Goal: Task Accomplishment & Management: Manage account settings

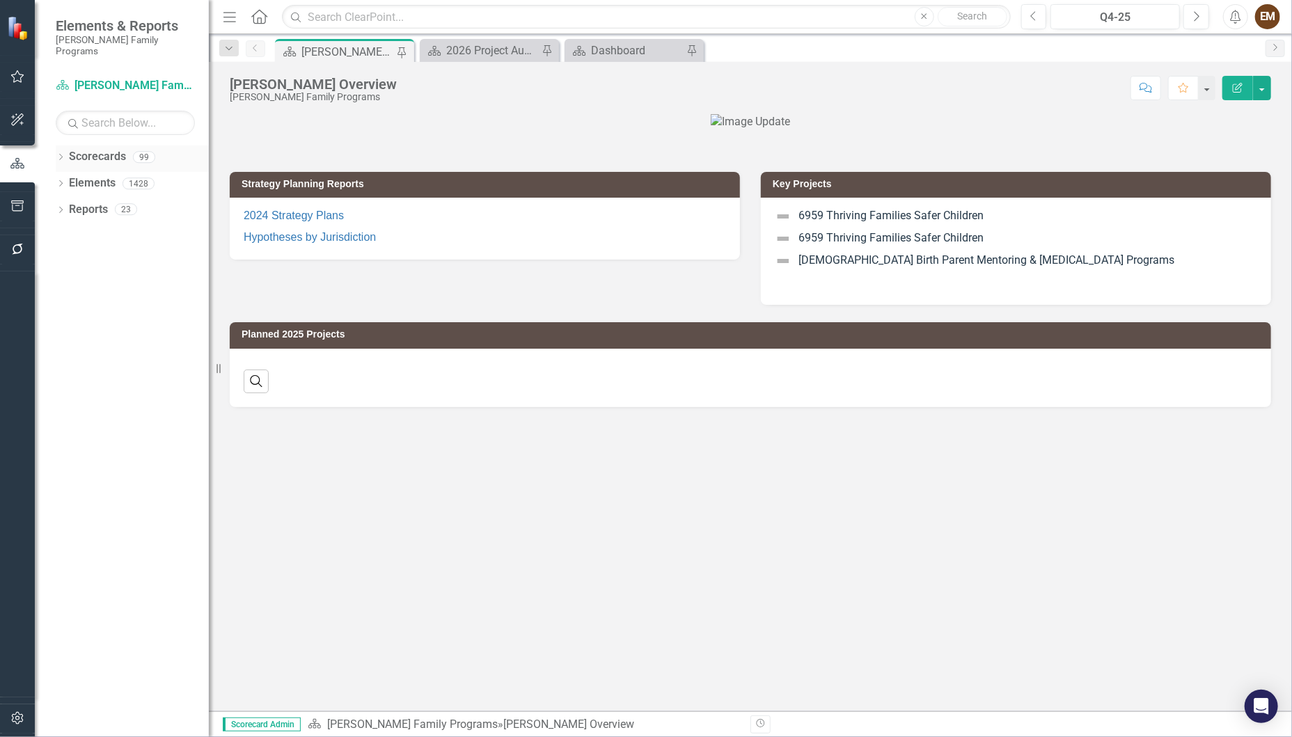
click at [58, 153] on div "Dropdown" at bounding box center [61, 159] width 10 height 12
click at [67, 179] on icon "Dropdown" at bounding box center [68, 183] width 10 height 8
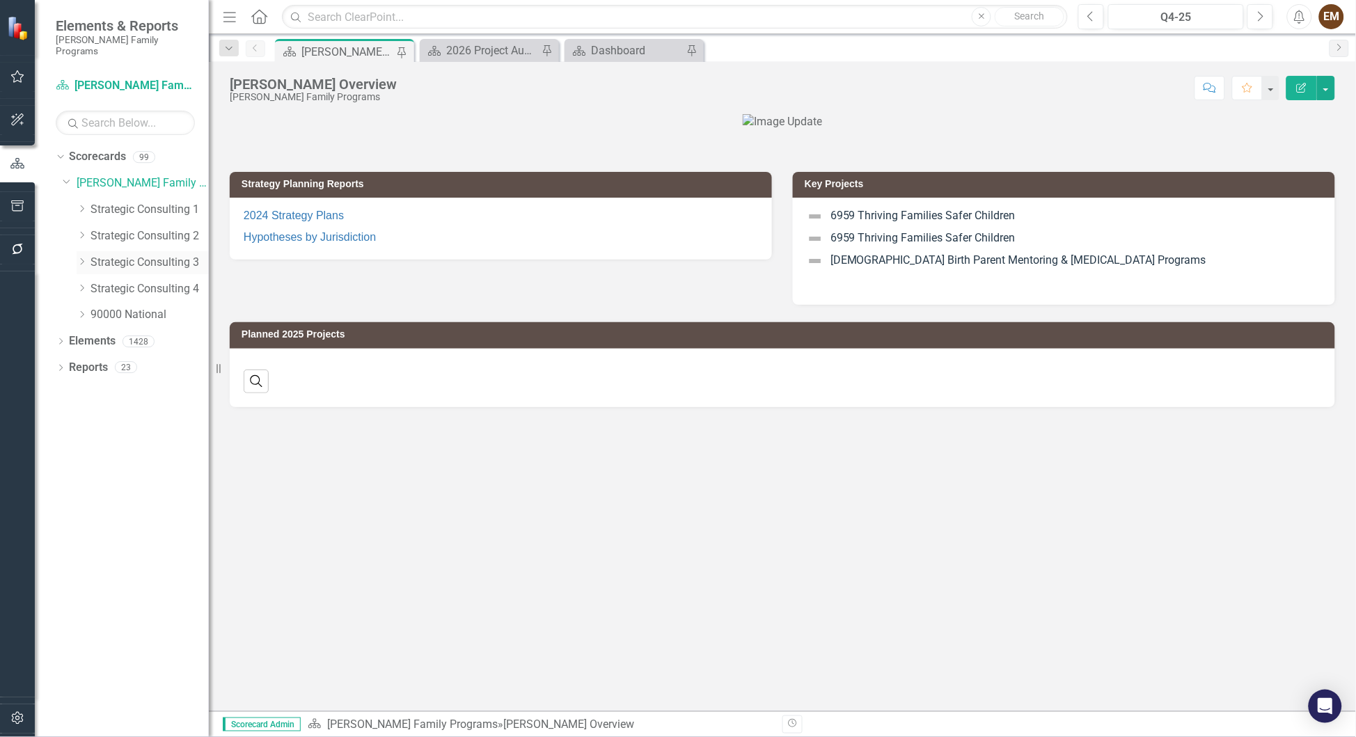
click at [145, 255] on link "Strategic Consulting 3" at bounding box center [150, 263] width 118 height 16
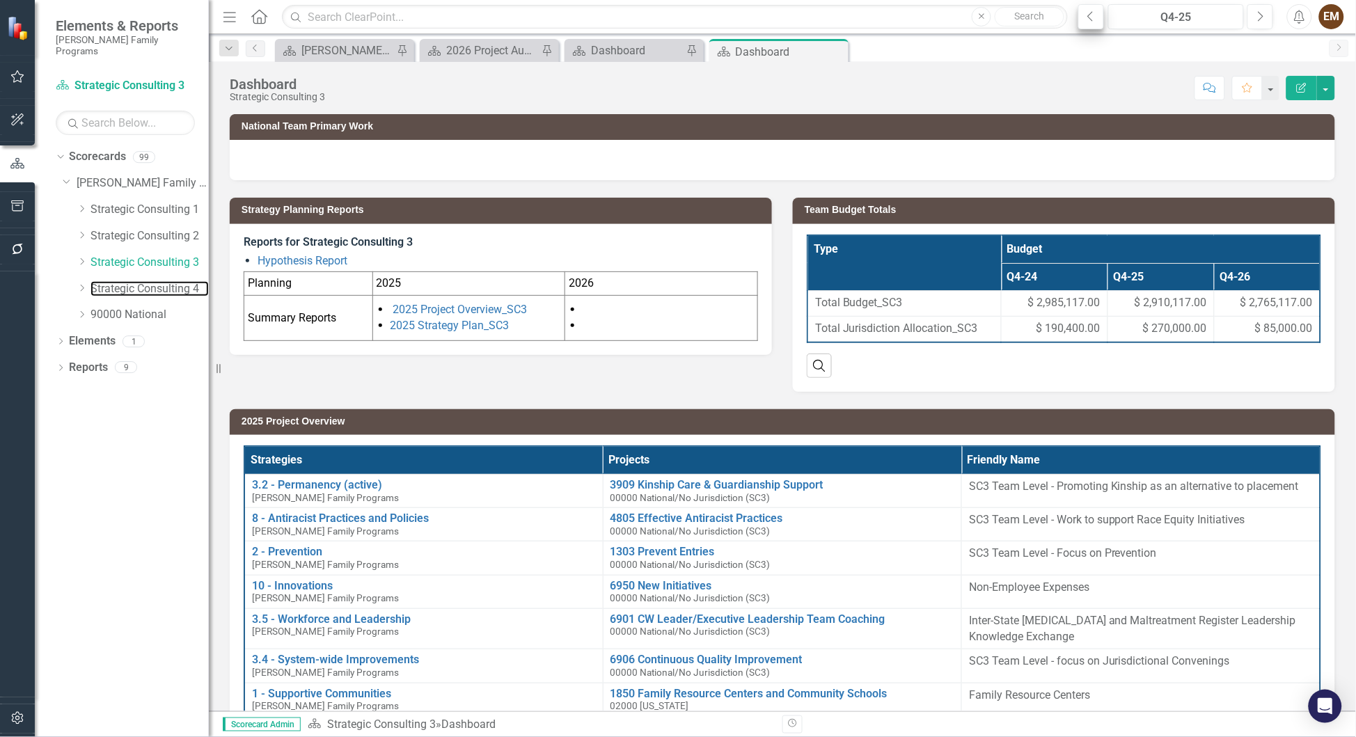
drag, startPoint x: 143, startPoint y: 269, endPoint x: 1094, endPoint y: 24, distance: 981.2
click at [143, 281] on link "Strategic Consulting 4" at bounding box center [150, 289] width 118 height 16
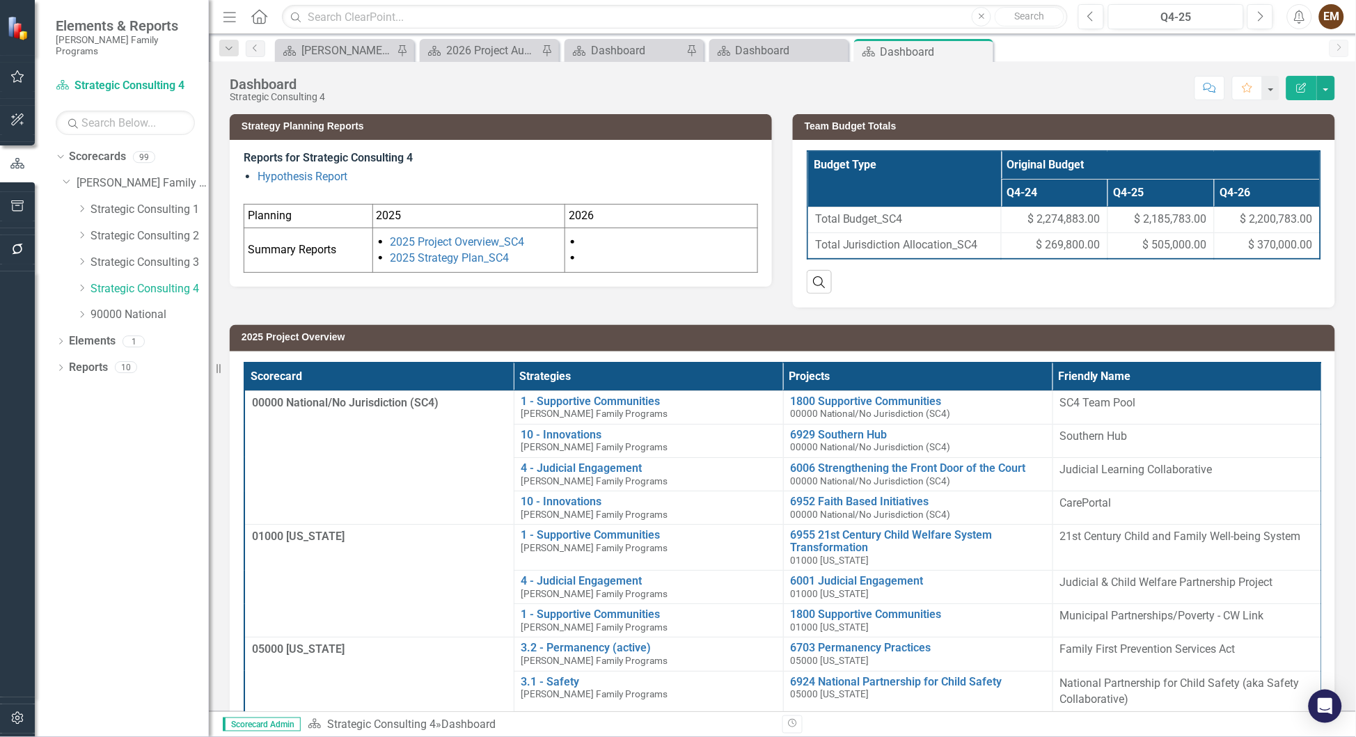
click at [1269, 217] on span "$ 2,200,783.00" at bounding box center [1277, 220] width 72 height 16
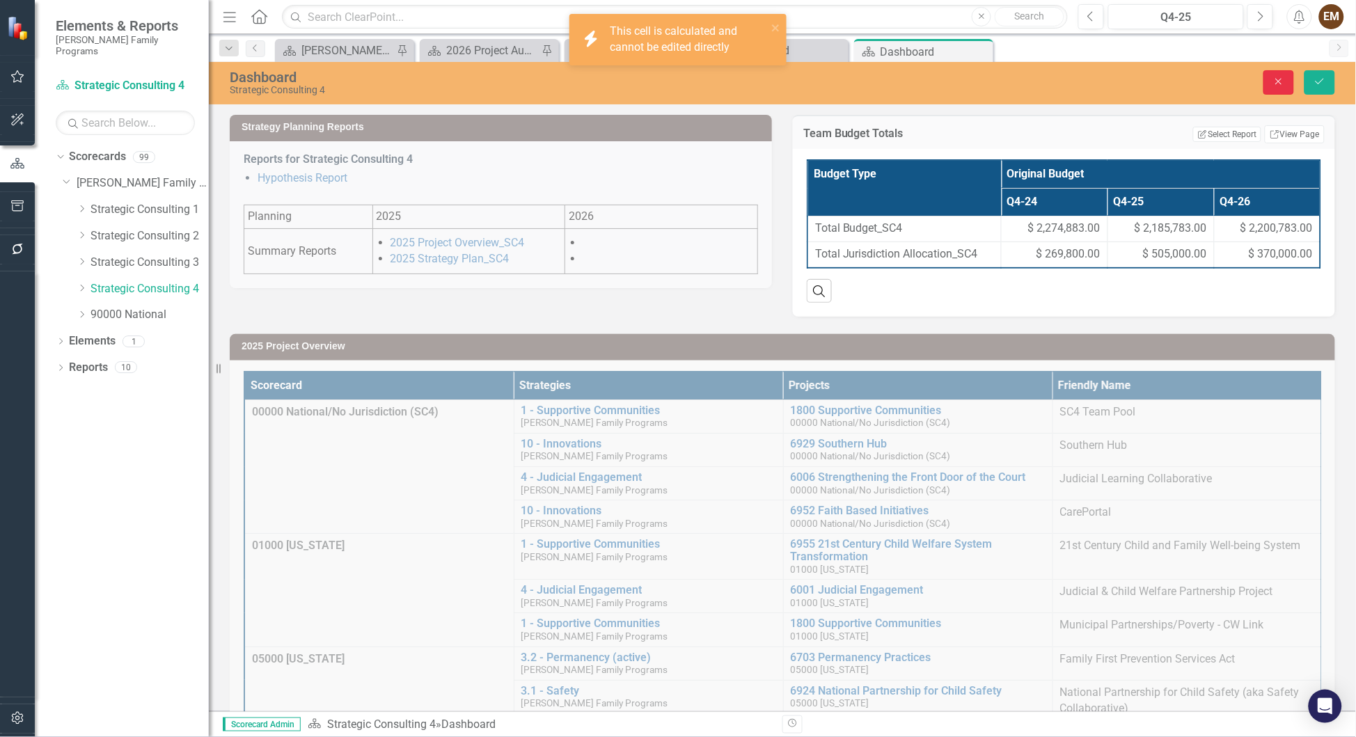
click at [1268, 76] on button "Close" at bounding box center [1279, 82] width 31 height 24
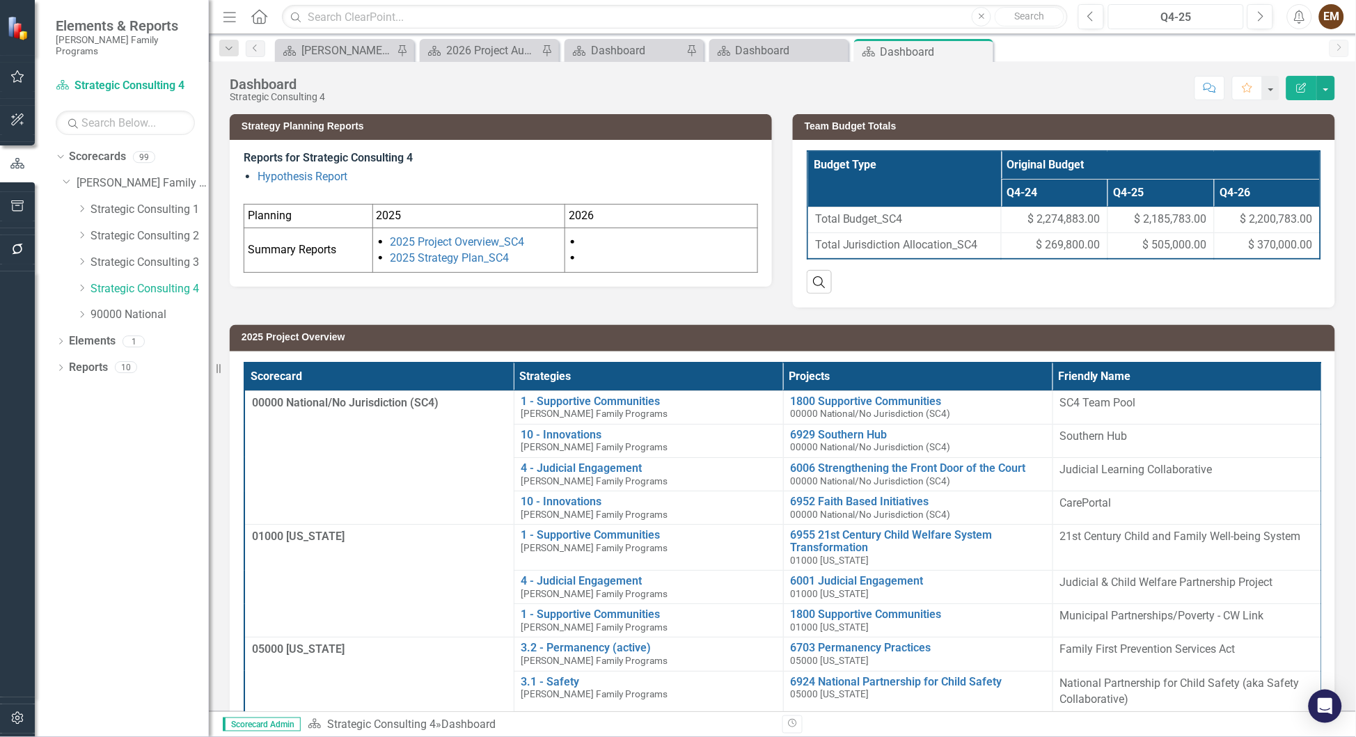
click at [1206, 18] on div "Q4-25" at bounding box center [1176, 17] width 126 height 17
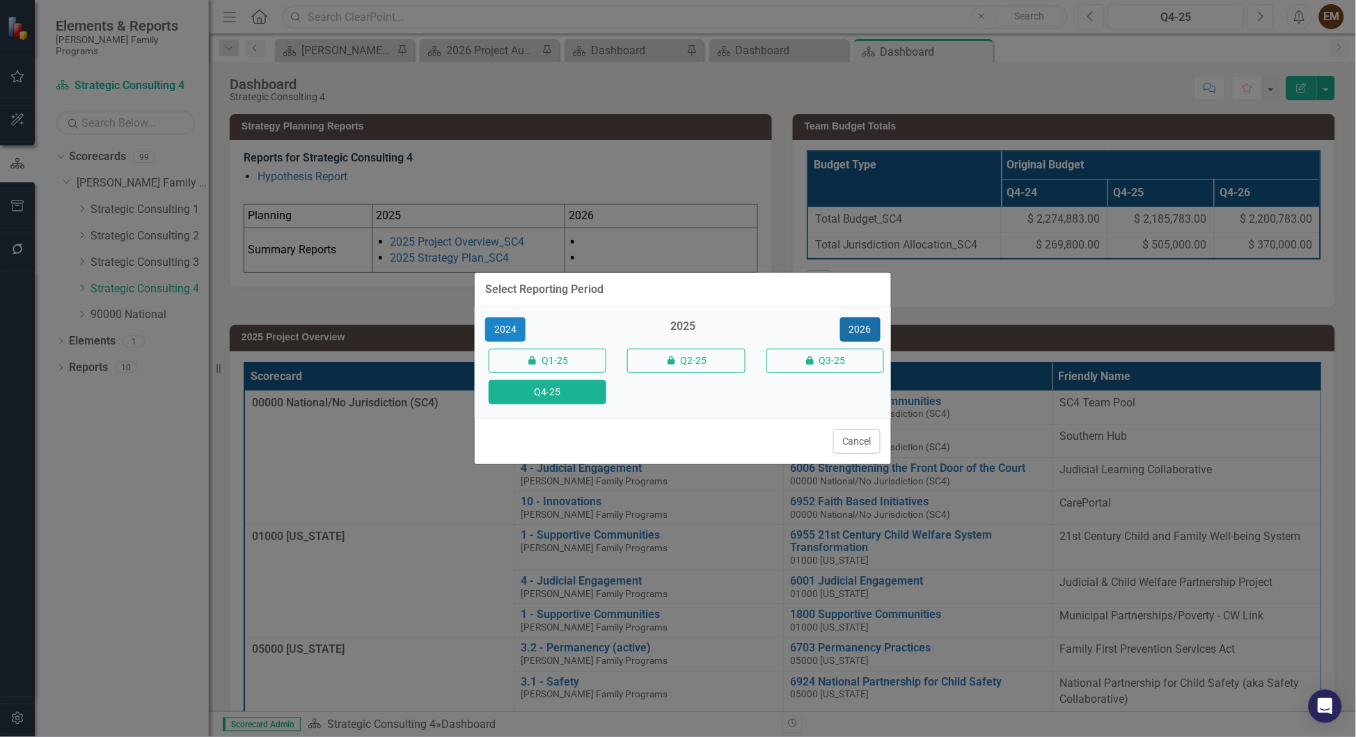
click at [873, 318] on button "2026" at bounding box center [860, 329] width 40 height 24
click at [588, 395] on button "Q4-26" at bounding box center [548, 392] width 118 height 24
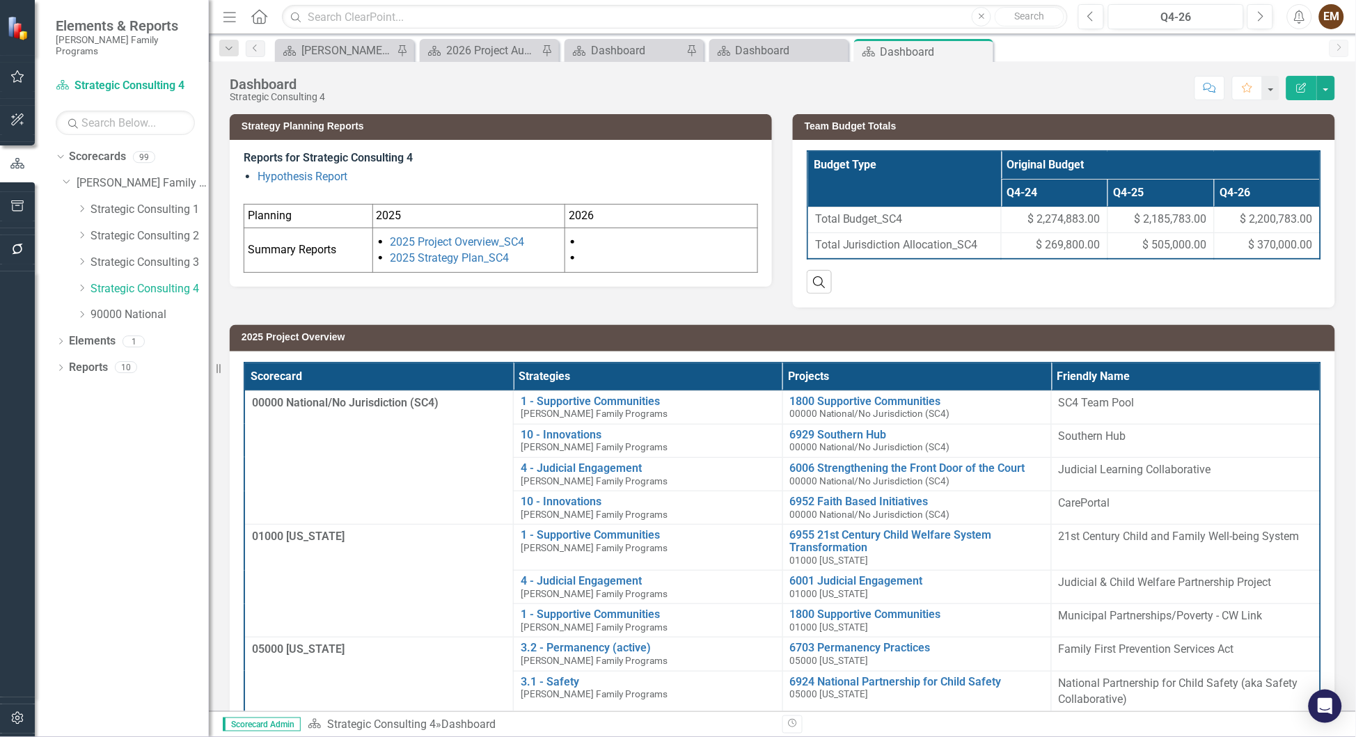
click at [1265, 223] on span "$ 2,200,783.00" at bounding box center [1277, 220] width 72 height 16
click at [81, 284] on icon "Dropdown" at bounding box center [82, 288] width 10 height 8
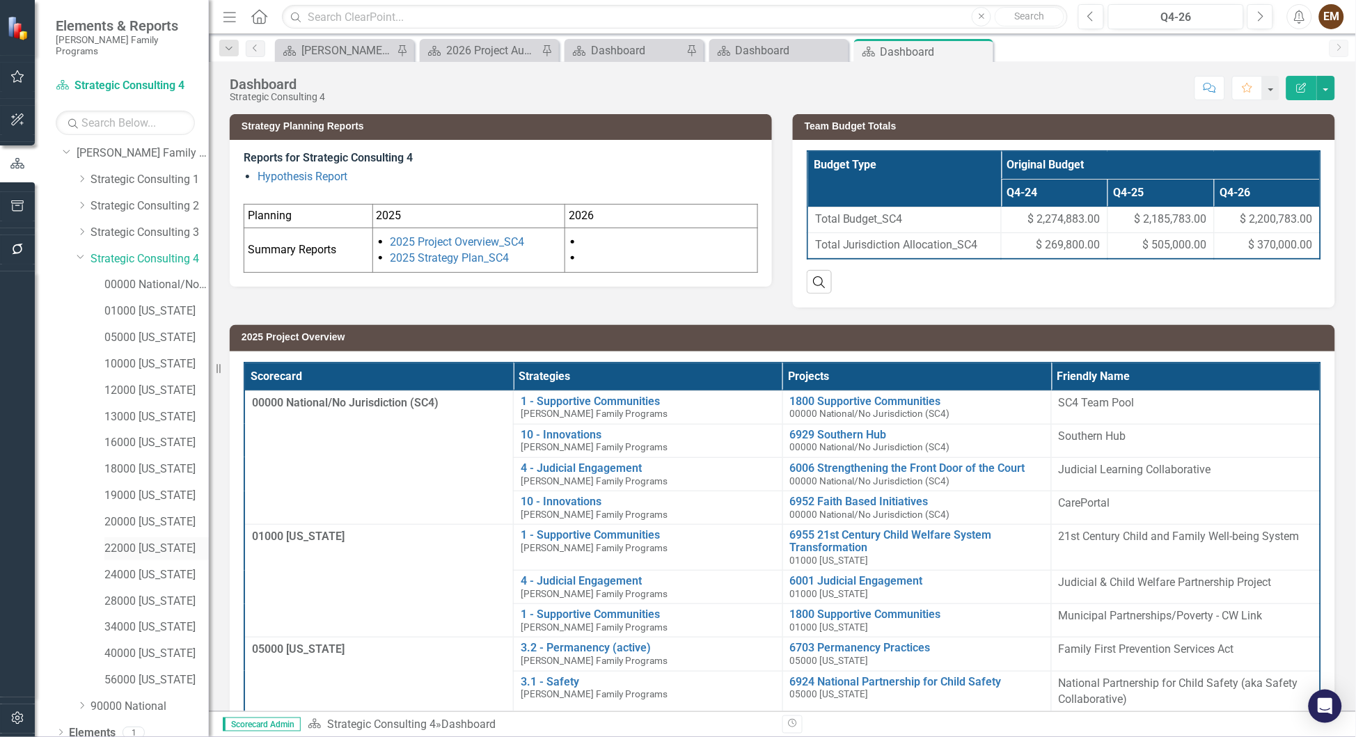
scroll to position [55, 0]
drag, startPoint x: 81, startPoint y: 220, endPoint x: 90, endPoint y: 212, distance: 11.8
click at [81, 226] on icon "Dropdown" at bounding box center [81, 231] width 8 height 10
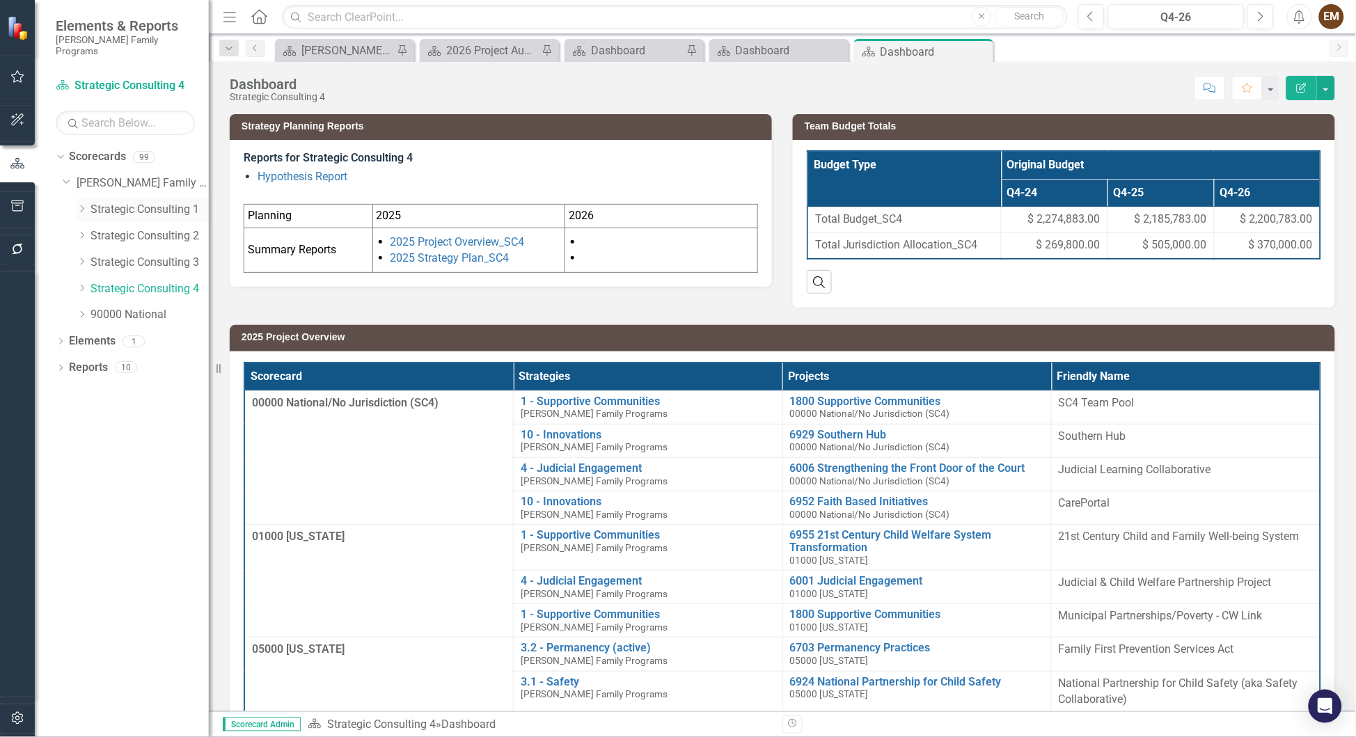
scroll to position [0, 0]
click at [137, 255] on link "Strategic Consulting 3" at bounding box center [150, 263] width 118 height 16
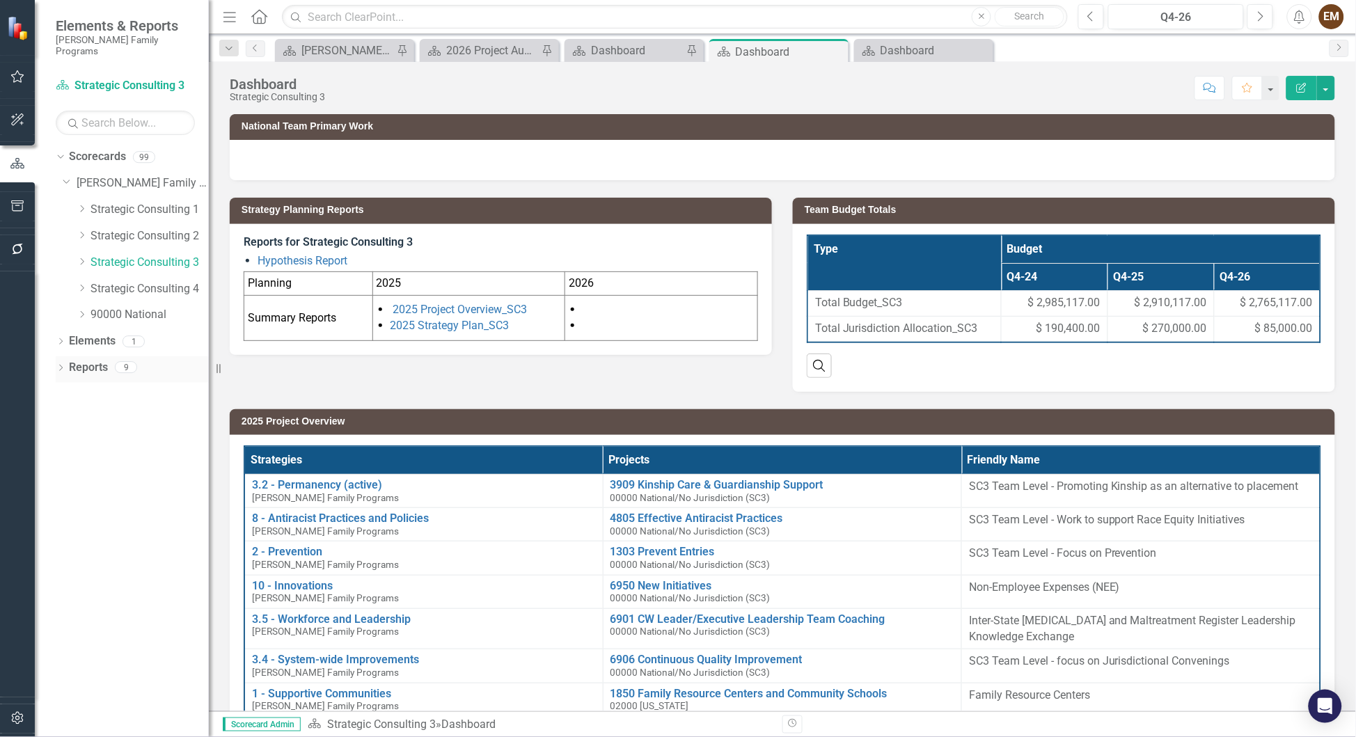
click at [61, 365] on icon "Dropdown" at bounding box center [61, 369] width 10 height 8
click at [64, 466] on icon "Dropdown" at bounding box center [67, 470] width 10 height 8
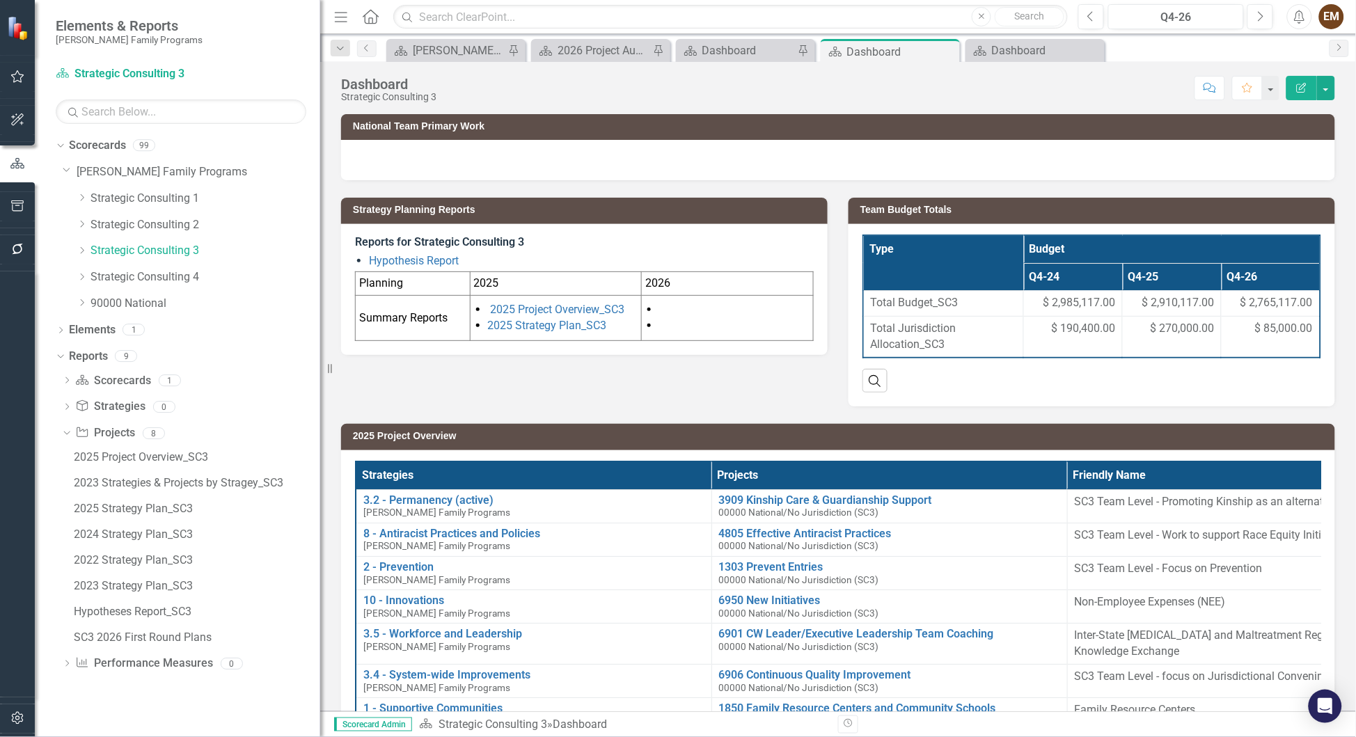
drag, startPoint x: 211, startPoint y: 501, endPoint x: 320, endPoint y: 502, distance: 109.3
click at [320, 502] on div "Resize" at bounding box center [325, 368] width 11 height 737
click at [174, 458] on div "2025 Project Overview_SC3" at bounding box center [197, 457] width 246 height 13
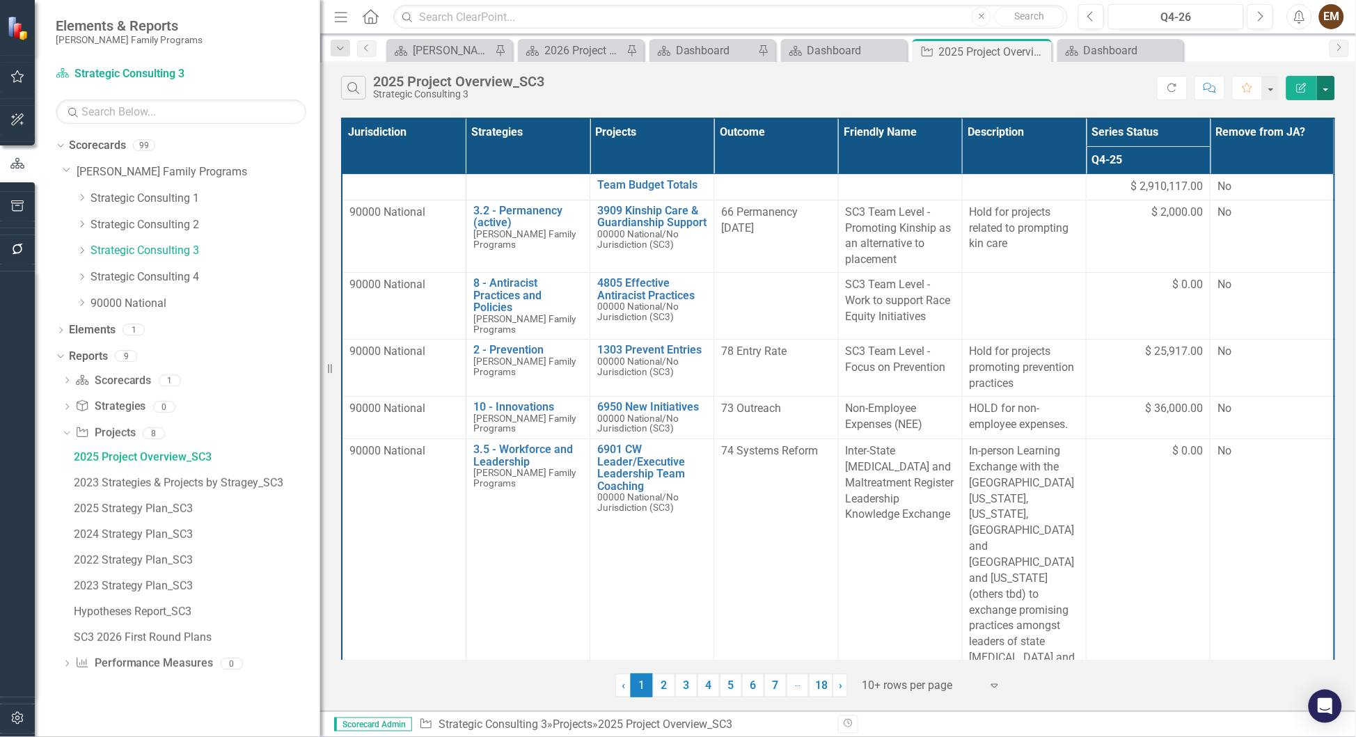
click at [1291, 89] on button "button" at bounding box center [1326, 88] width 18 height 24
click at [1286, 125] on link "Edit Report Edit Report" at bounding box center [1280, 120] width 110 height 26
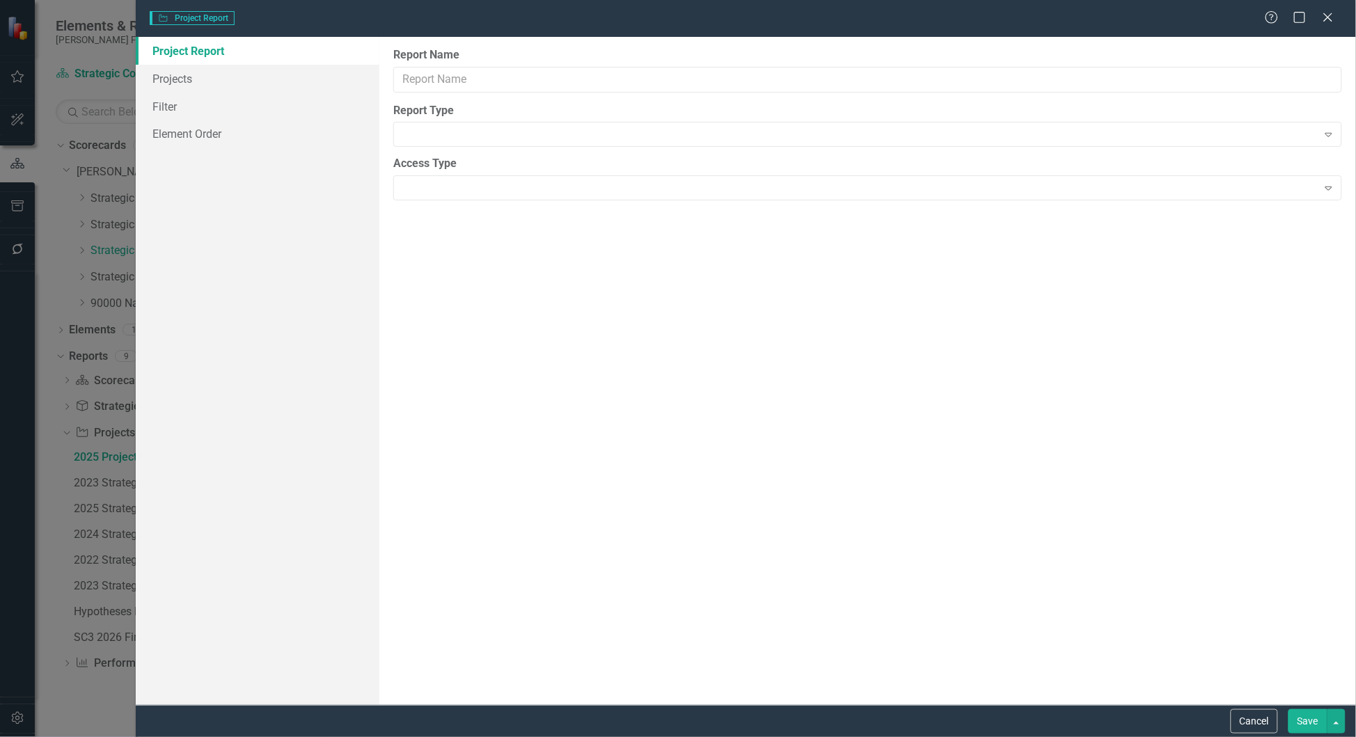
type input "2025 Project Overview_SC3"
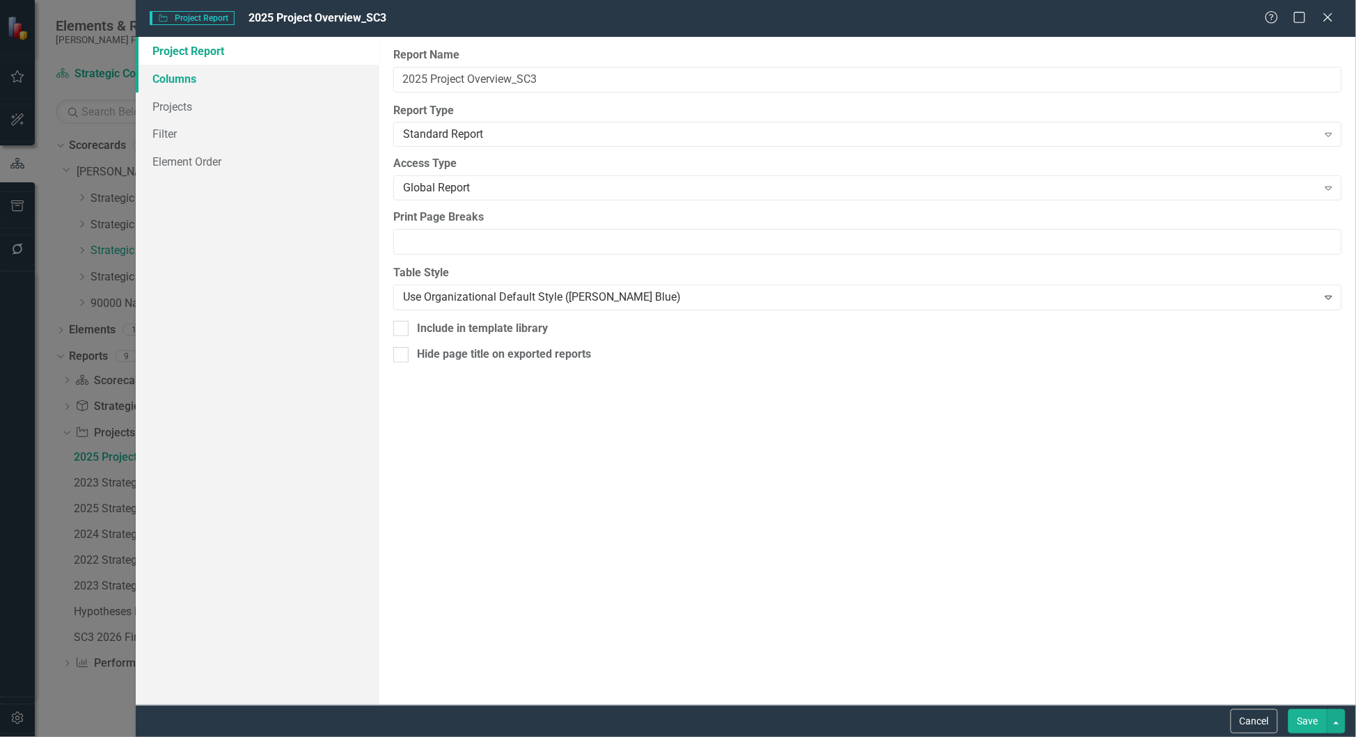
click at [206, 84] on link "Columns" at bounding box center [258, 79] width 244 height 28
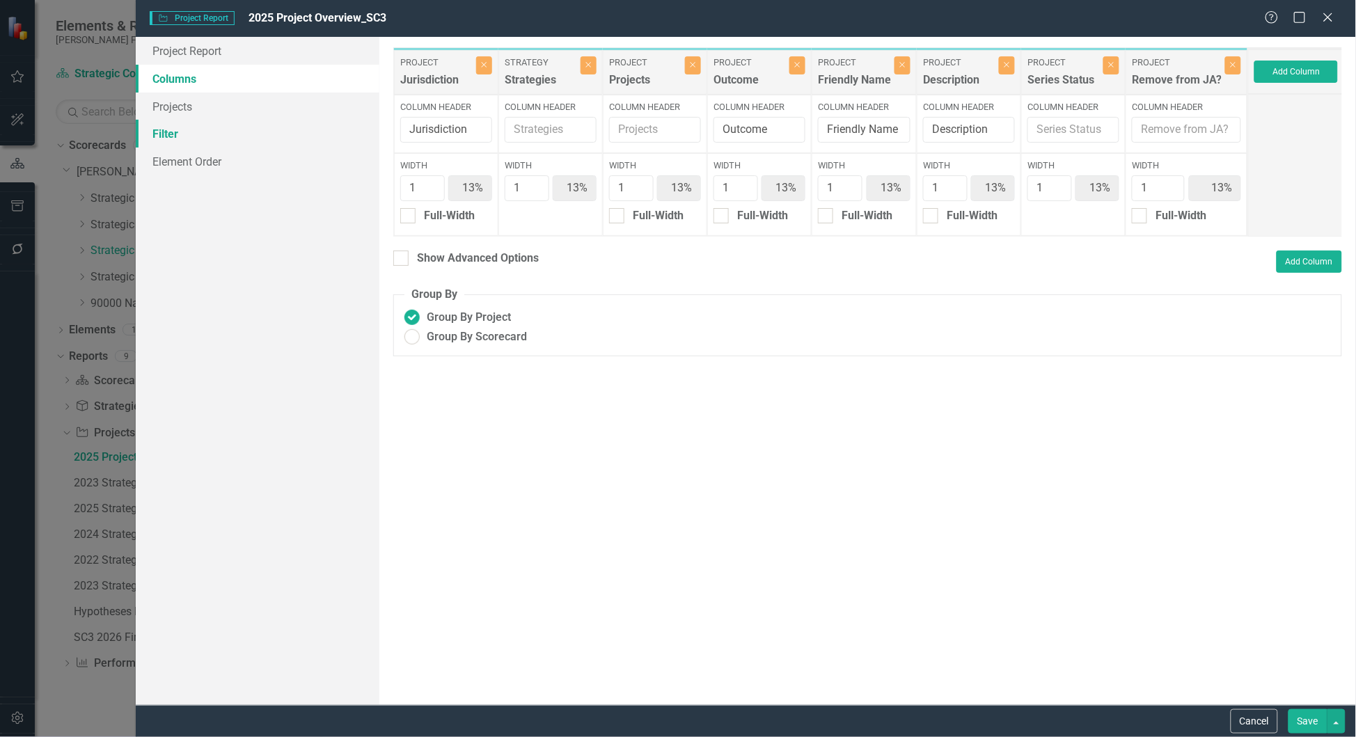
click at [184, 133] on link "Filter" at bounding box center [258, 134] width 244 height 28
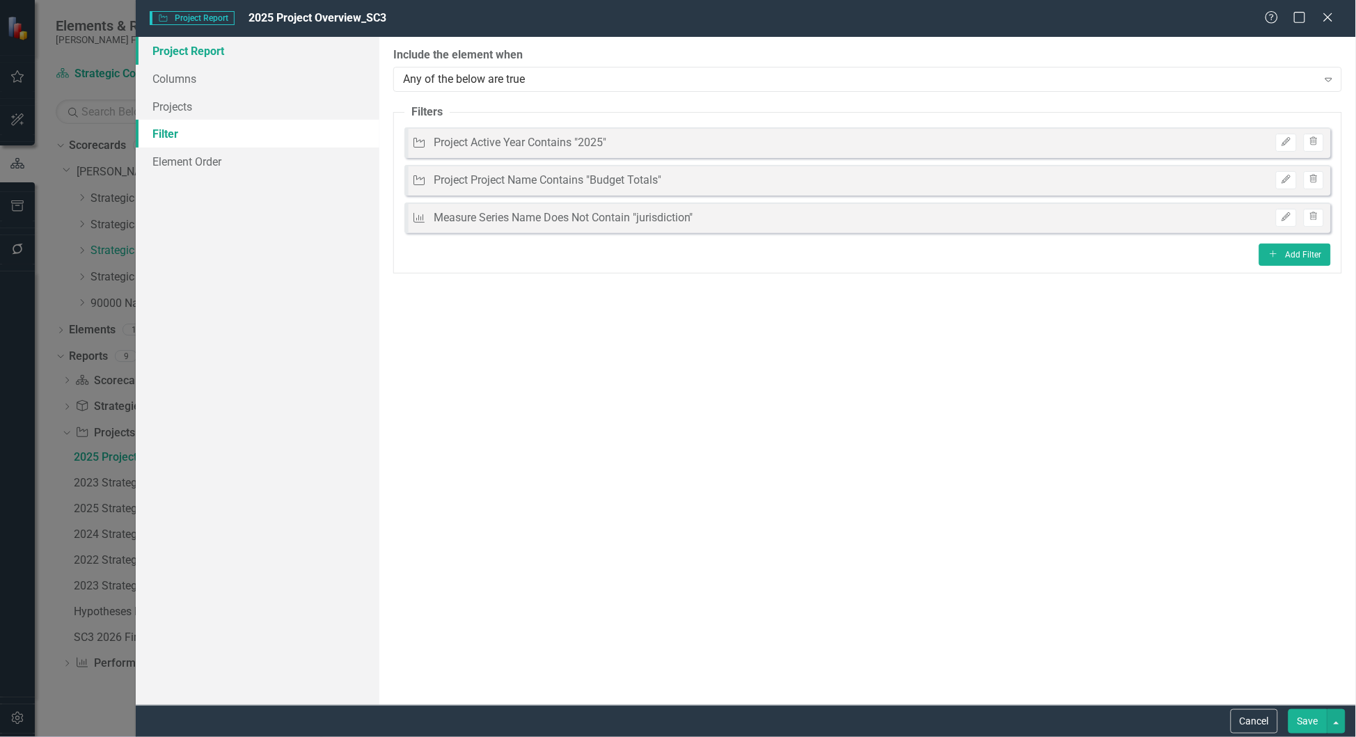
click at [198, 45] on link "Project Report" at bounding box center [258, 51] width 244 height 28
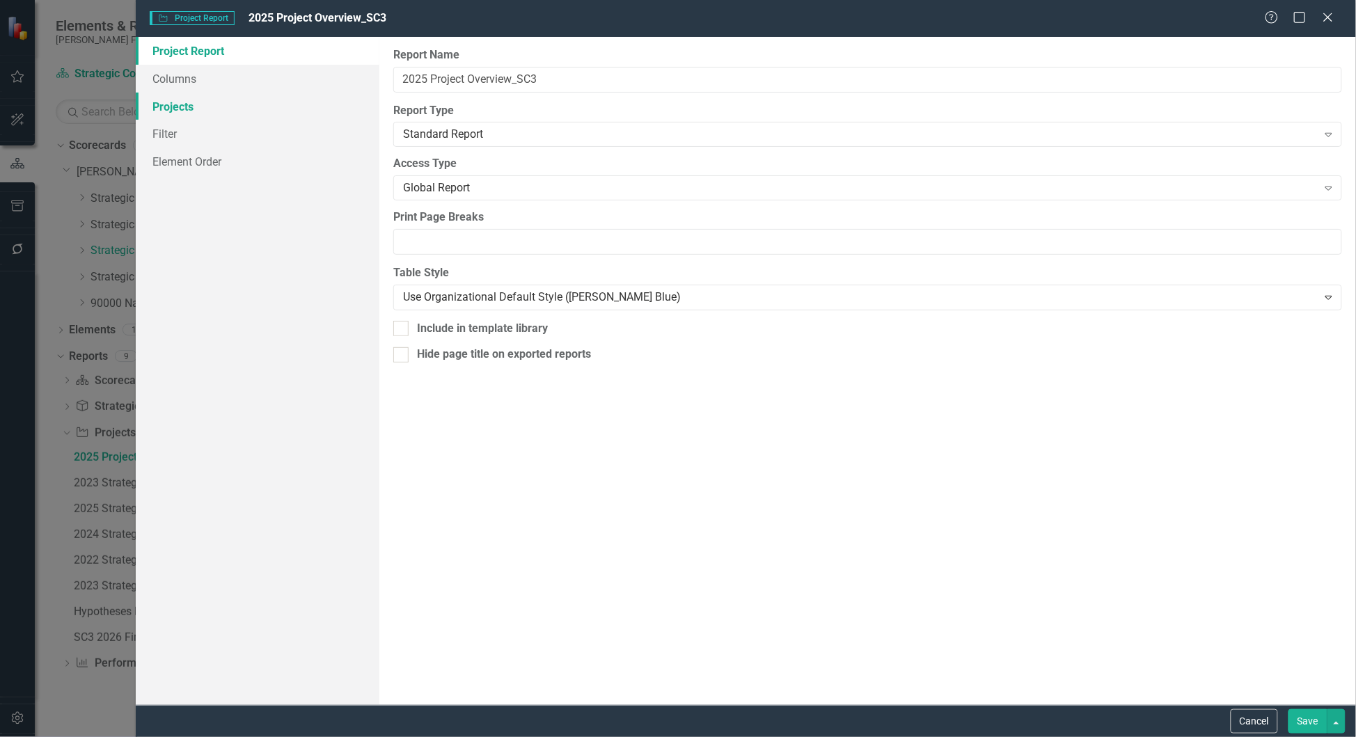
click at [215, 116] on link "Projects" at bounding box center [258, 107] width 244 height 28
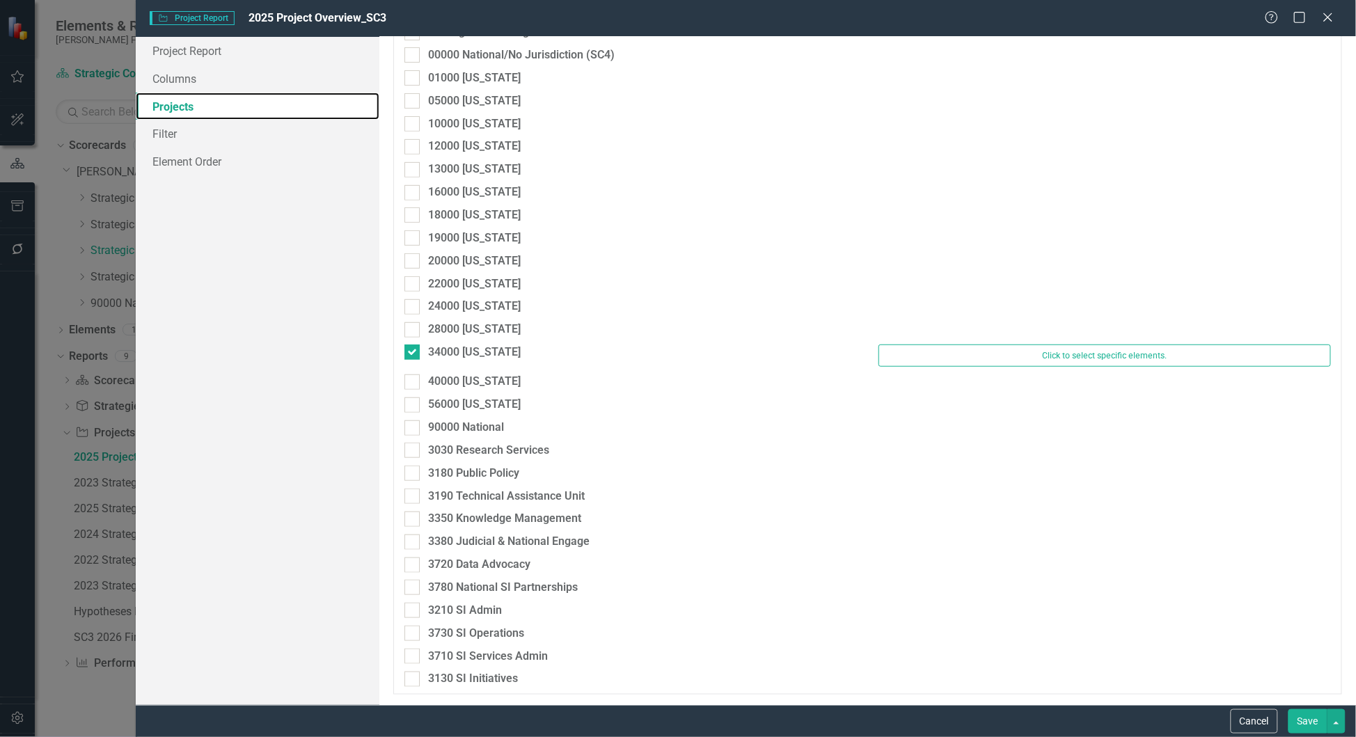
scroll to position [1879, 0]
click at [1231, 718] on button "Cancel" at bounding box center [1254, 721] width 47 height 24
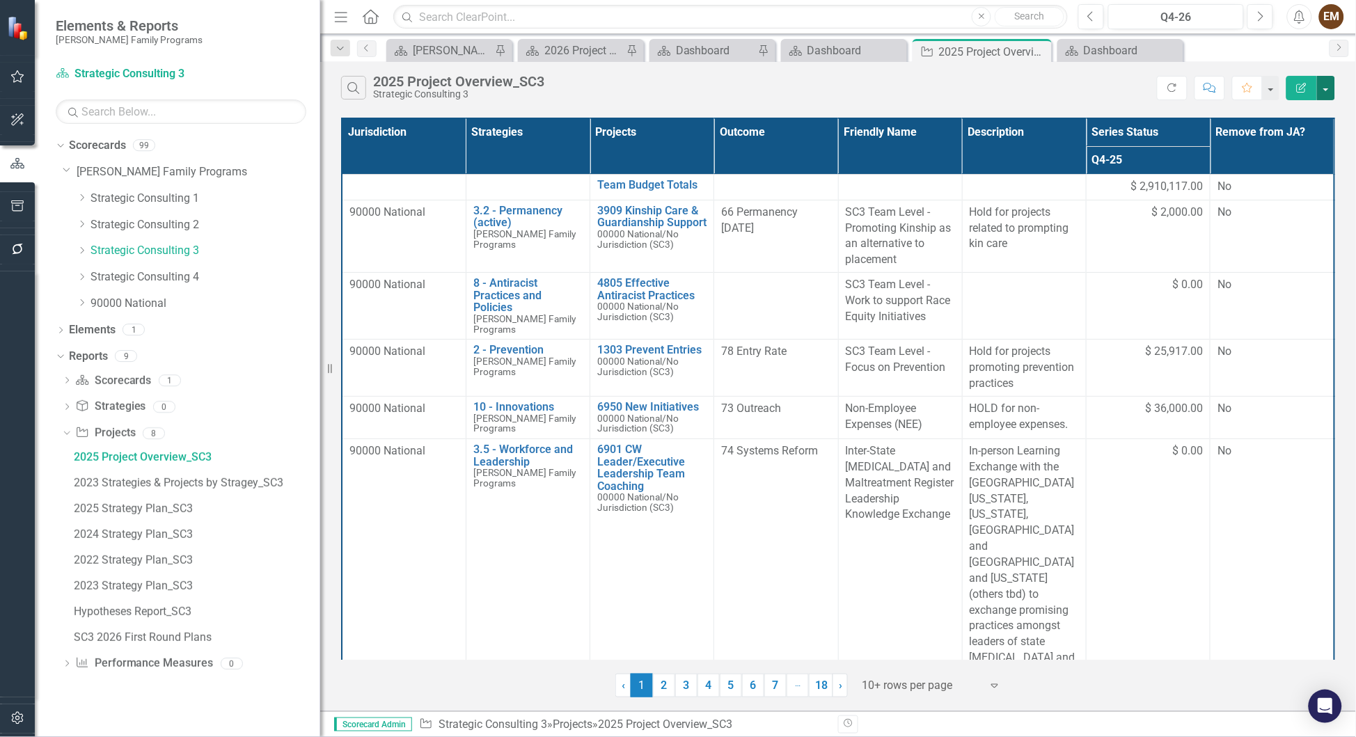
click at [1291, 96] on button "button" at bounding box center [1326, 88] width 18 height 24
click at [1282, 120] on link "Edit Report Edit Report" at bounding box center [1280, 120] width 110 height 26
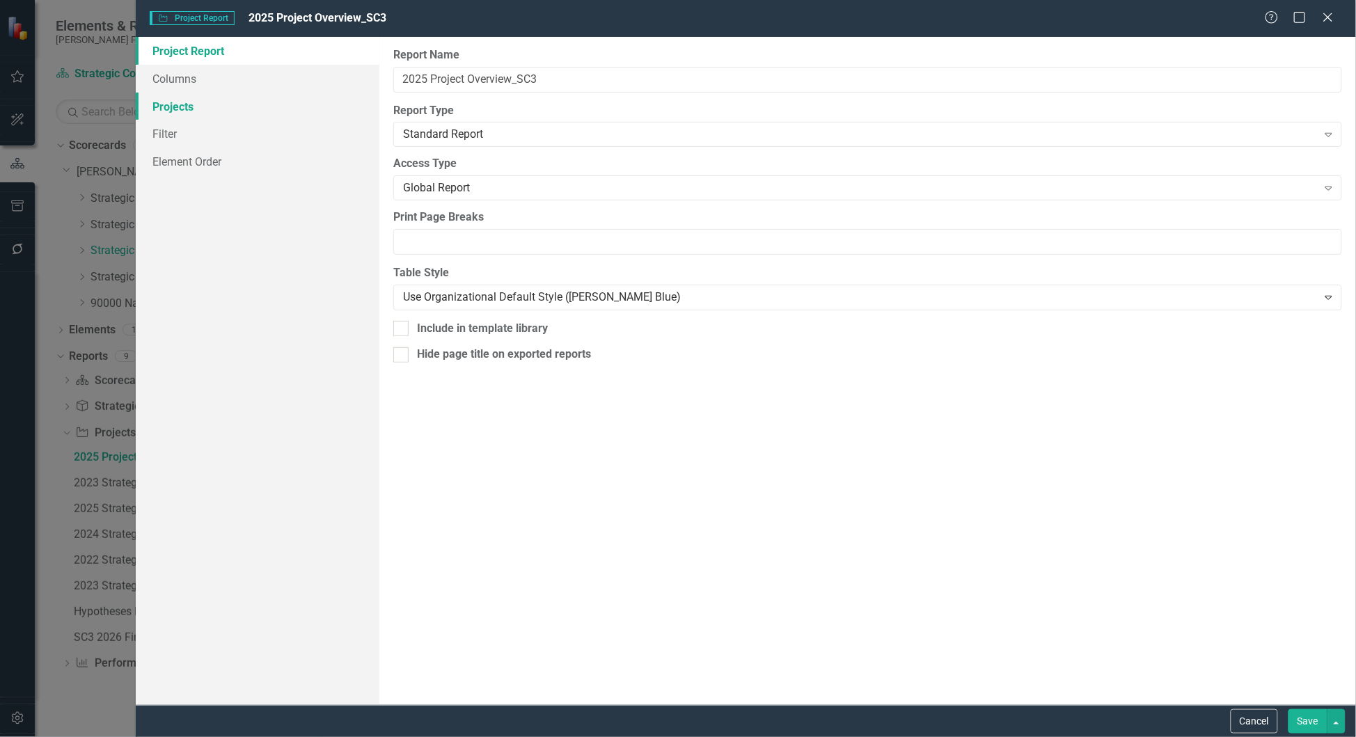
click at [233, 103] on link "Projects" at bounding box center [258, 107] width 244 height 28
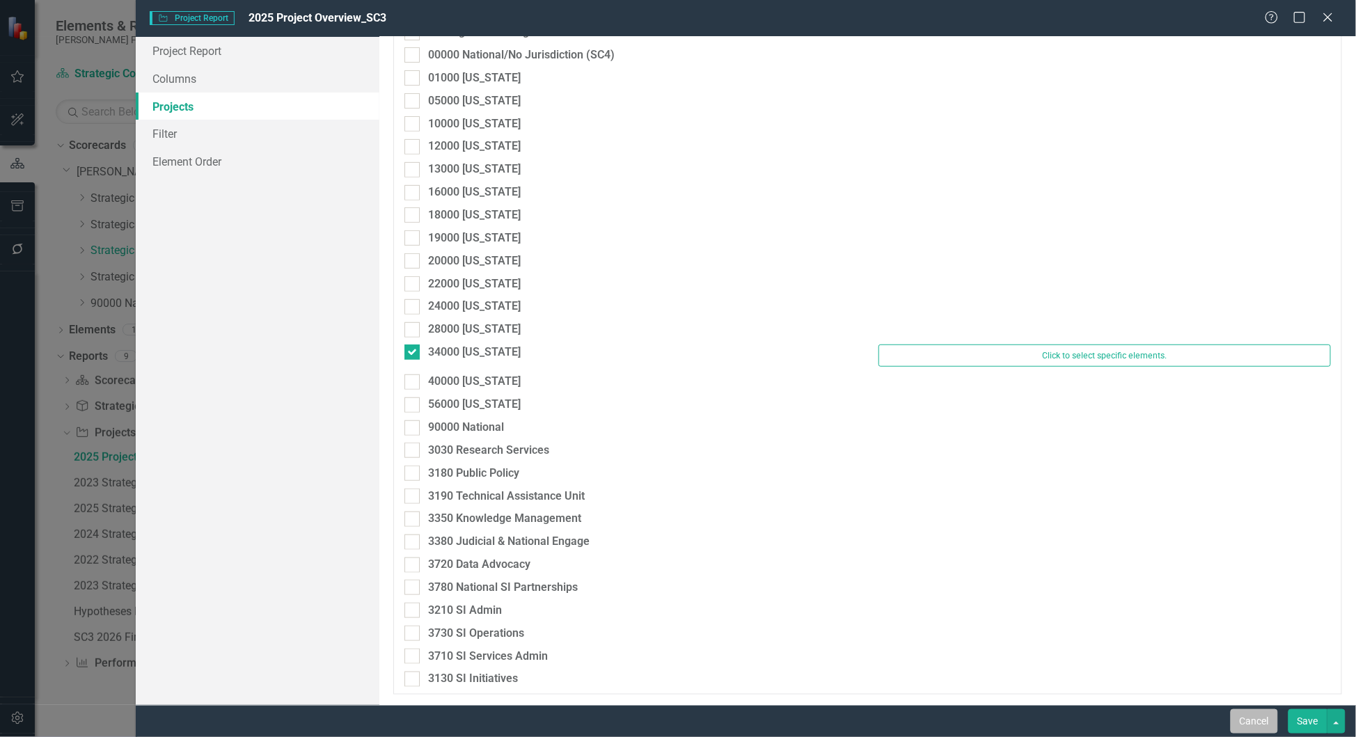
click at [1236, 714] on button "Cancel" at bounding box center [1254, 721] width 47 height 24
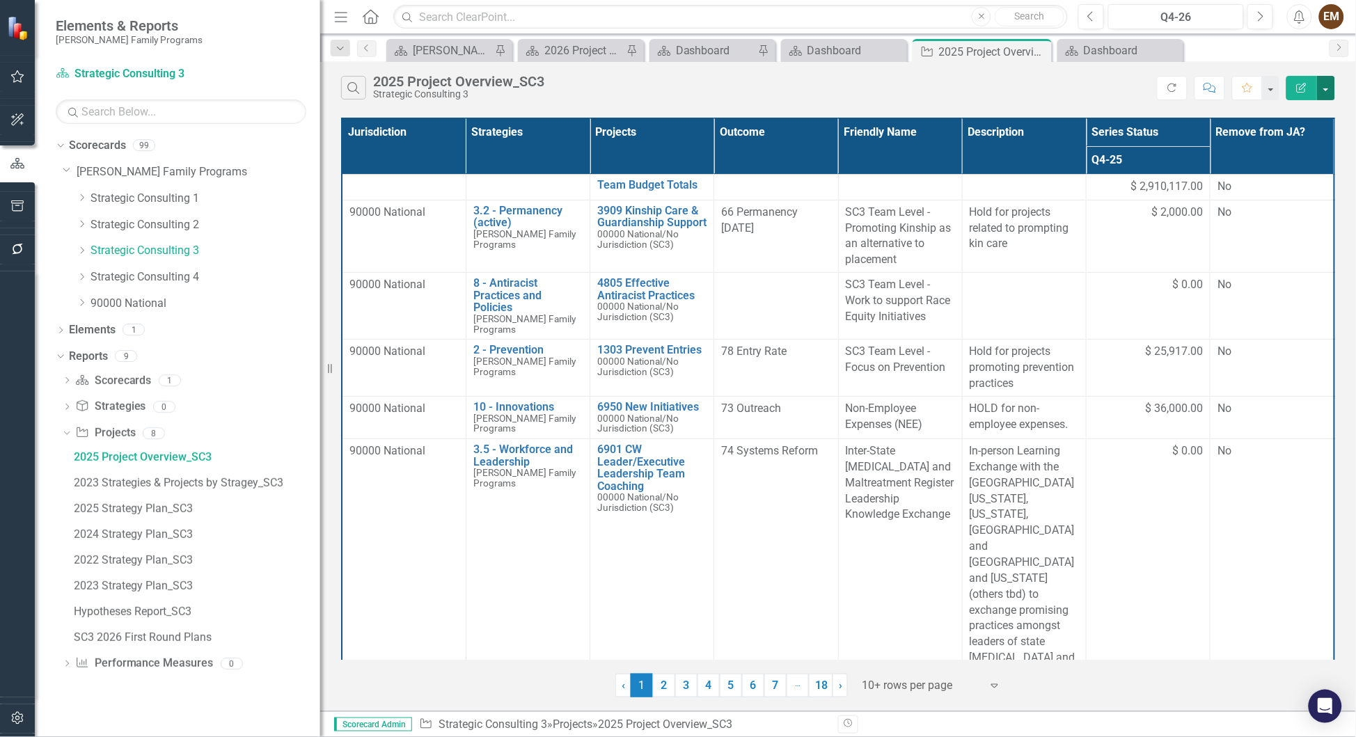
click at [1291, 88] on button "button" at bounding box center [1326, 88] width 18 height 24
click at [1291, 118] on link "Edit Report Edit Report" at bounding box center [1280, 120] width 110 height 26
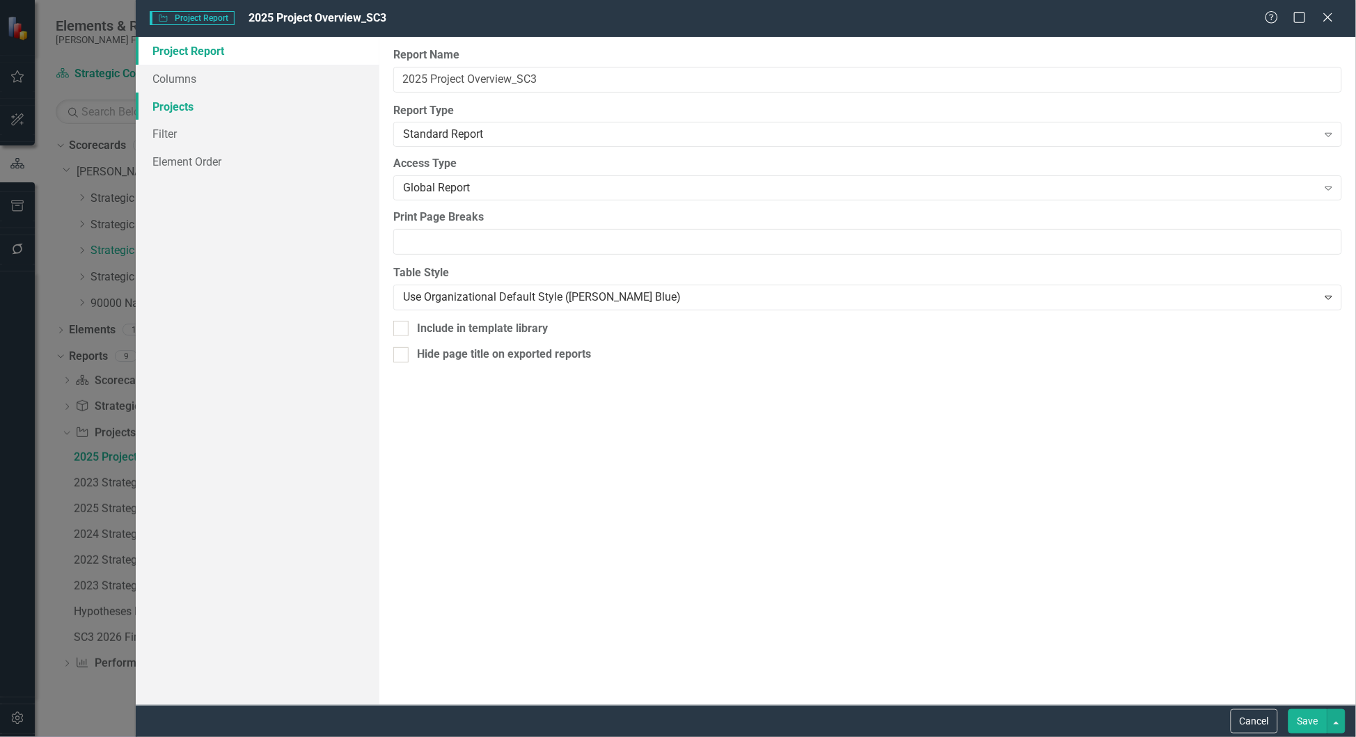
click at [177, 113] on link "Projects" at bounding box center [258, 107] width 244 height 28
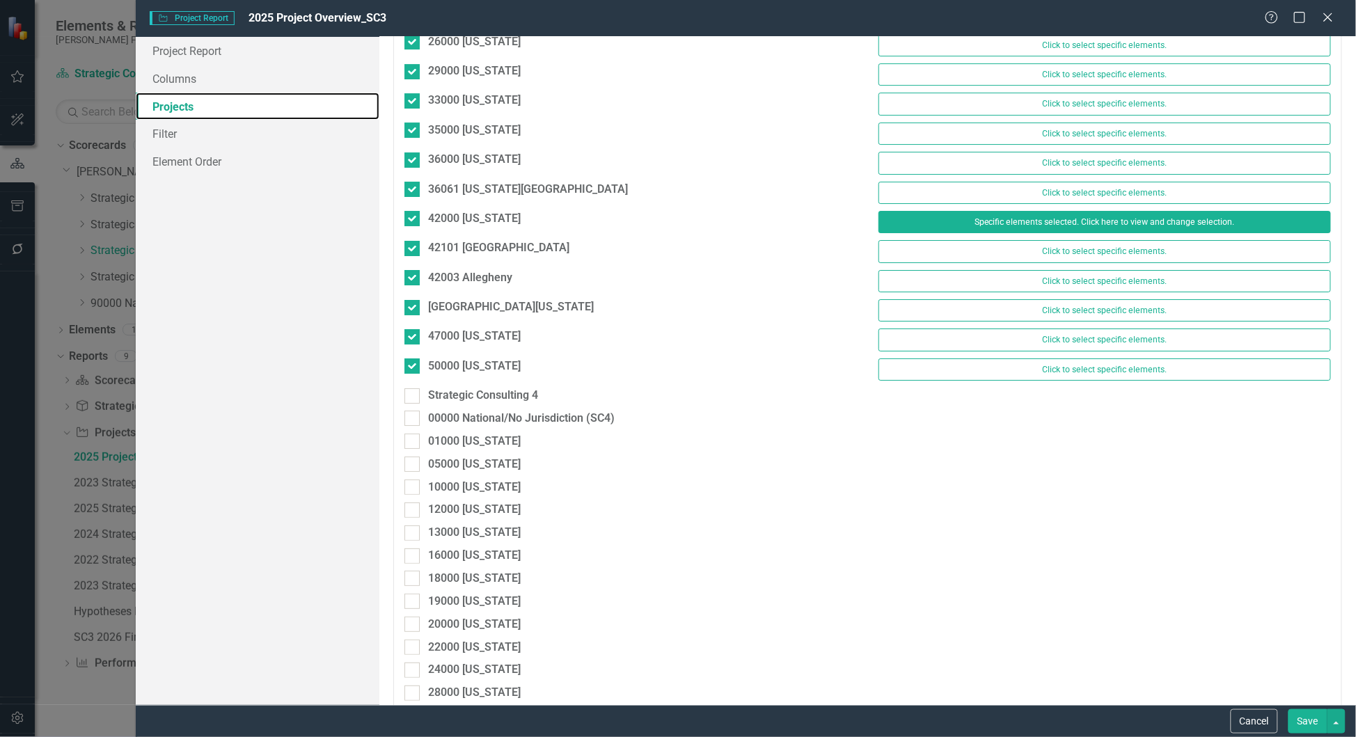
scroll to position [1775, 0]
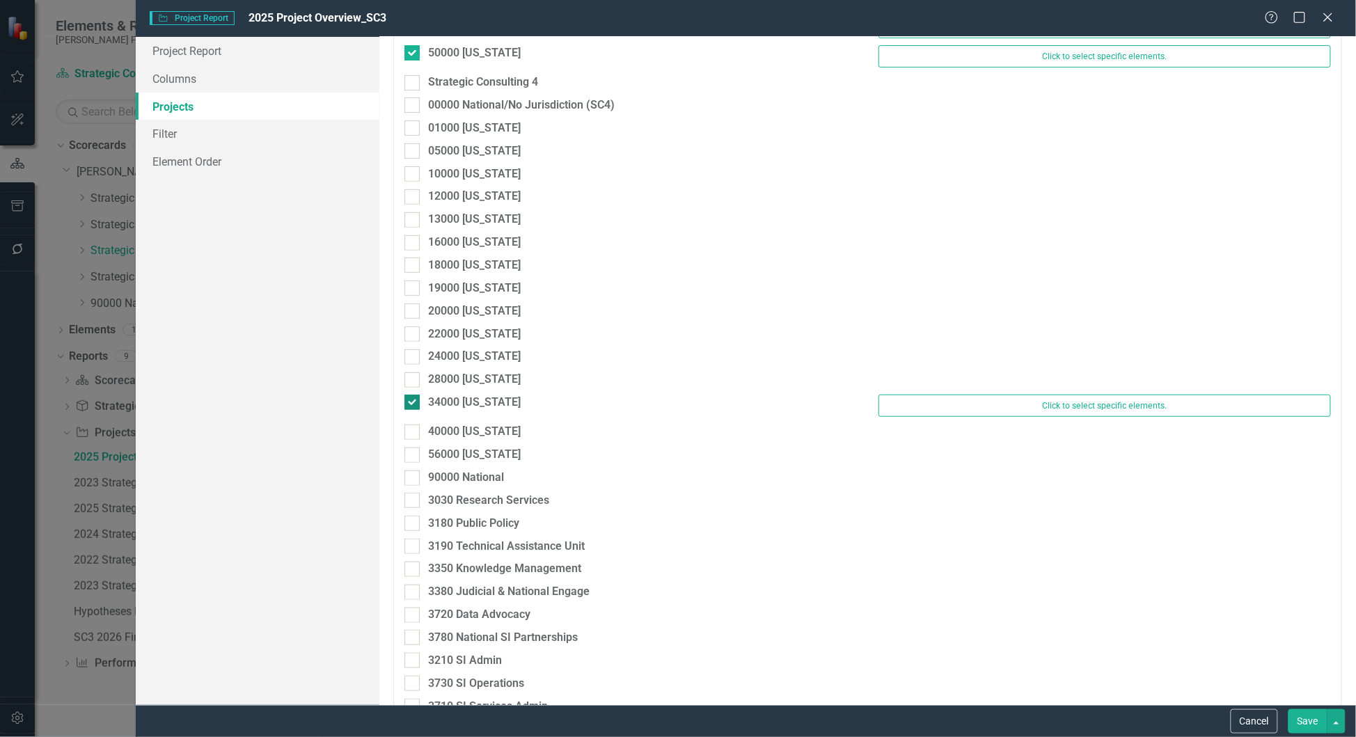
click at [409, 404] on input "34000 [US_STATE]" at bounding box center [408, 399] width 9 height 9
checkbox input "false"
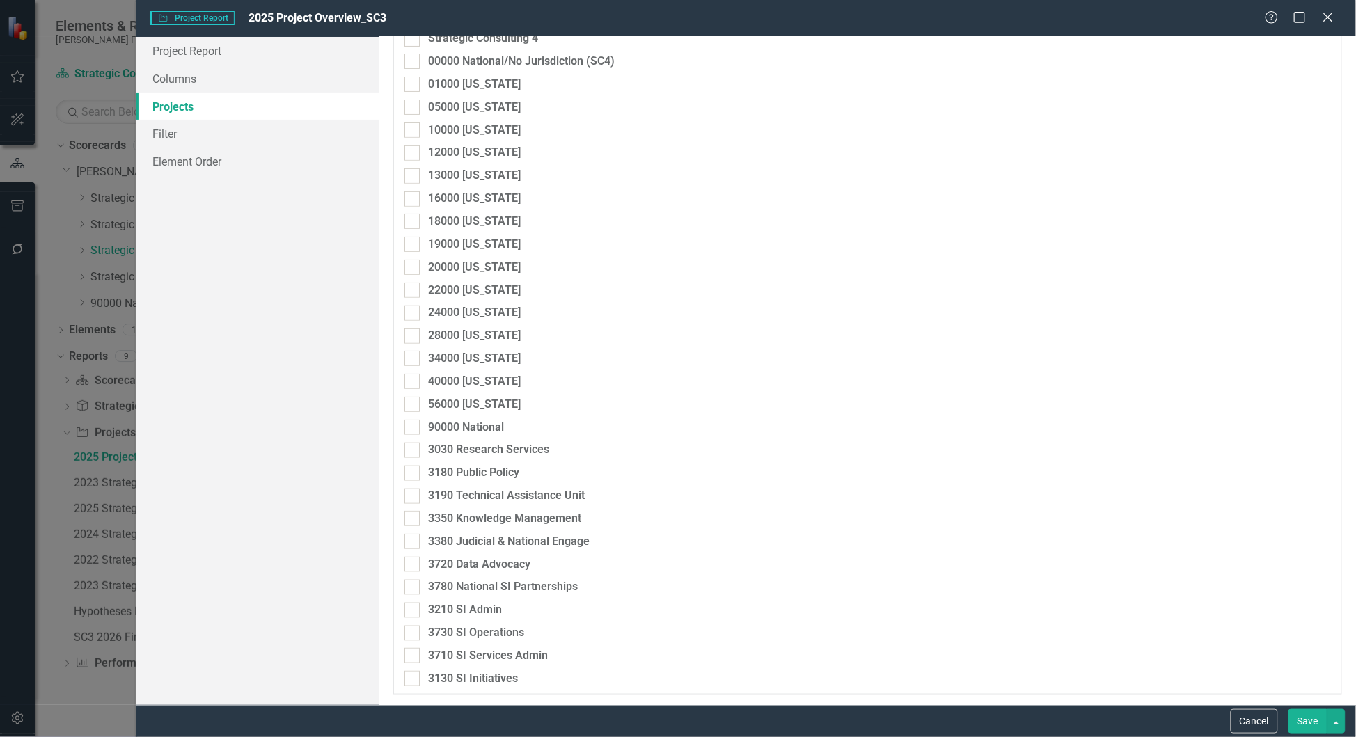
scroll to position [1889, 0]
click at [1291, 720] on button "Save" at bounding box center [1308, 721] width 39 height 24
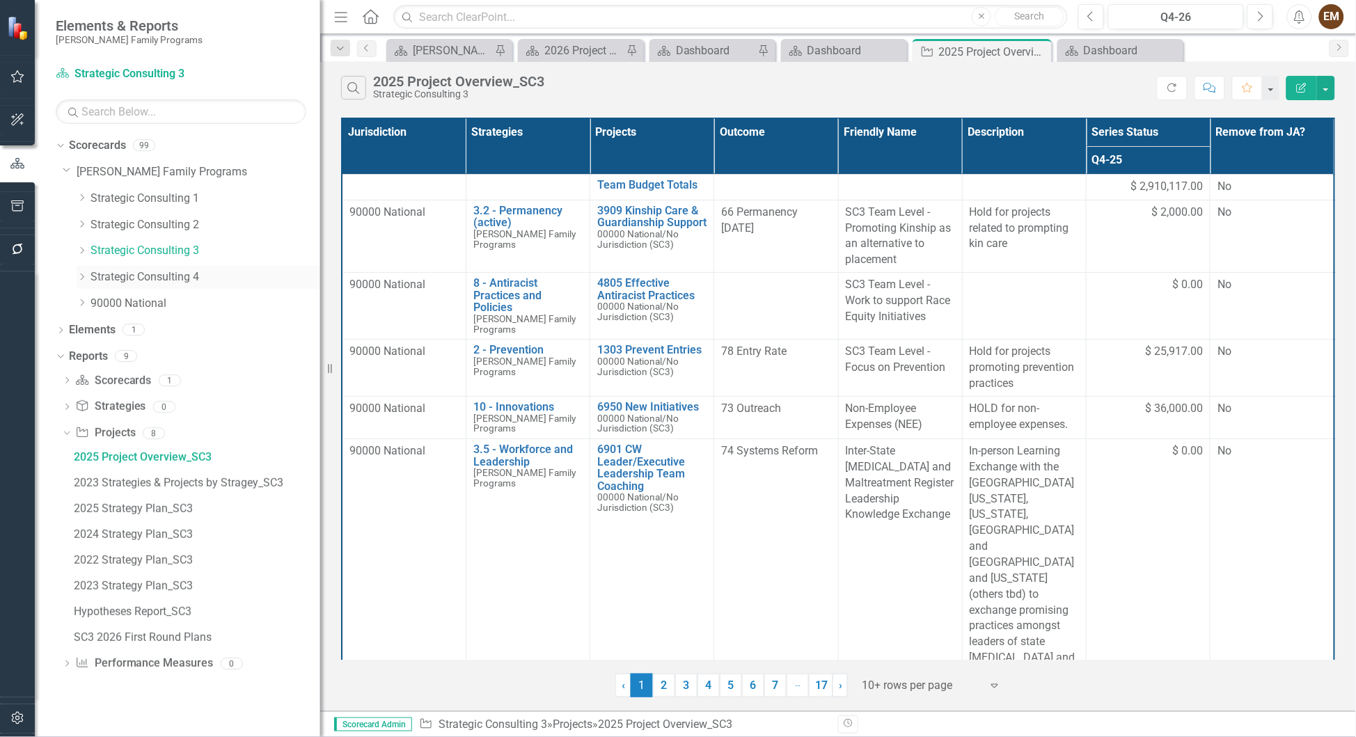
click at [150, 285] on link "Strategic Consulting 4" at bounding box center [206, 277] width 230 height 16
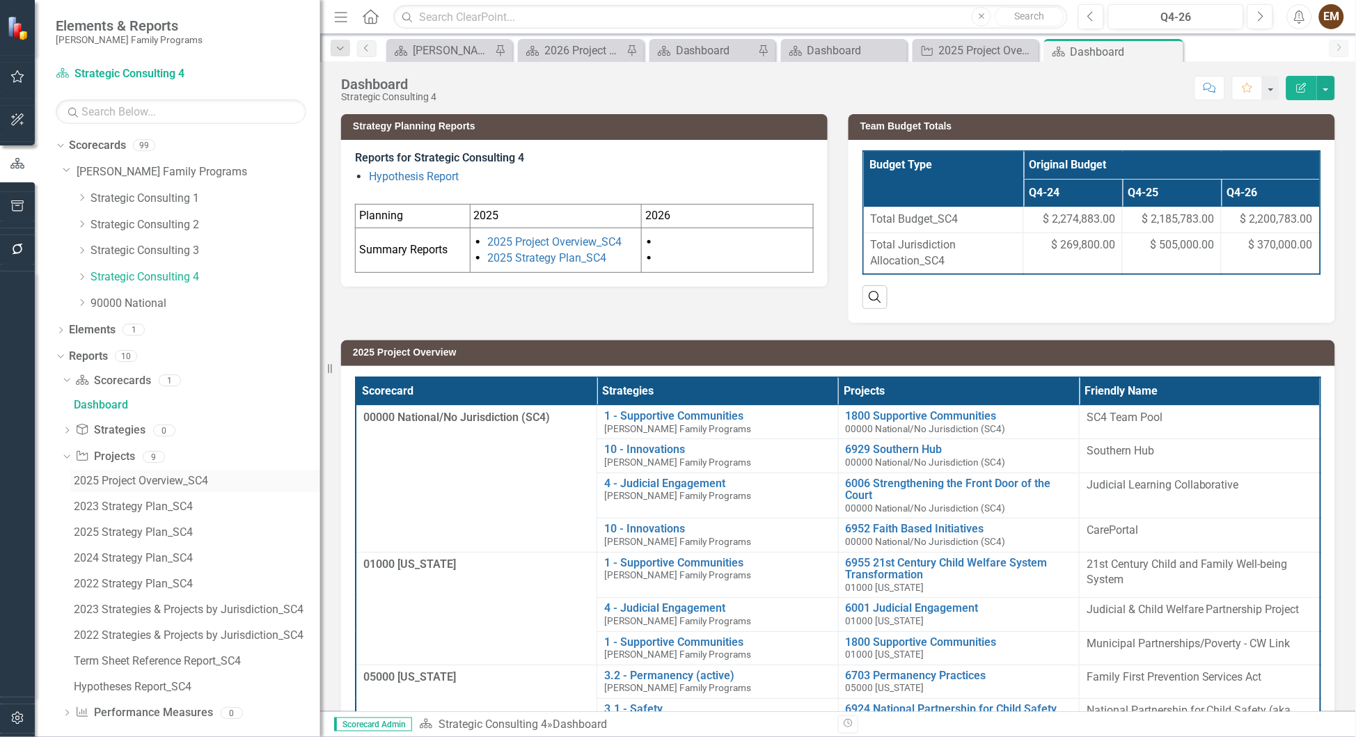
click at [150, 480] on div "2025 Project Overview_SC4" at bounding box center [197, 481] width 246 height 13
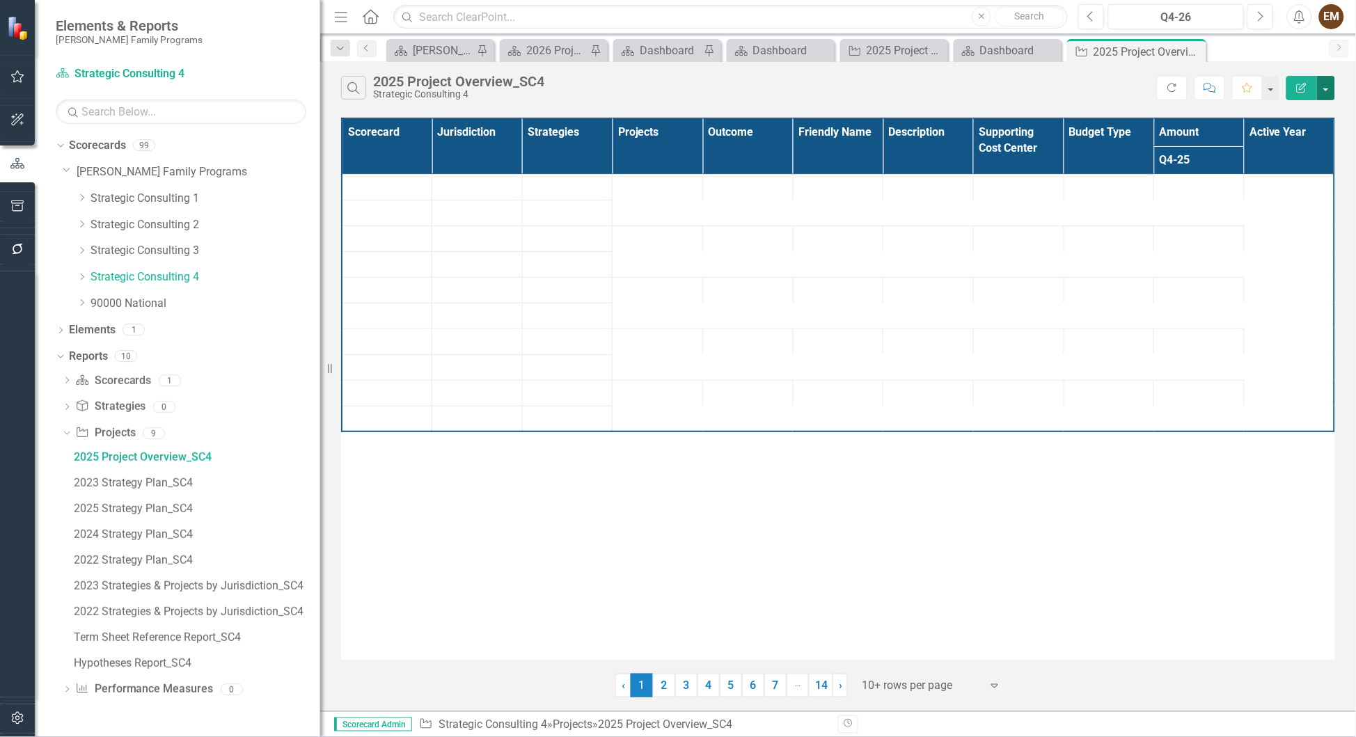
click at [1291, 88] on button "button" at bounding box center [1326, 88] width 18 height 24
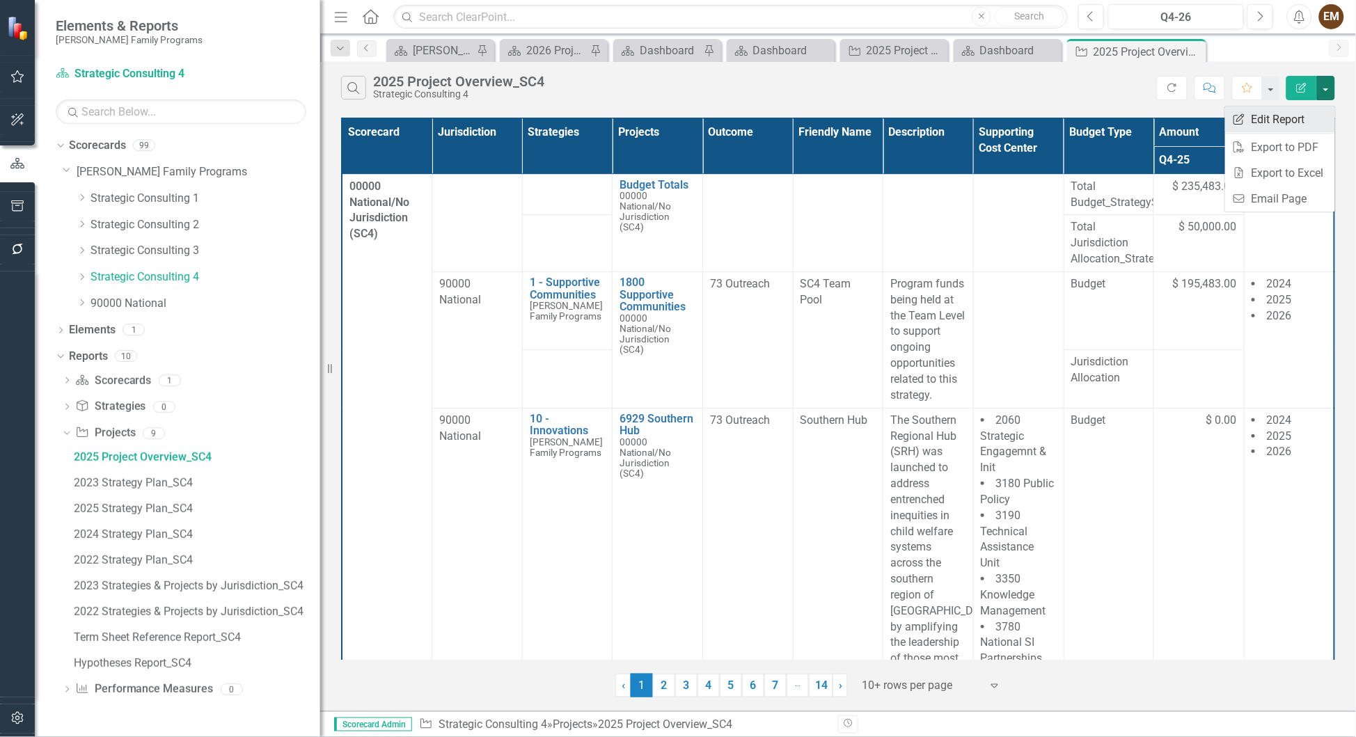
click at [1291, 113] on link "Edit Report Edit Report" at bounding box center [1280, 120] width 110 height 26
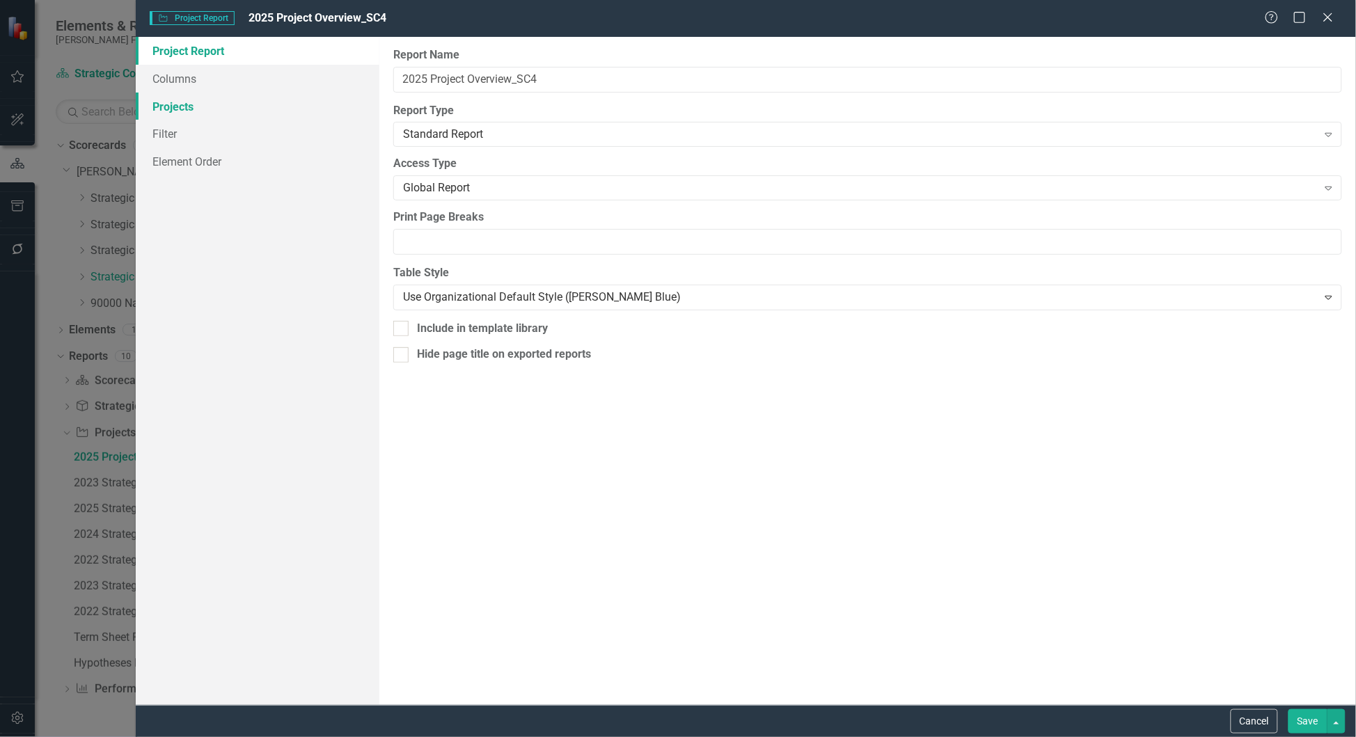
click at [167, 113] on link "Projects" at bounding box center [258, 107] width 244 height 28
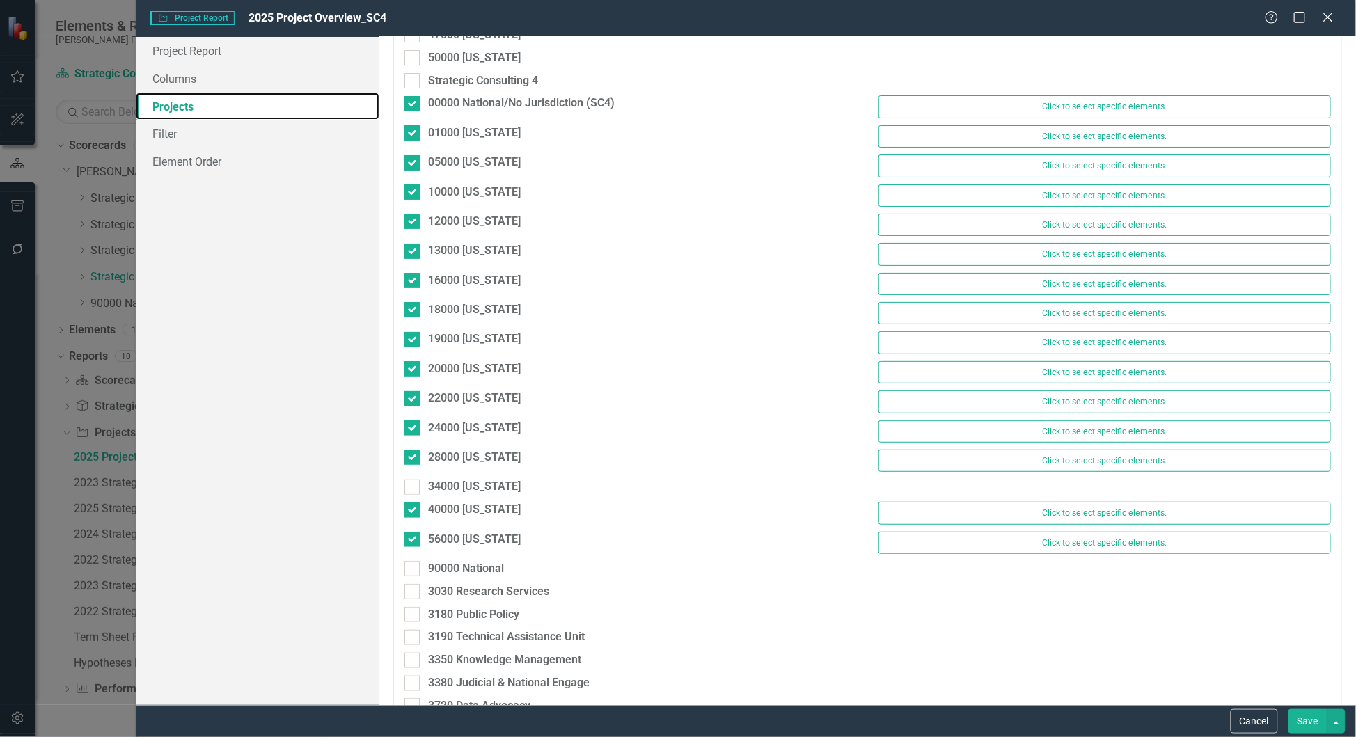
scroll to position [1671, 0]
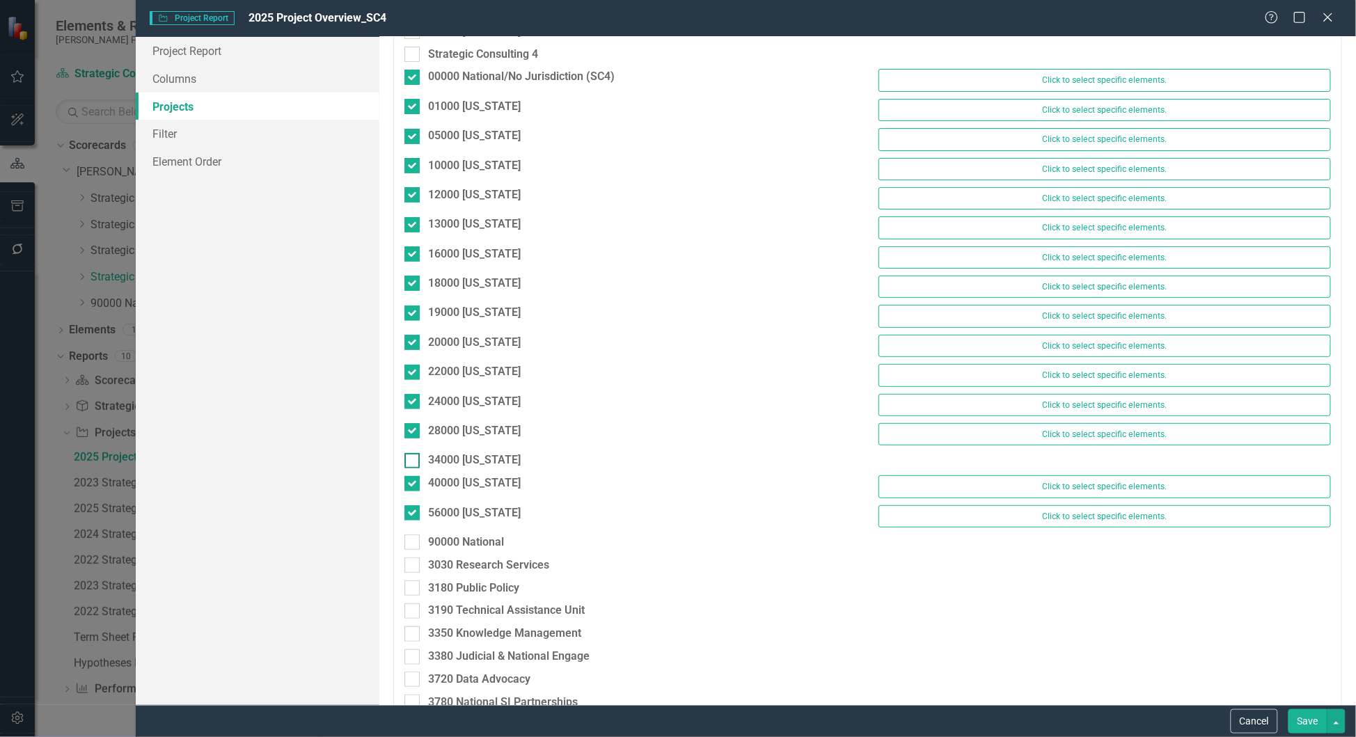
click at [411, 462] on input "34000 [US_STATE]" at bounding box center [408, 457] width 9 height 9
checkbox input "true"
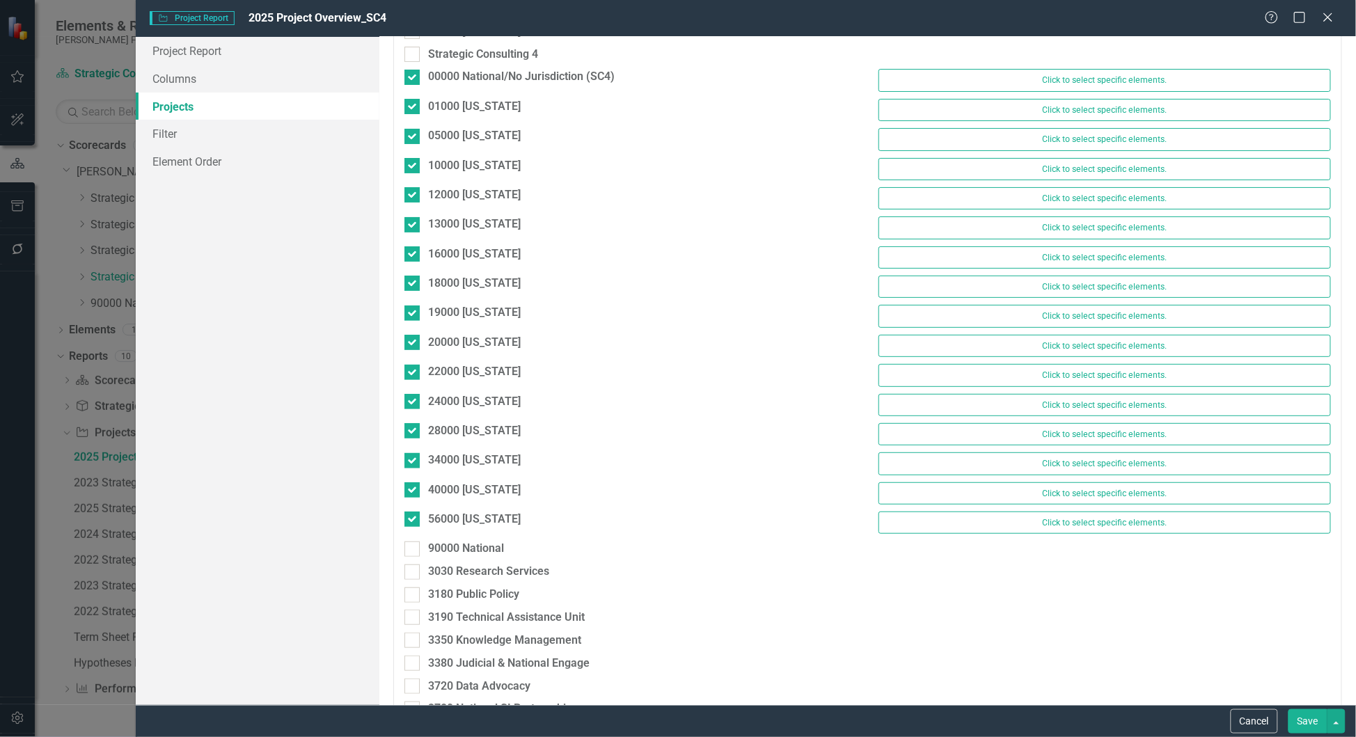
click at [1291, 715] on button "Save" at bounding box center [1308, 721] width 39 height 24
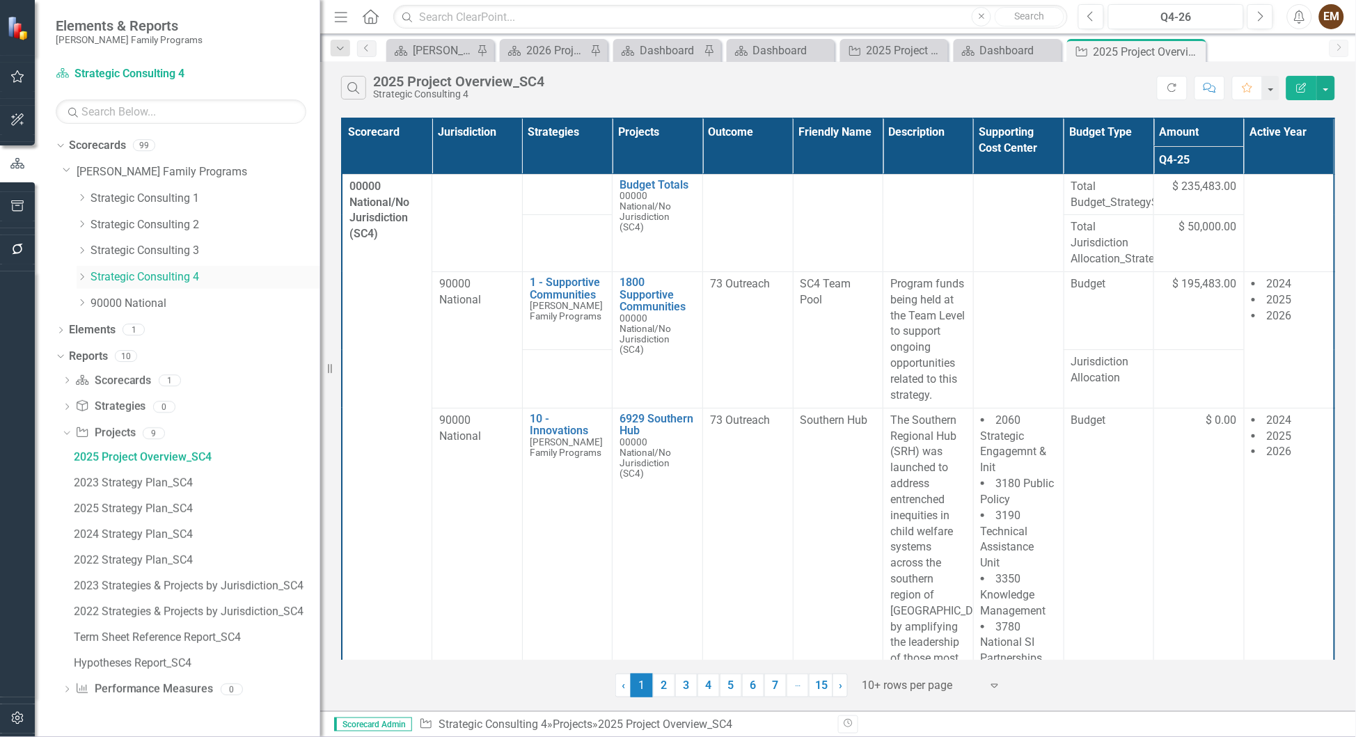
click at [129, 273] on link "Strategic Consulting 4" at bounding box center [206, 277] width 230 height 16
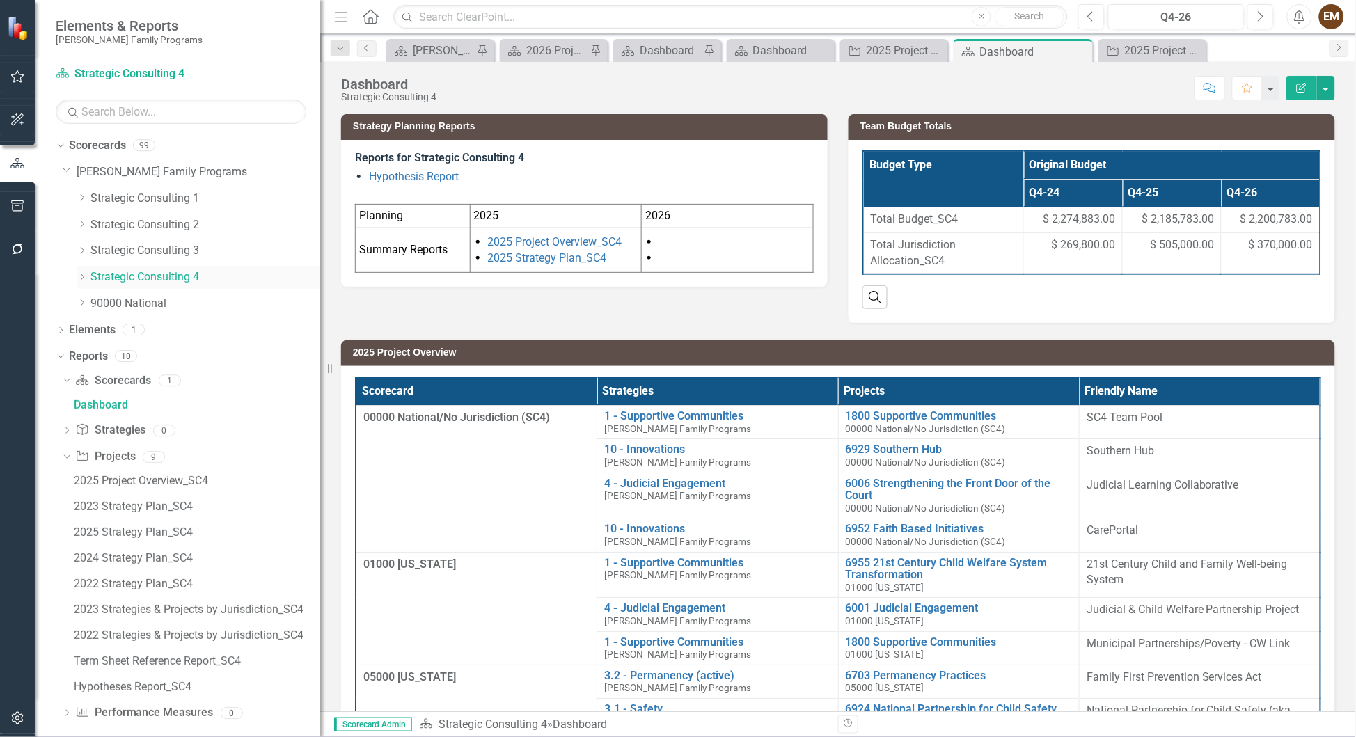
click at [153, 283] on link "Strategic Consulting 4" at bounding box center [206, 277] width 230 height 16
click at [154, 283] on link "Strategic Consulting 4" at bounding box center [206, 277] width 230 height 16
click at [180, 246] on link "Strategic Consulting 3" at bounding box center [206, 251] width 230 height 16
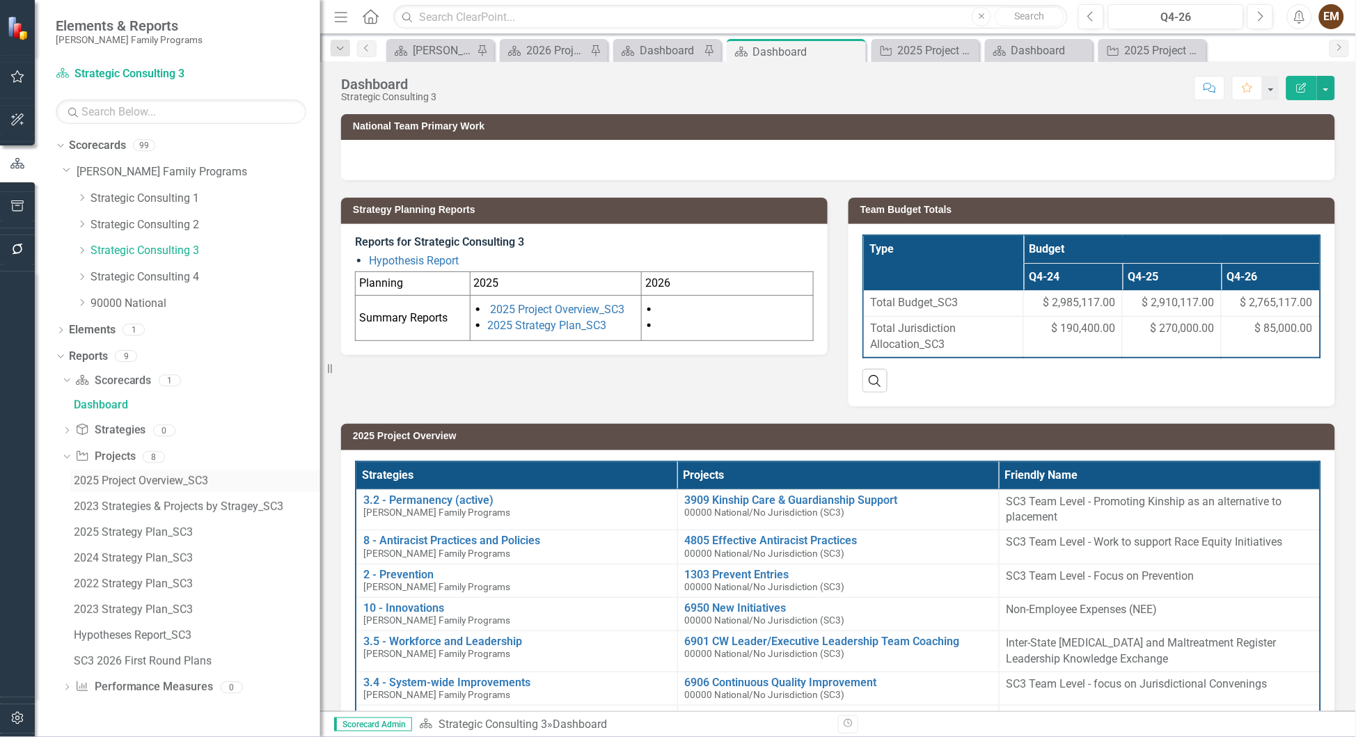
click at [179, 483] on div "2025 Project Overview_SC3" at bounding box center [197, 481] width 246 height 13
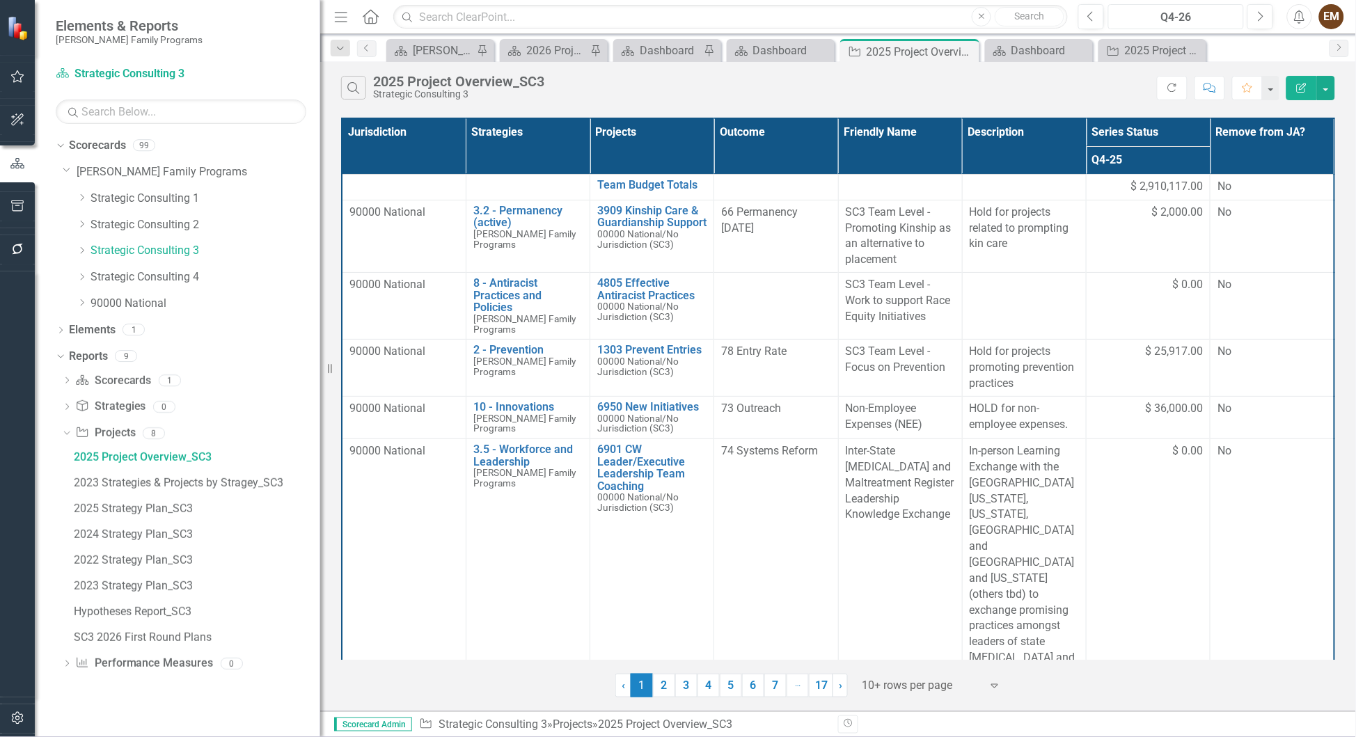
click at [1196, 10] on div "Q4-26" at bounding box center [1176, 17] width 126 height 17
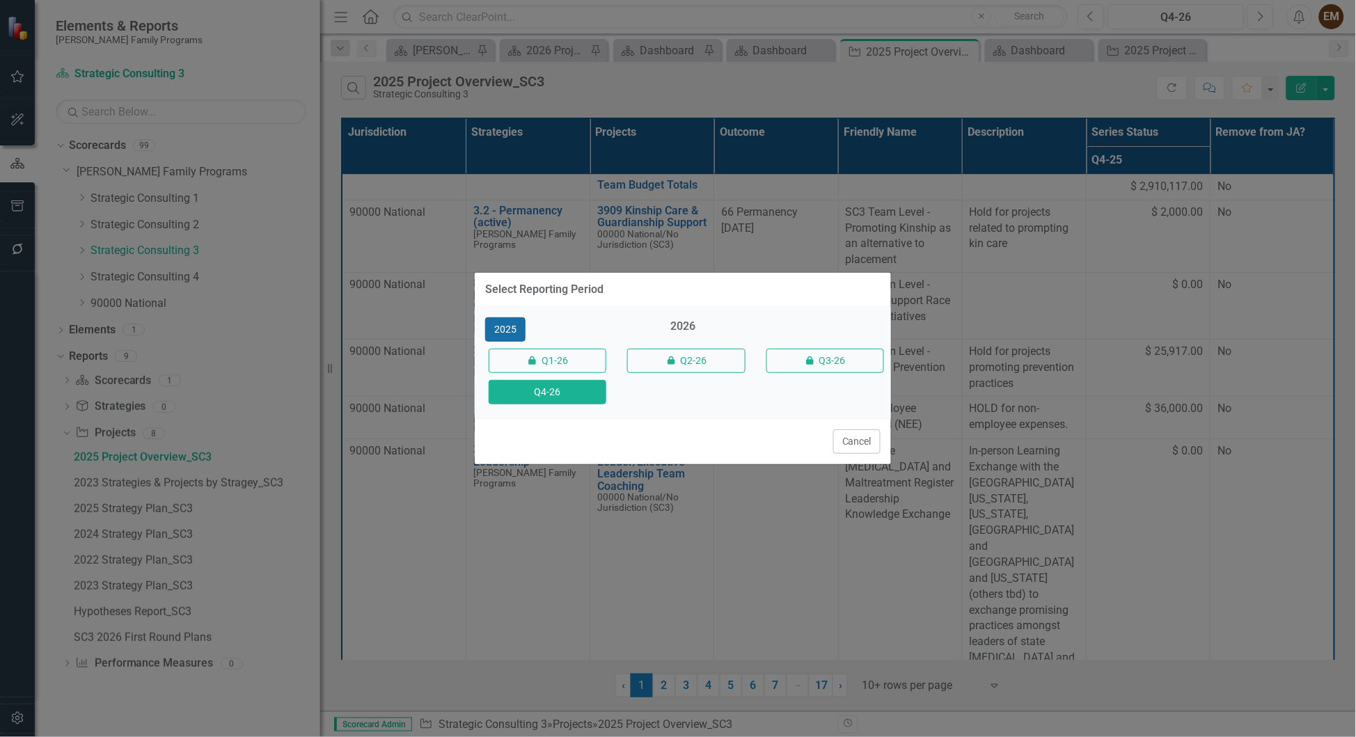
click at [518, 322] on button "2025" at bounding box center [505, 329] width 40 height 24
click at [563, 396] on button "Q4-25" at bounding box center [548, 392] width 118 height 24
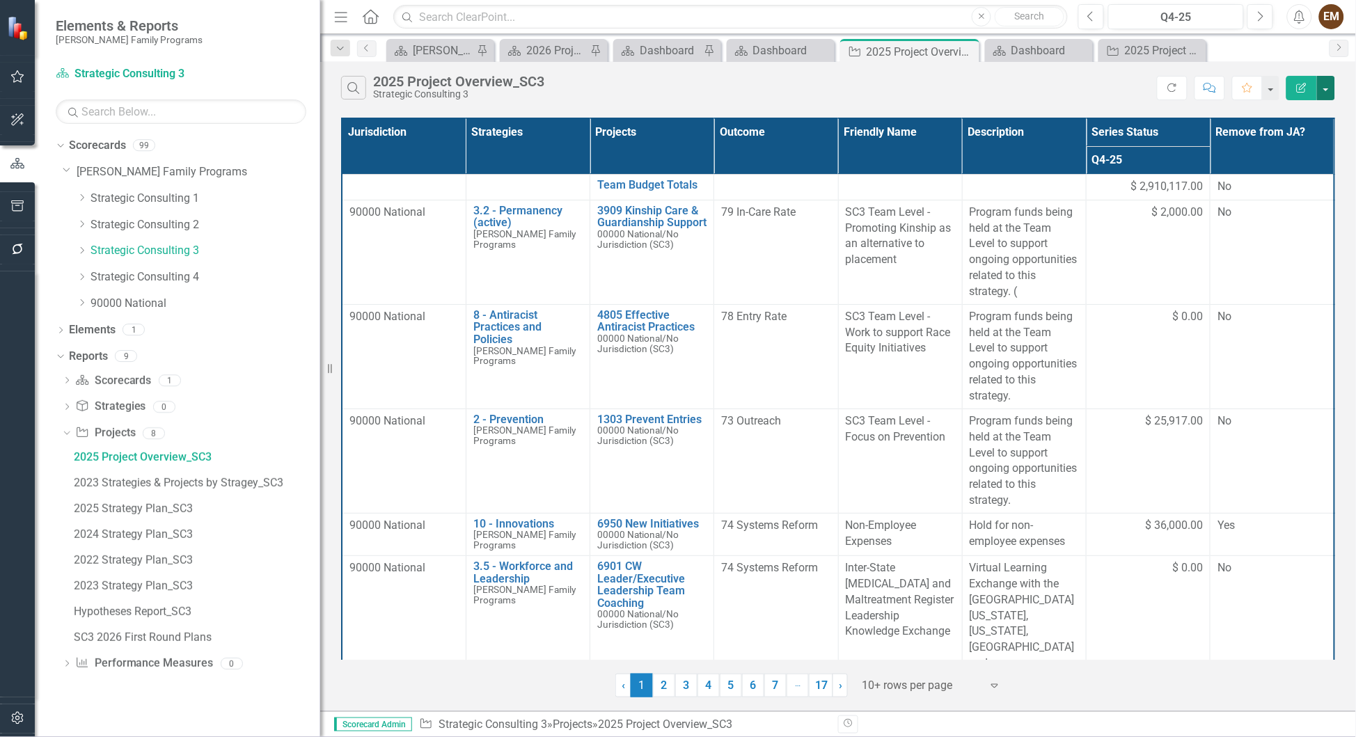
click at [1291, 95] on button "button" at bounding box center [1326, 88] width 18 height 24
click at [1291, 122] on link "Edit Report Edit Report" at bounding box center [1280, 120] width 110 height 26
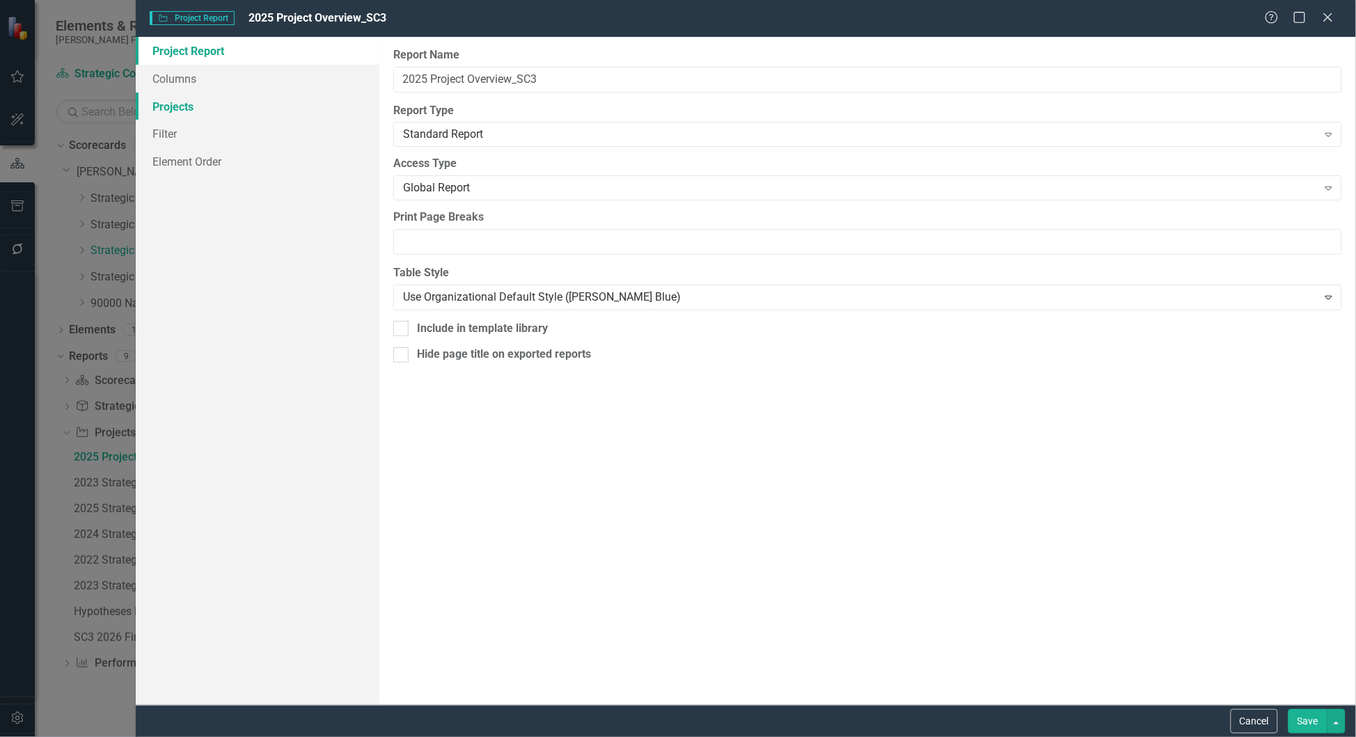
click at [207, 112] on link "Projects" at bounding box center [258, 107] width 244 height 28
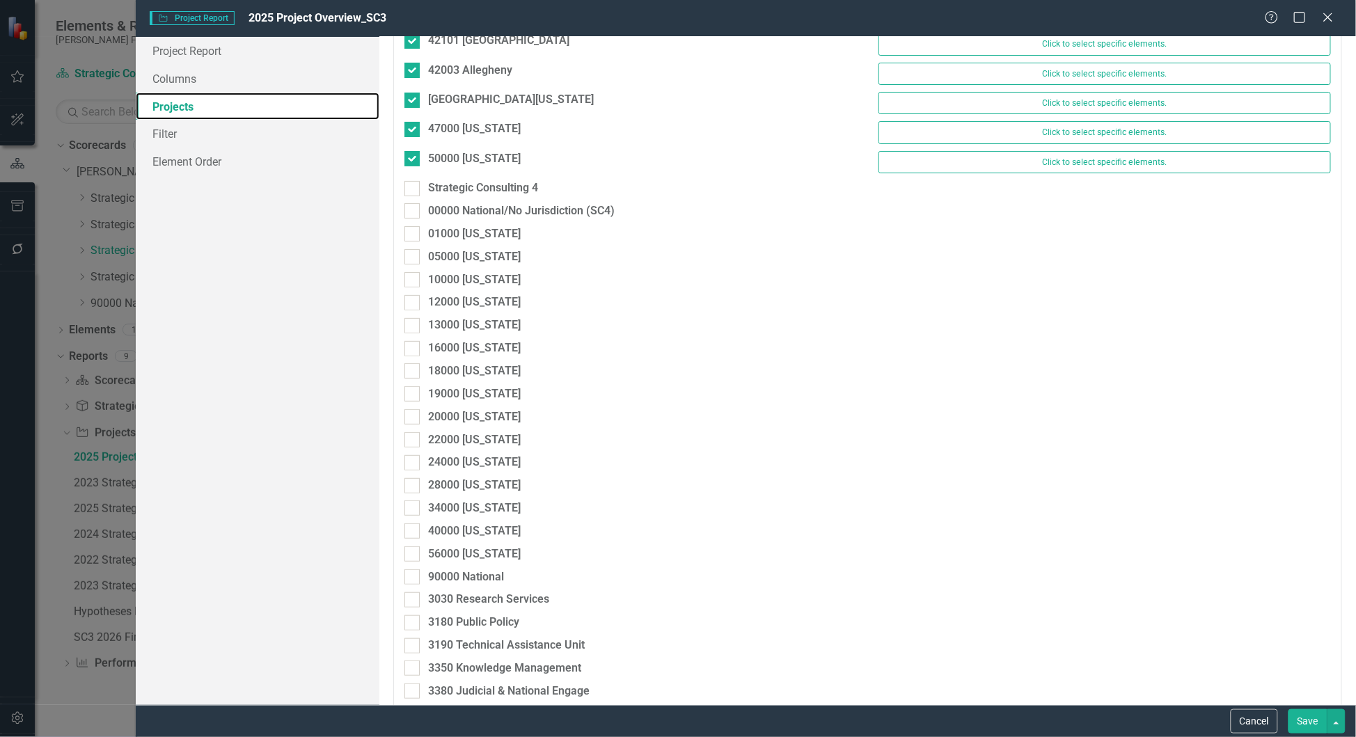
scroll to position [1785, 0]
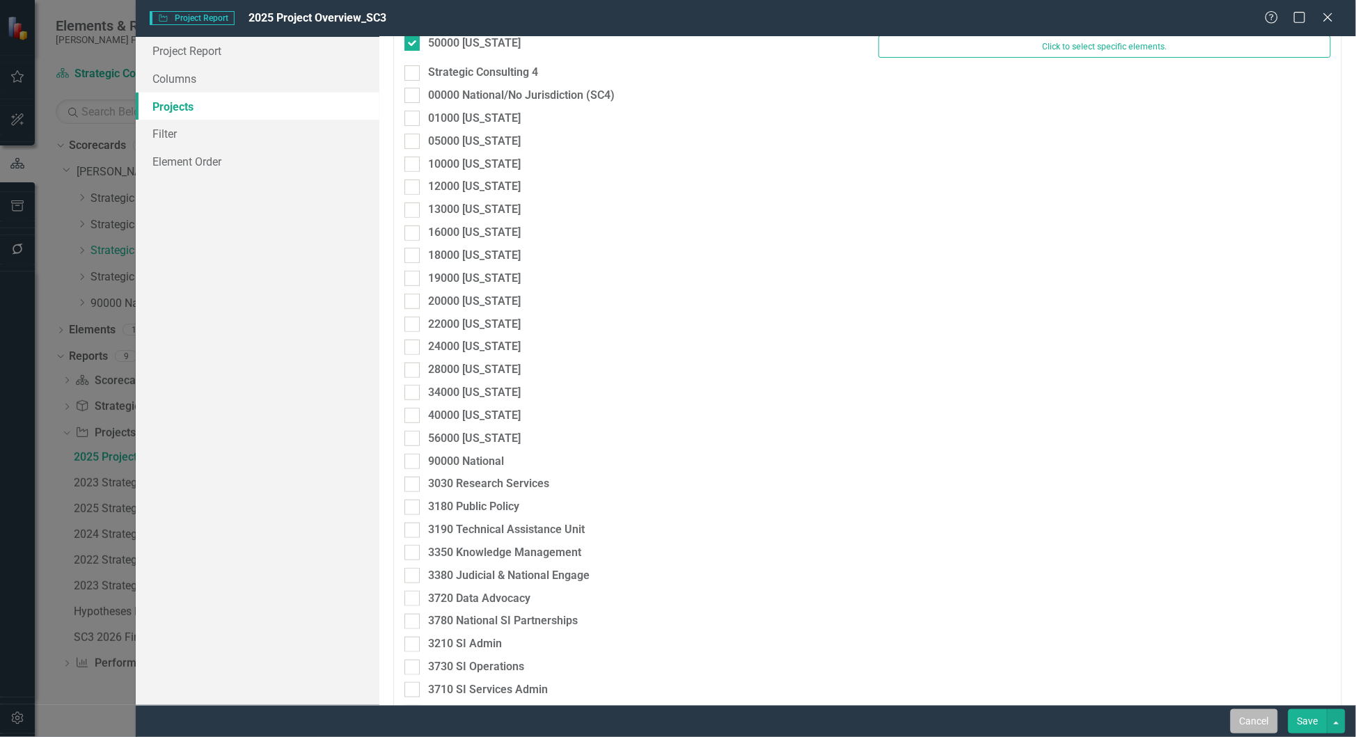
click at [1231, 717] on button "Cancel" at bounding box center [1254, 721] width 47 height 24
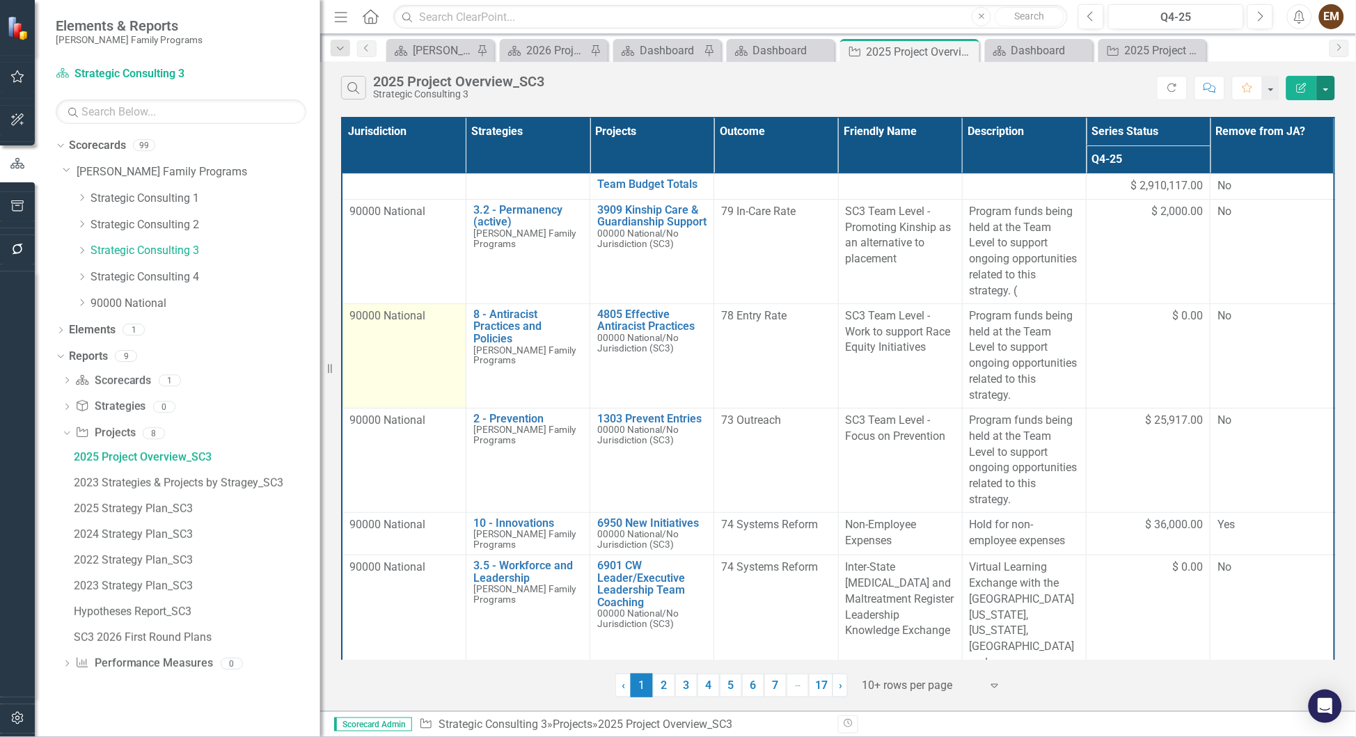
scroll to position [0, 0]
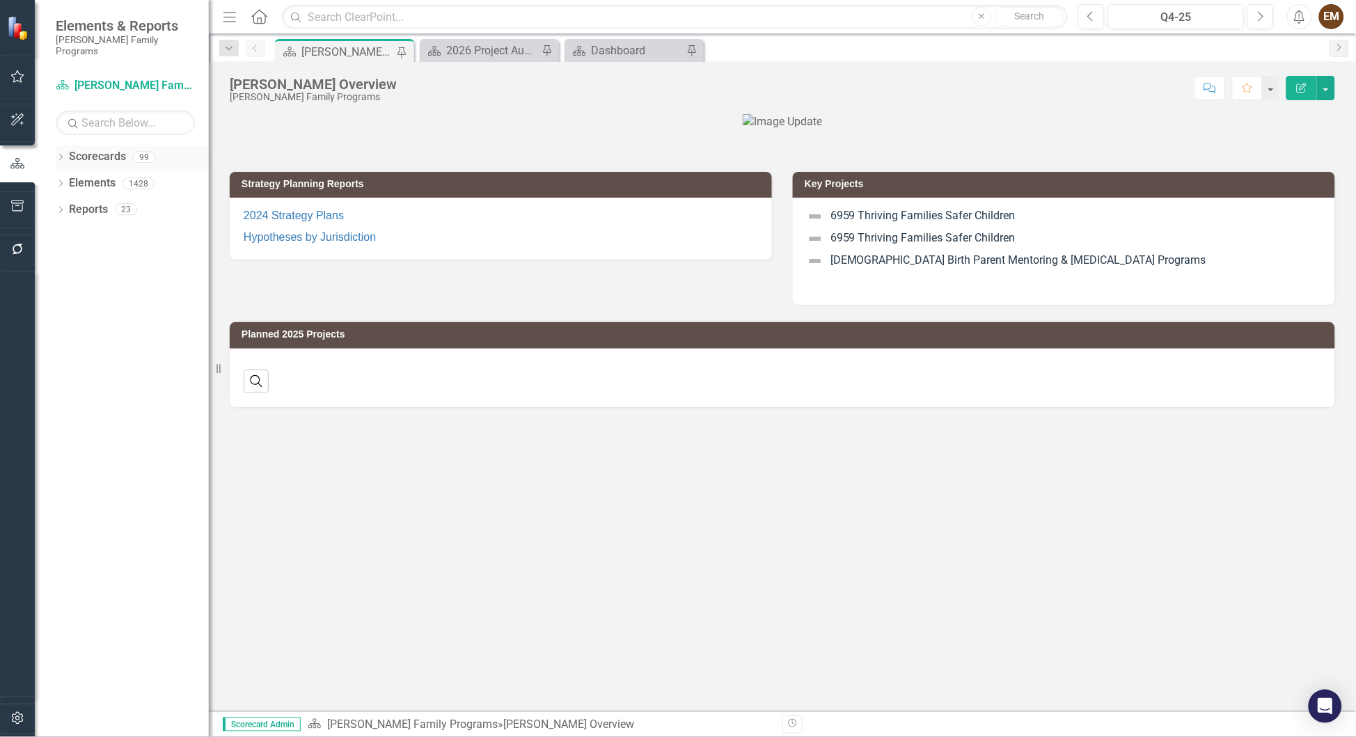
click at [65, 155] on icon "Dropdown" at bounding box center [61, 159] width 10 height 8
click at [65, 179] on icon "Dropdown" at bounding box center [68, 183] width 10 height 8
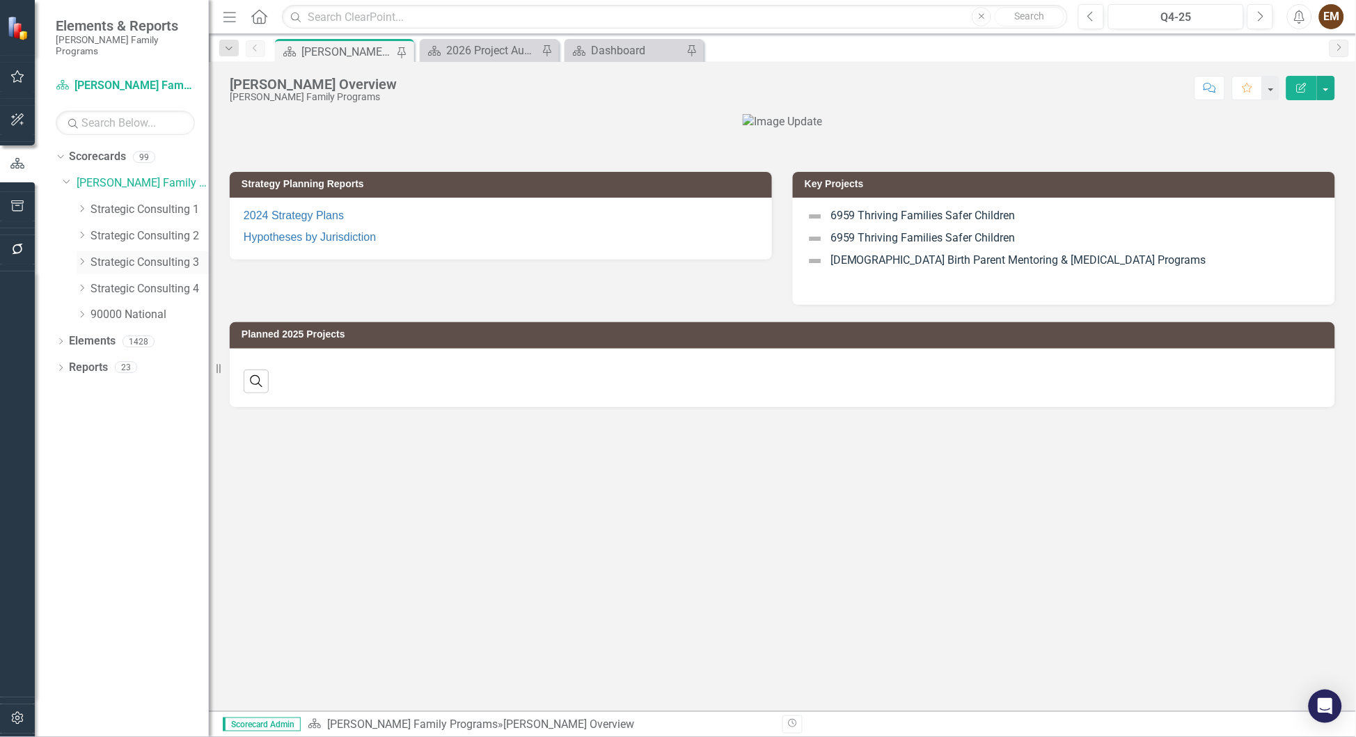
drag, startPoint x: 148, startPoint y: 251, endPoint x: 166, endPoint y: 250, distance: 18.1
click at [148, 255] on link "Strategic Consulting 3" at bounding box center [150, 263] width 118 height 16
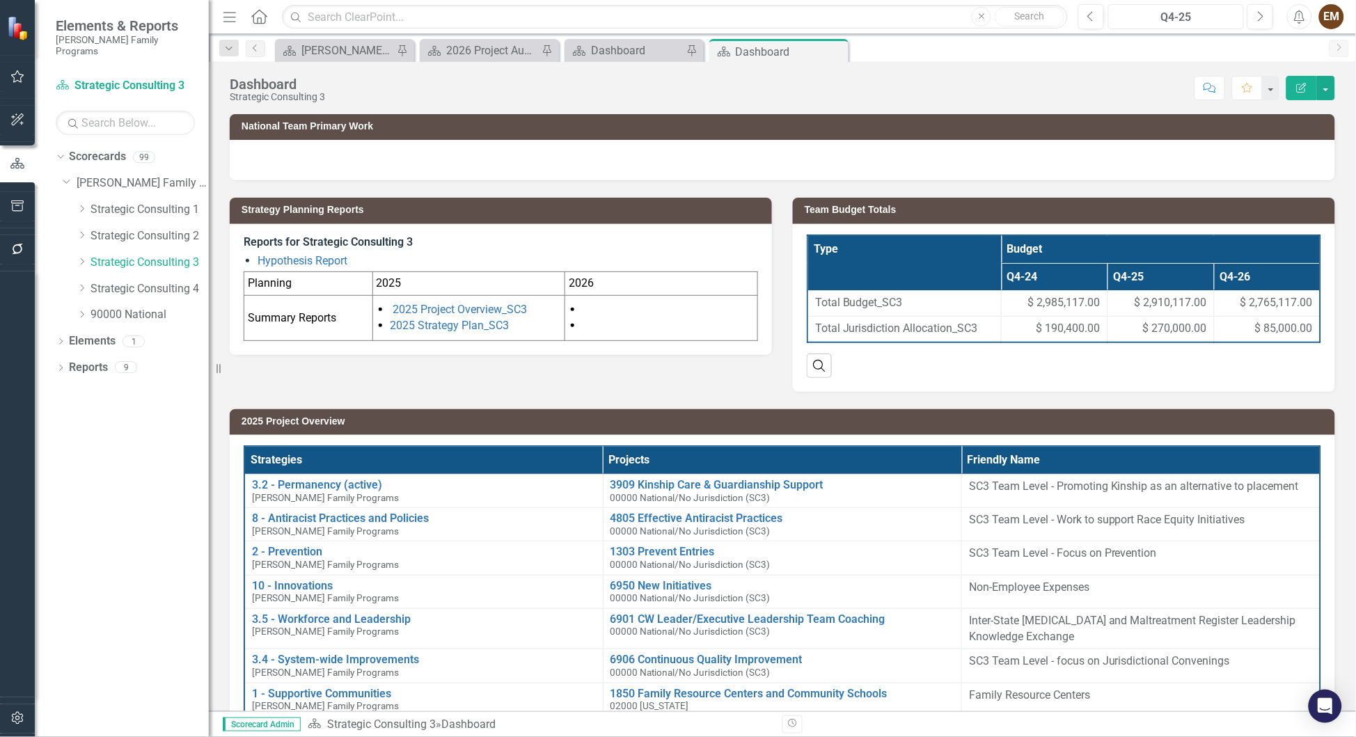
click at [904, 17] on div "Q4-25" at bounding box center [1176, 17] width 126 height 17
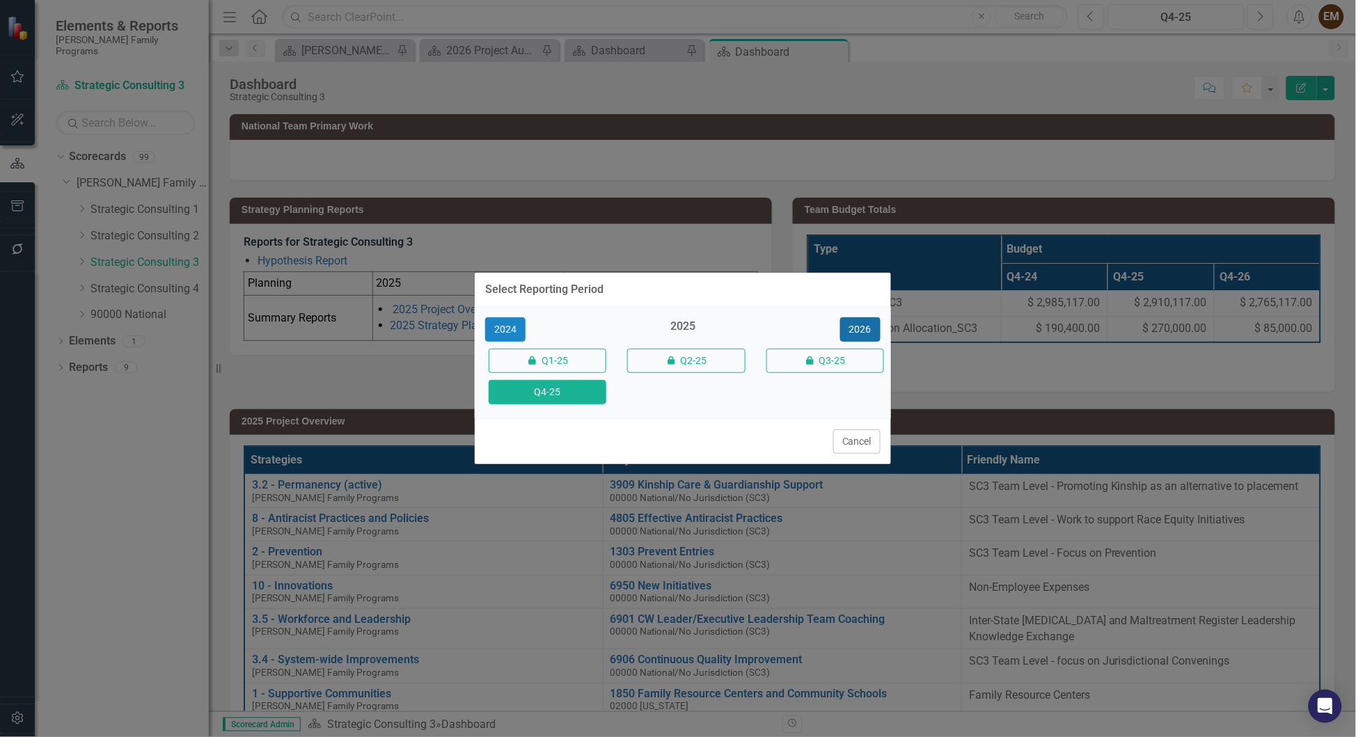
click at [845, 320] on button "2026" at bounding box center [860, 329] width 40 height 24
click at [555, 379] on div "Q4-26" at bounding box center [544, 392] width 139 height 31
click at [555, 392] on button "Q4-26" at bounding box center [548, 392] width 118 height 24
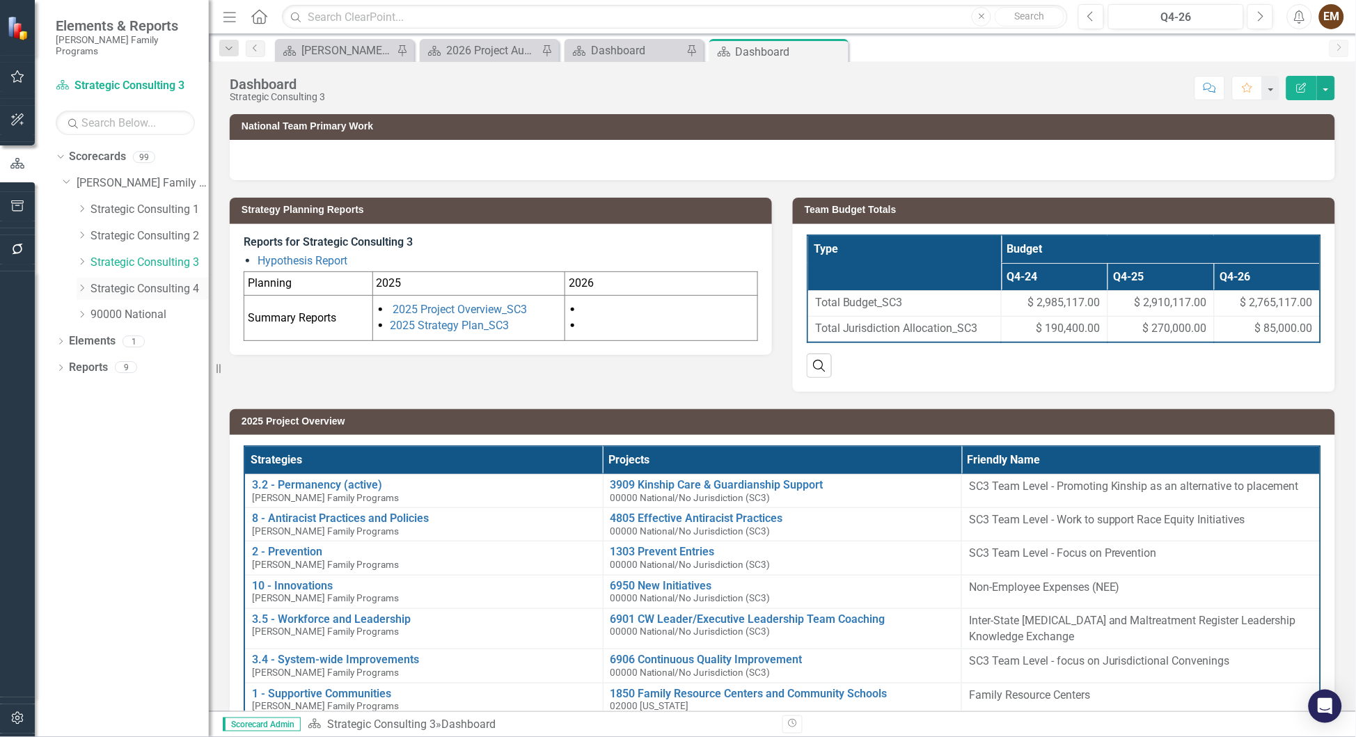
click at [136, 281] on link "Strategic Consulting 4" at bounding box center [150, 289] width 118 height 16
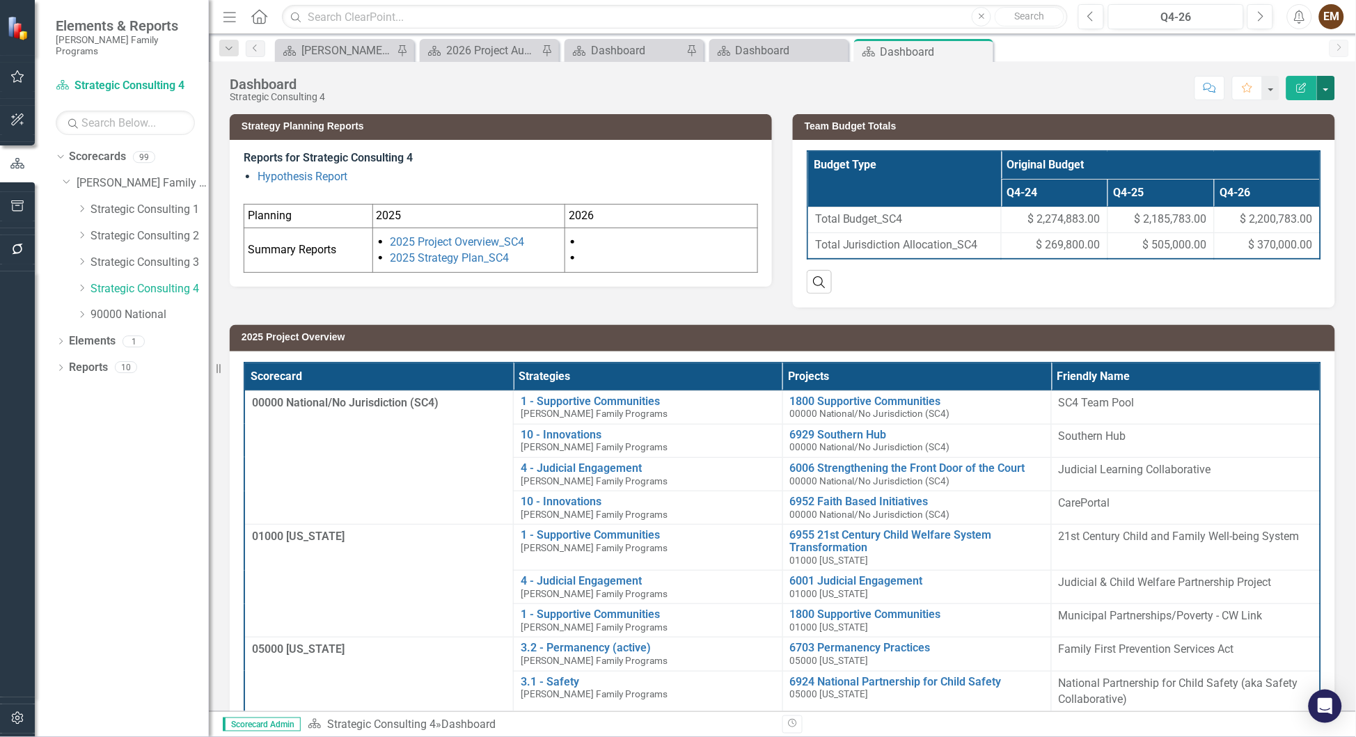
click at [904, 88] on button "button" at bounding box center [1326, 88] width 18 height 24
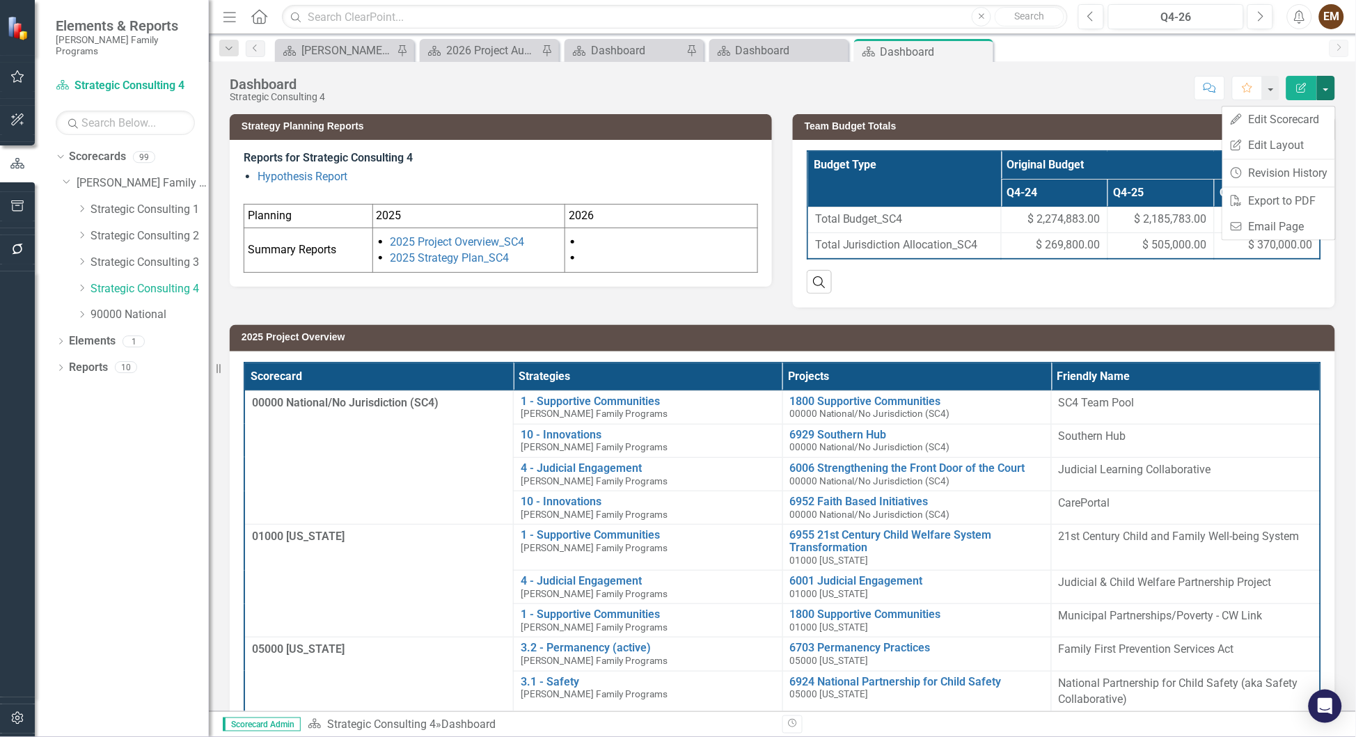
click at [699, 301] on div "Strategy Planning Reports Reports for Strategic Consulting 4 Hypothesis Report …" at bounding box center [782, 202] width 1126 height 211
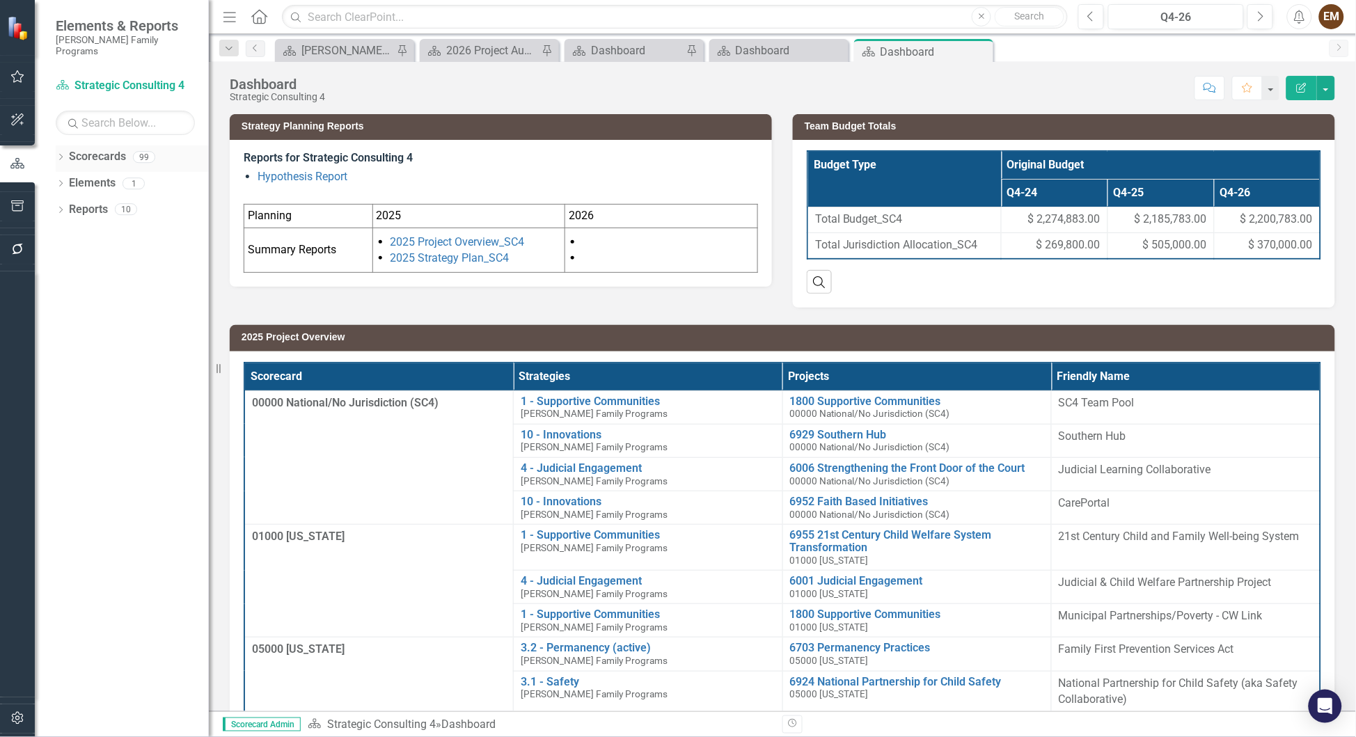
click at [65, 155] on icon "Dropdown" at bounding box center [61, 159] width 10 height 8
click at [60, 234] on icon "Dropdown" at bounding box center [61, 238] width 10 height 8
click at [69, 180] on icon at bounding box center [68, 183] width 3 height 7
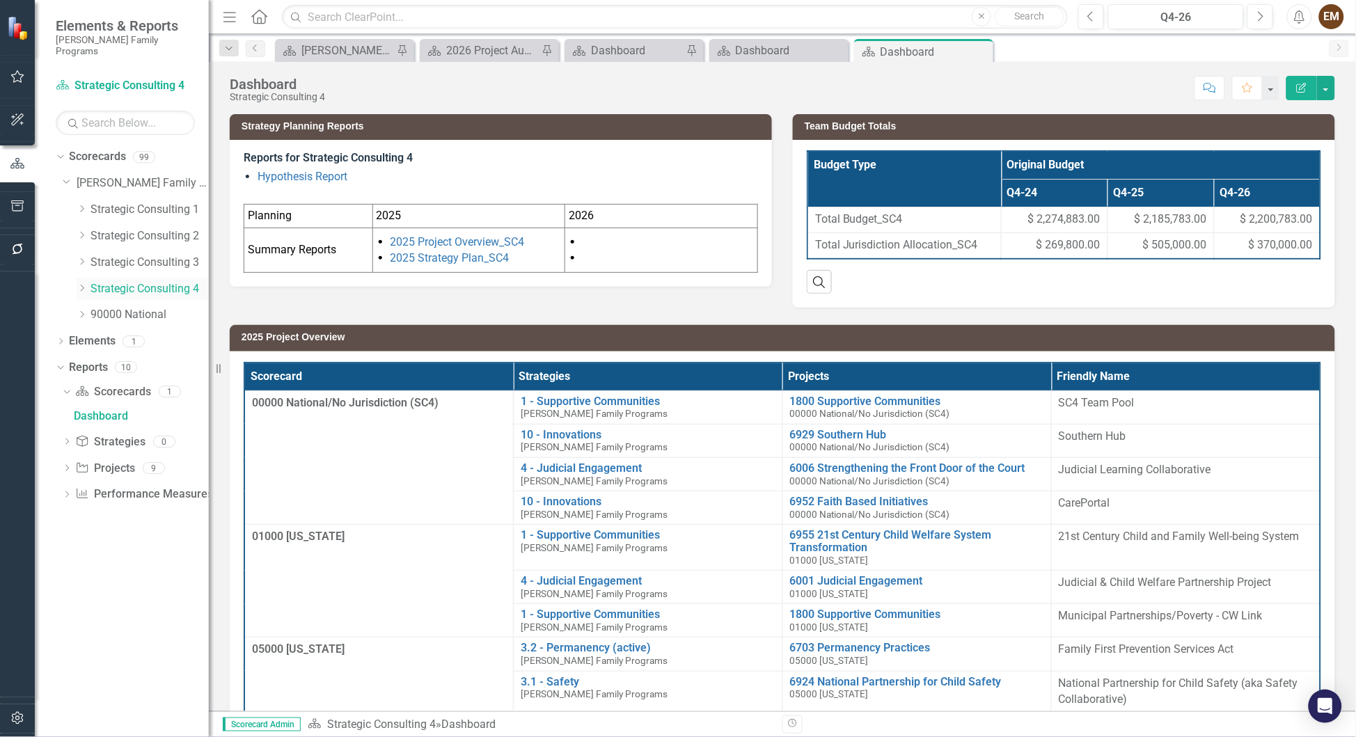
click at [107, 281] on link "Strategic Consulting 4" at bounding box center [150, 289] width 118 height 16
click at [69, 464] on div "Dropdown" at bounding box center [67, 470] width 10 height 12
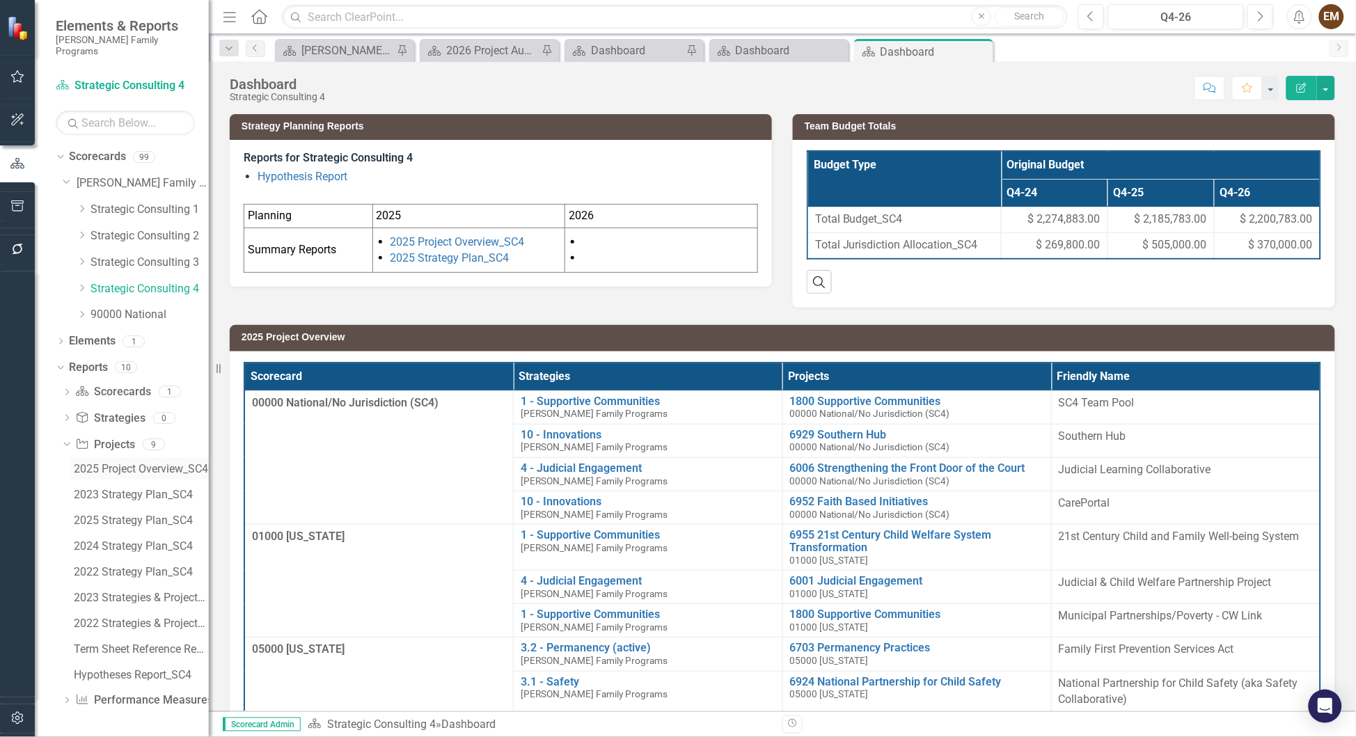
click at [141, 463] on div "2025 Project Overview_SC4" at bounding box center [141, 469] width 135 height 13
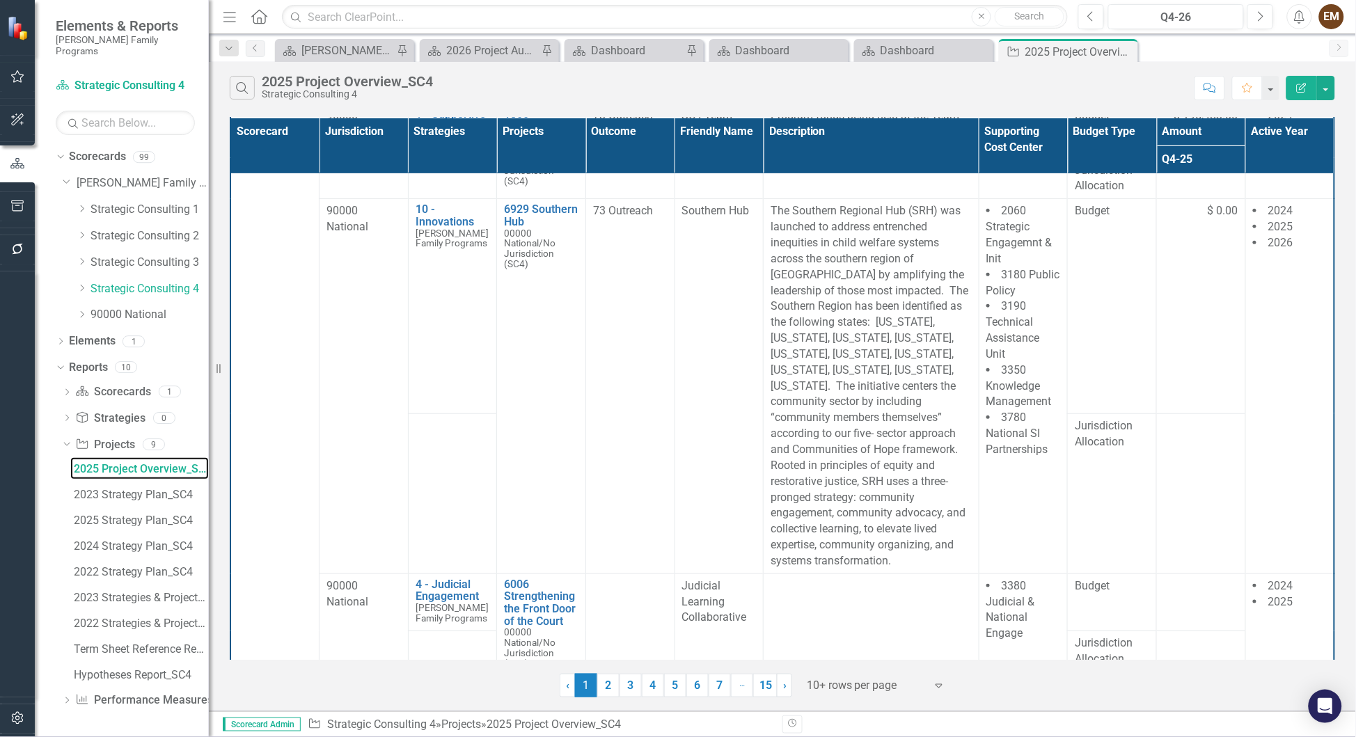
scroll to position [277, 0]
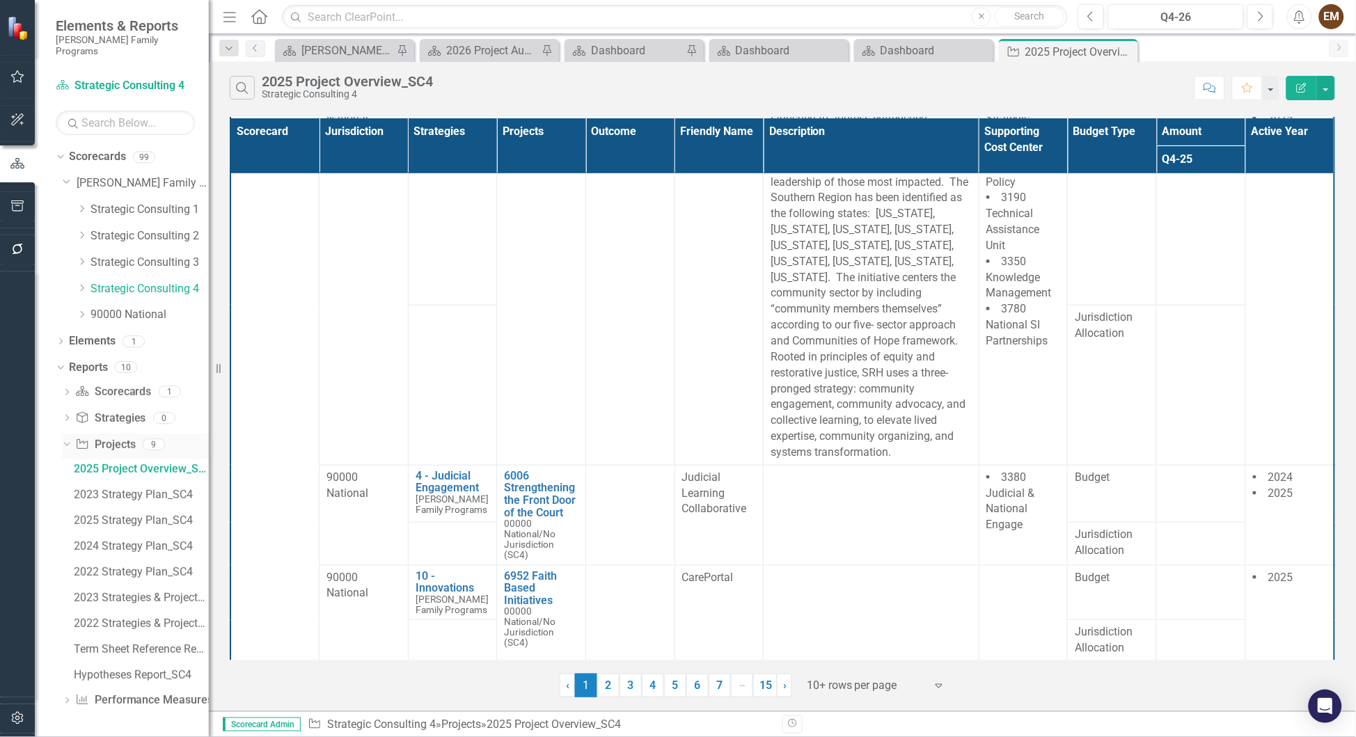
click at [103, 437] on link "Project Projects" at bounding box center [105, 445] width 60 height 16
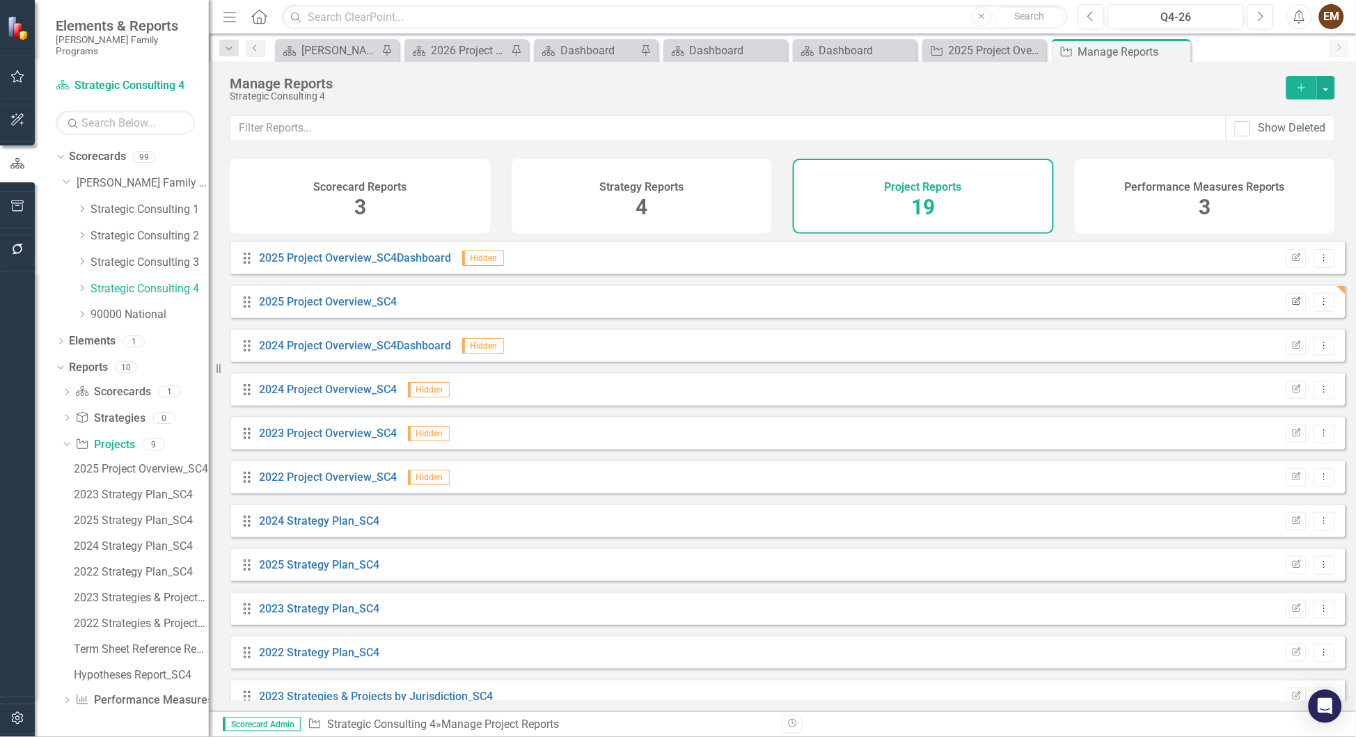
click at [1291, 306] on icon "Edit Report" at bounding box center [1296, 302] width 10 height 8
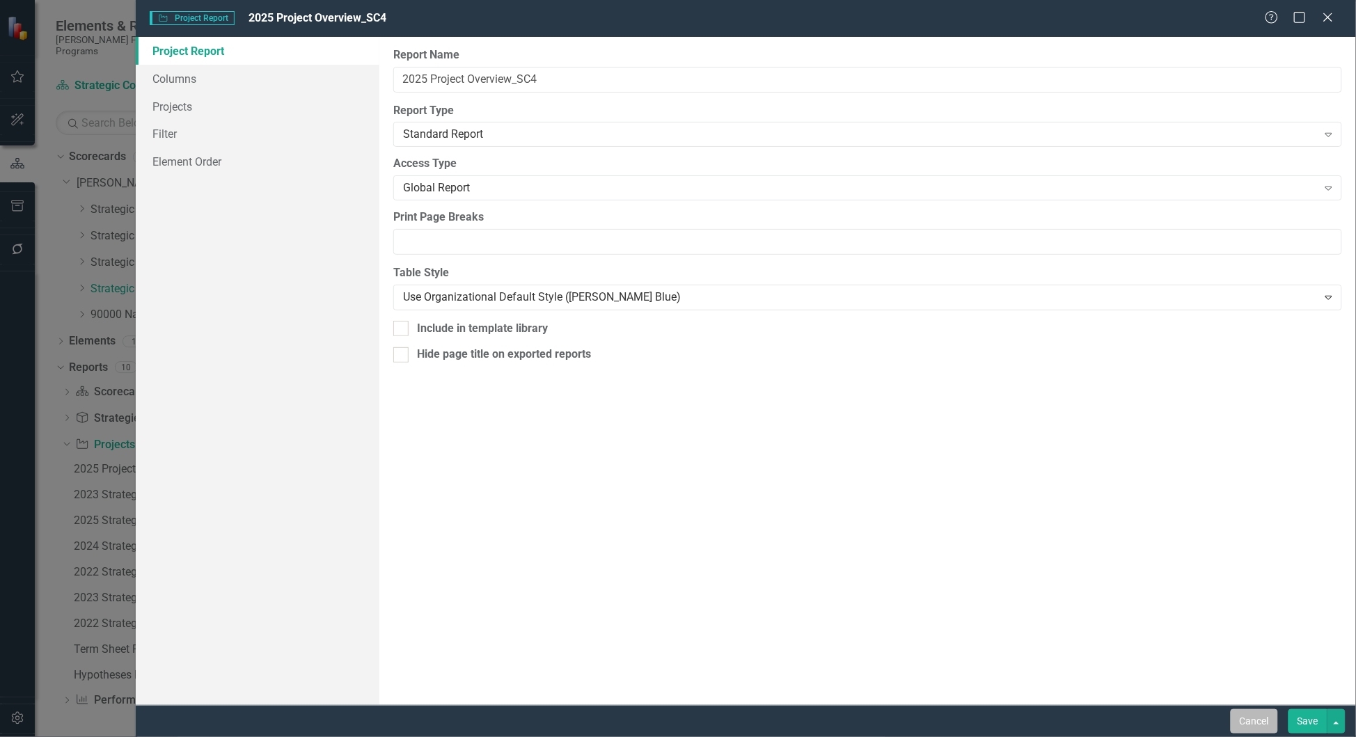
click at [1236, 724] on button "Cancel" at bounding box center [1254, 721] width 47 height 24
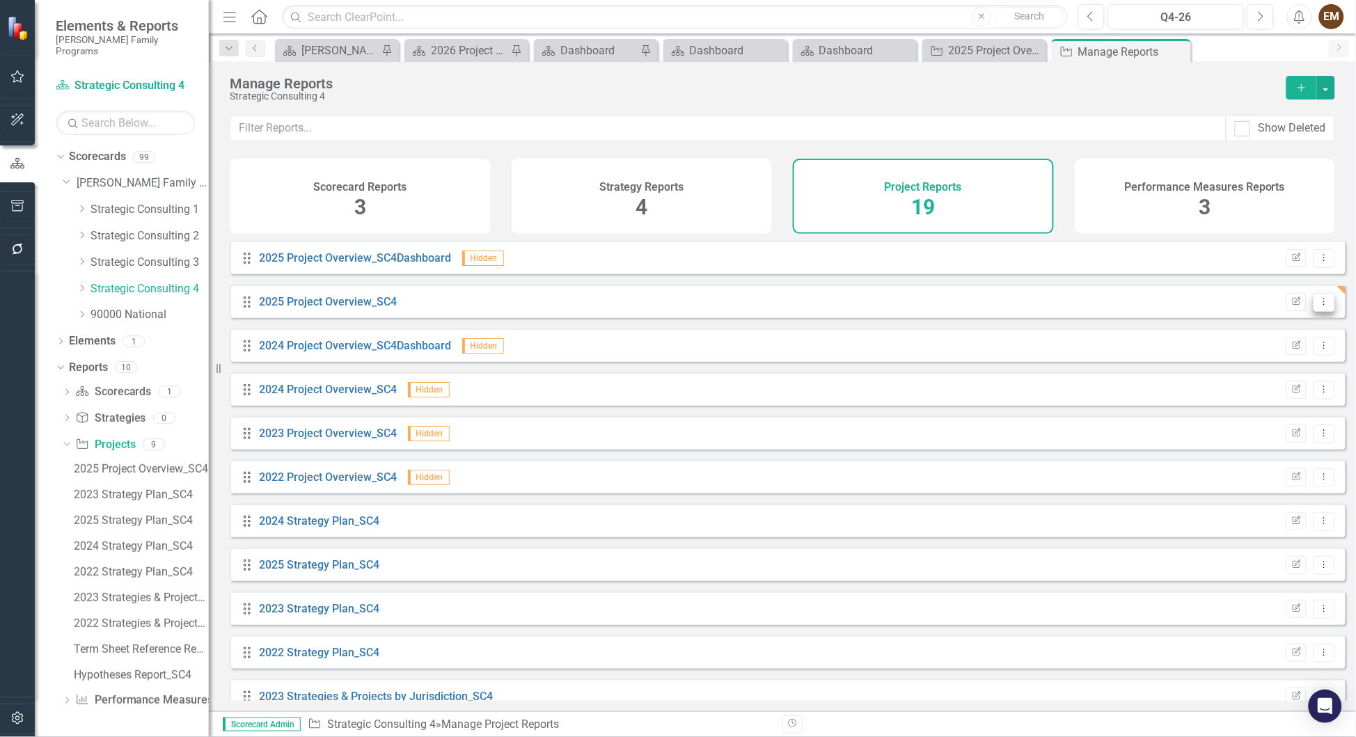
click at [1319, 306] on icon "Dropdown Menu" at bounding box center [1325, 301] width 12 height 9
click at [1282, 387] on link "Copy Duplicate Report" at bounding box center [1268, 391] width 115 height 26
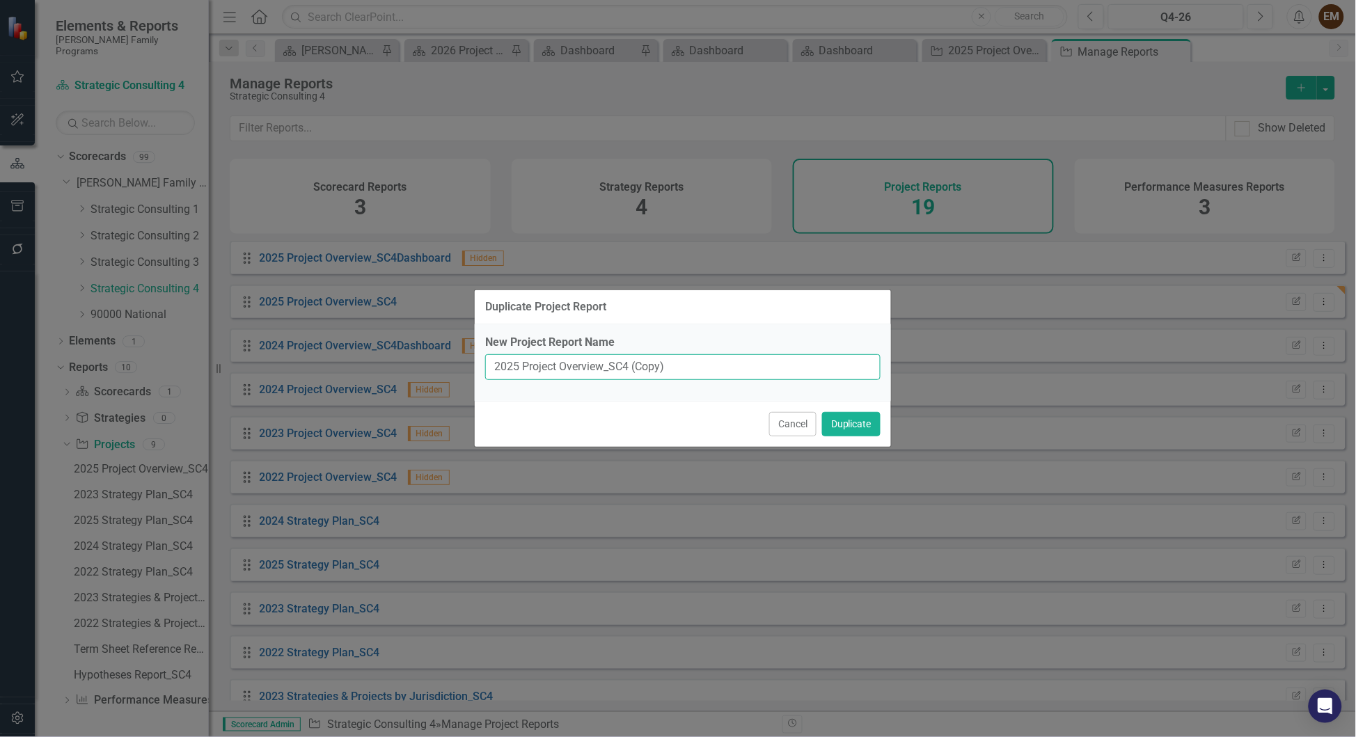
click at [752, 367] on input "2025 Project Overview_SC4 (Copy)" at bounding box center [682, 367] width 395 height 26
click at [743, 364] on input "2025 Project Overview_SC4 (Copy)" at bounding box center [682, 367] width 395 height 26
type input "2025 Project Overview_SC4 (Copy)_Eve edit for 2026"
click at [828, 436] on button "Duplicate" at bounding box center [851, 424] width 58 height 24
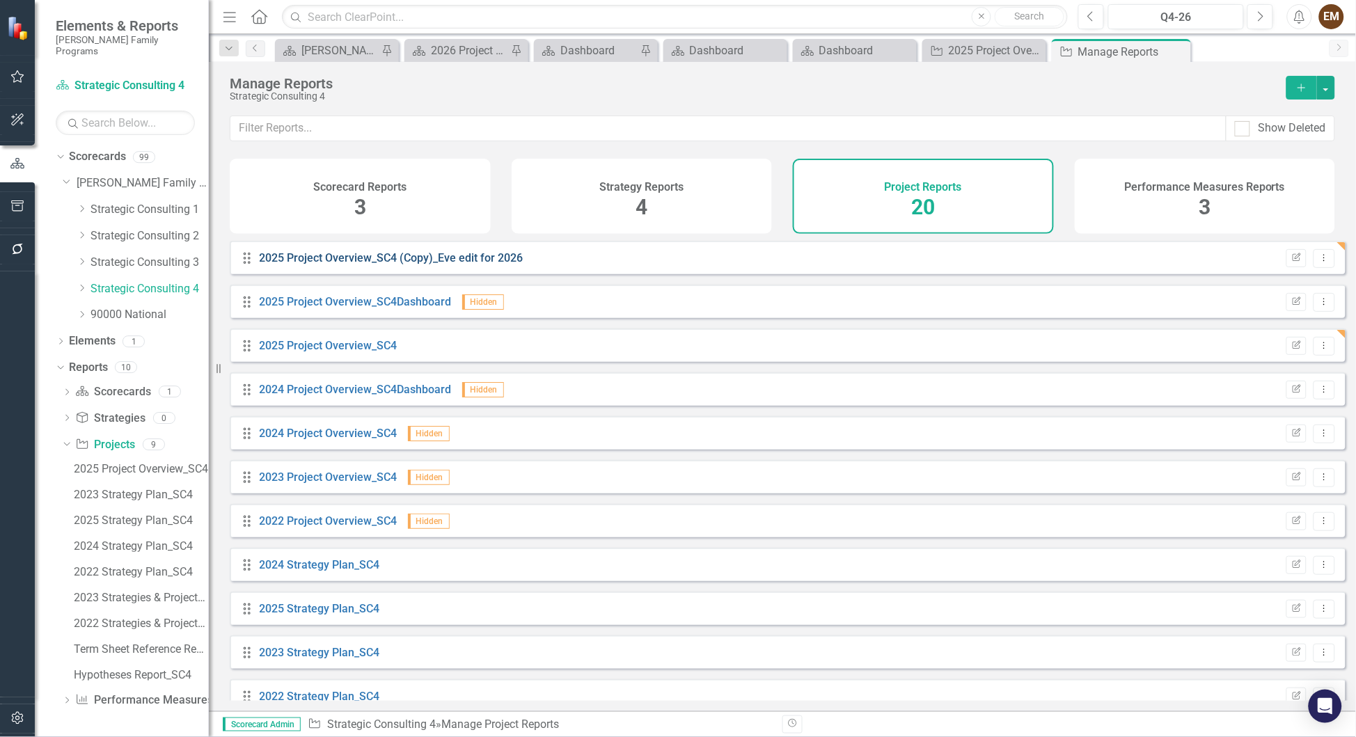
click at [455, 265] on link "2025 Project Overview_SC4 (Copy)_Eve edit for 2026" at bounding box center [392, 257] width 264 height 13
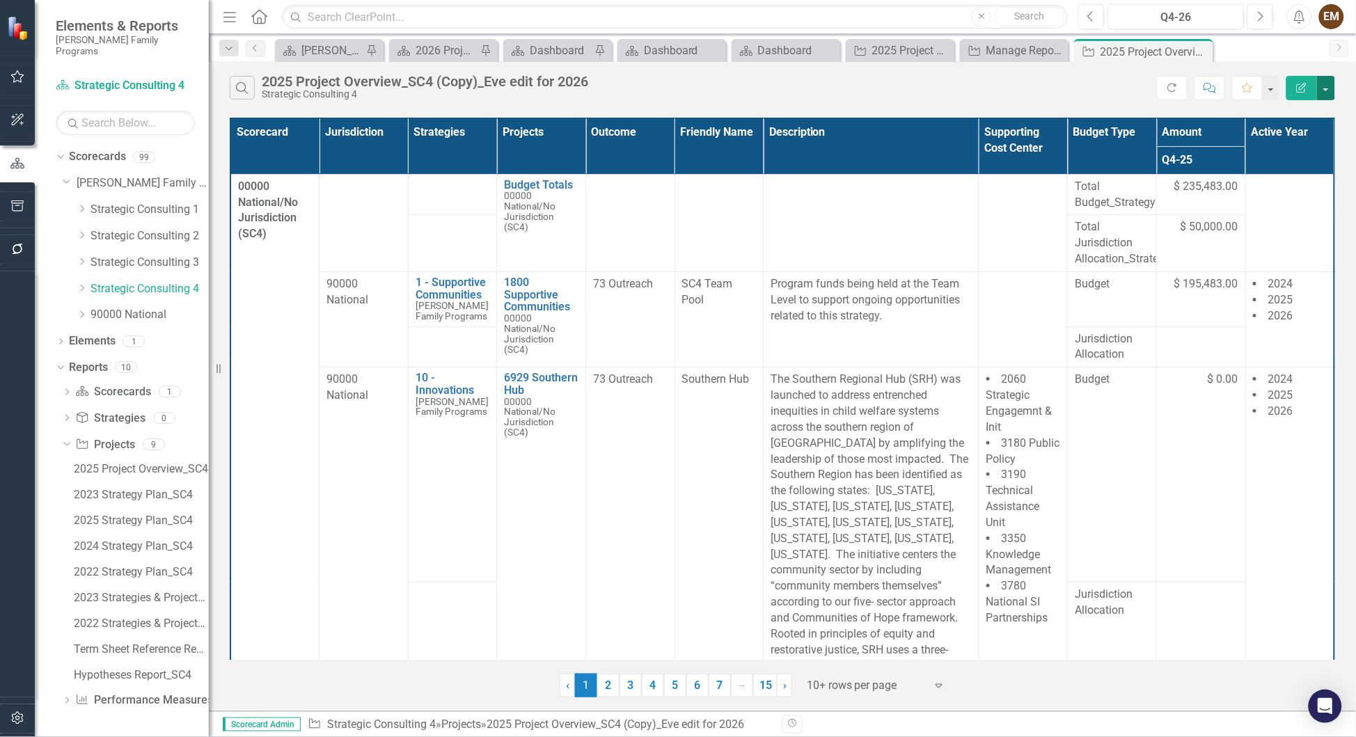
click at [1328, 93] on button "button" at bounding box center [1326, 88] width 18 height 24
click at [1307, 117] on link "Edit Report Edit Report" at bounding box center [1280, 120] width 110 height 26
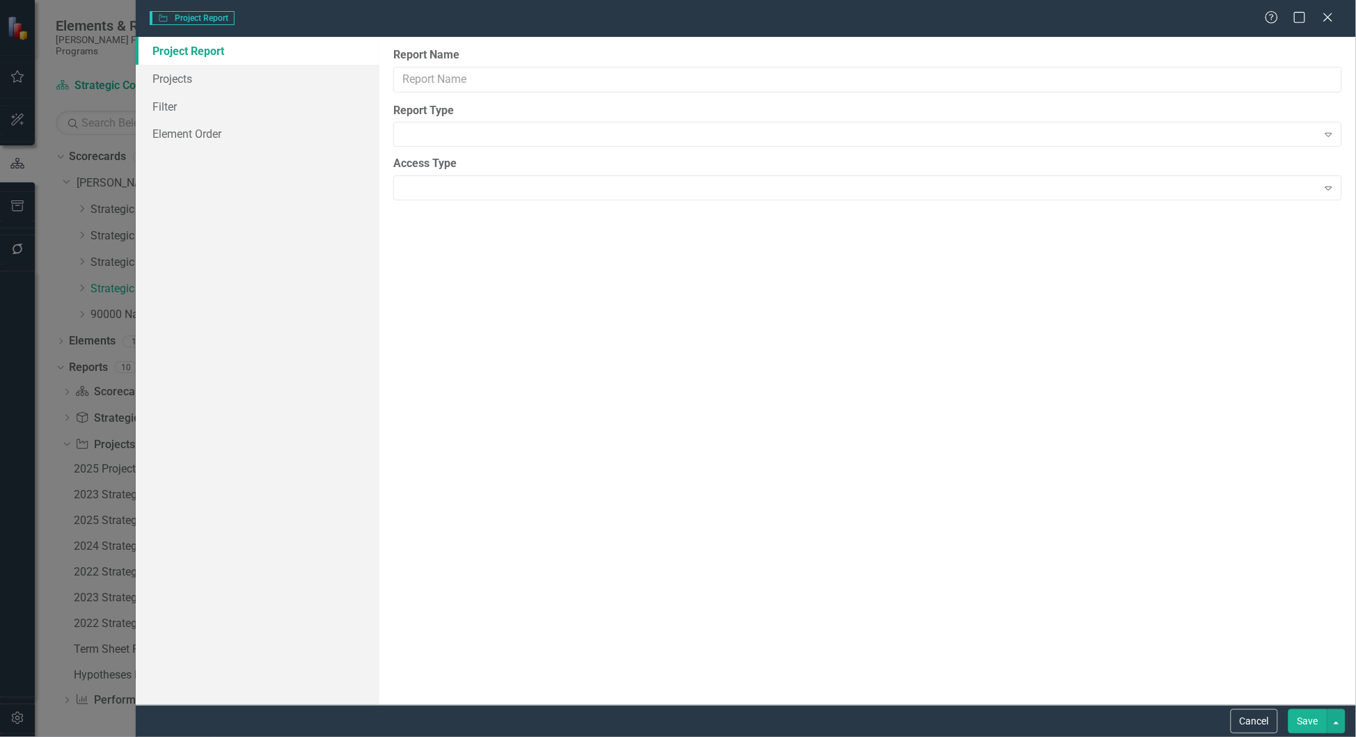
type input "2025 Project Overview_SC4 (Copy)_Eve edit for 2026"
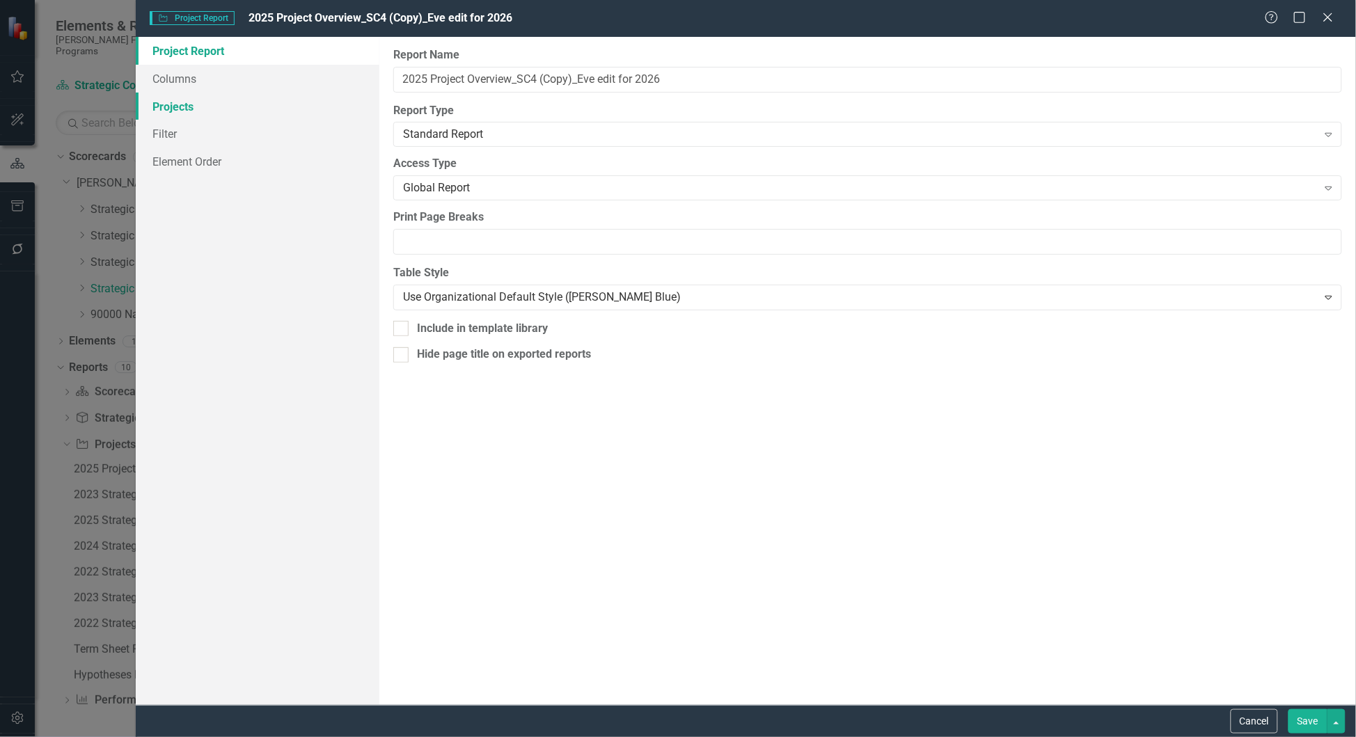
click at [256, 105] on link "Projects" at bounding box center [258, 107] width 244 height 28
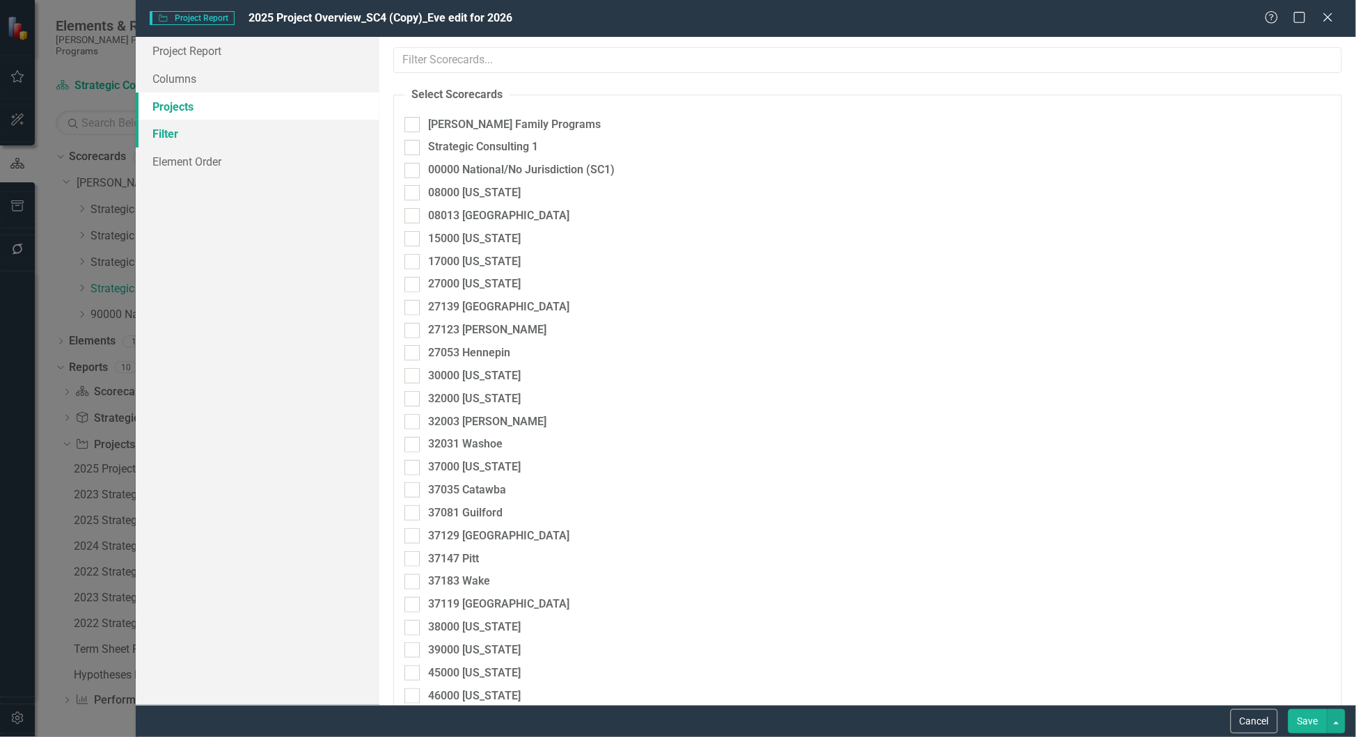
click at [235, 123] on link "Filter" at bounding box center [258, 134] width 244 height 28
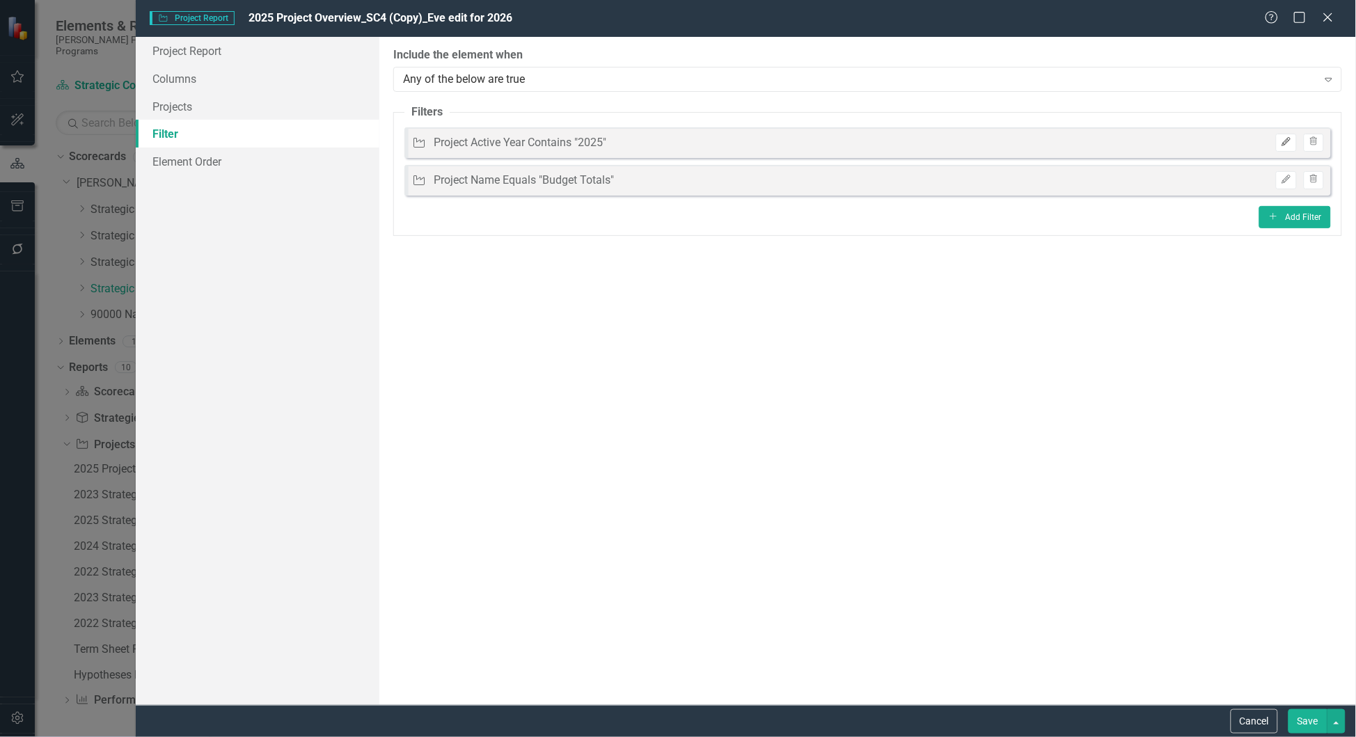
click at [1281, 141] on icon "Edit" at bounding box center [1286, 142] width 10 height 8
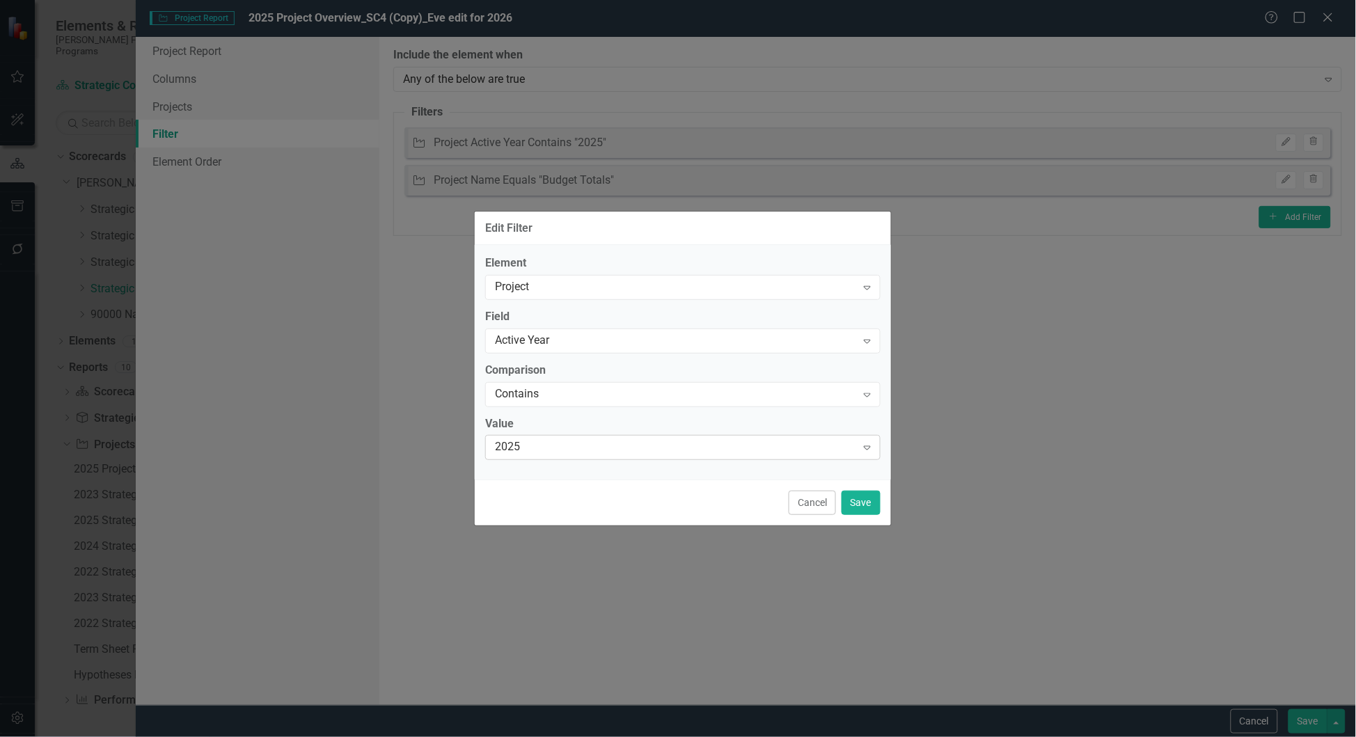
click at [554, 454] on div "2025" at bounding box center [675, 448] width 361 height 16
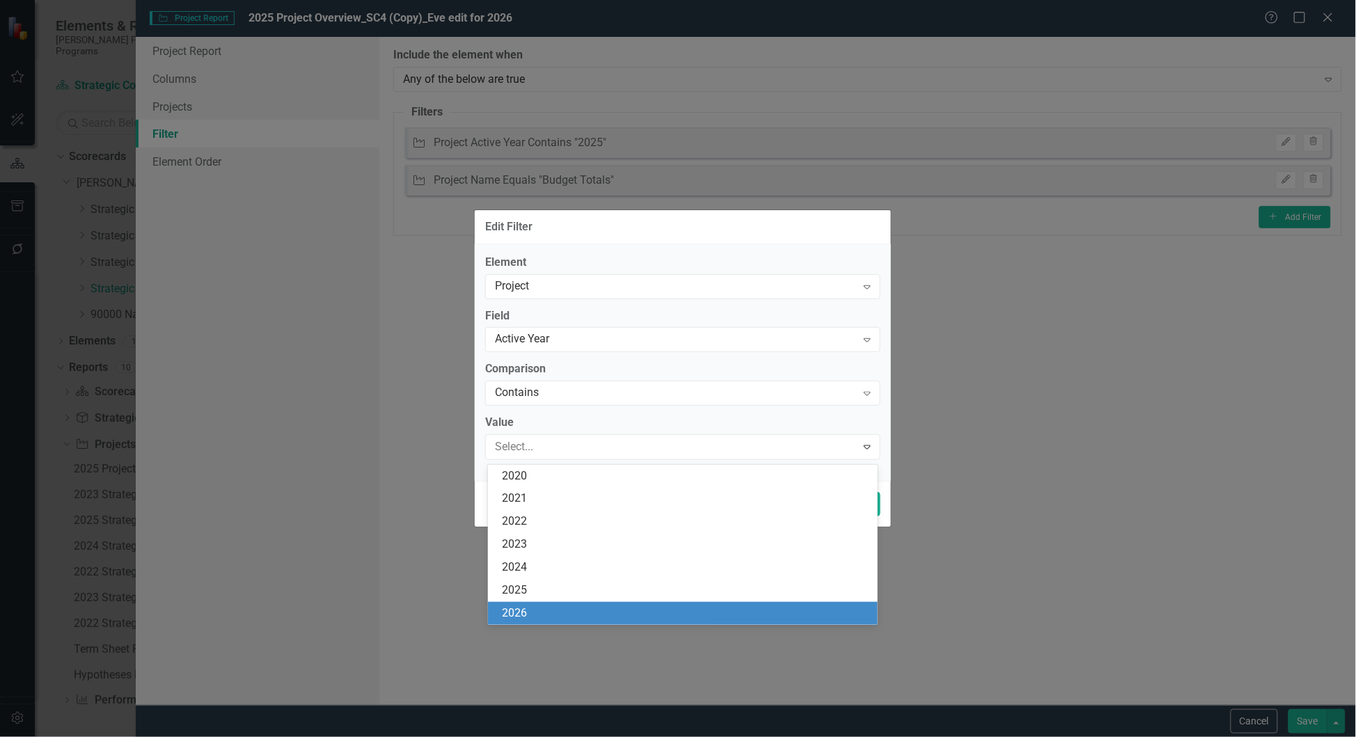
click at [546, 618] on div "2026" at bounding box center [686, 614] width 368 height 16
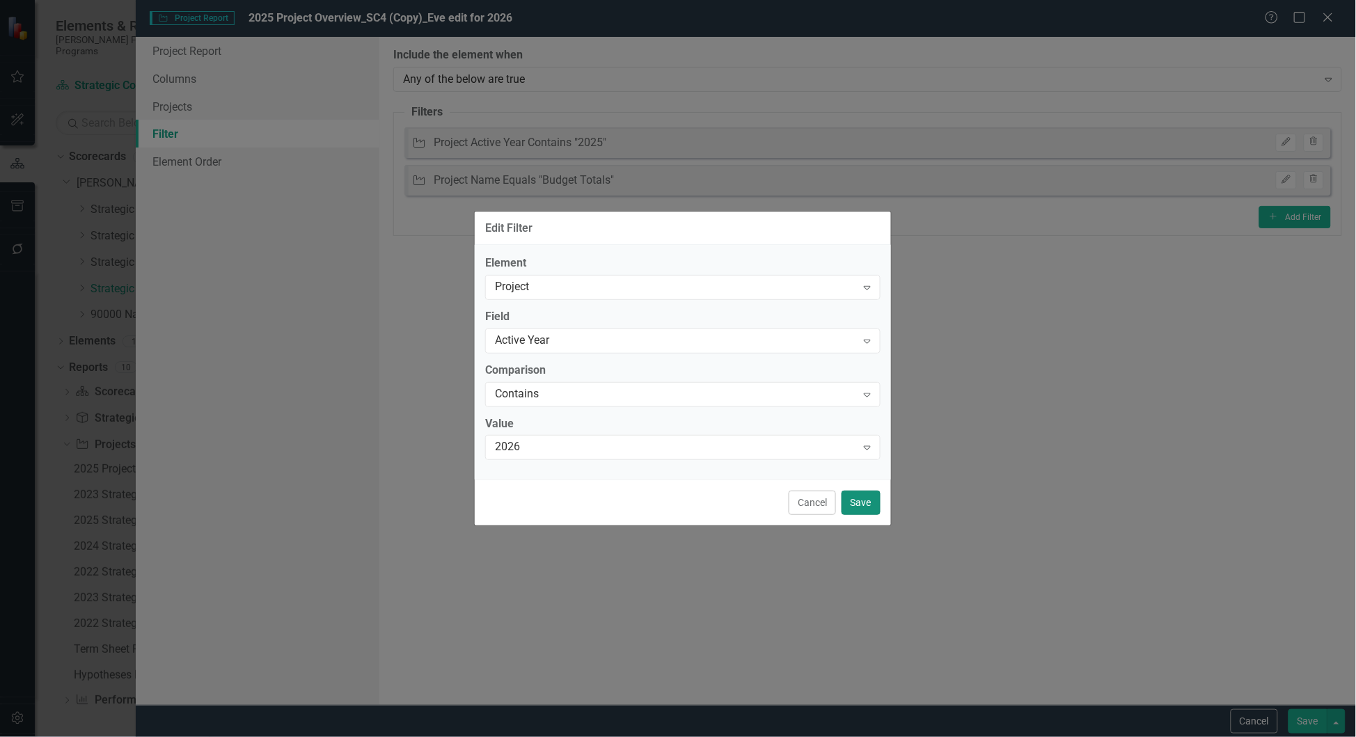
click at [868, 515] on button "Save" at bounding box center [861, 503] width 39 height 24
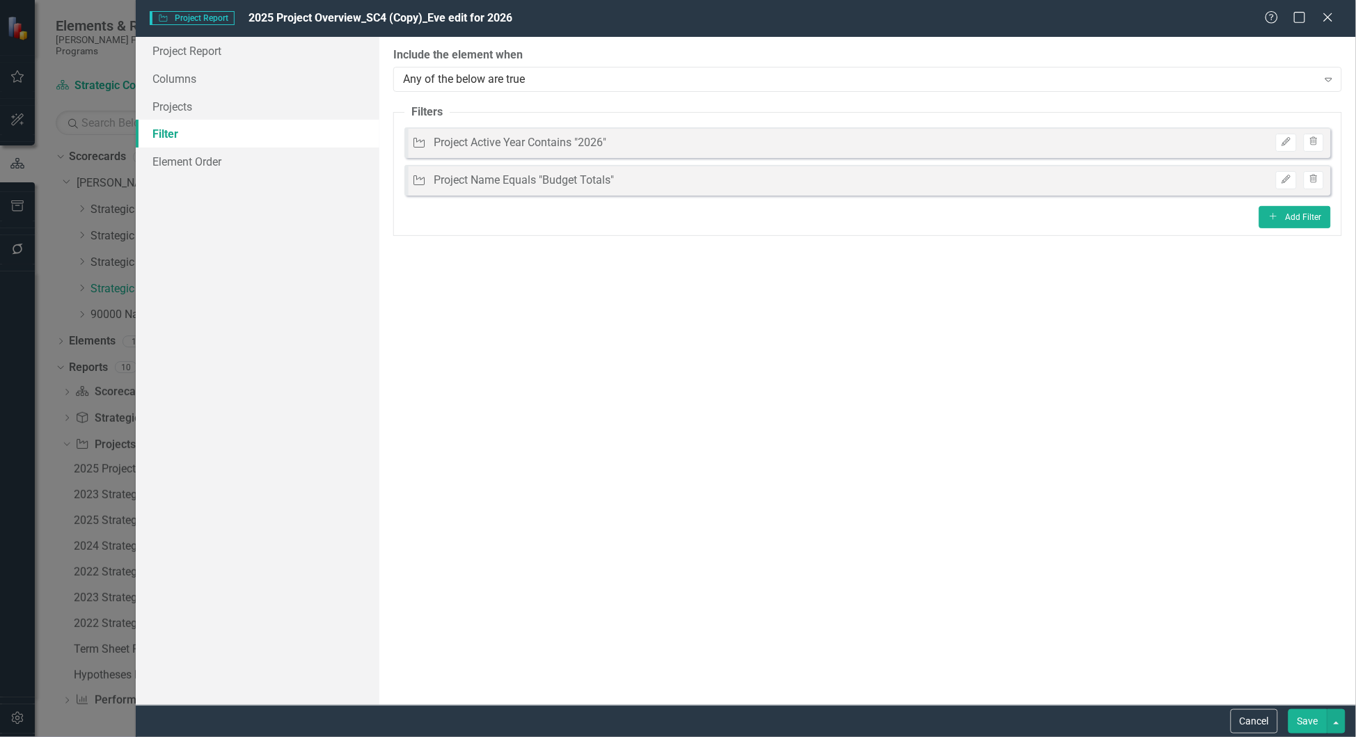
click at [1314, 724] on button "Save" at bounding box center [1308, 721] width 39 height 24
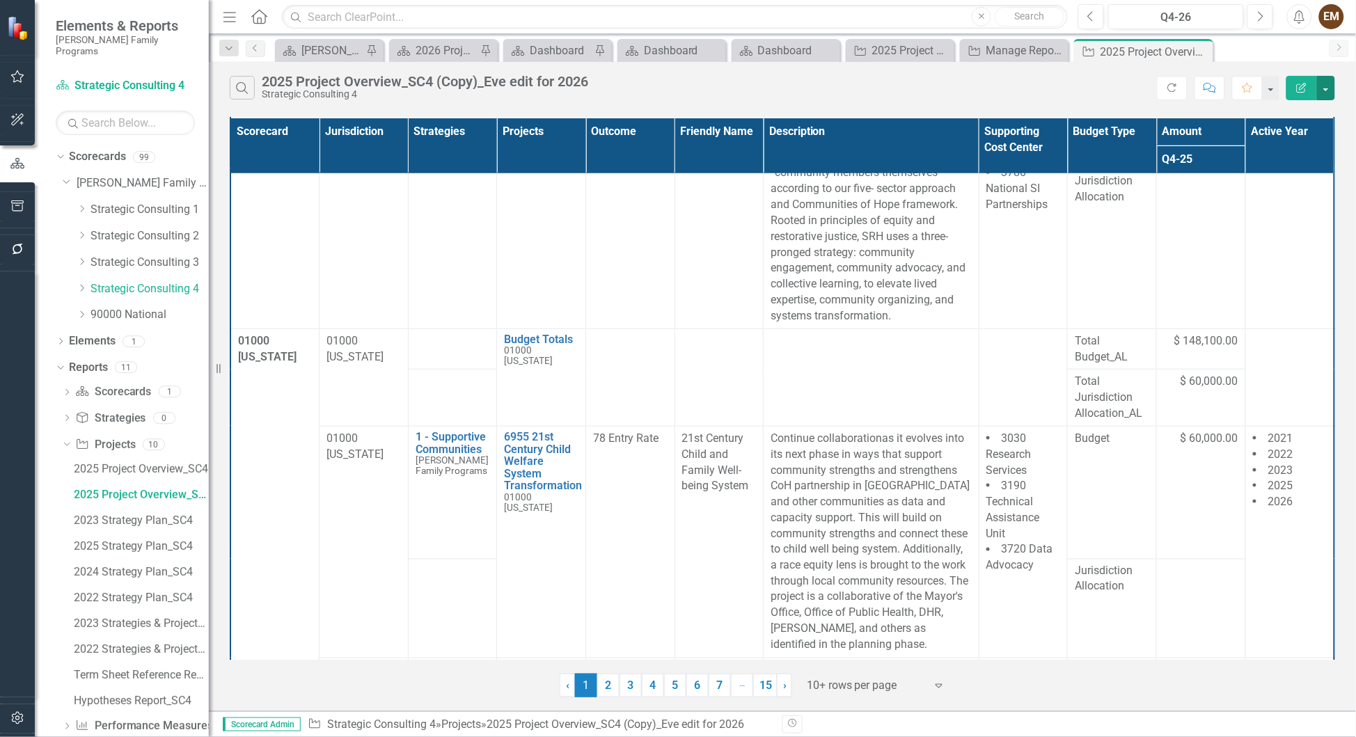
scroll to position [418, 0]
click at [1328, 91] on button "button" at bounding box center [1326, 88] width 18 height 24
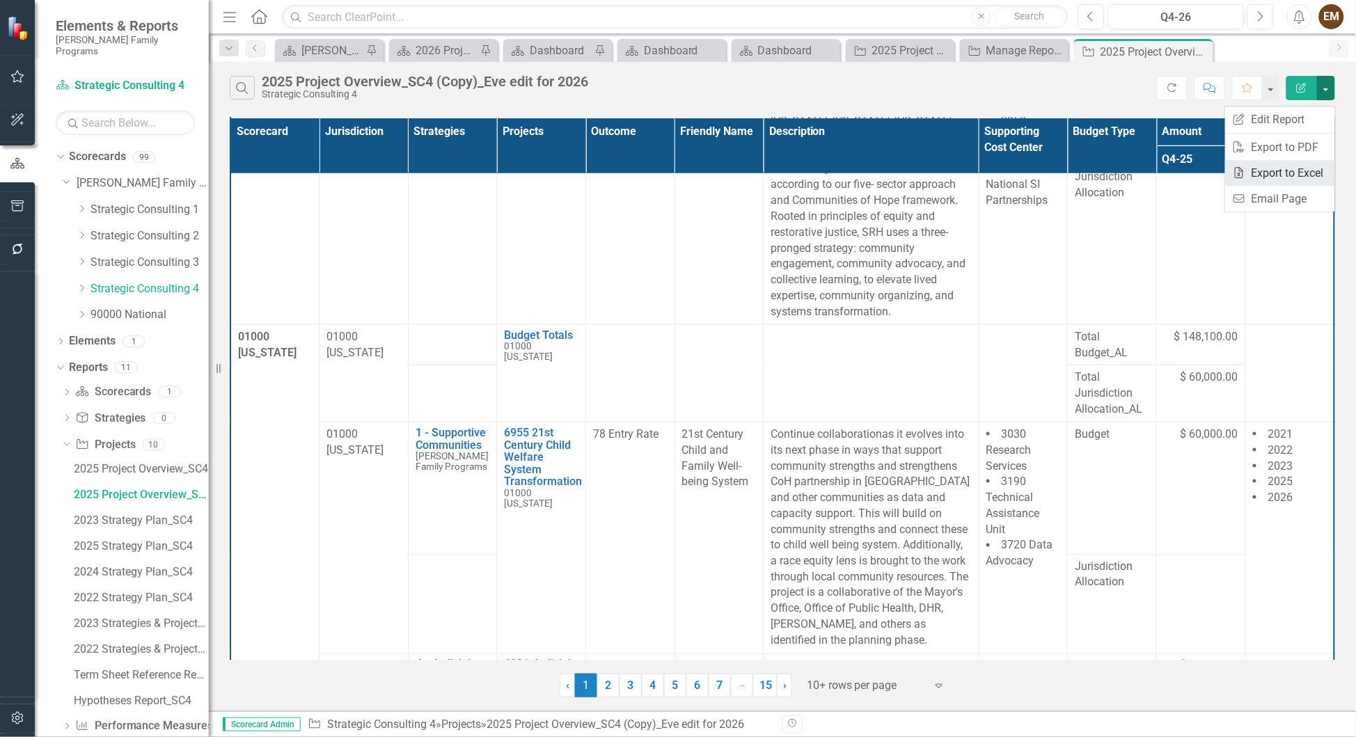
click at [1309, 172] on link "Excel Export to Excel" at bounding box center [1280, 173] width 110 height 26
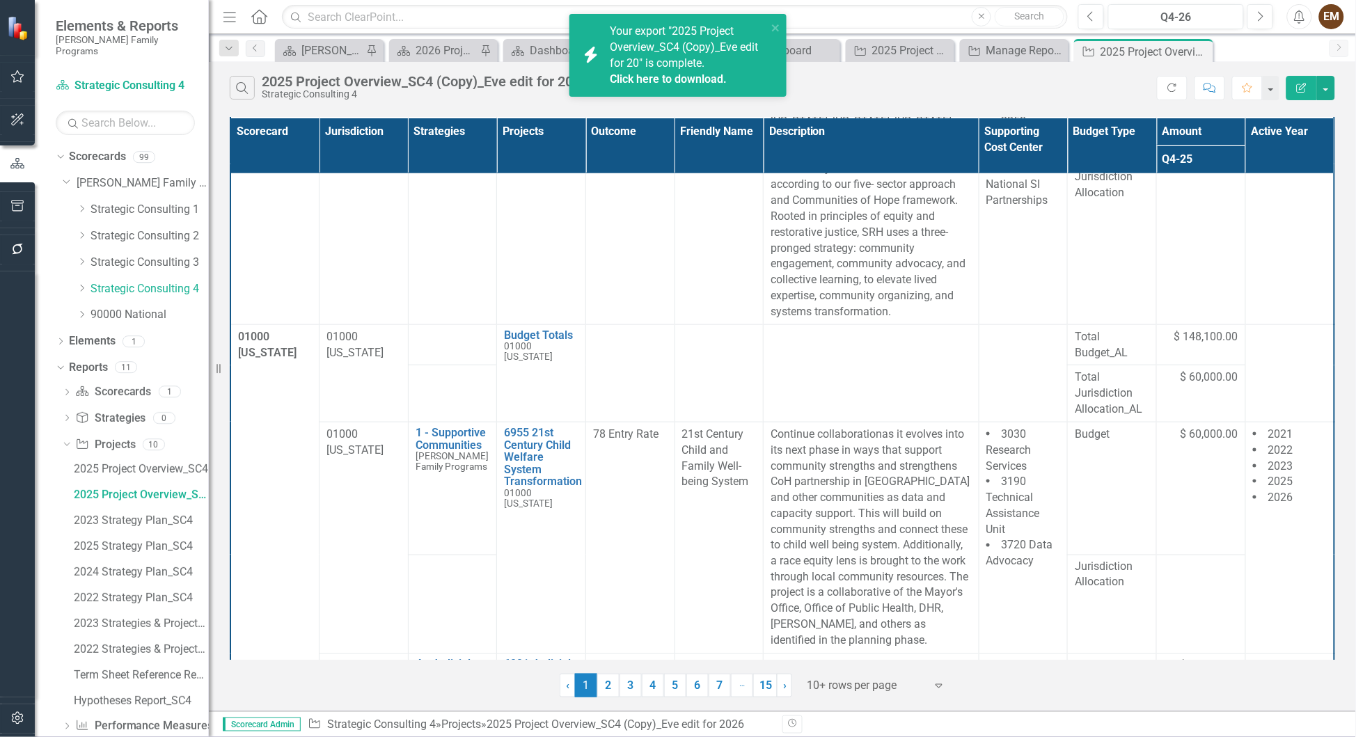
click at [692, 79] on link "Click here to download." at bounding box center [668, 78] width 117 height 13
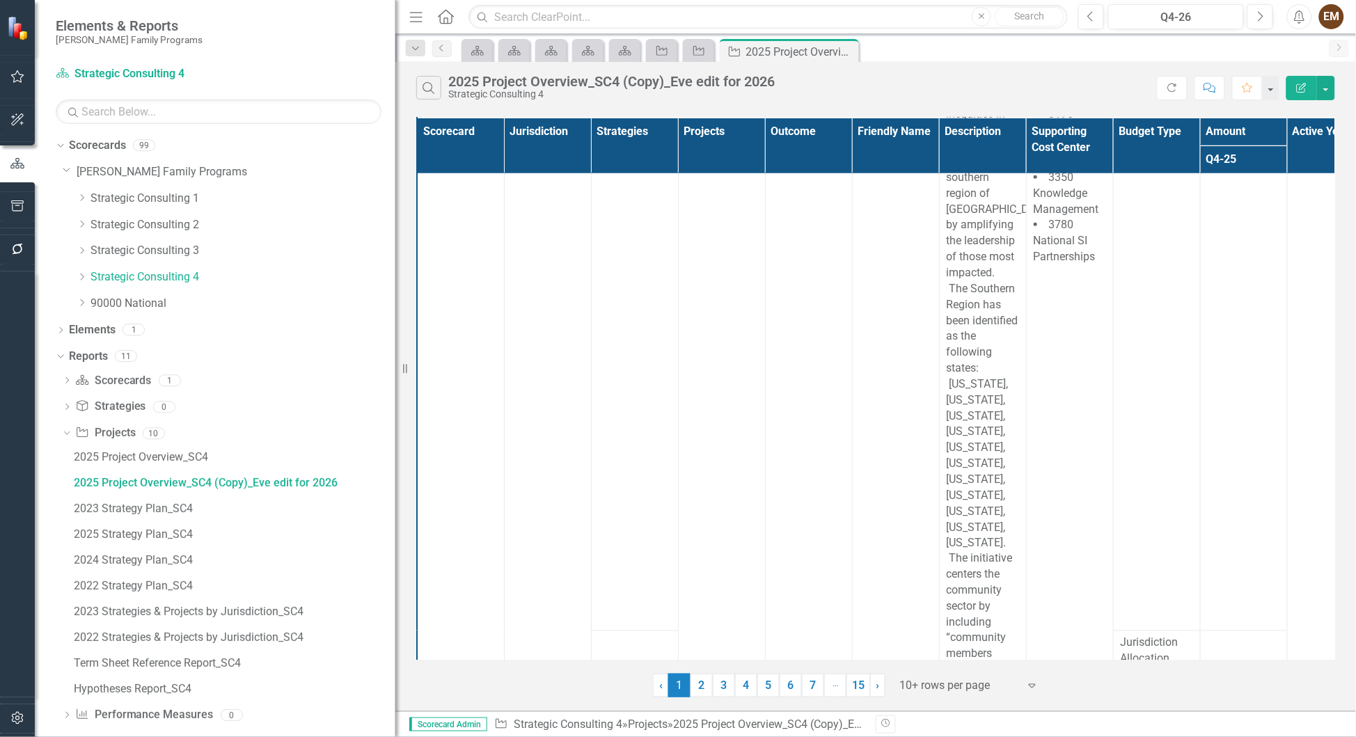
drag, startPoint x: 212, startPoint y: 521, endPoint x: 395, endPoint y: 526, distance: 183.2
click at [395, 526] on div "Resize" at bounding box center [400, 368] width 11 height 737
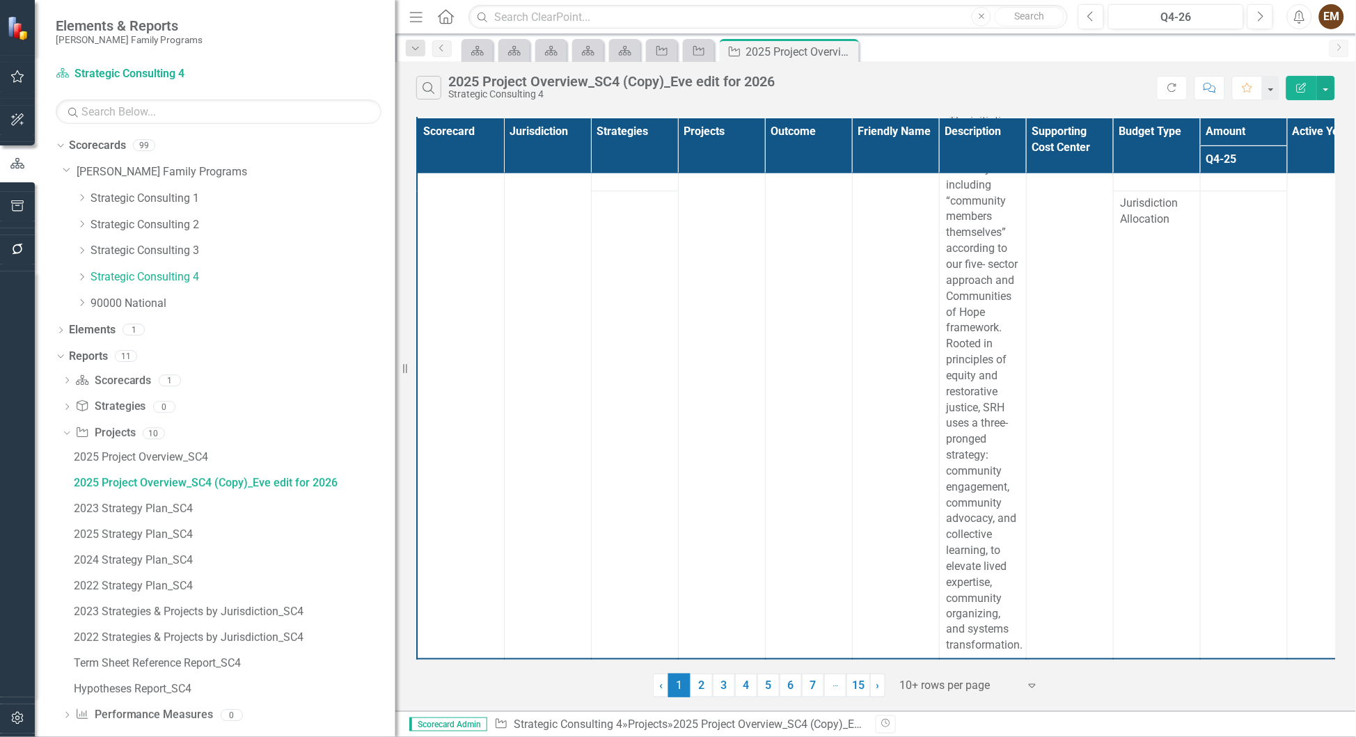
scroll to position [3876, 0]
click at [936, 695] on div at bounding box center [959, 686] width 118 height 19
click at [961, 668] on div "Display All Rows" at bounding box center [977, 669] width 131 height 16
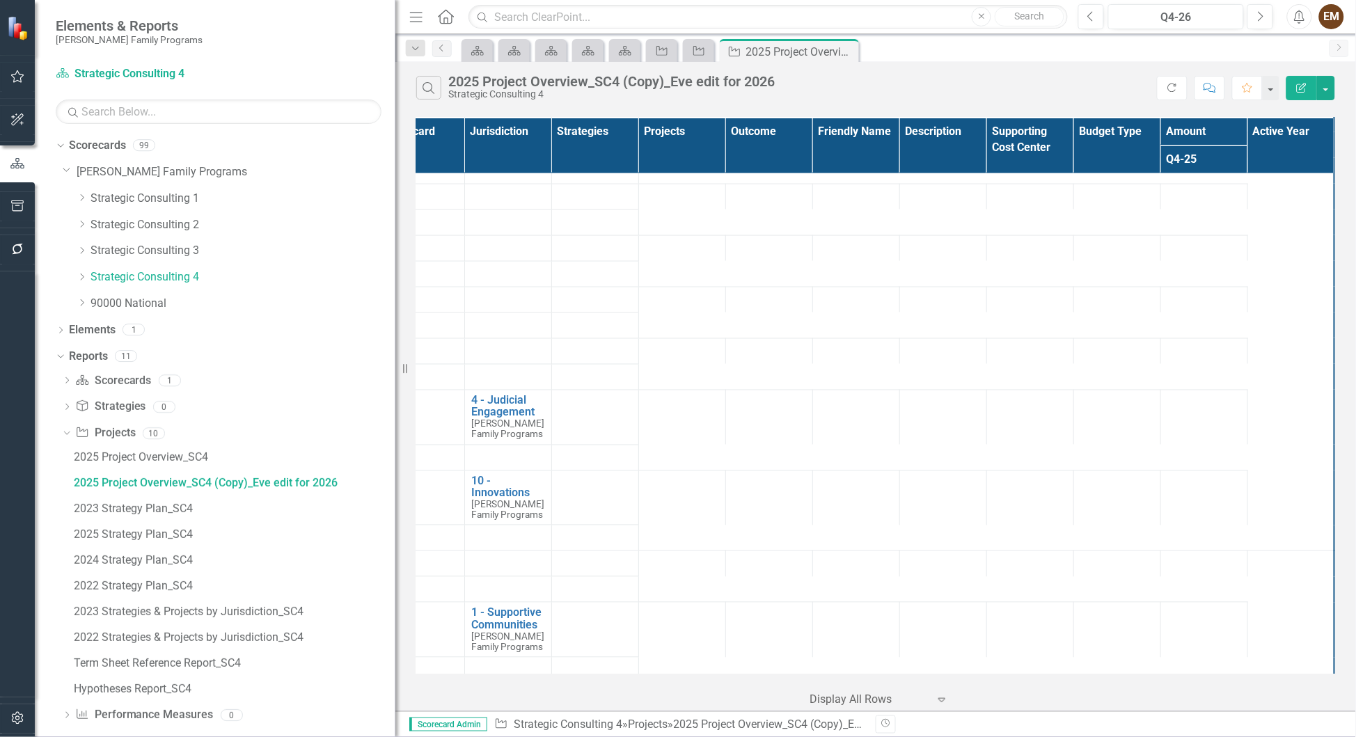
scroll to position [9325, 48]
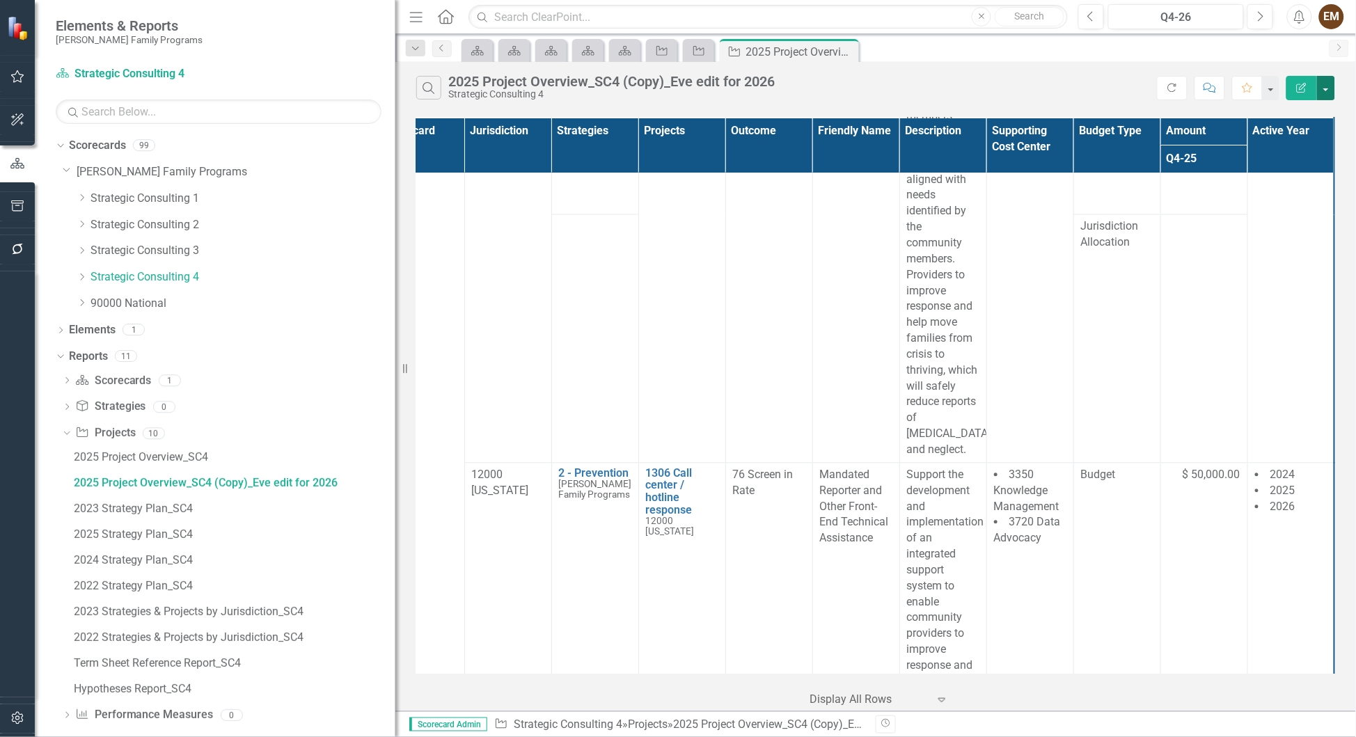
click at [1328, 92] on button "button" at bounding box center [1326, 88] width 18 height 24
click at [1314, 120] on link "Edit Report Edit Report" at bounding box center [1280, 120] width 110 height 26
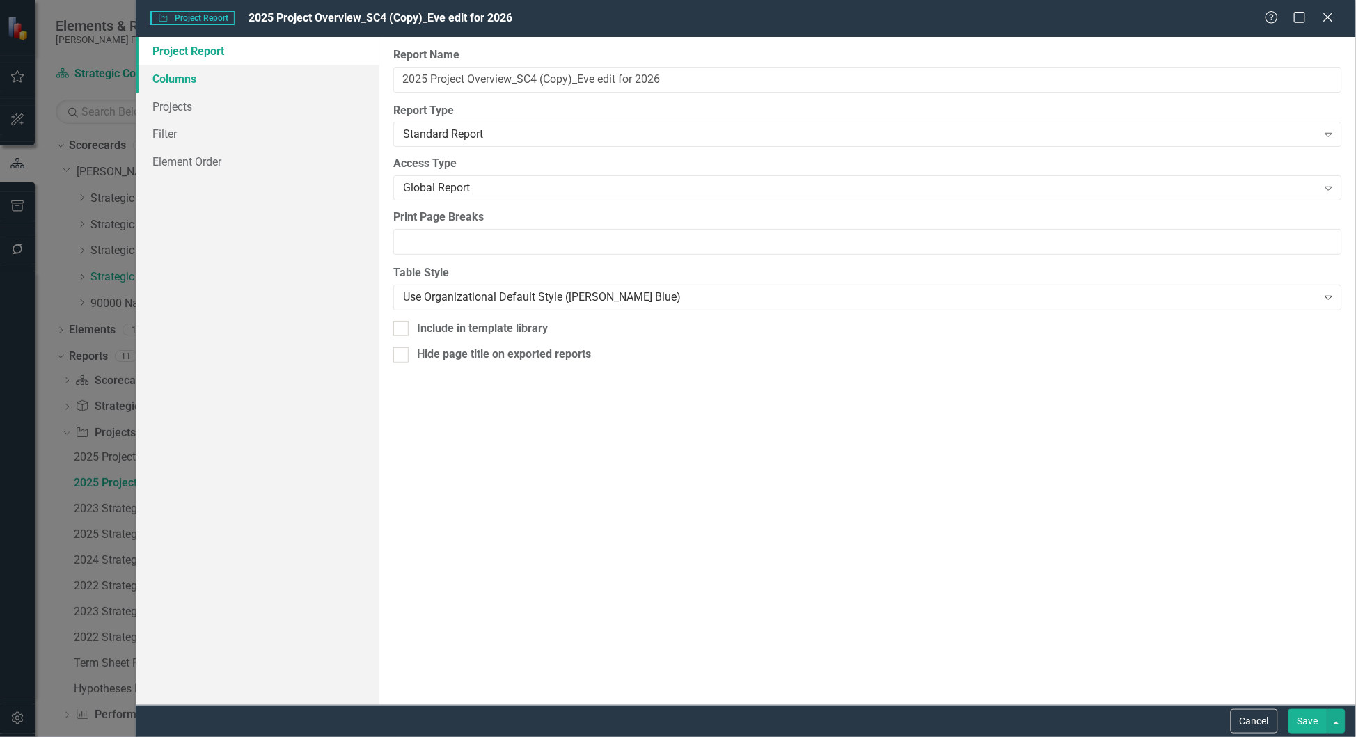
click at [165, 75] on link "Columns" at bounding box center [258, 79] width 244 height 28
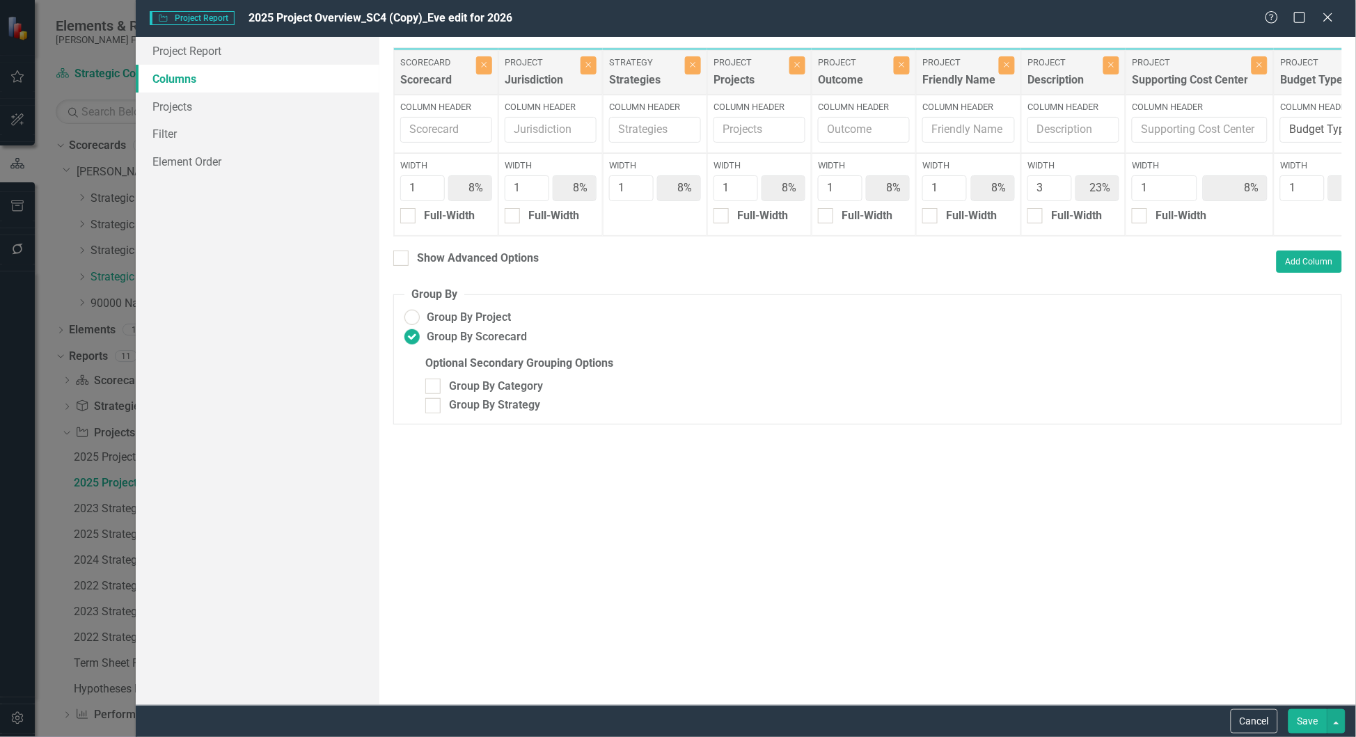
scroll to position [0, 346]
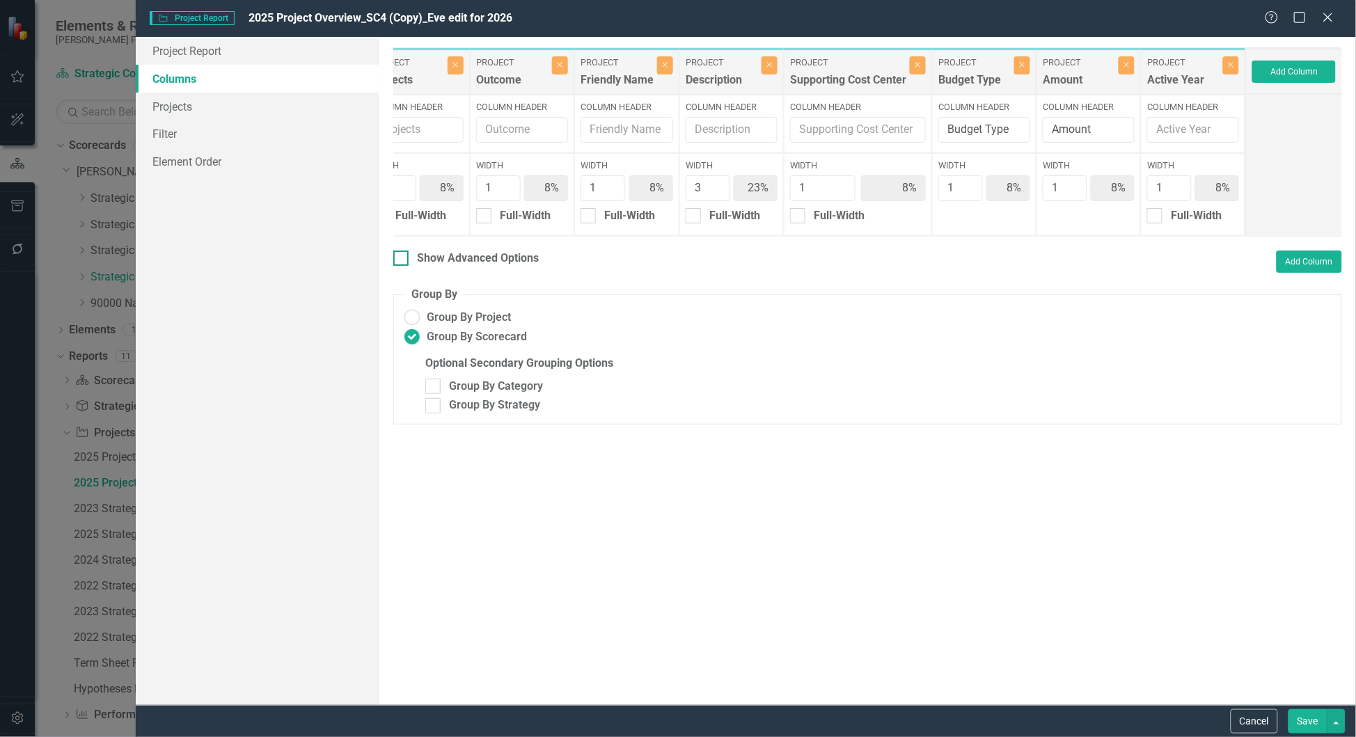
click at [466, 267] on div "Show Advanced Options" at bounding box center [478, 259] width 122 height 16
click at [402, 260] on input "Show Advanced Options" at bounding box center [397, 255] width 9 height 9
checkbox input "true"
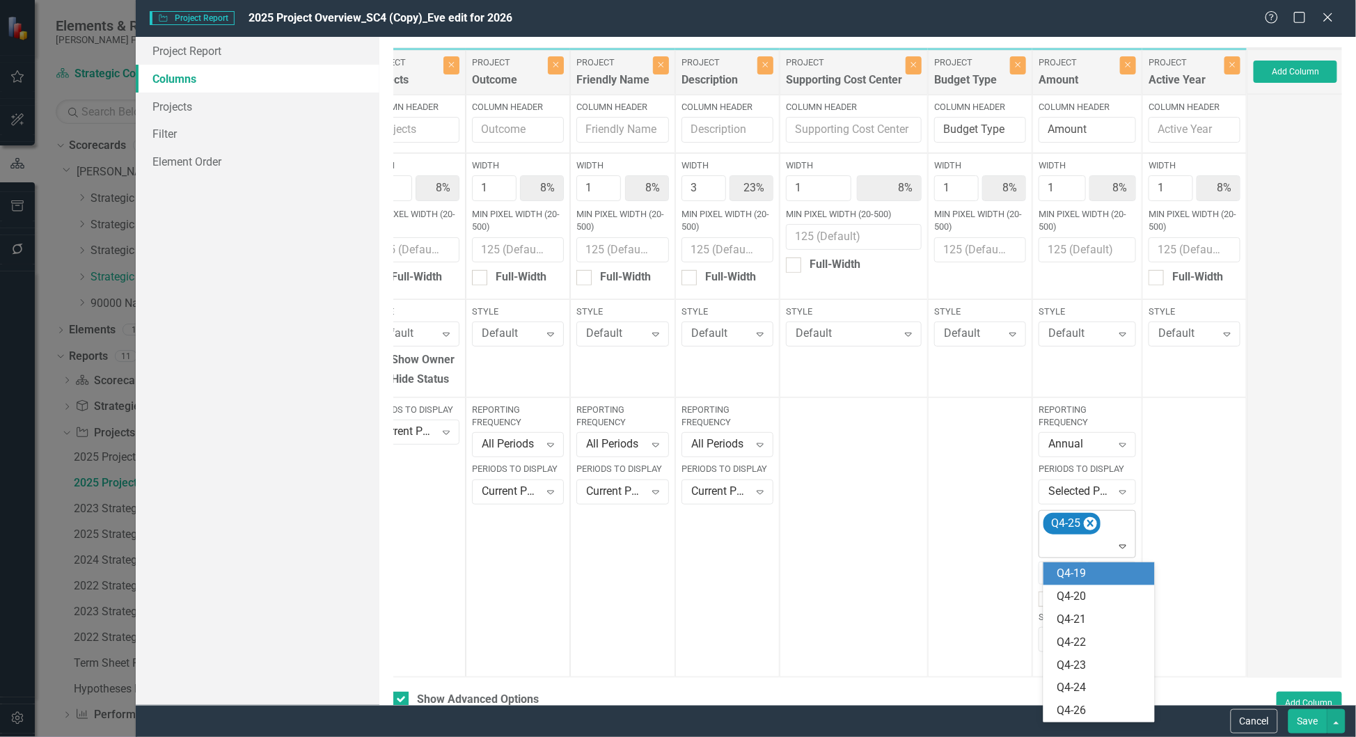
click at [1114, 525] on div "Q4-25" at bounding box center [1088, 534] width 94 height 47
click at [1085, 709] on div "Q4-26" at bounding box center [1101, 711] width 89 height 16
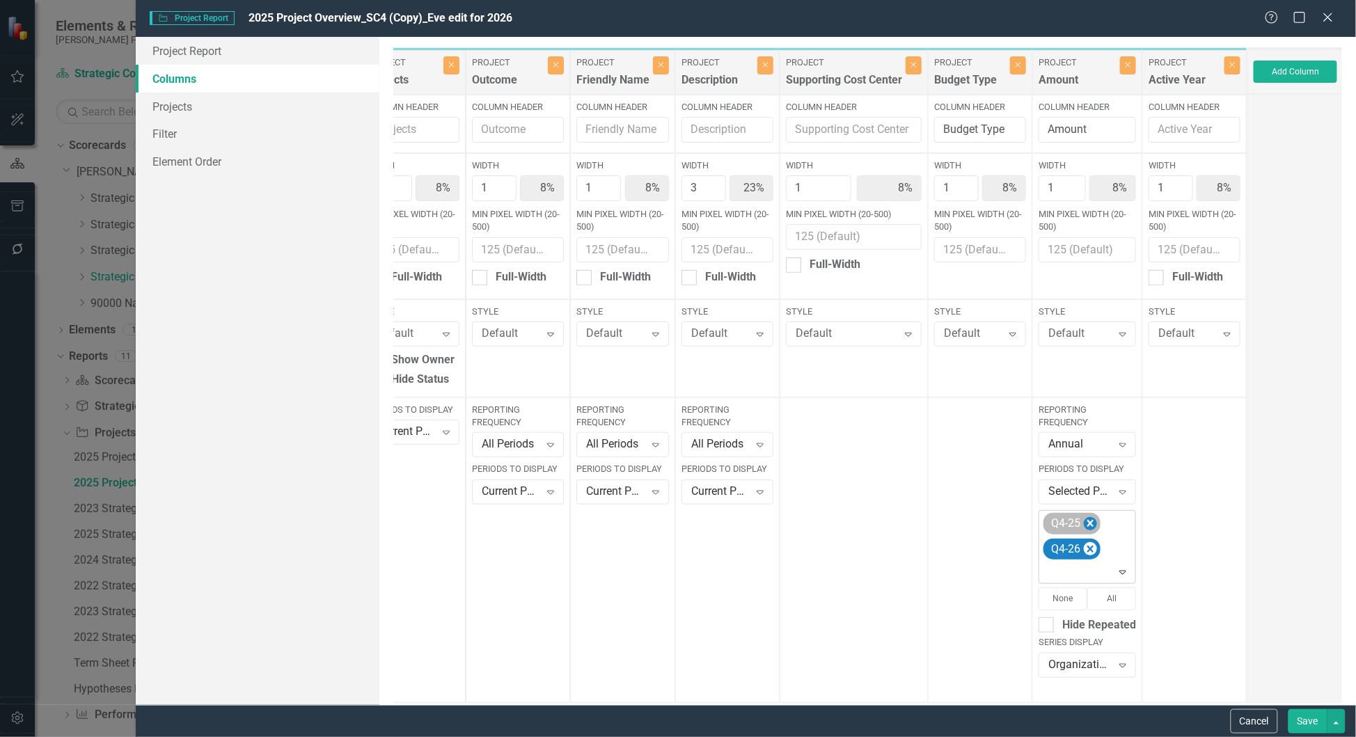
click at [1094, 523] on icon "Remove Q4-25" at bounding box center [1090, 523] width 6 height 7
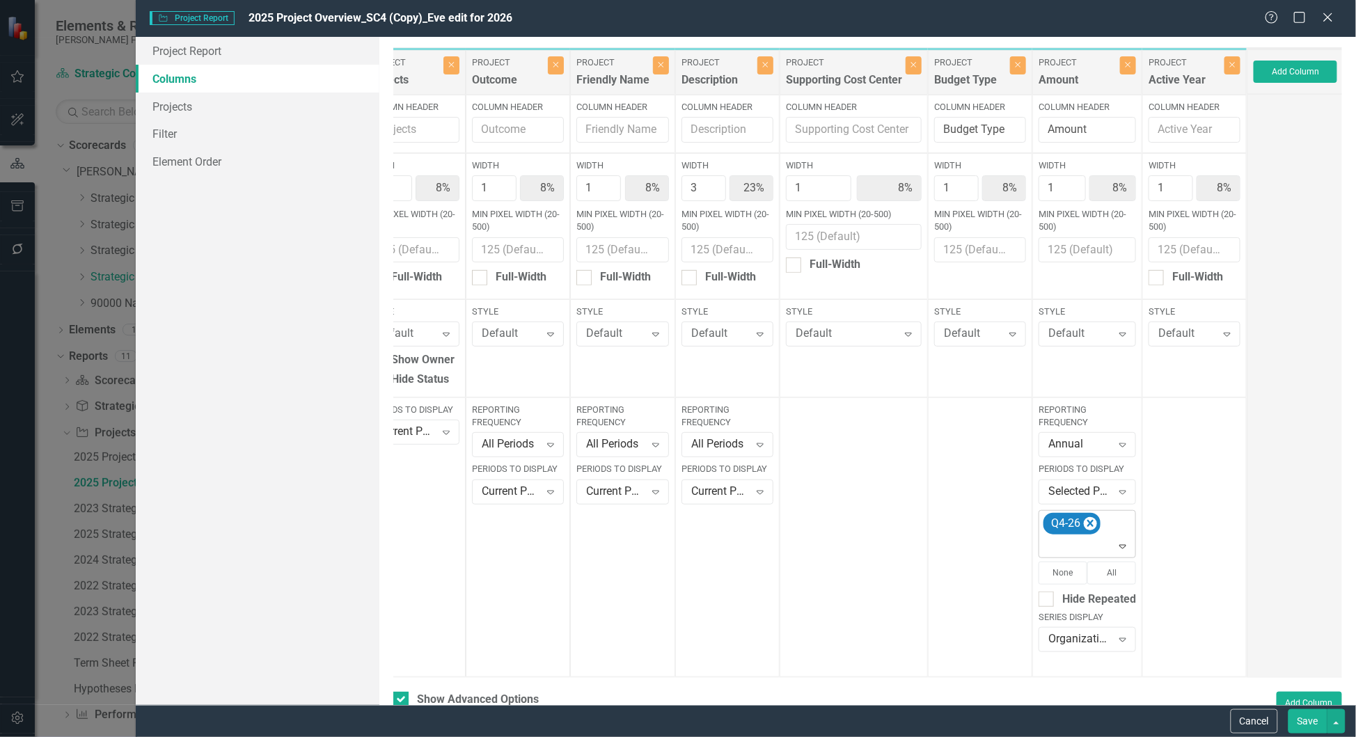
scroll to position [191, 0]
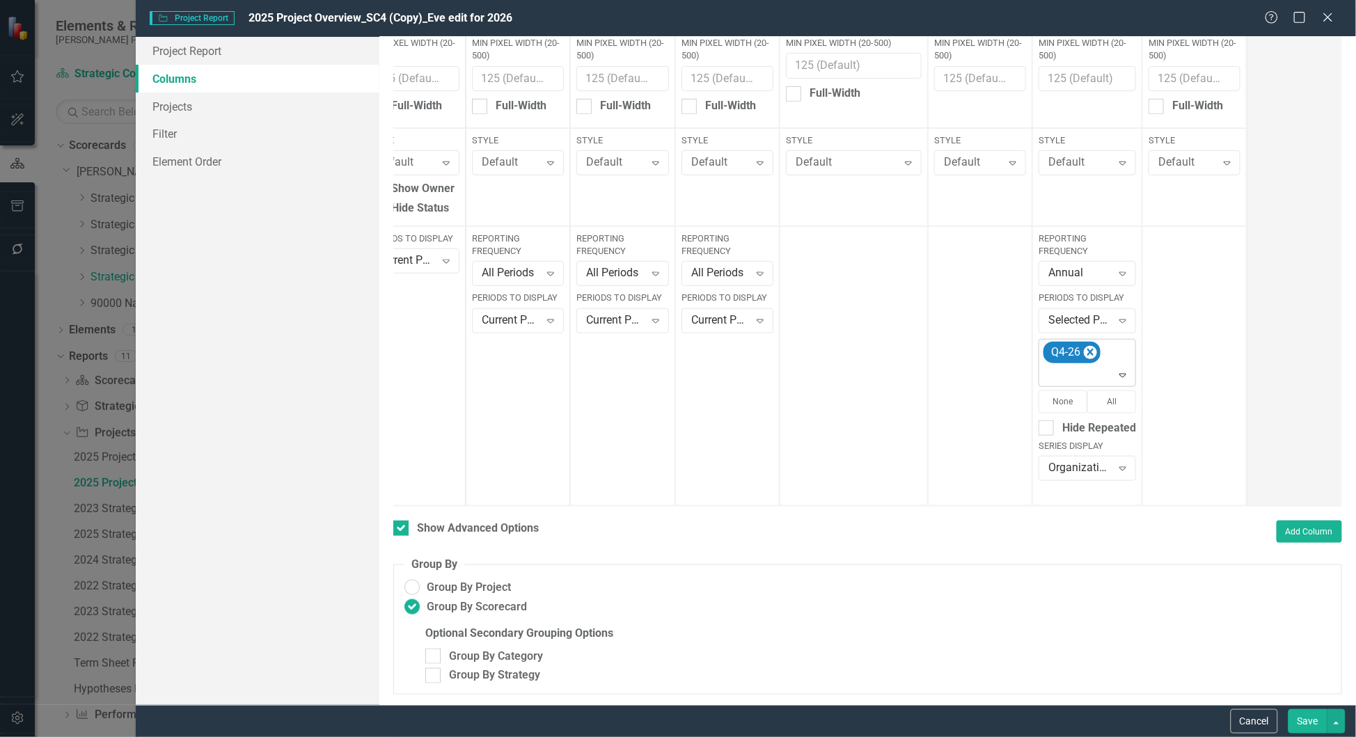
click at [1295, 721] on button "Save" at bounding box center [1308, 721] width 39 height 24
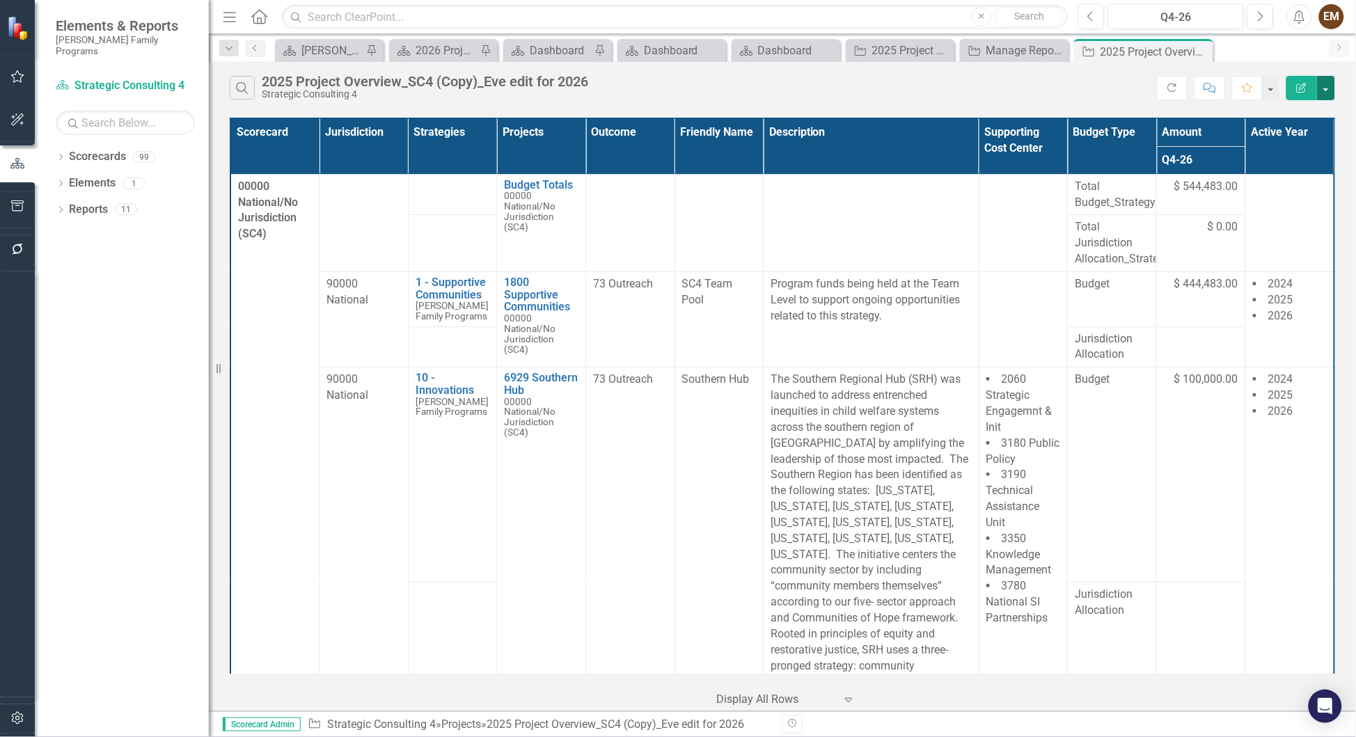
click at [1328, 91] on button "button" at bounding box center [1326, 88] width 18 height 24
click at [1271, 171] on link "Excel Export to Excel" at bounding box center [1280, 173] width 110 height 26
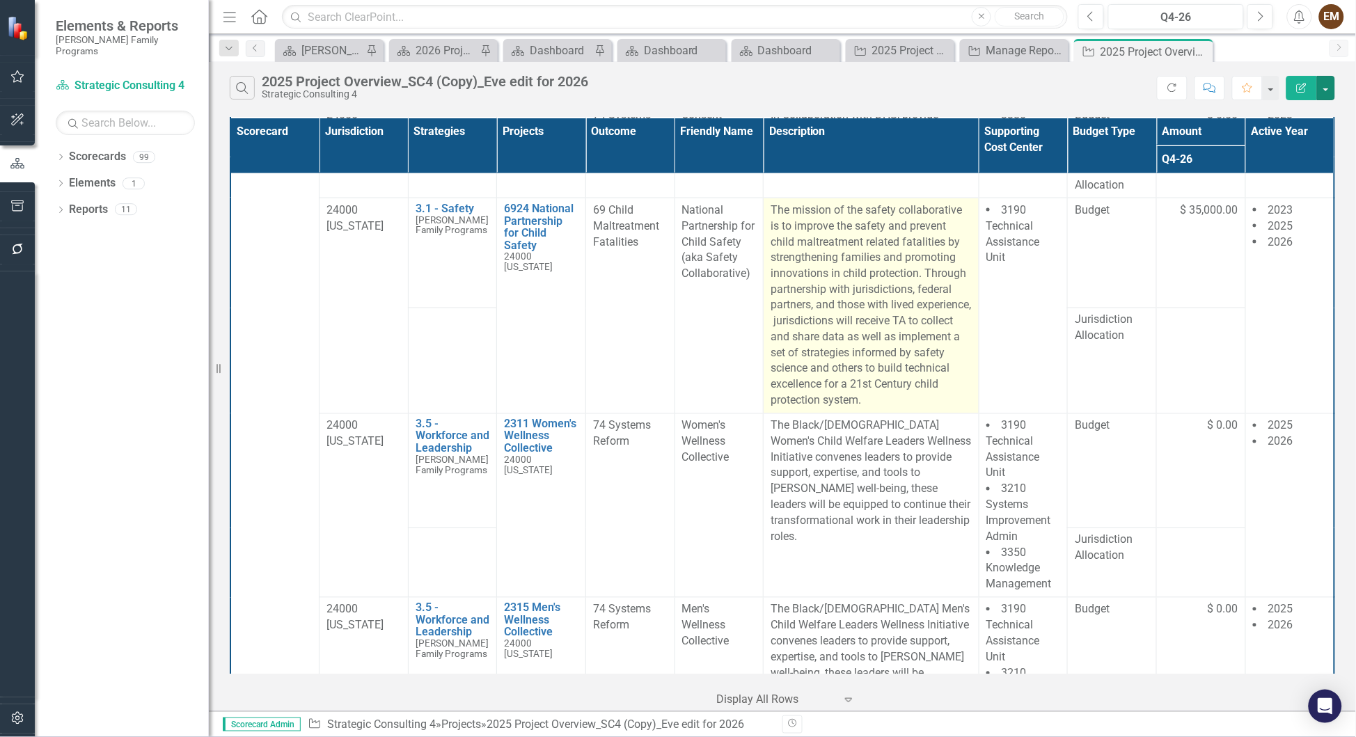
scroll to position [10535, 0]
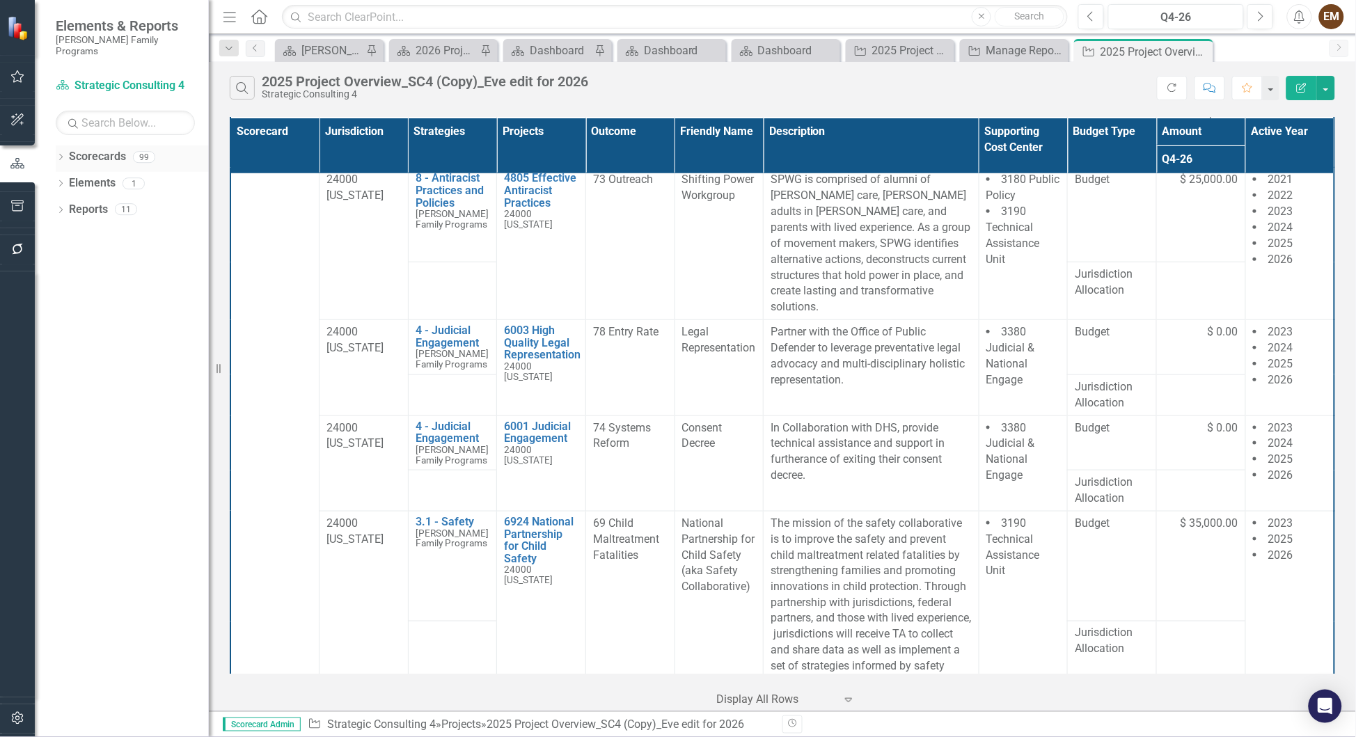
click at [64, 153] on div "Dropdown" at bounding box center [61, 159] width 10 height 12
click at [73, 179] on icon "Dropdown" at bounding box center [68, 183] width 10 height 8
click at [65, 180] on icon at bounding box center [66, 181] width 7 height 3
click at [66, 179] on icon "Dropdown" at bounding box center [68, 183] width 10 height 8
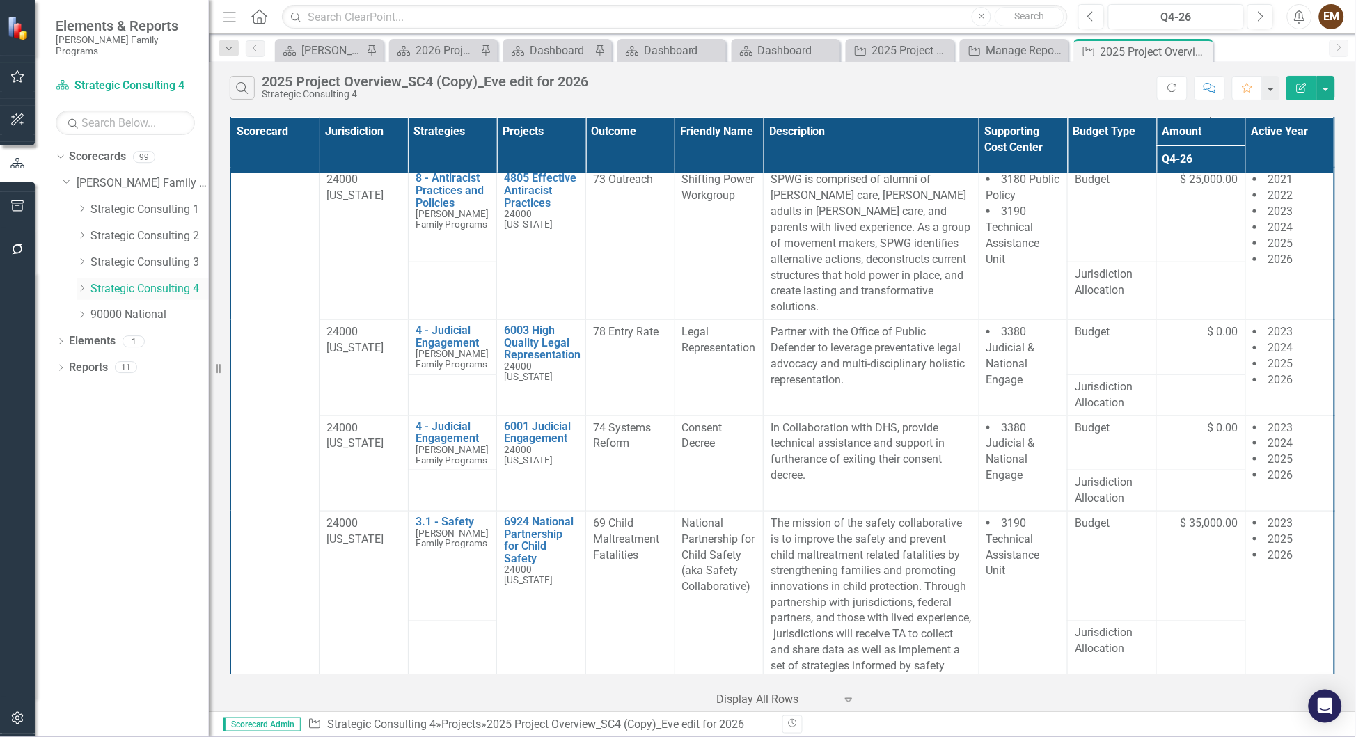
click at [145, 281] on link "Strategic Consulting 4" at bounding box center [150, 289] width 118 height 16
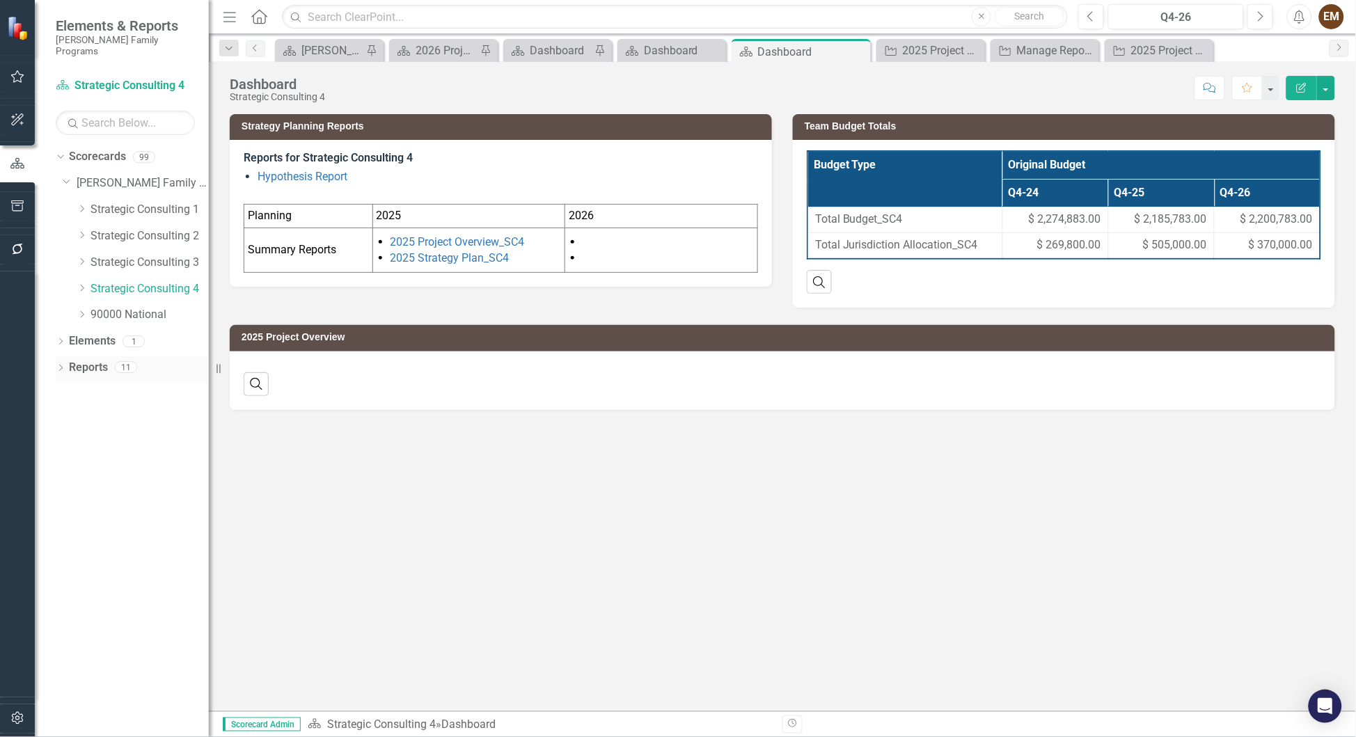
click at [65, 356] on div "Dropdown Reports 11" at bounding box center [132, 369] width 153 height 26
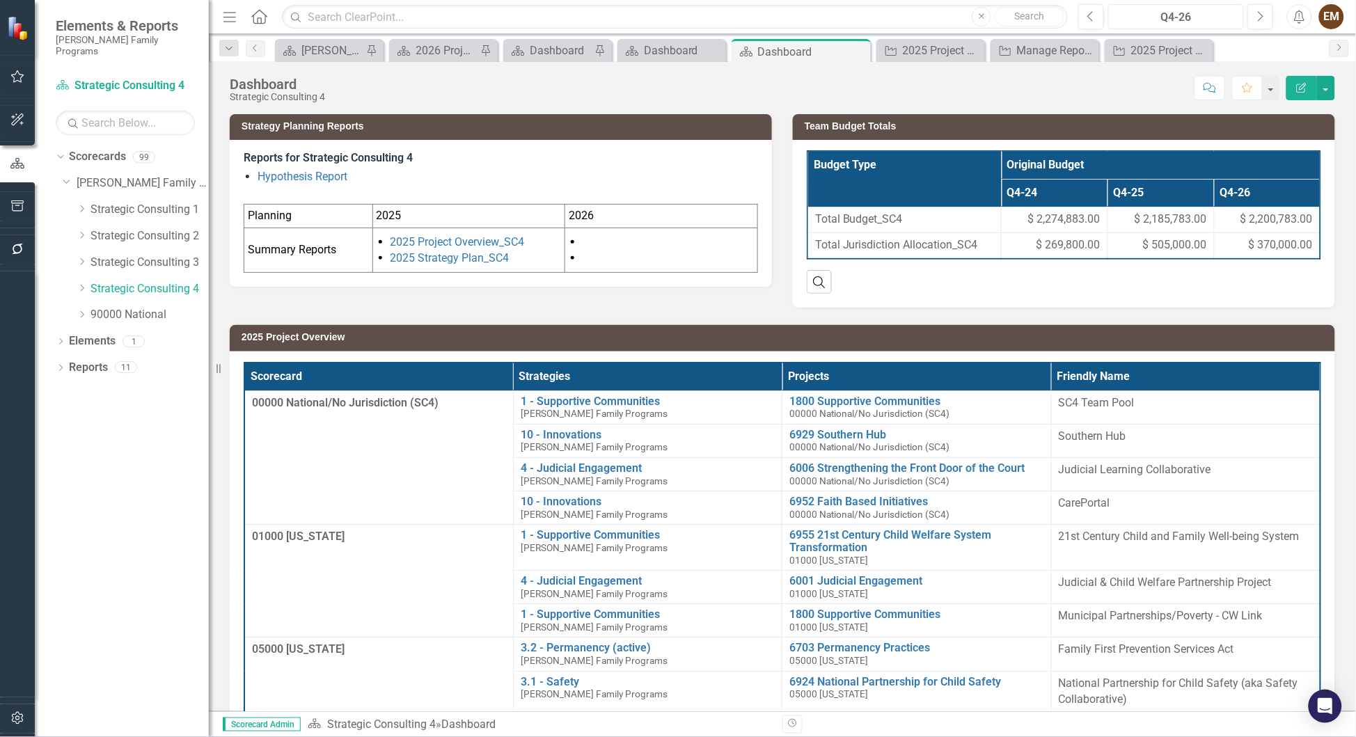
click at [1211, 17] on div "Q4-26" at bounding box center [1176, 17] width 126 height 17
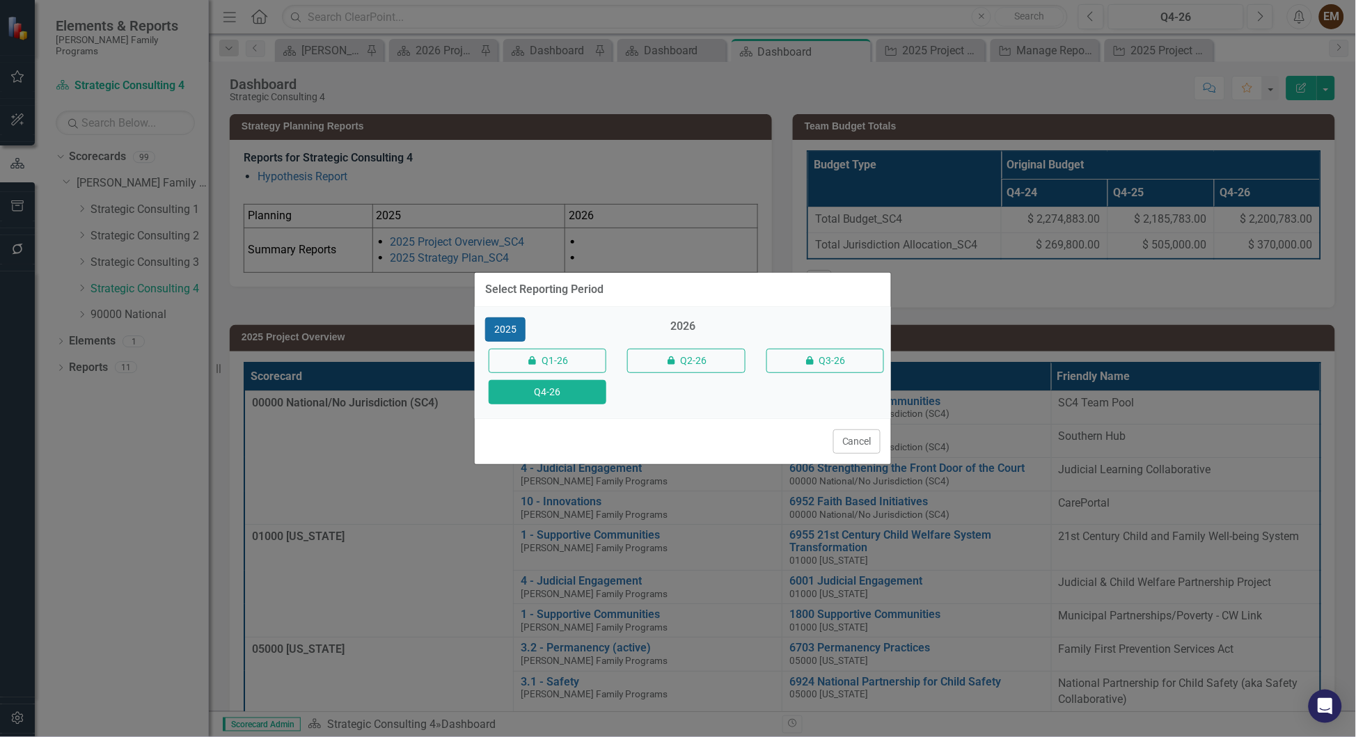
click at [513, 325] on button "2025" at bounding box center [505, 329] width 40 height 24
click at [574, 388] on button "Q4-25" at bounding box center [548, 392] width 118 height 24
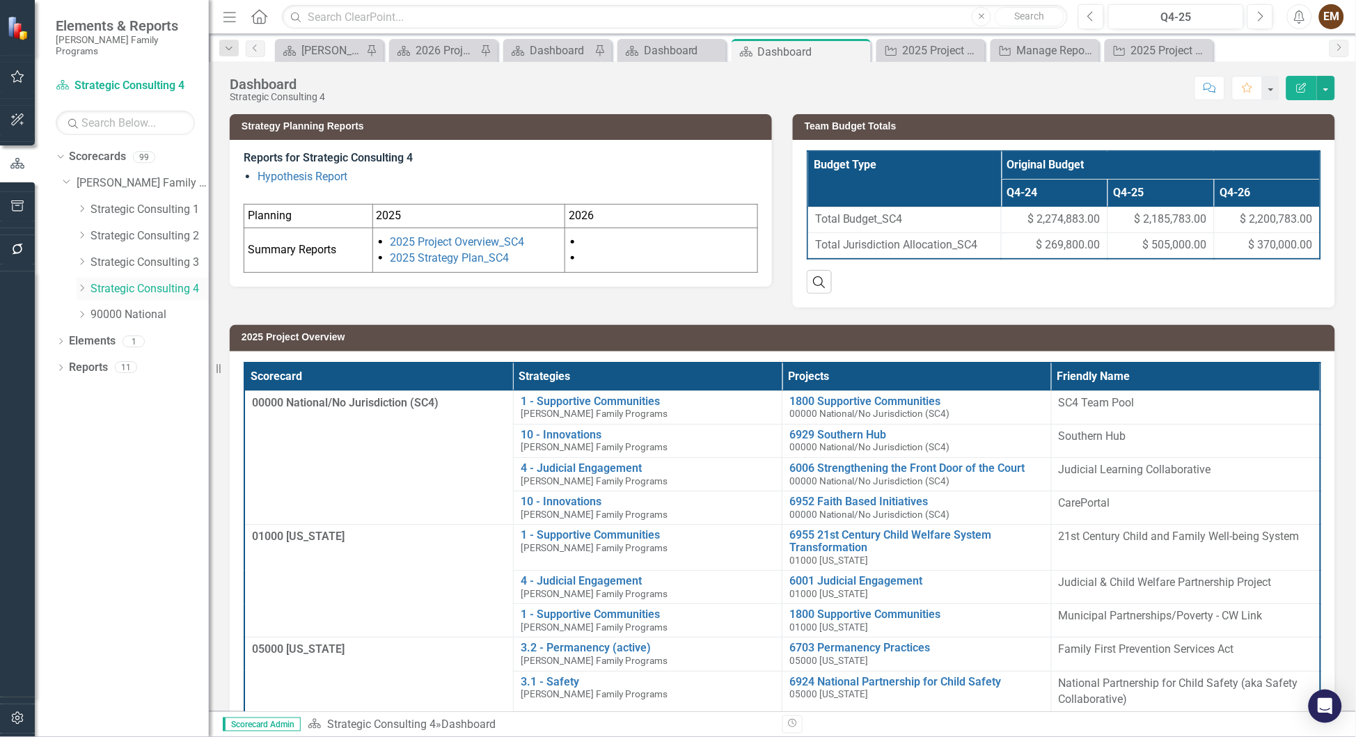
click at [81, 284] on icon "Dropdown" at bounding box center [82, 288] width 10 height 8
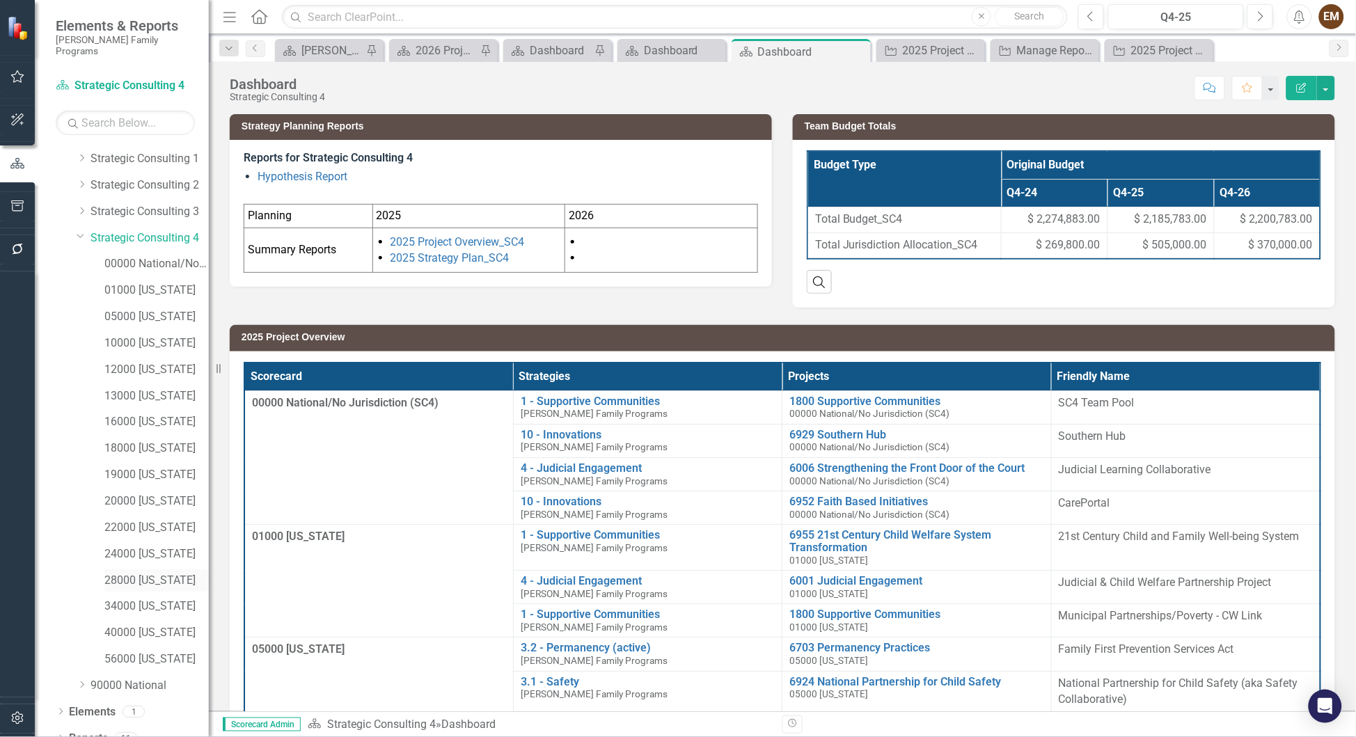
scroll to position [55, 0]
drag, startPoint x: 58, startPoint y: 720, endPoint x: 64, endPoint y: 715, distance: 7.9
click at [58, 732] on icon "Dropdown" at bounding box center [61, 736] width 10 height 8
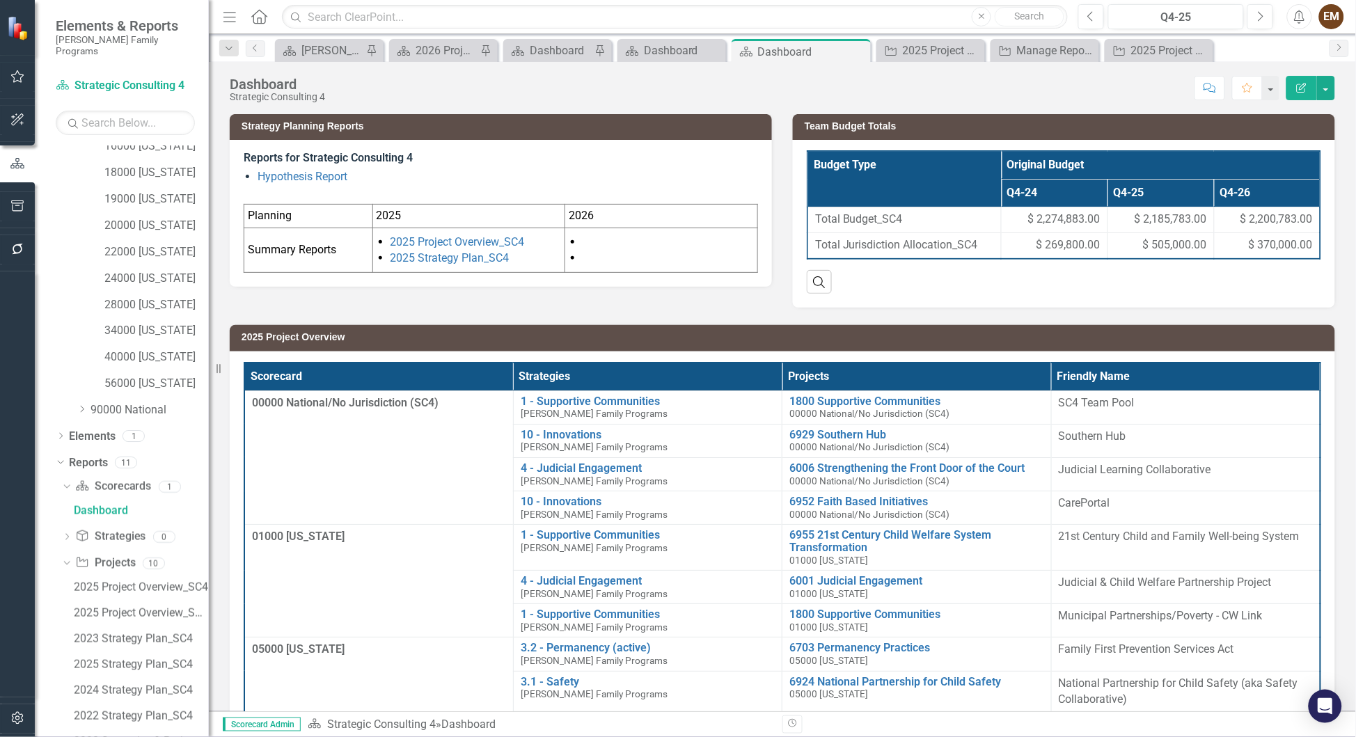
scroll to position [457, 0]
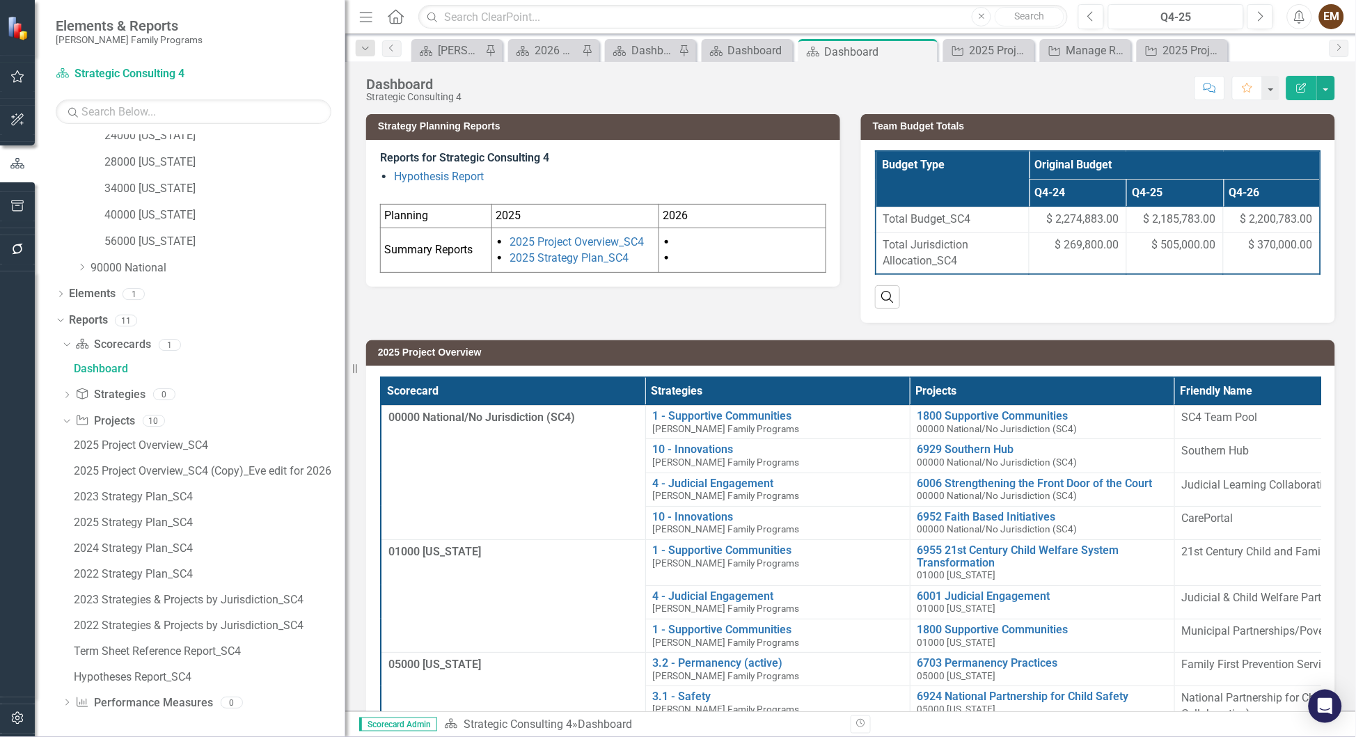
drag, startPoint x: 208, startPoint y: 479, endPoint x: 345, endPoint y: 484, distance: 137.2
click at [345, 484] on div "Resize" at bounding box center [350, 368] width 11 height 737
click at [111, 469] on div "2025 Project Overview_SC4 (Copy)_Eve edit for 2026" at bounding box center [210, 471] width 272 height 13
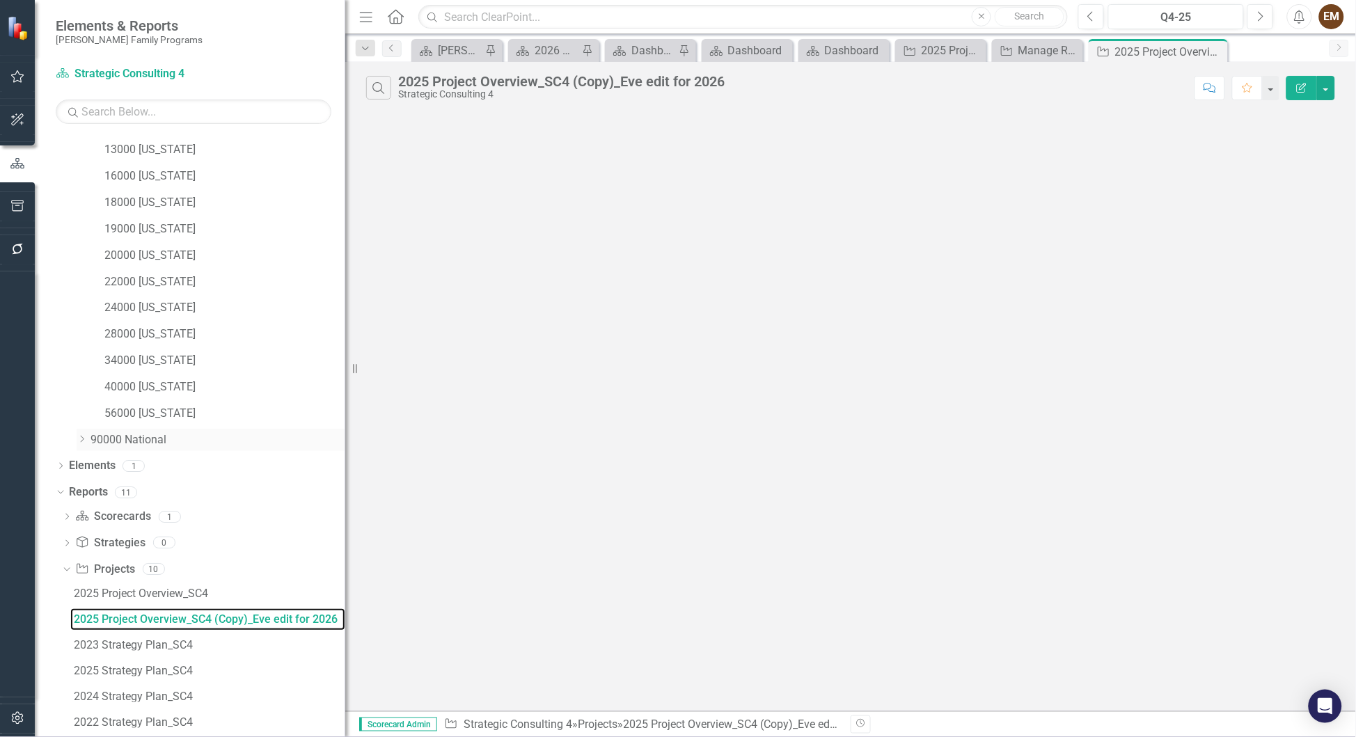
scroll to position [434, 0]
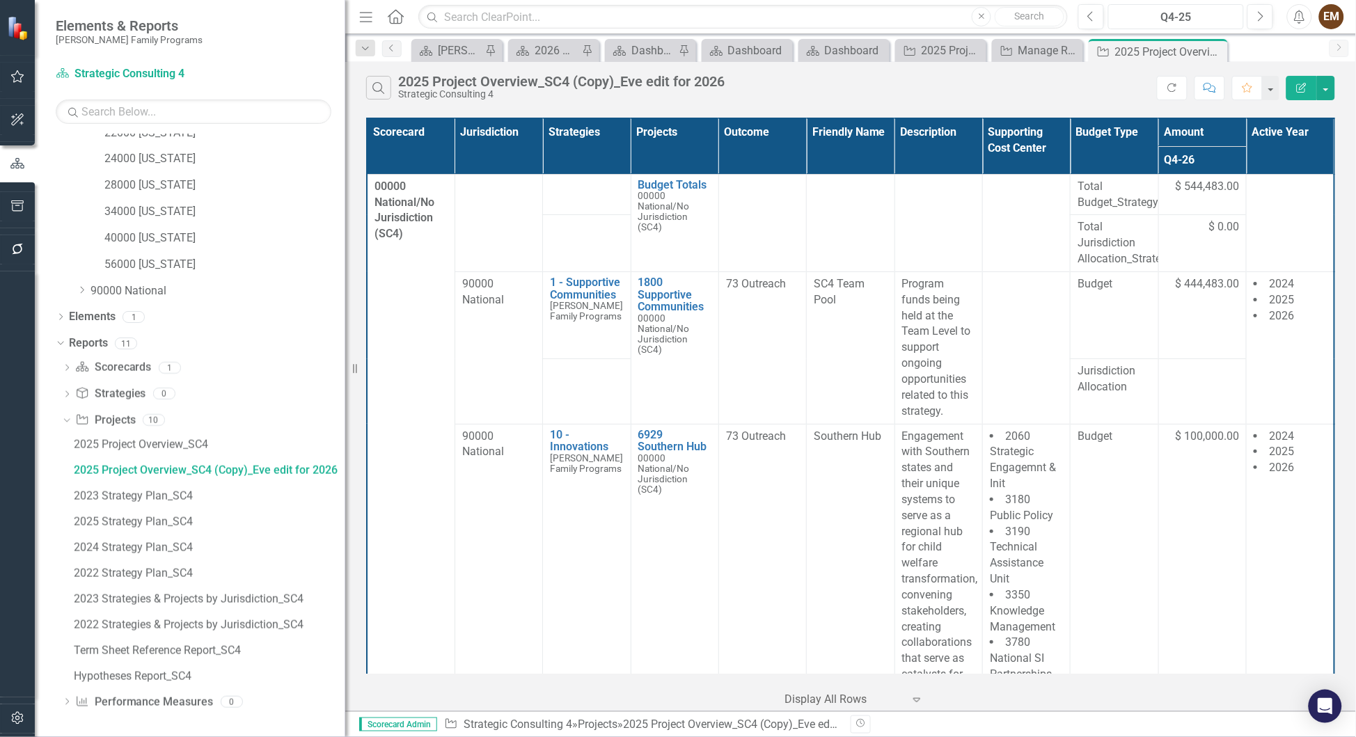
click at [1155, 24] on div "Q4-25" at bounding box center [1176, 17] width 126 height 17
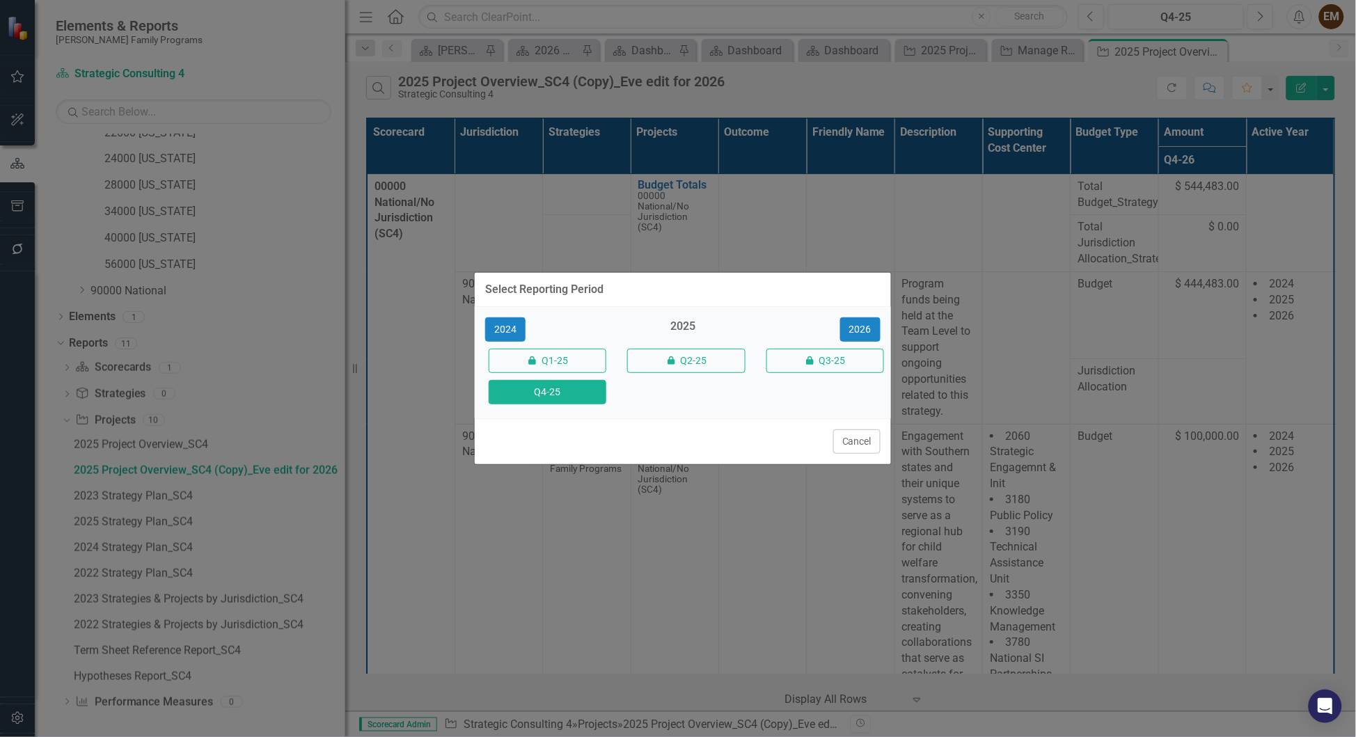
click at [863, 308] on div "2024 2025 2026 icon.lock Q1-25 icon.lock Q2-25 icon.lock Q3-25 Q4-25" at bounding box center [683, 362] width 416 height 111
click at [860, 321] on button "2026" at bounding box center [860, 329] width 40 height 24
click at [551, 395] on button "Q4-26" at bounding box center [548, 392] width 118 height 24
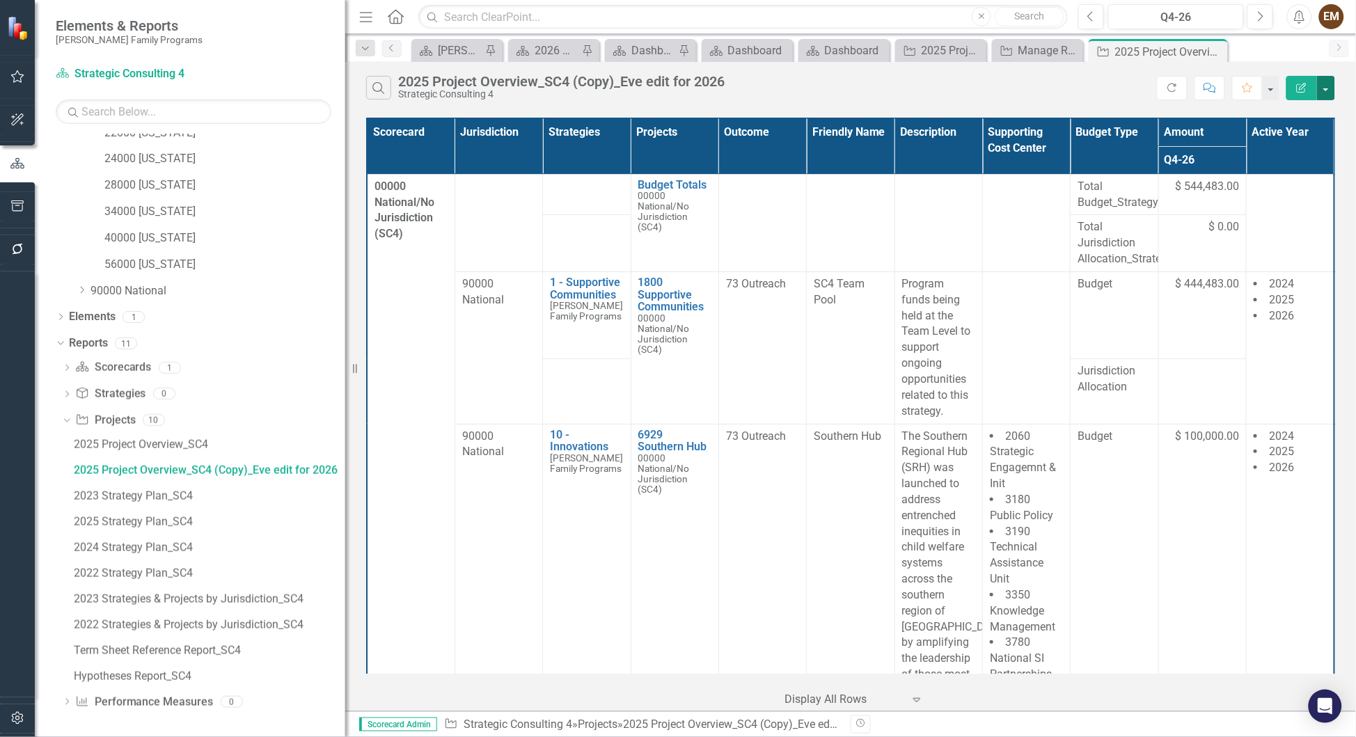
click at [1334, 91] on button "button" at bounding box center [1326, 88] width 18 height 24
click at [1307, 179] on link "Excel Export to Excel" at bounding box center [1280, 173] width 110 height 26
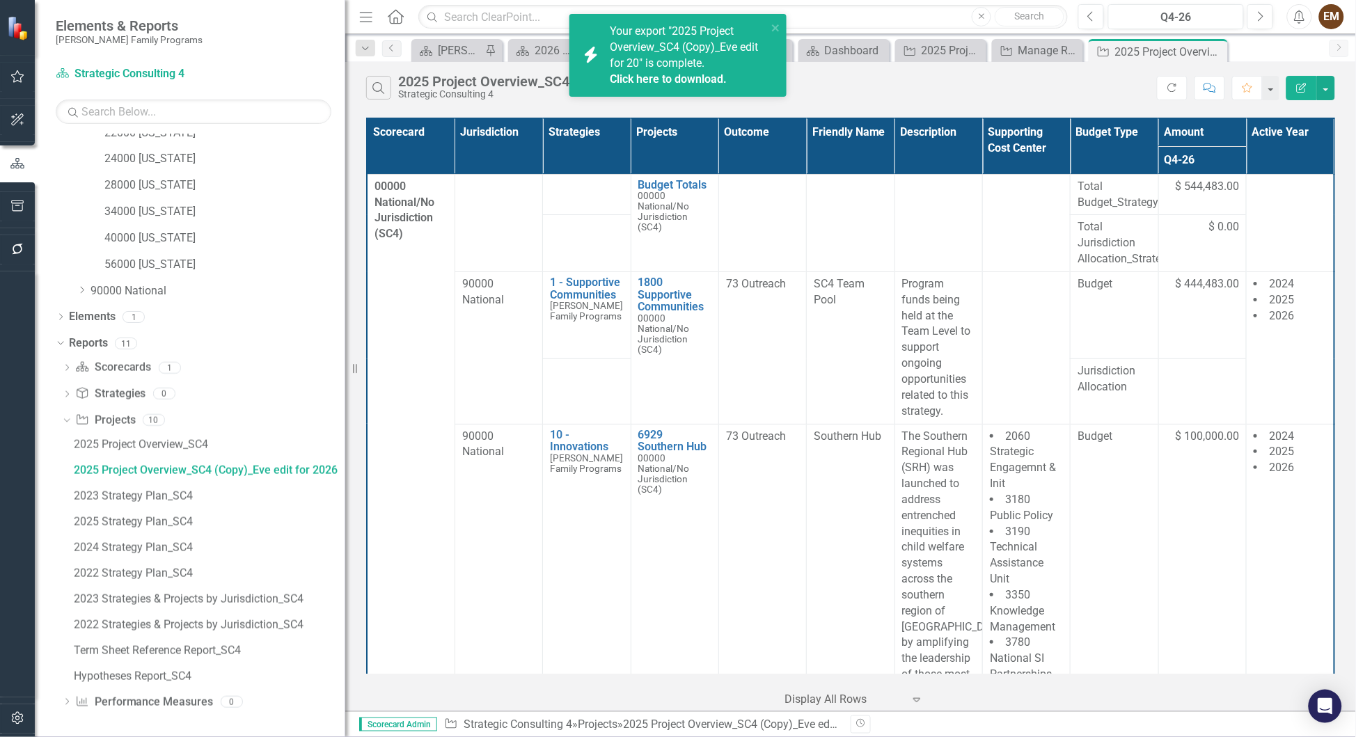
click at [662, 72] on link "Click here to download." at bounding box center [668, 78] width 117 height 13
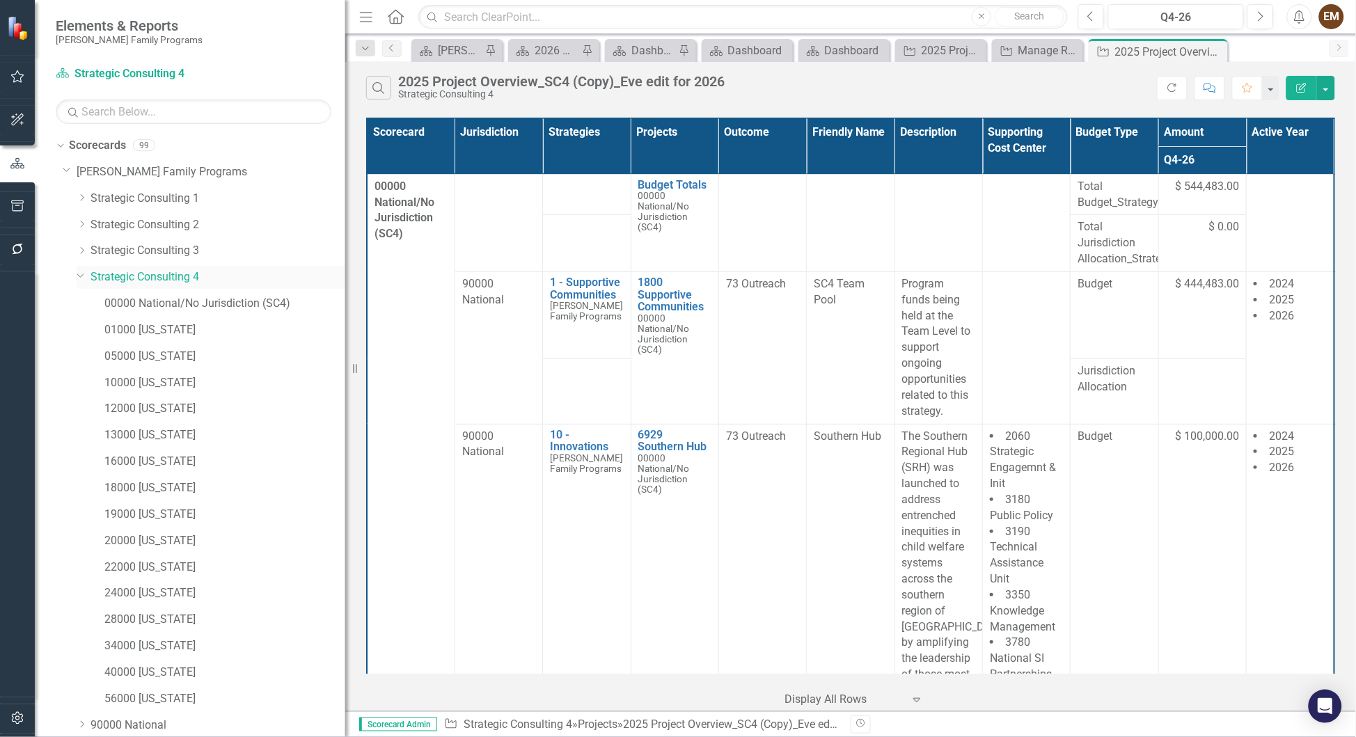
click at [178, 276] on link "Strategic Consulting 4" at bounding box center [218, 277] width 255 height 16
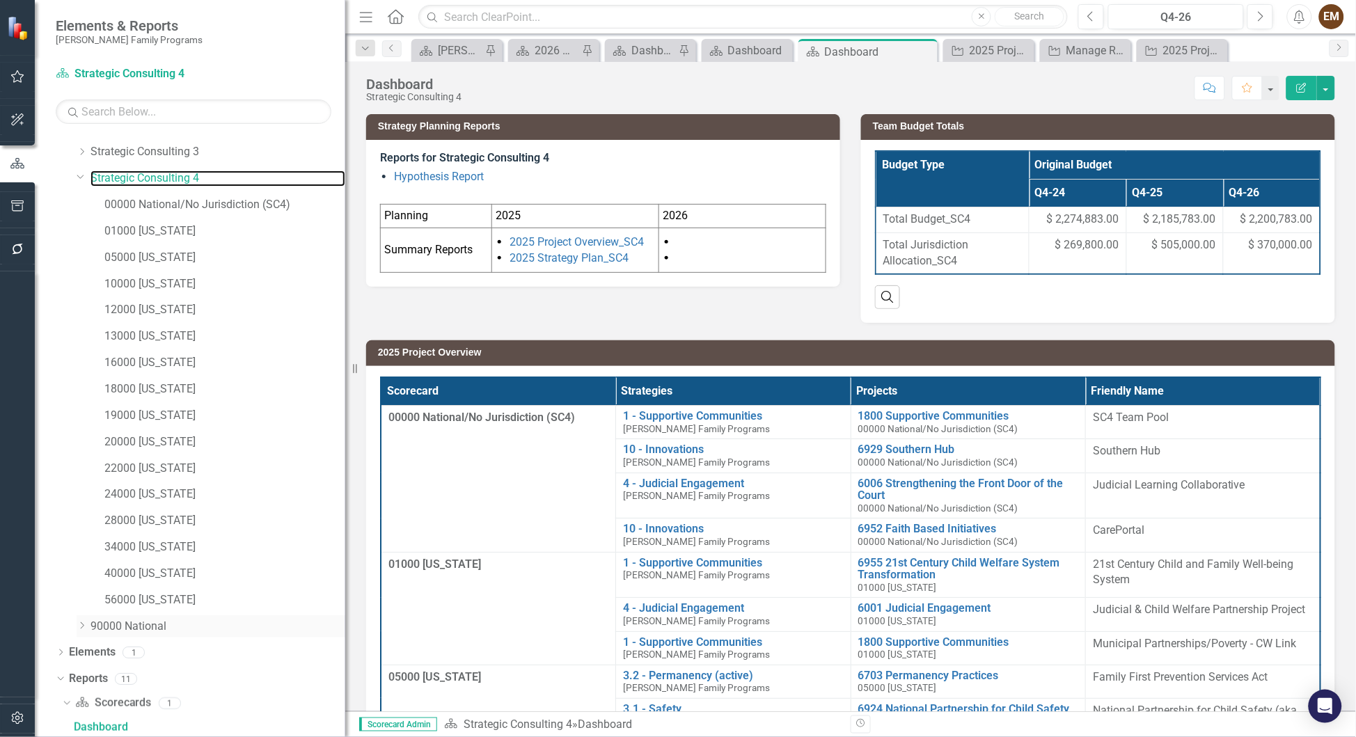
scroll to position [457, 0]
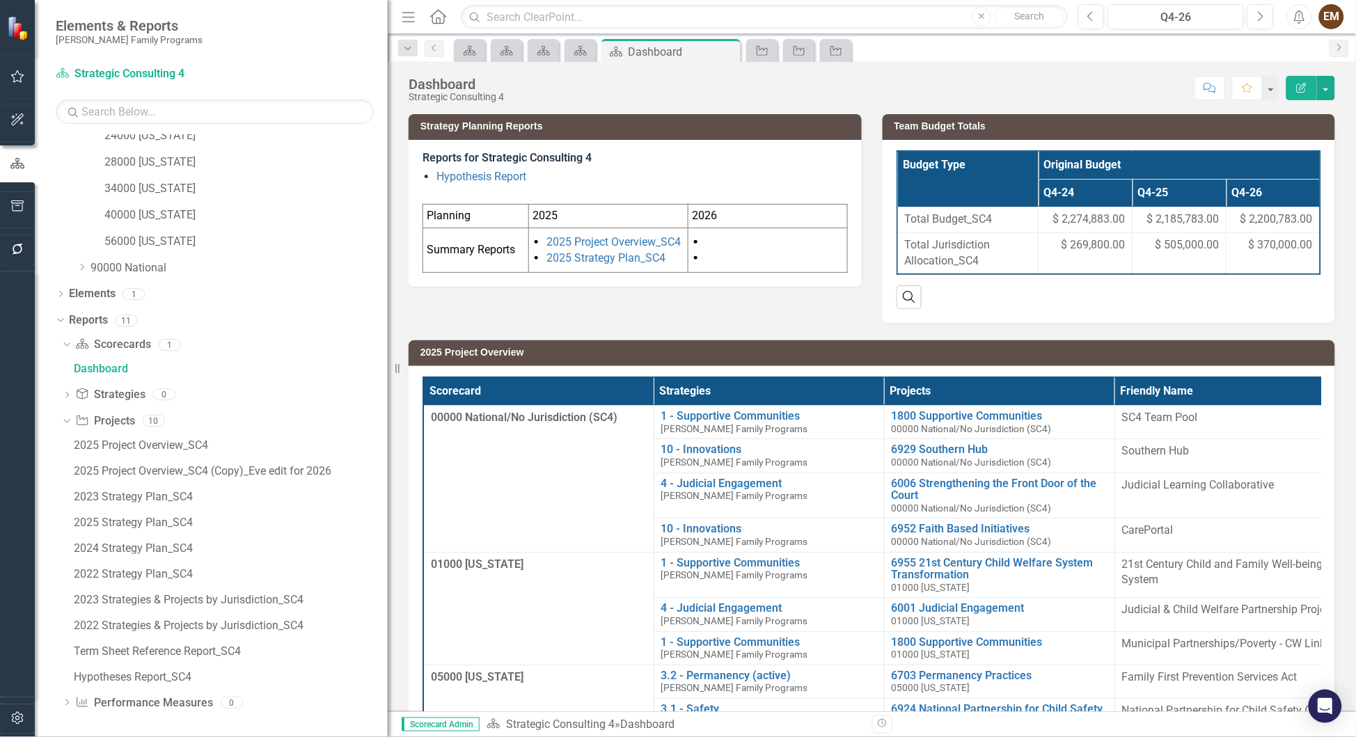
drag, startPoint x: 346, startPoint y: 522, endPoint x: 388, endPoint y: 522, distance: 41.8
click at [388, 522] on div "Resize" at bounding box center [393, 368] width 11 height 737
click at [283, 466] on div "2025 Project Overview_SC4 (Copy)_Eve edit for 2026" at bounding box center [231, 471] width 314 height 13
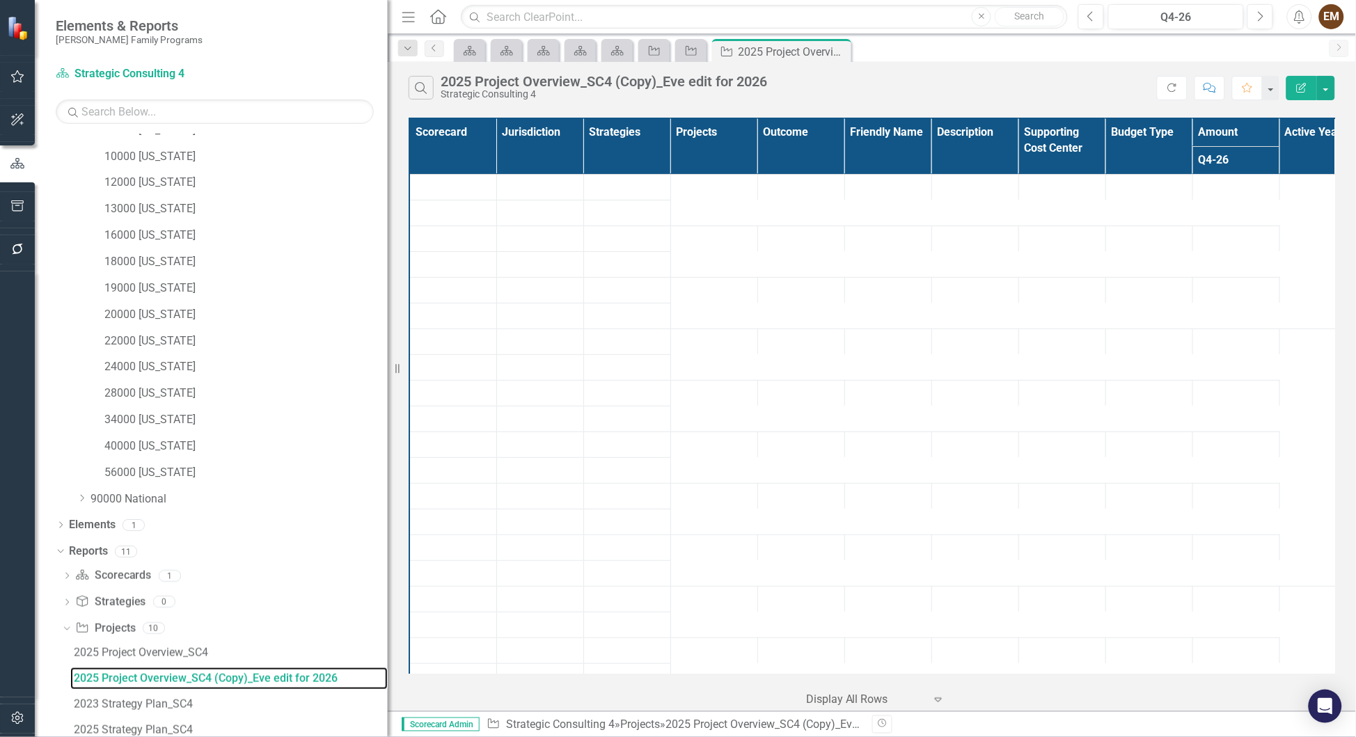
scroll to position [178, 0]
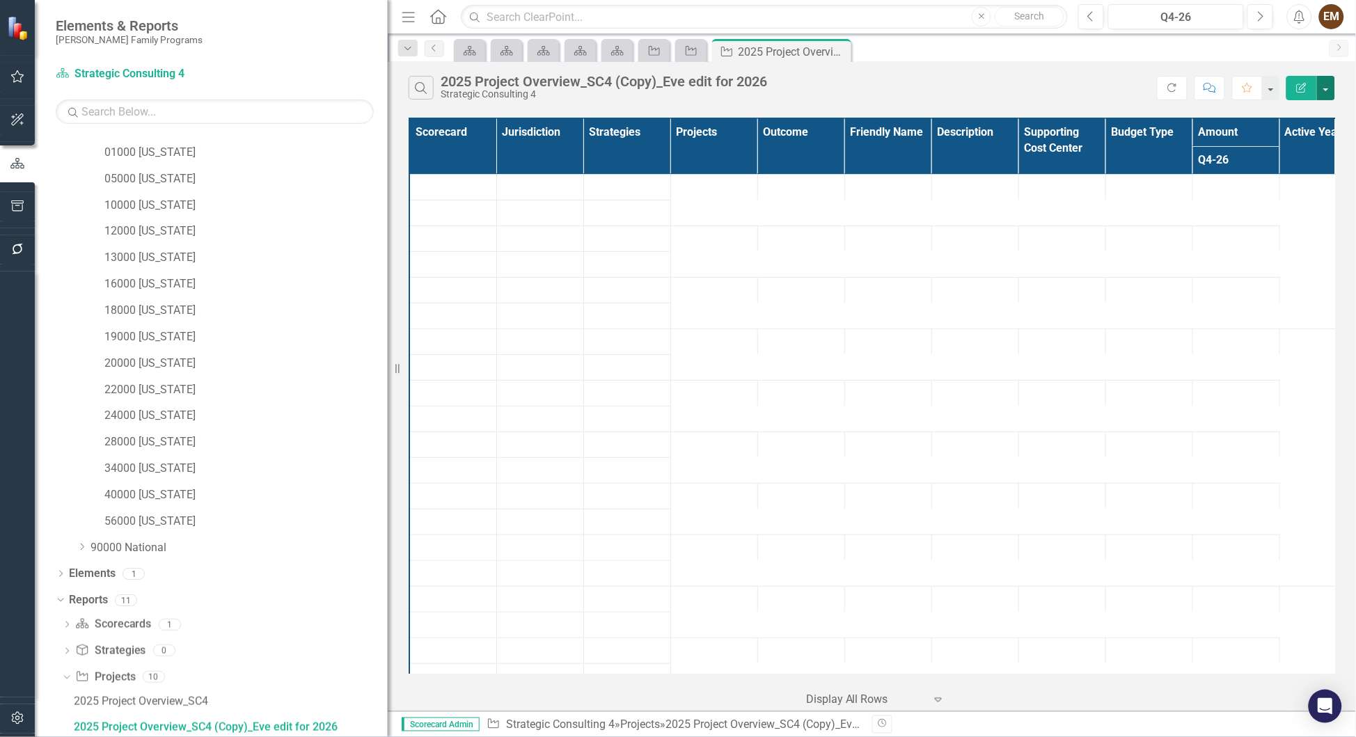
click at [1328, 88] on button "button" at bounding box center [1326, 88] width 18 height 24
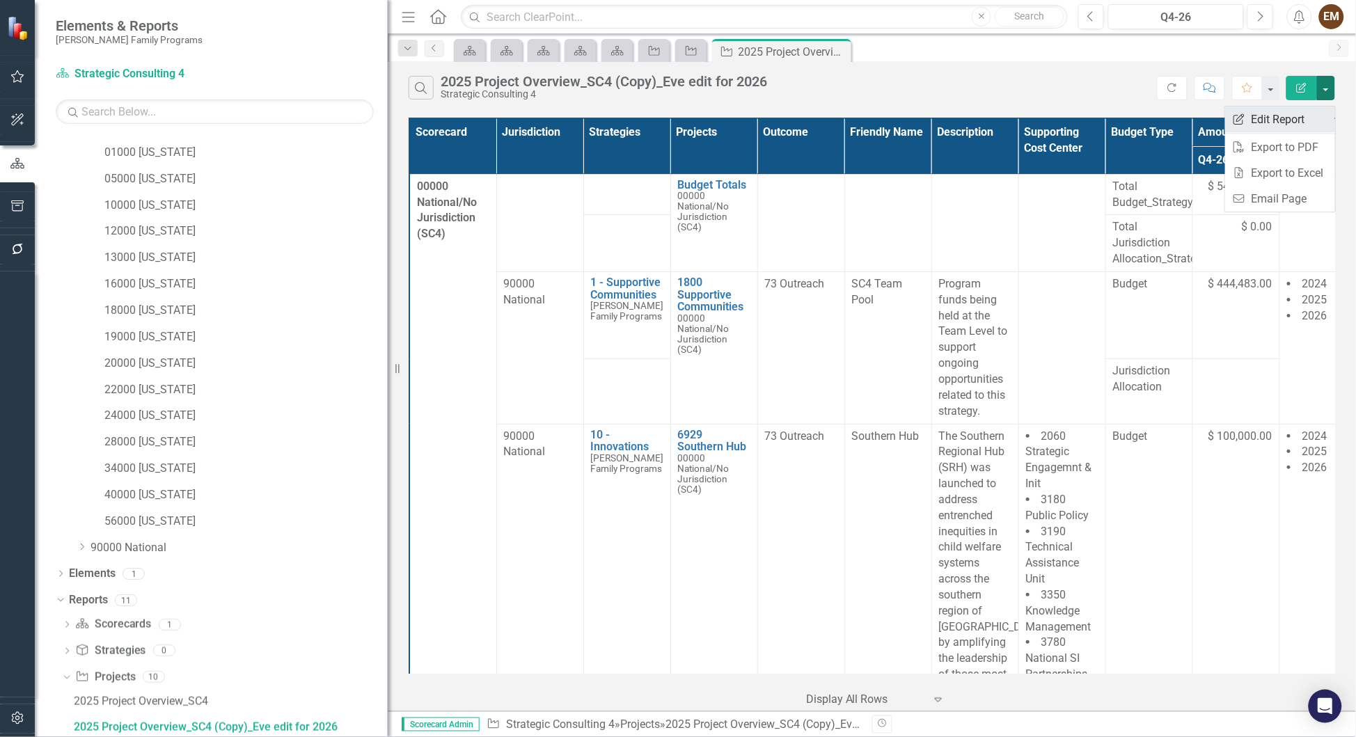
click at [1311, 120] on link "Edit Report Edit Report" at bounding box center [1280, 120] width 110 height 26
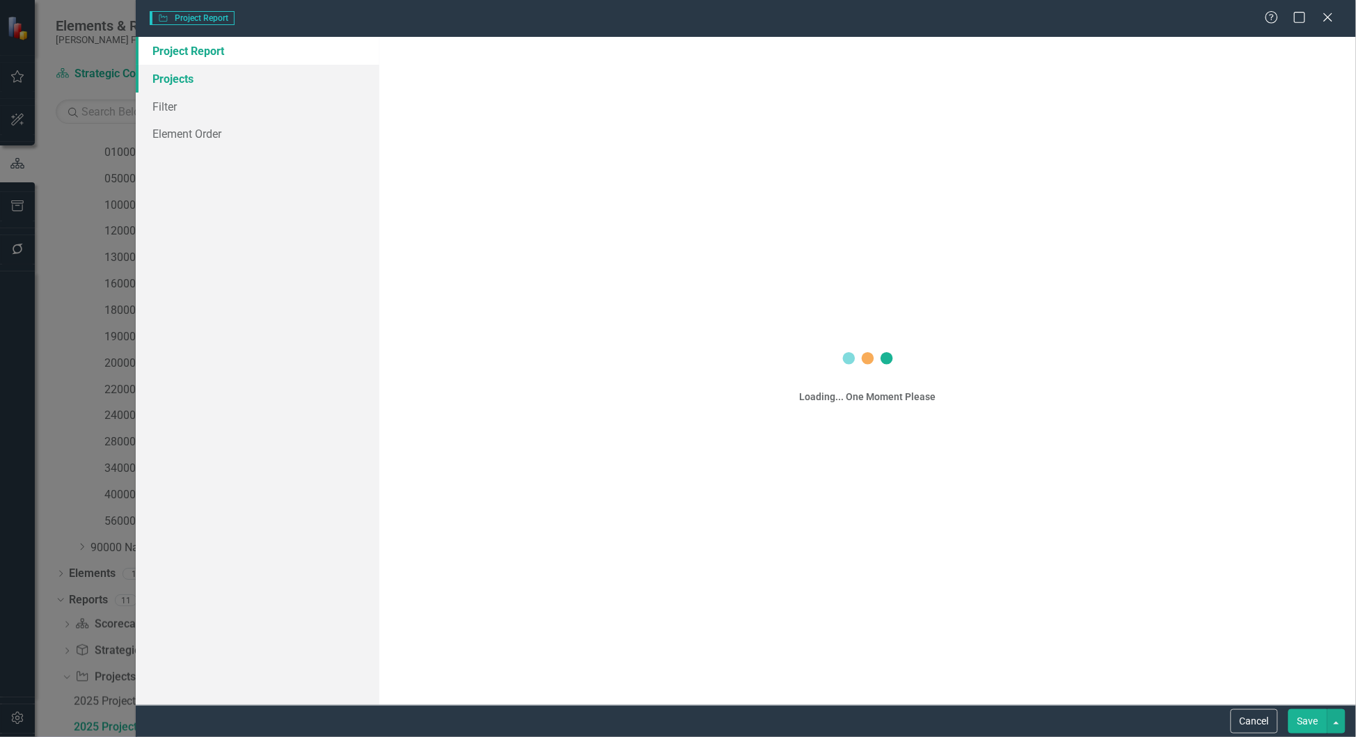
click at [180, 79] on link "Projects" at bounding box center [258, 79] width 244 height 28
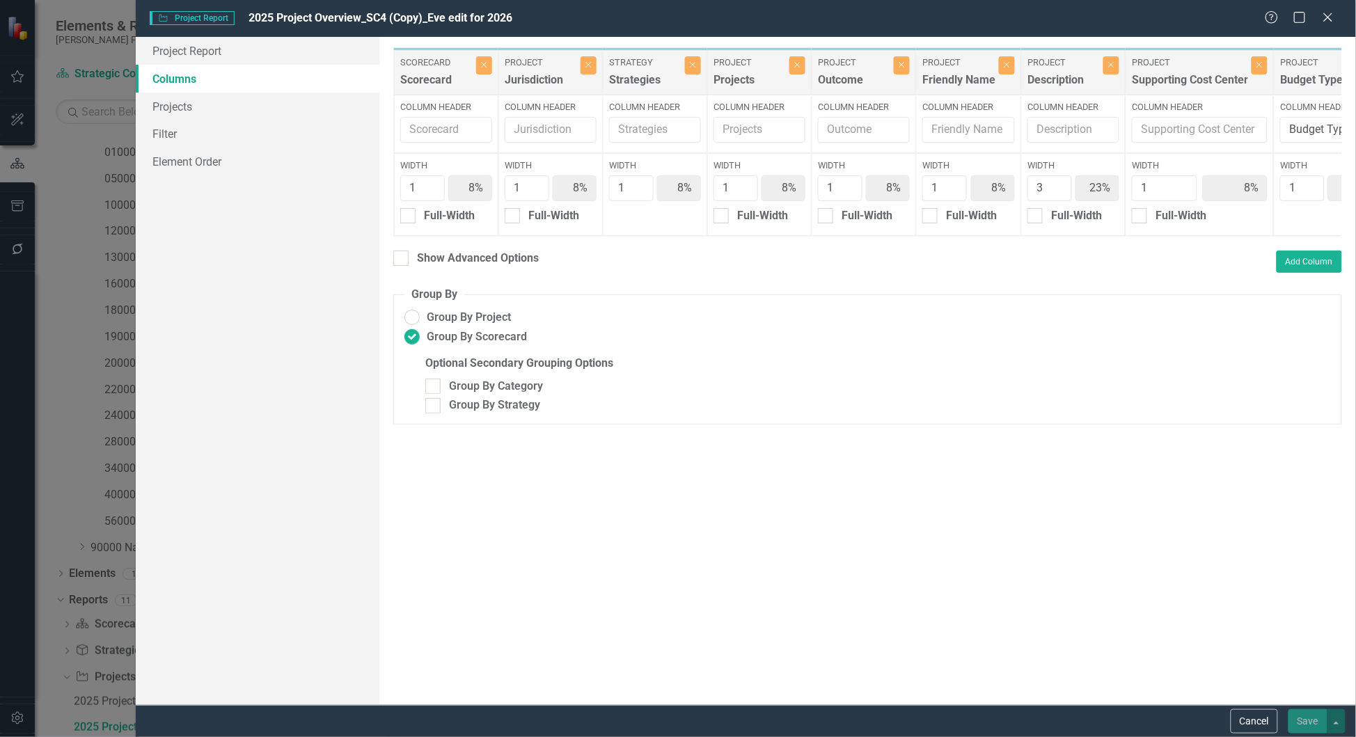
scroll to position [0, 346]
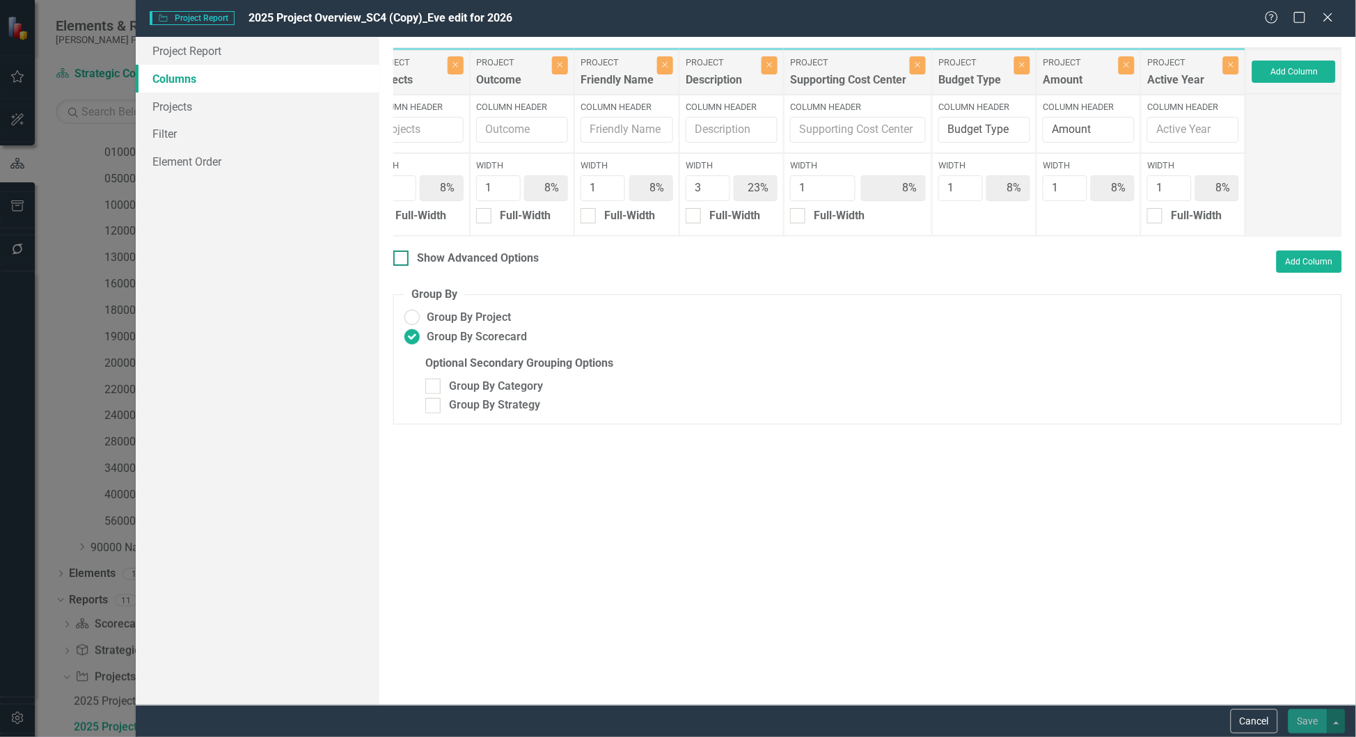
click at [455, 267] on div "Show Advanced Options" at bounding box center [478, 259] width 122 height 16
click at [402, 260] on input "Show Advanced Options" at bounding box center [397, 255] width 9 height 9
checkbox input "true"
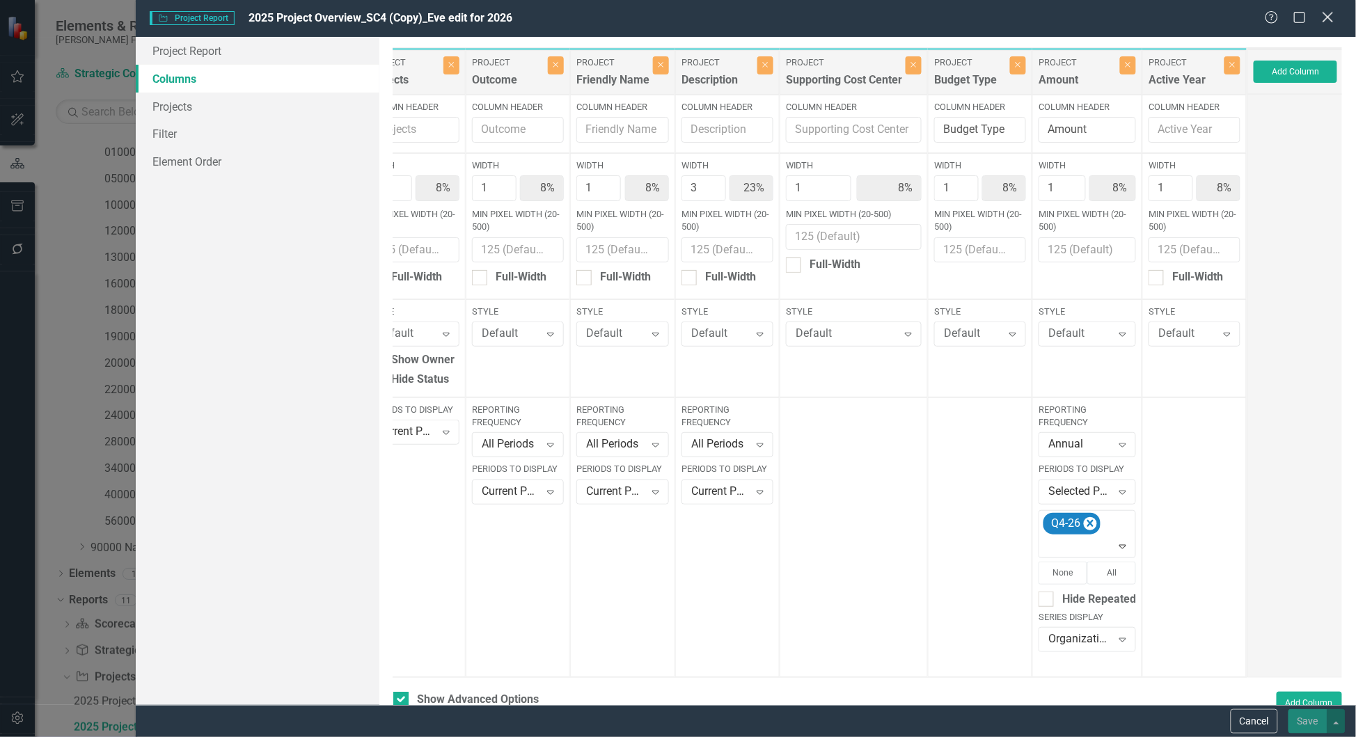
click at [1328, 10] on div "Close" at bounding box center [1327, 18] width 17 height 19
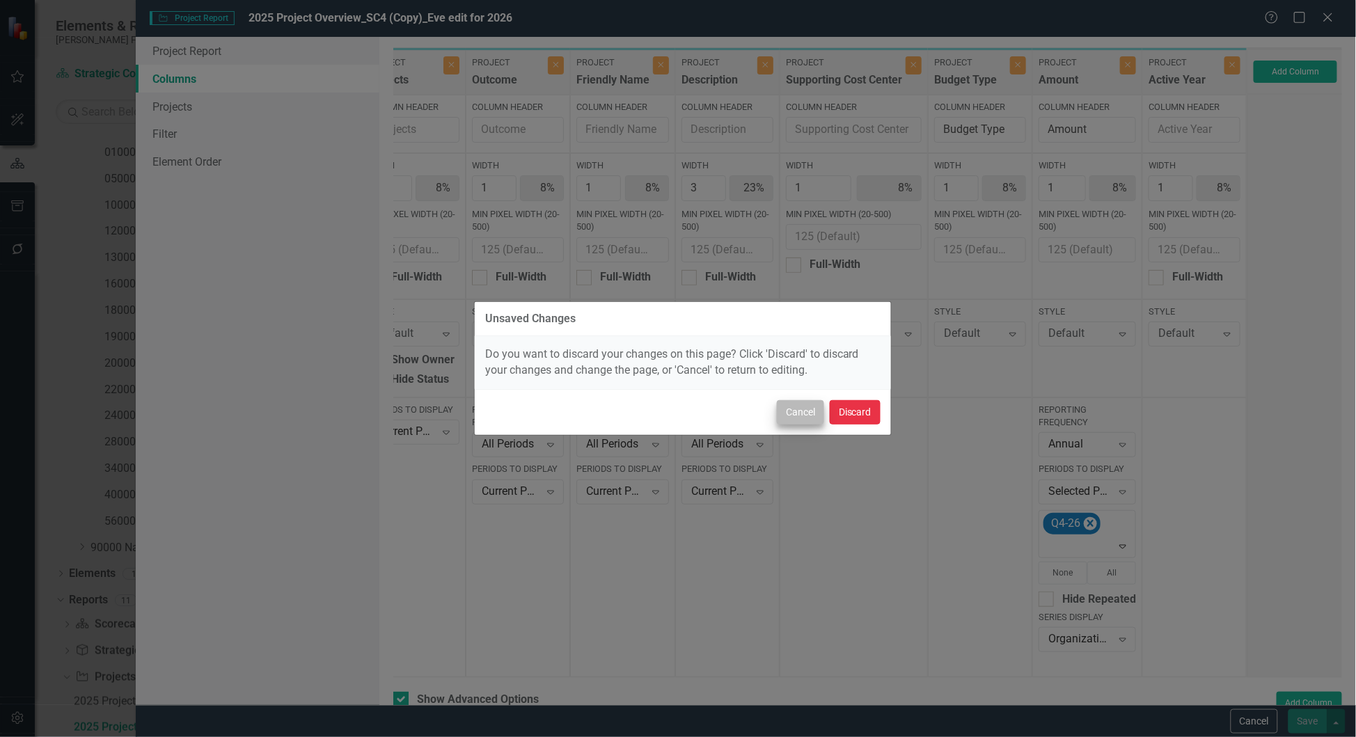
drag, startPoint x: 839, startPoint y: 409, endPoint x: 776, endPoint y: 414, distance: 62.9
click at [777, 422] on div "Cancel Discard" at bounding box center [683, 412] width 416 height 46
click at [777, 414] on button "Cancel" at bounding box center [800, 412] width 47 height 24
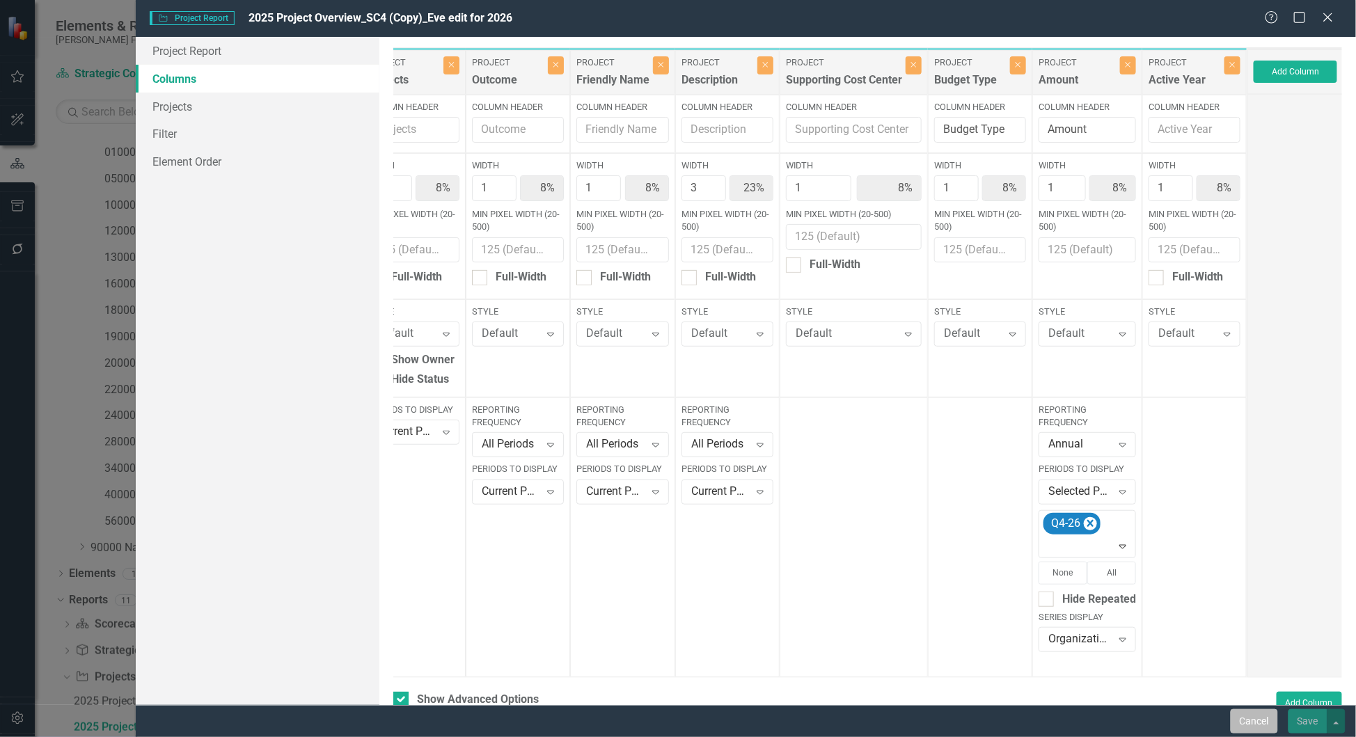
click at [1236, 718] on button "Cancel" at bounding box center [1254, 721] width 47 height 24
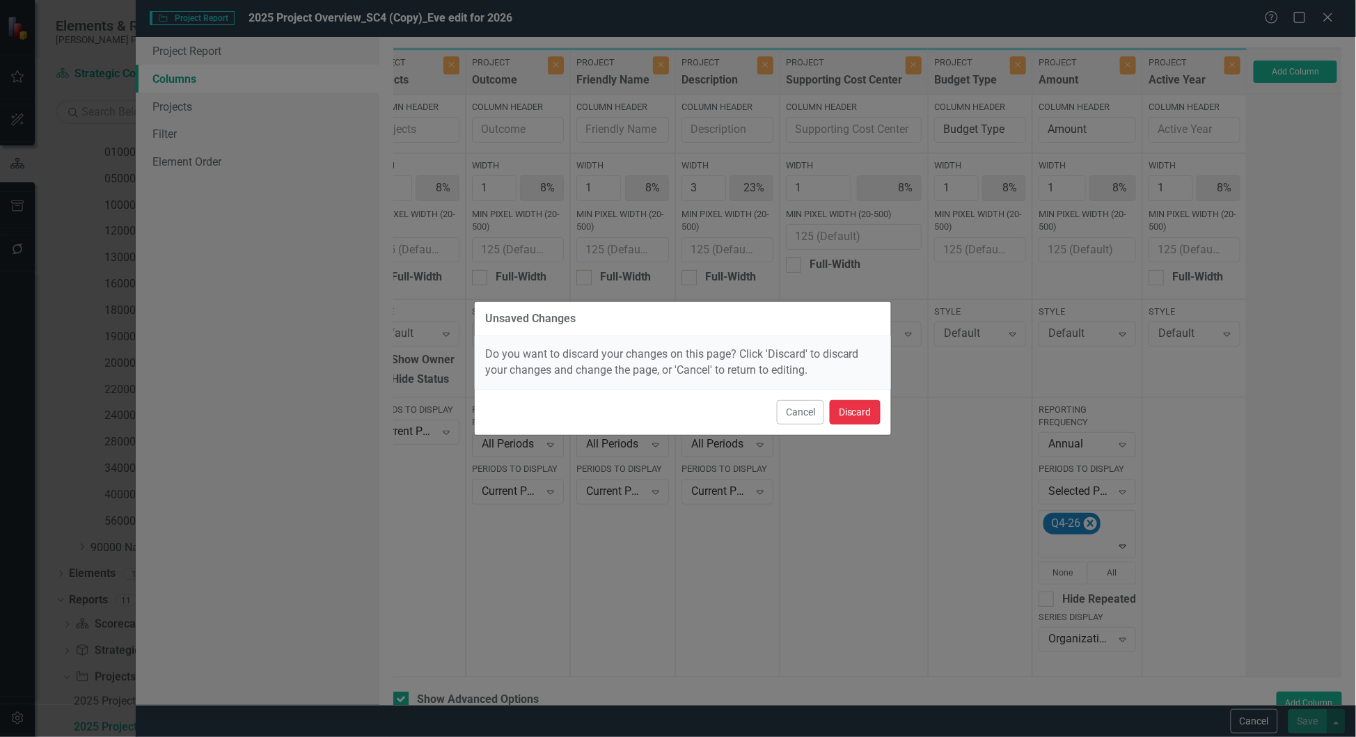
click at [858, 420] on button "Discard" at bounding box center [855, 412] width 51 height 24
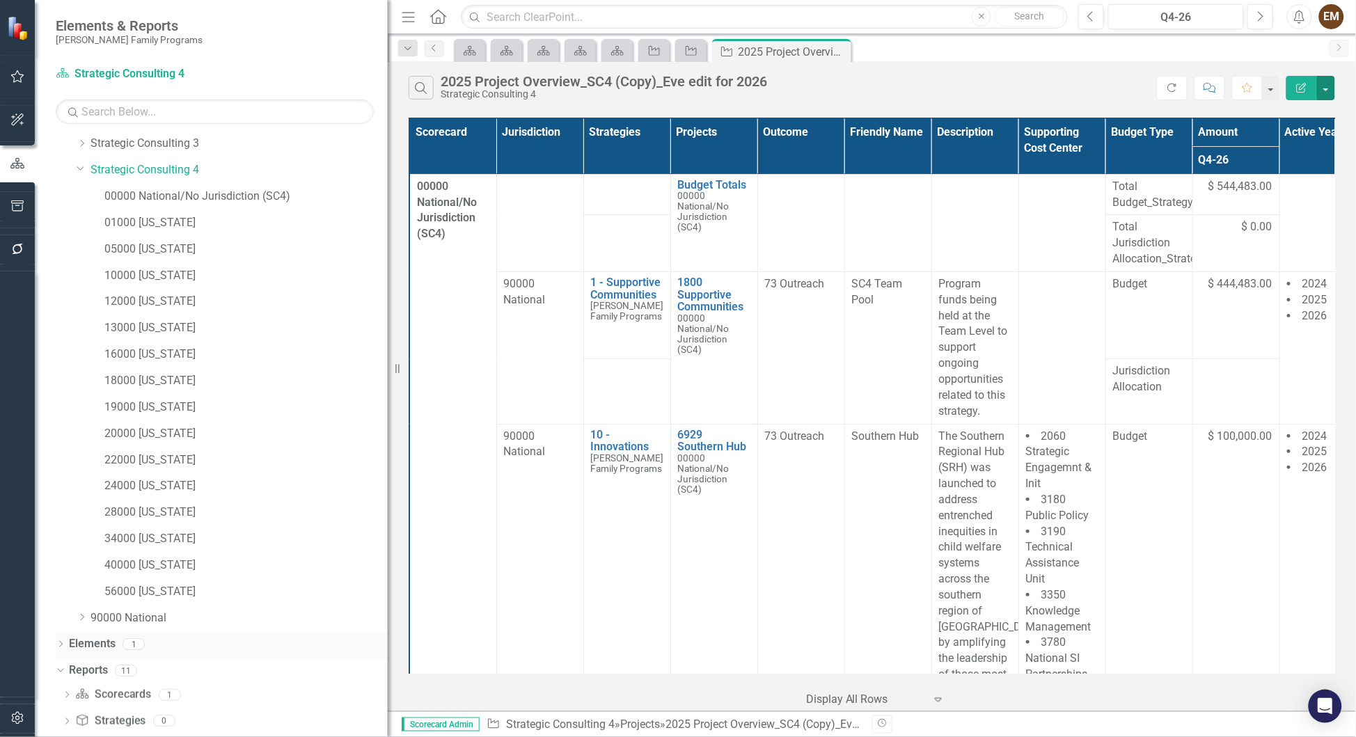
scroll to position [0, 0]
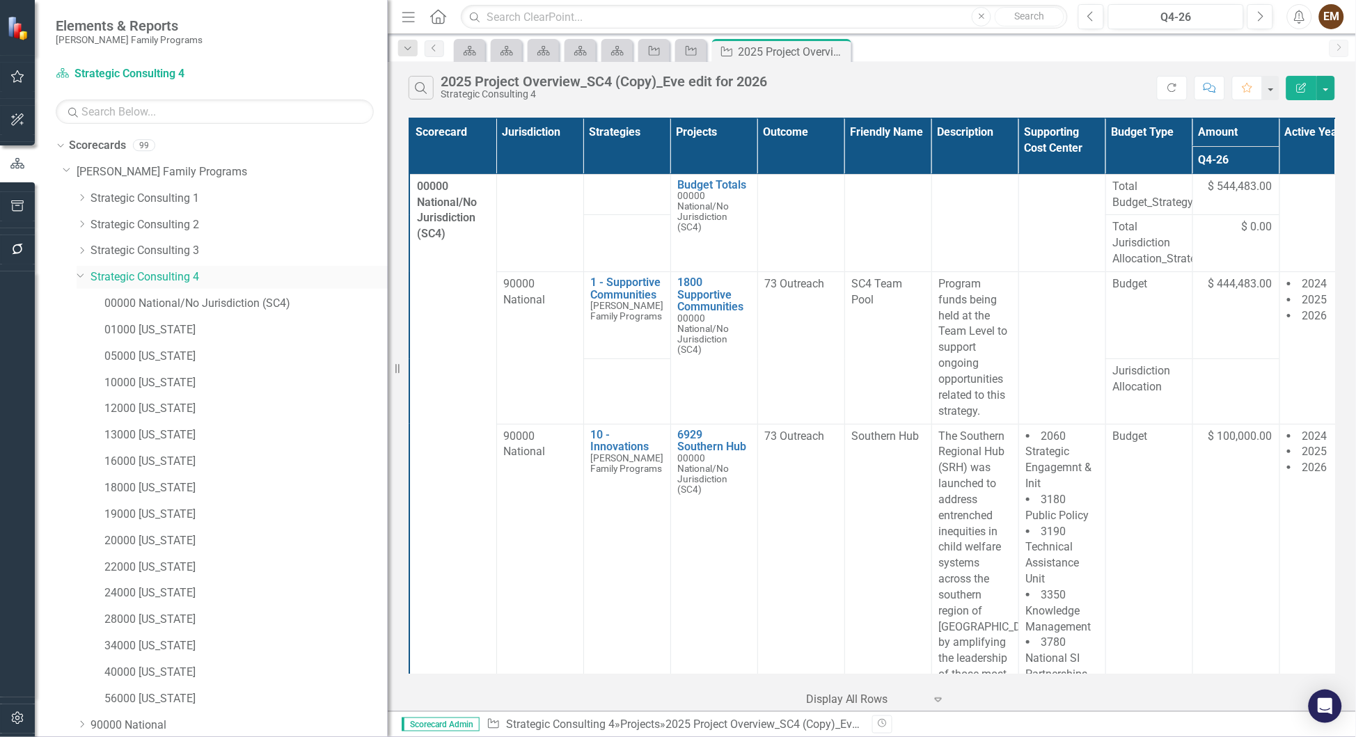
click at [77, 274] on icon "Dropdown" at bounding box center [81, 274] width 8 height 10
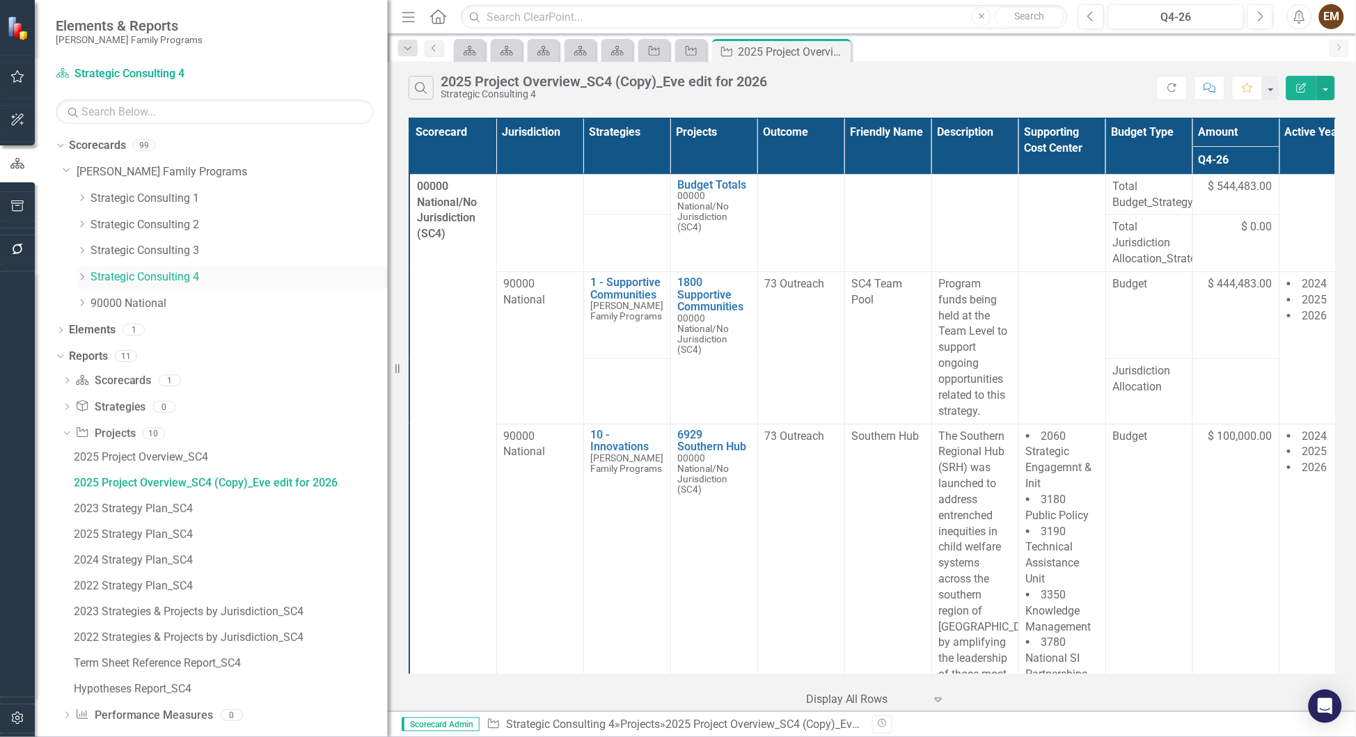
click at [133, 279] on link "Strategic Consulting 4" at bounding box center [239, 277] width 297 height 16
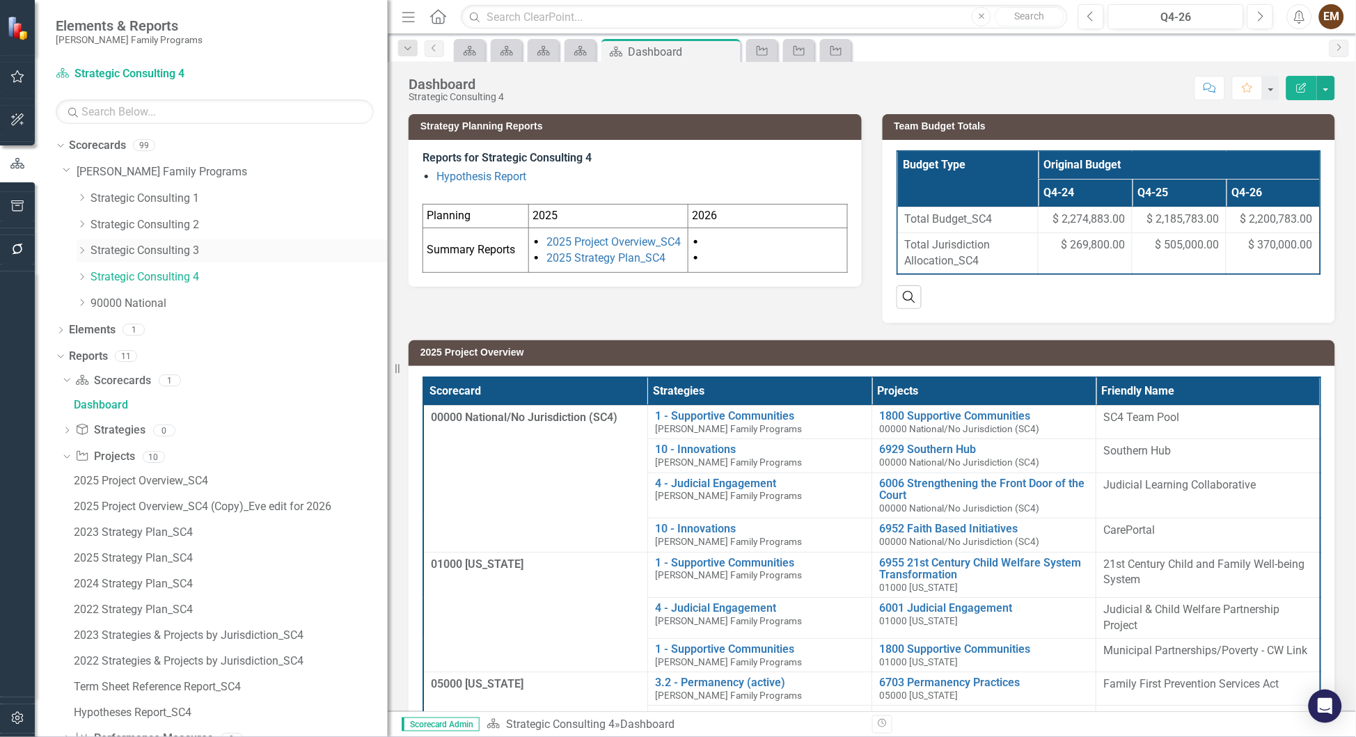
click at [140, 248] on link "Strategic Consulting 3" at bounding box center [239, 251] width 297 height 16
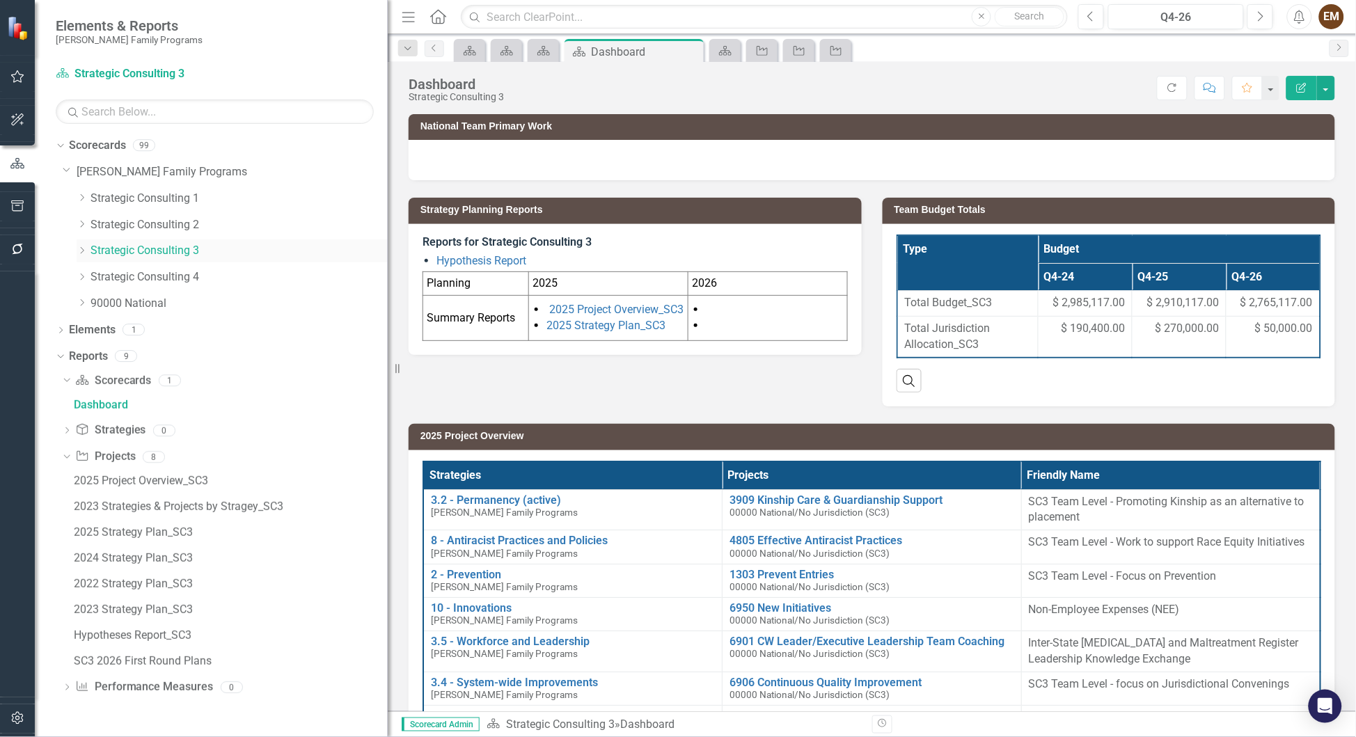
click at [182, 245] on link "Strategic Consulting 3" at bounding box center [239, 251] width 297 height 16
click at [121, 457] on link "Project Projects" at bounding box center [105, 457] width 60 height 16
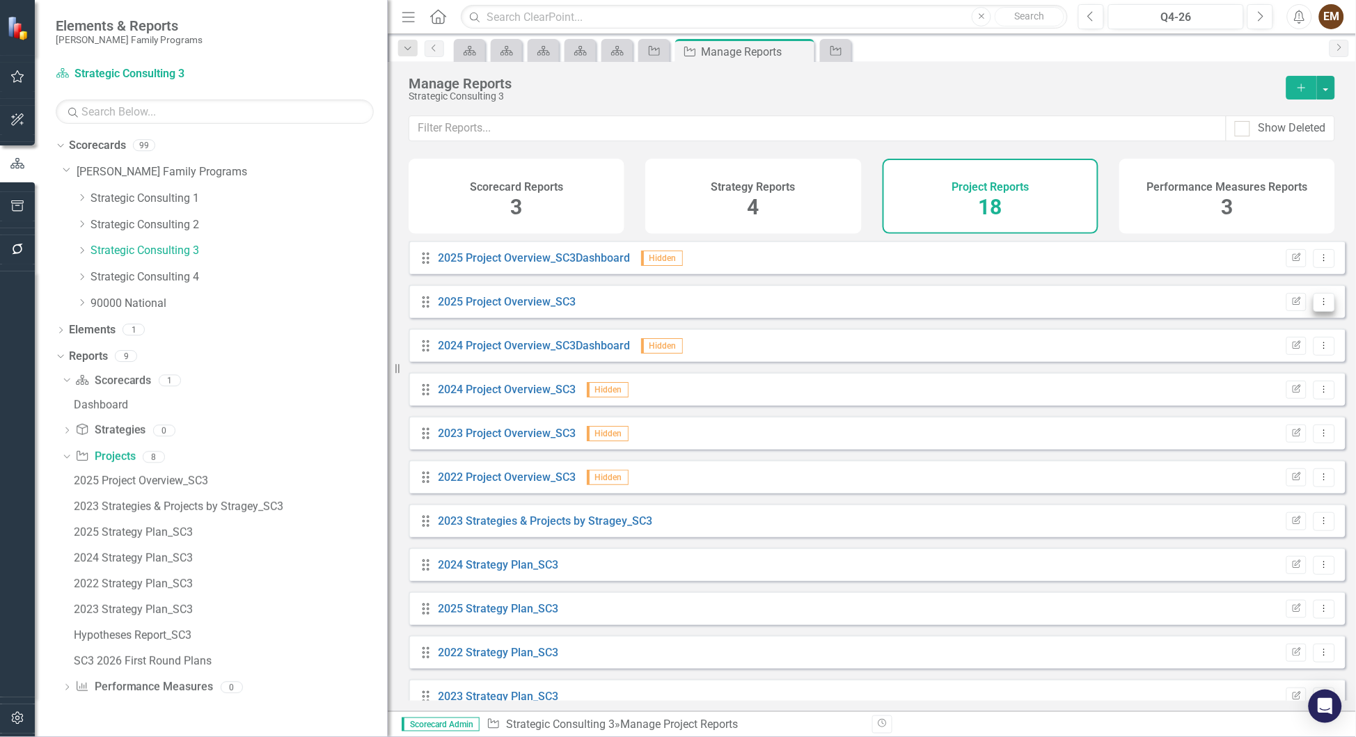
click at [1320, 306] on icon "Dropdown Menu" at bounding box center [1325, 301] width 12 height 9
click at [1296, 390] on link "Copy Duplicate Report" at bounding box center [1268, 391] width 115 height 26
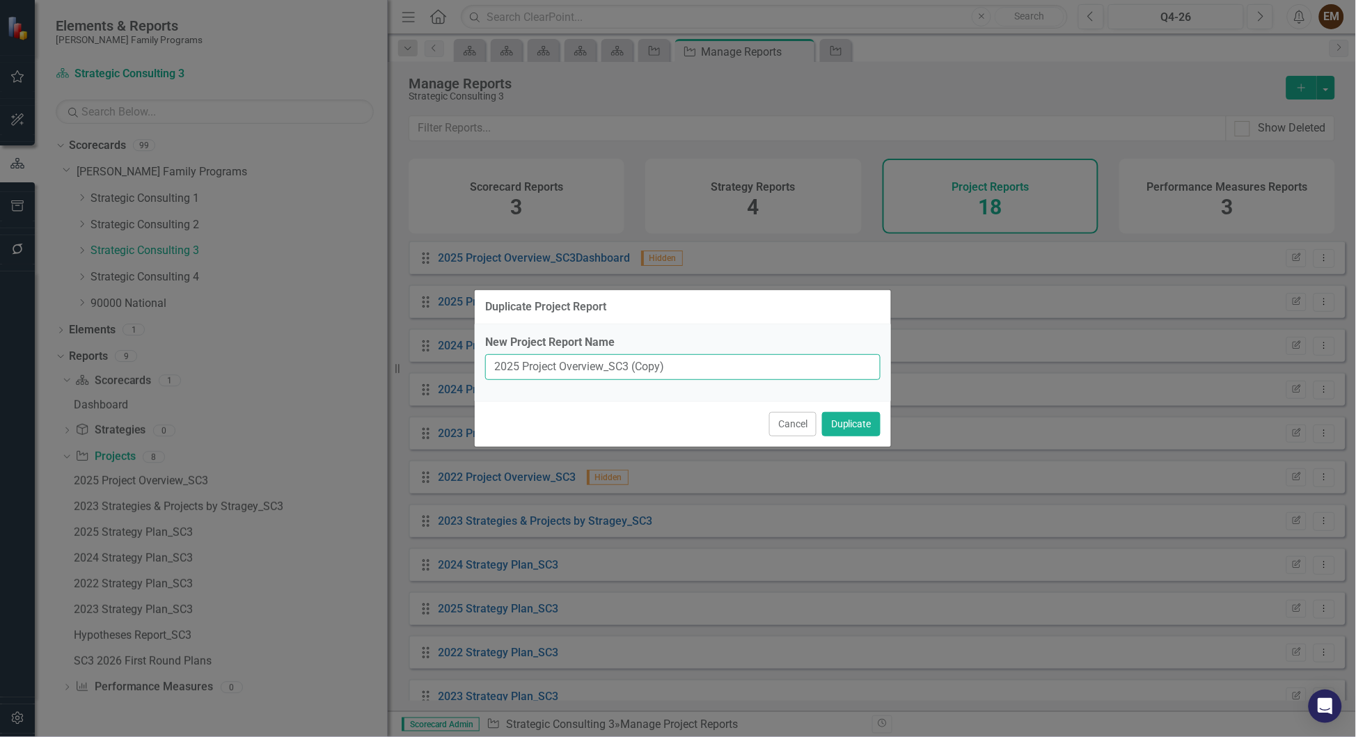
click at [496, 368] on input "2025 Project Overview_SC3 (Copy)" at bounding box center [682, 367] width 395 height 26
type input "Eve Copy 2026_2025 Project Overview_SC3 (Copy)"
click at [822, 412] on button "Duplicate" at bounding box center [851, 424] width 58 height 24
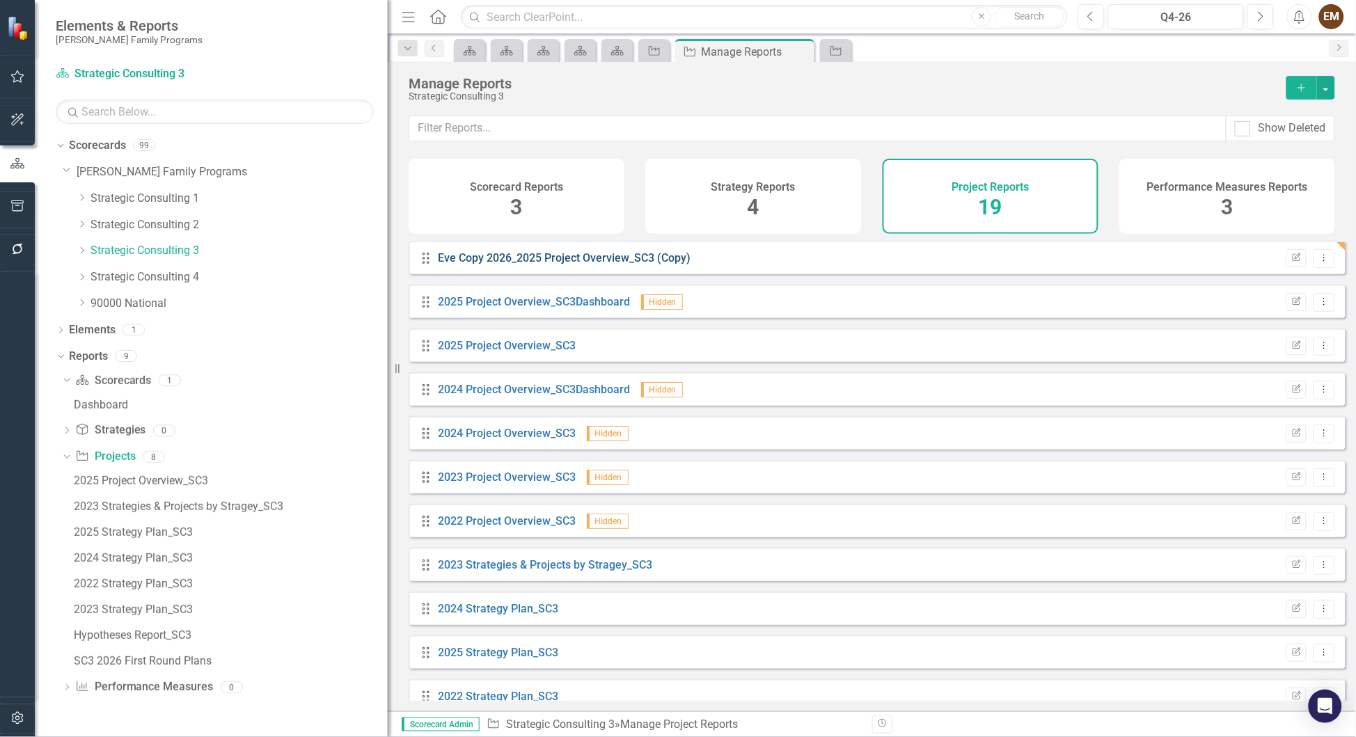
click at [658, 265] on link "Eve Copy 2026_2025 Project Overview_SC3 (Copy)" at bounding box center [565, 257] width 253 height 13
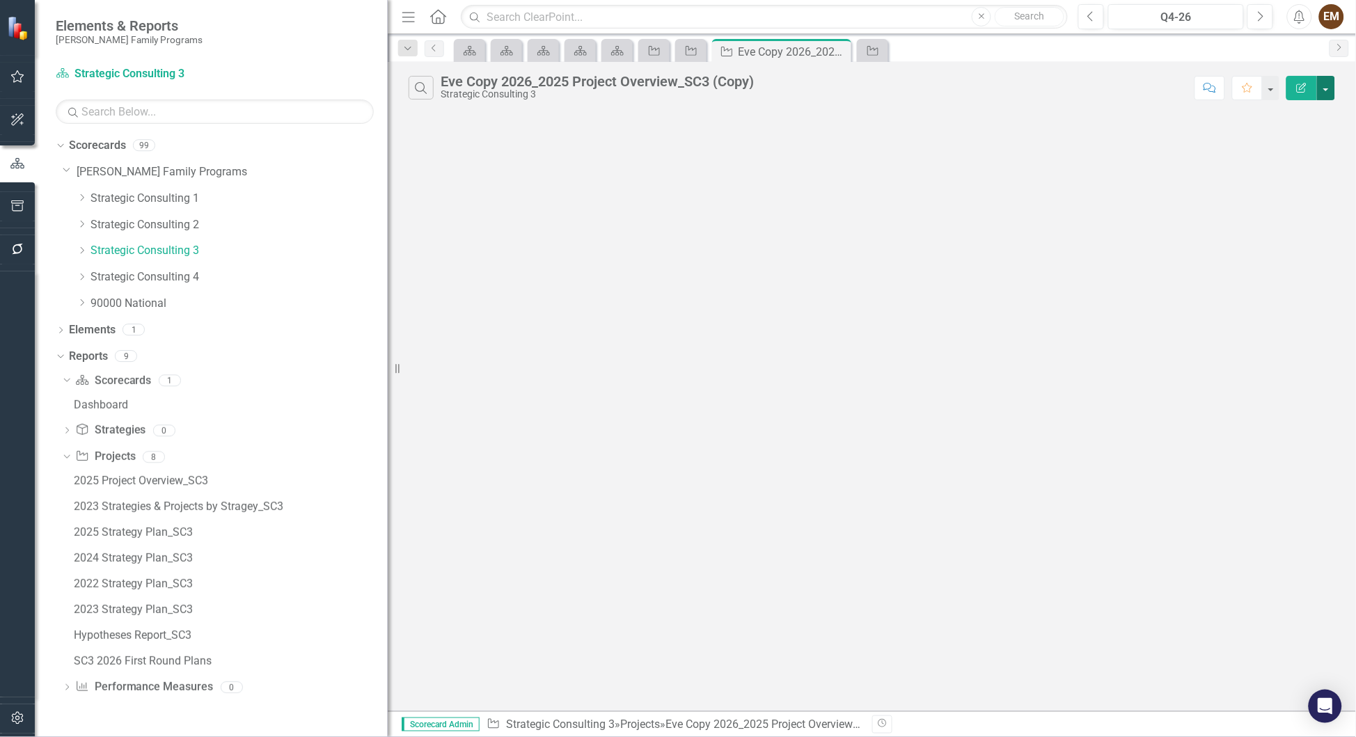
click at [1332, 91] on button "button" at bounding box center [1326, 88] width 18 height 24
click at [1311, 126] on link "Edit Report Edit Report" at bounding box center [1280, 120] width 110 height 26
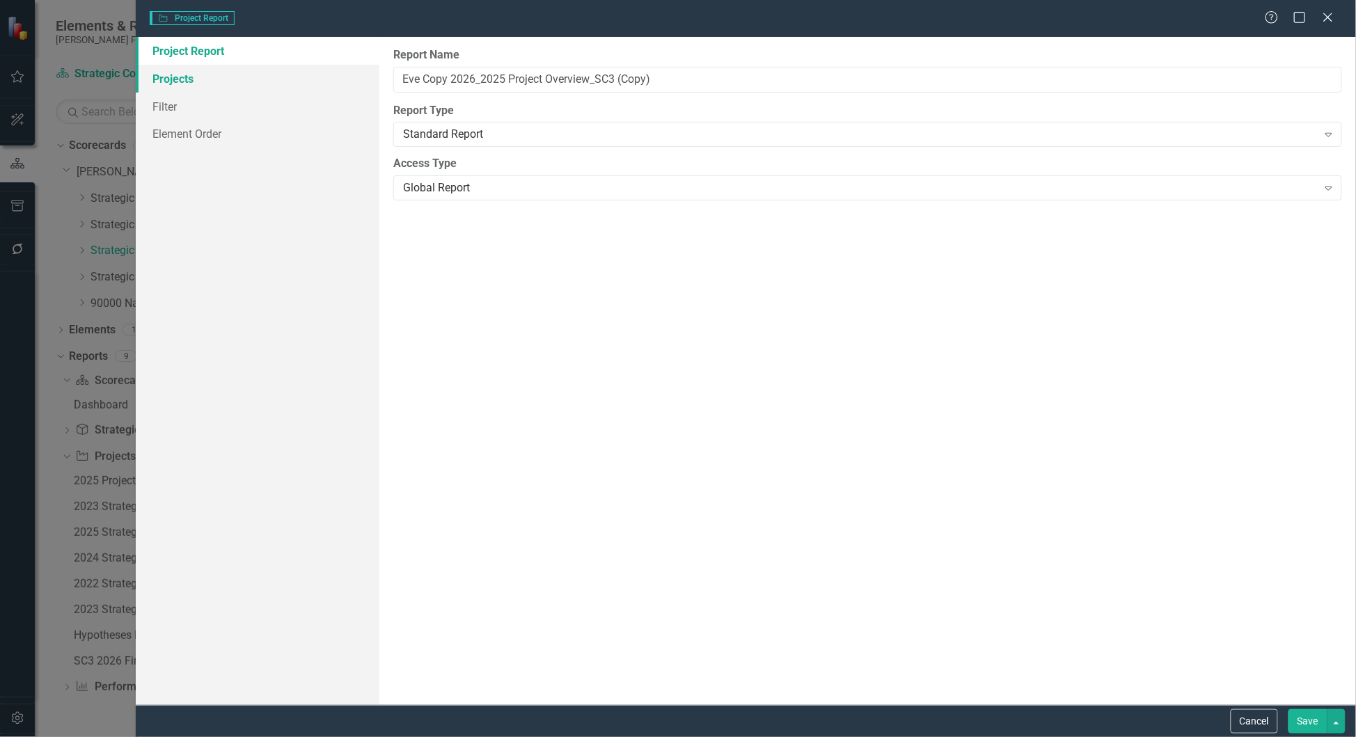
click at [189, 79] on link "Projects" at bounding box center [258, 79] width 244 height 28
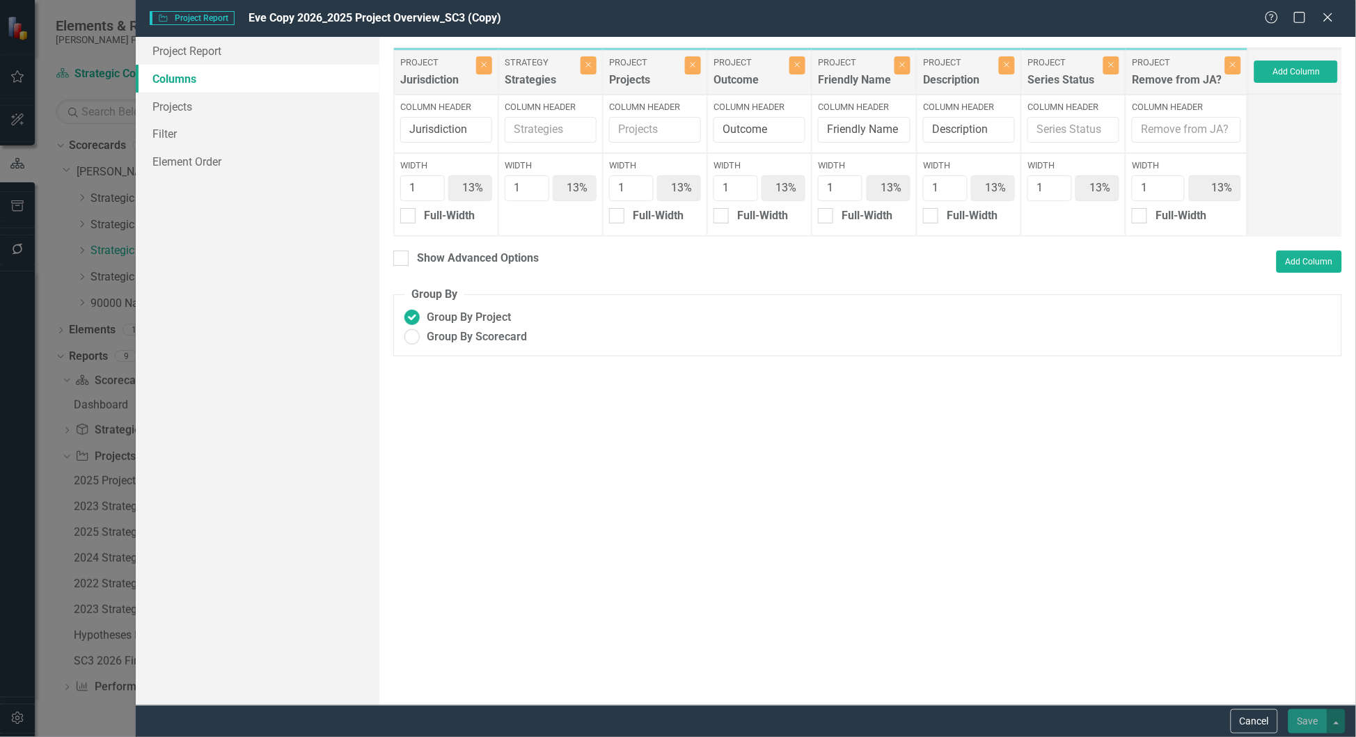
scroll to position [0, 5]
click at [417, 267] on div "Show Advanced Options" at bounding box center [478, 259] width 122 height 16
click at [402, 260] on input "Show Advanced Options" at bounding box center [397, 255] width 9 height 9
checkbox input "true"
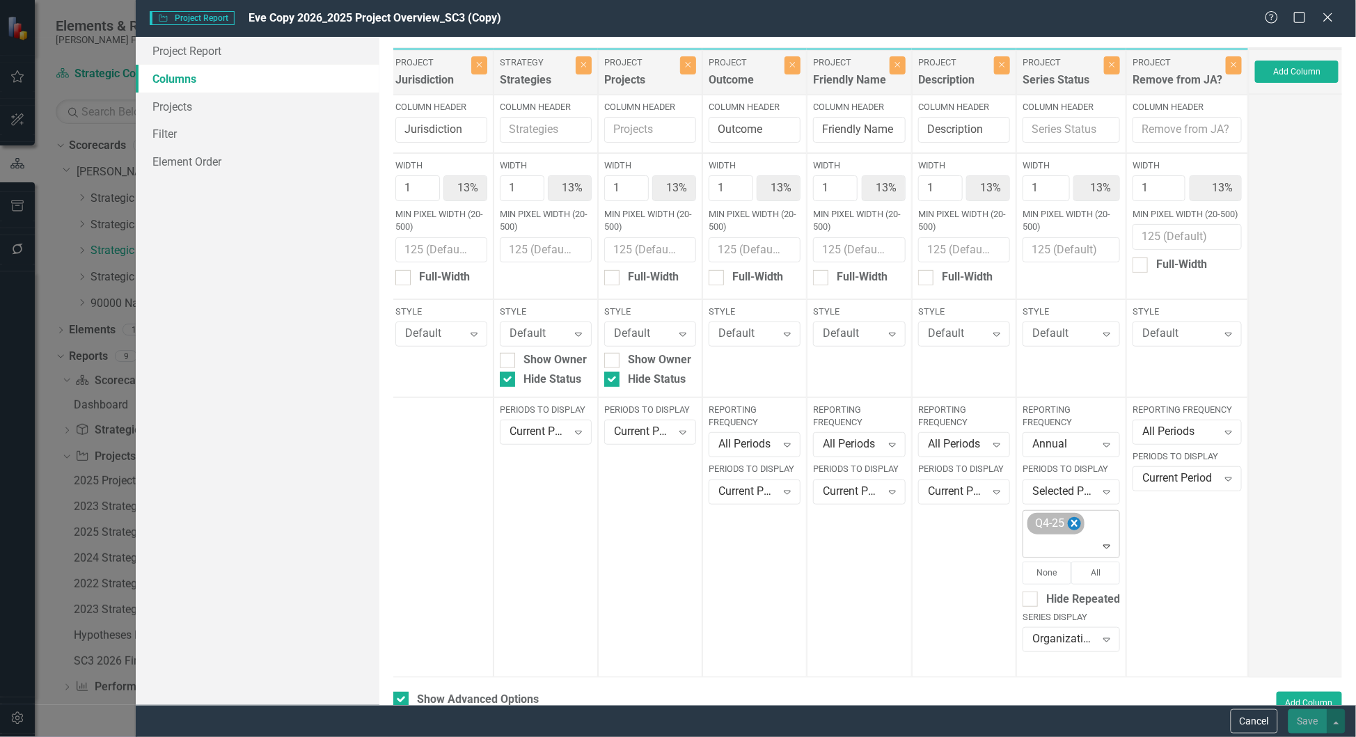
click at [1076, 522] on icon "Remove Q4-25" at bounding box center [1074, 523] width 6 height 7
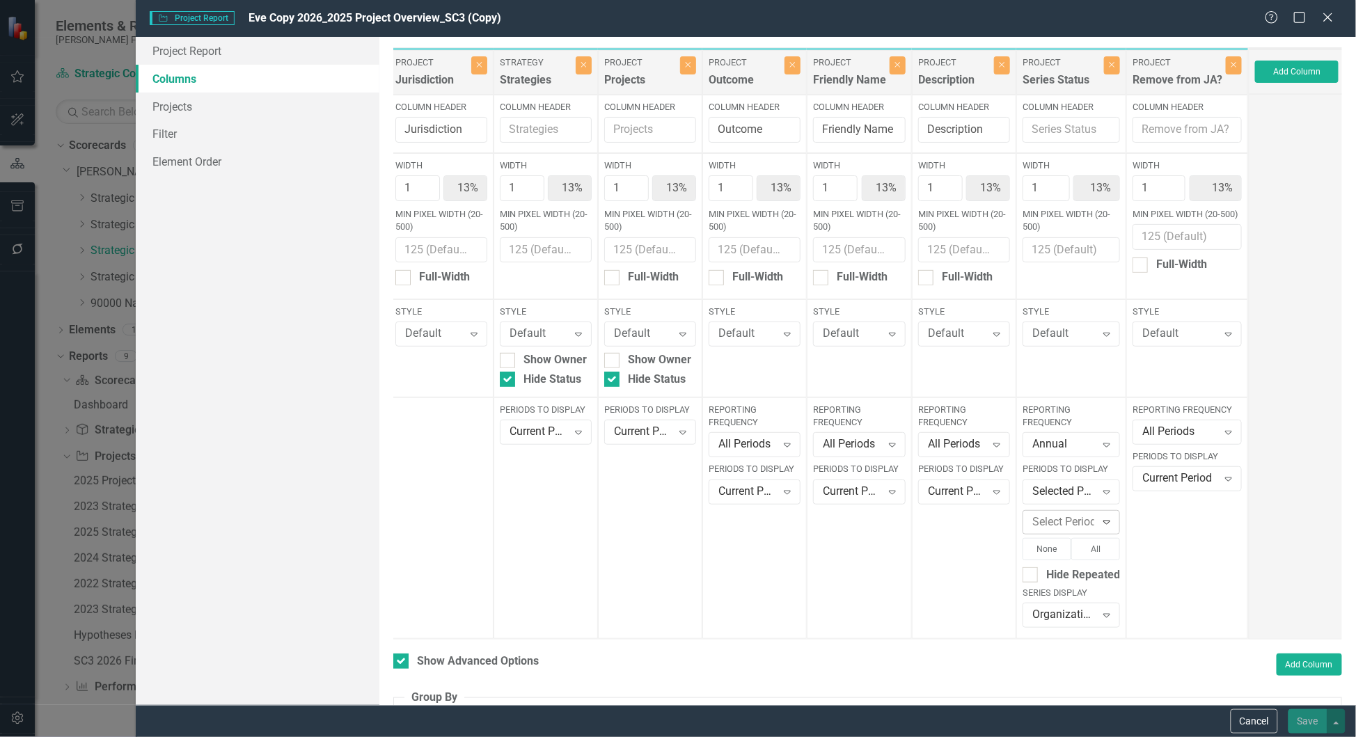
click at [1114, 517] on icon "Expand" at bounding box center [1107, 522] width 14 height 11
click at [1085, 698] on div "Q4-26" at bounding box center [1084, 696] width 90 height 16
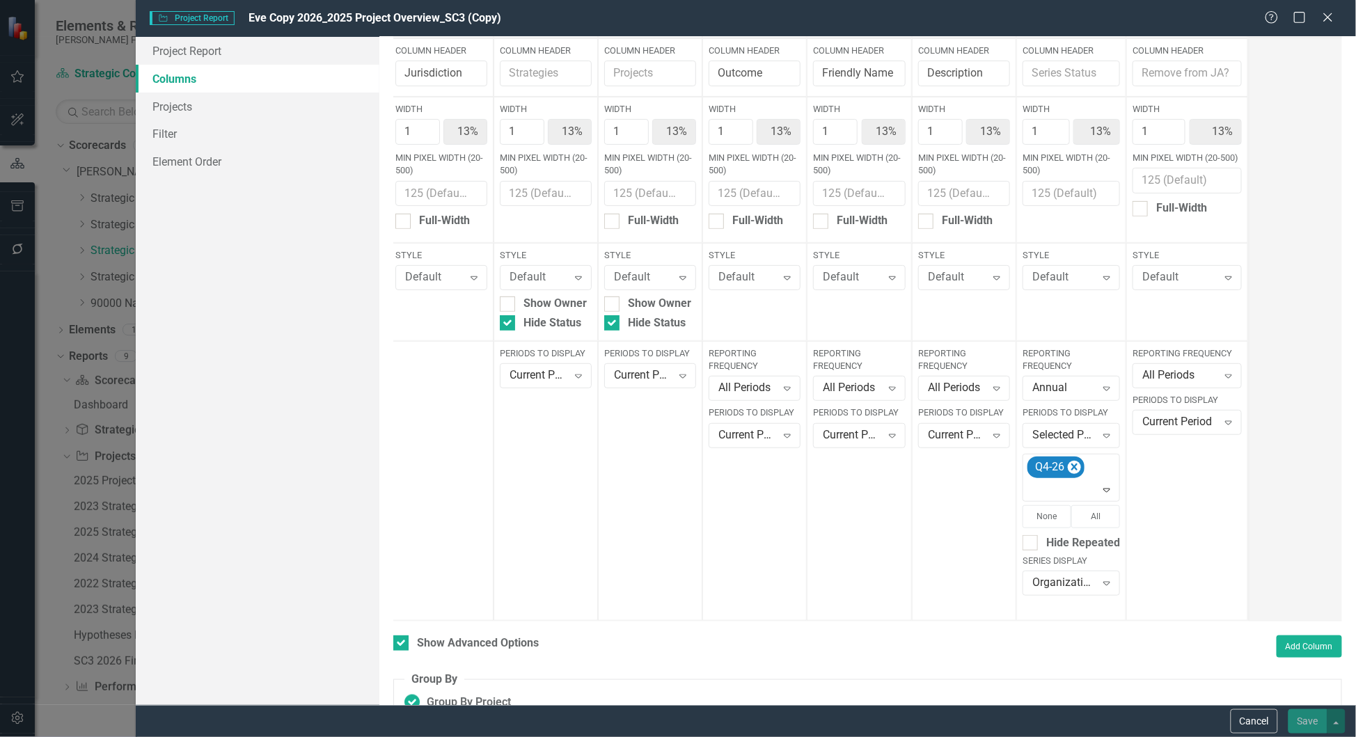
scroll to position [0, 0]
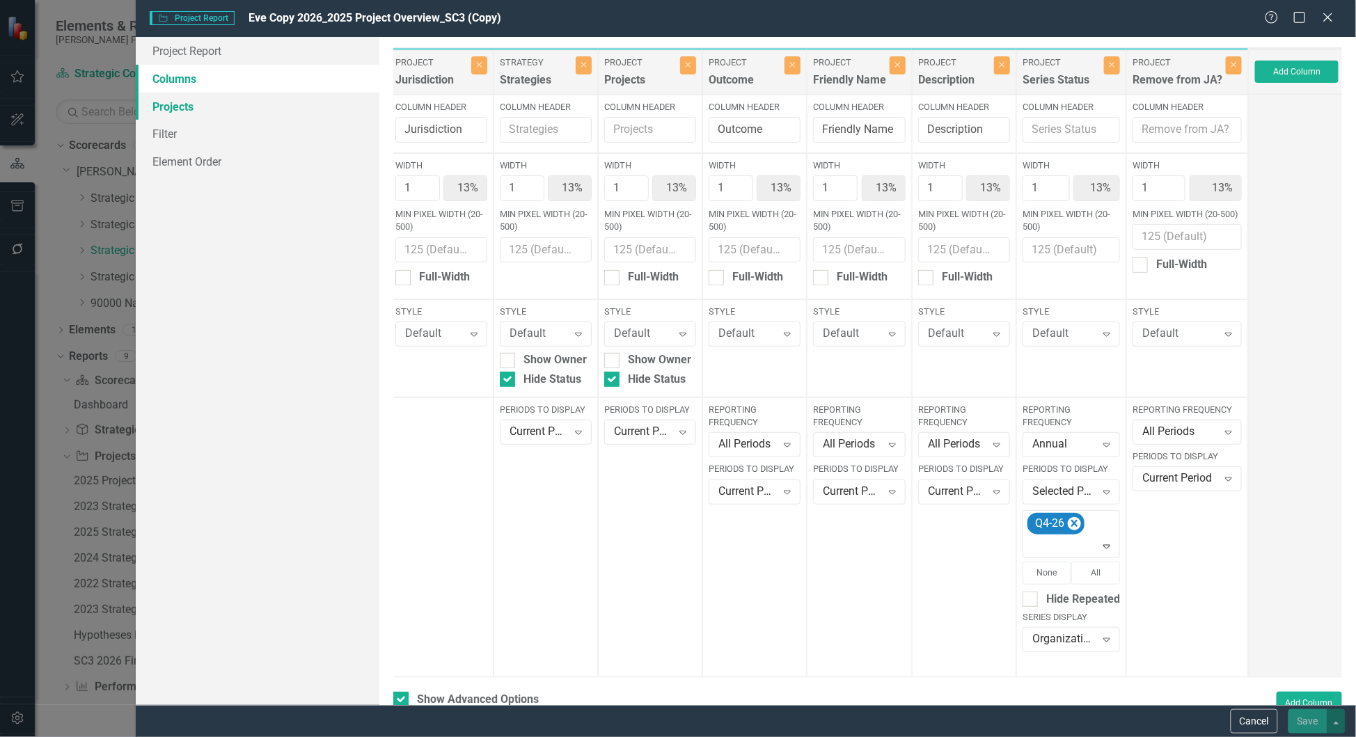
click at [216, 105] on link "Projects" at bounding box center [258, 107] width 244 height 28
click at [1048, 551] on div at bounding box center [1072, 547] width 91 height 19
click at [1230, 550] on div "Reporting Frequency All Periods Expand Periods to Display Current Period Expand" at bounding box center [1187, 538] width 122 height 280
click at [191, 102] on link "Projects" at bounding box center [258, 107] width 244 height 28
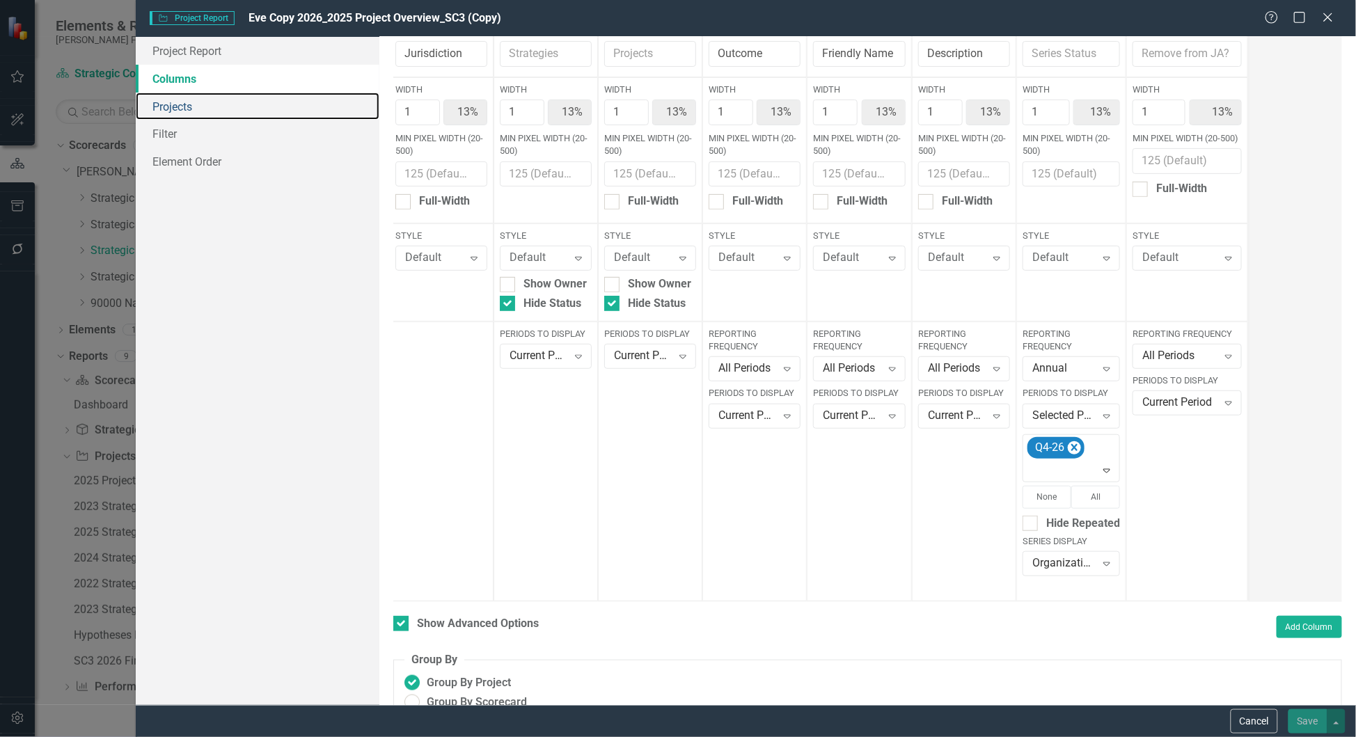
scroll to position [119, 0]
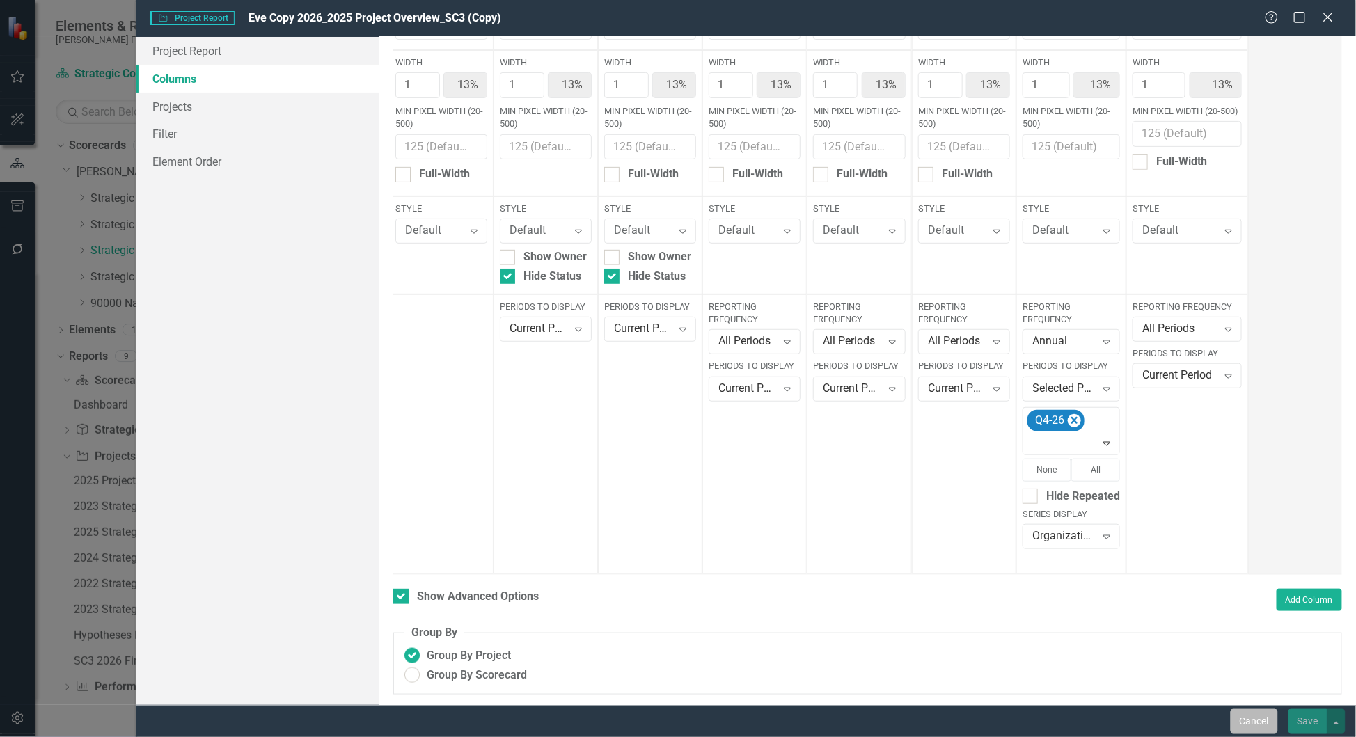
click at [1248, 716] on button "Cancel" at bounding box center [1254, 721] width 47 height 24
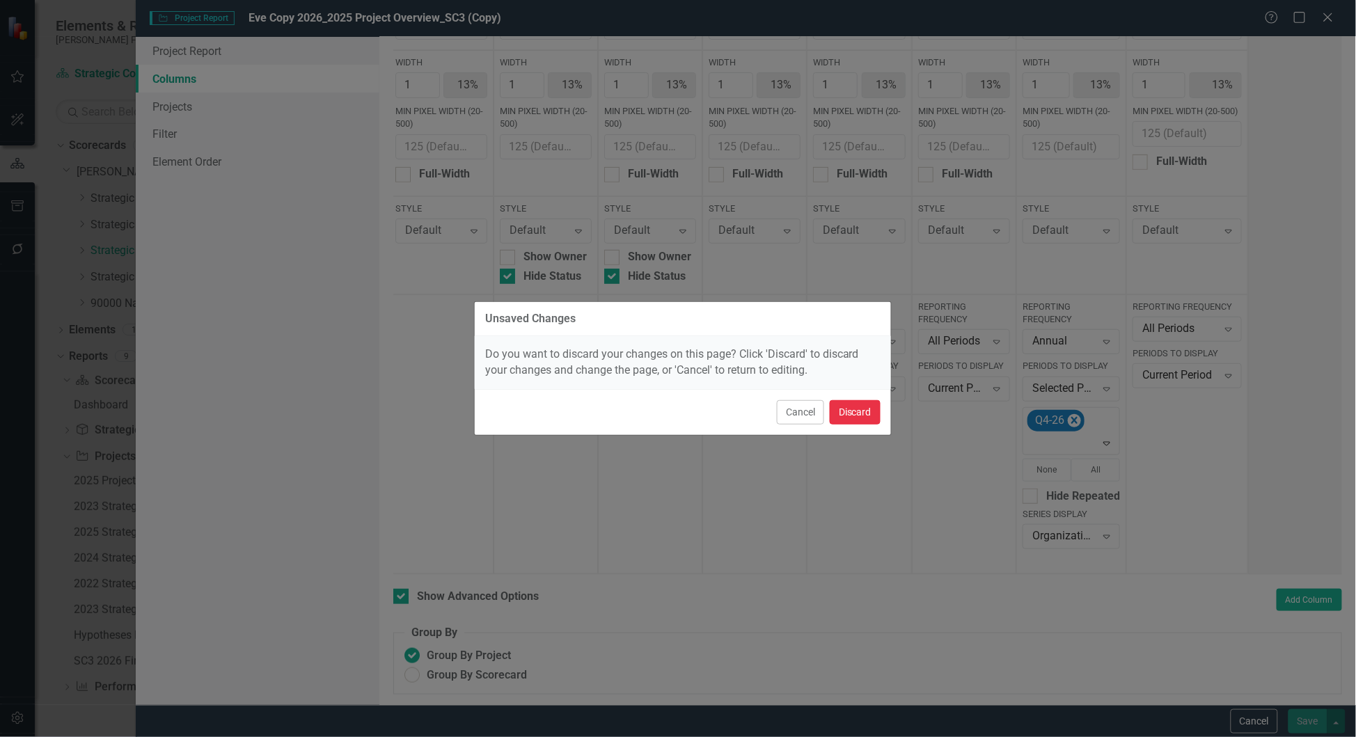
click at [839, 425] on button "Discard" at bounding box center [855, 412] width 51 height 24
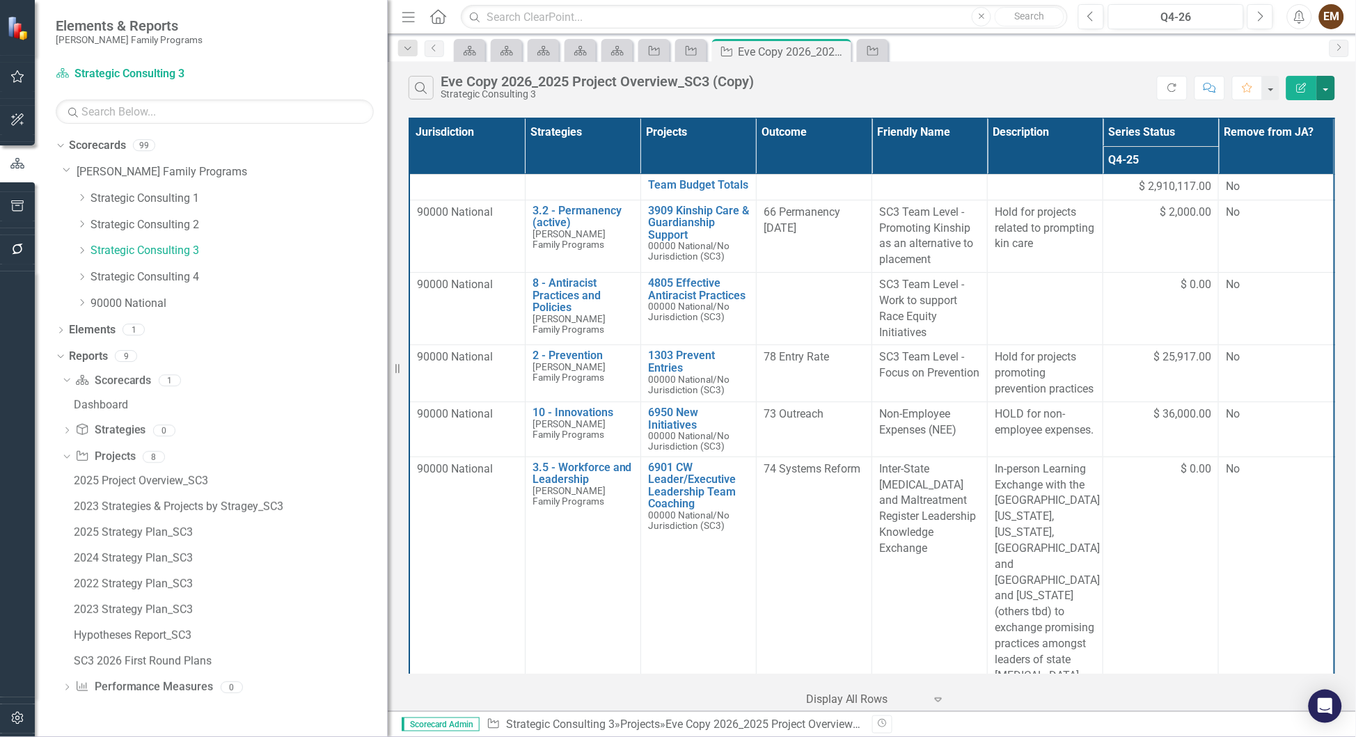
click at [1331, 89] on button "button" at bounding box center [1326, 88] width 18 height 24
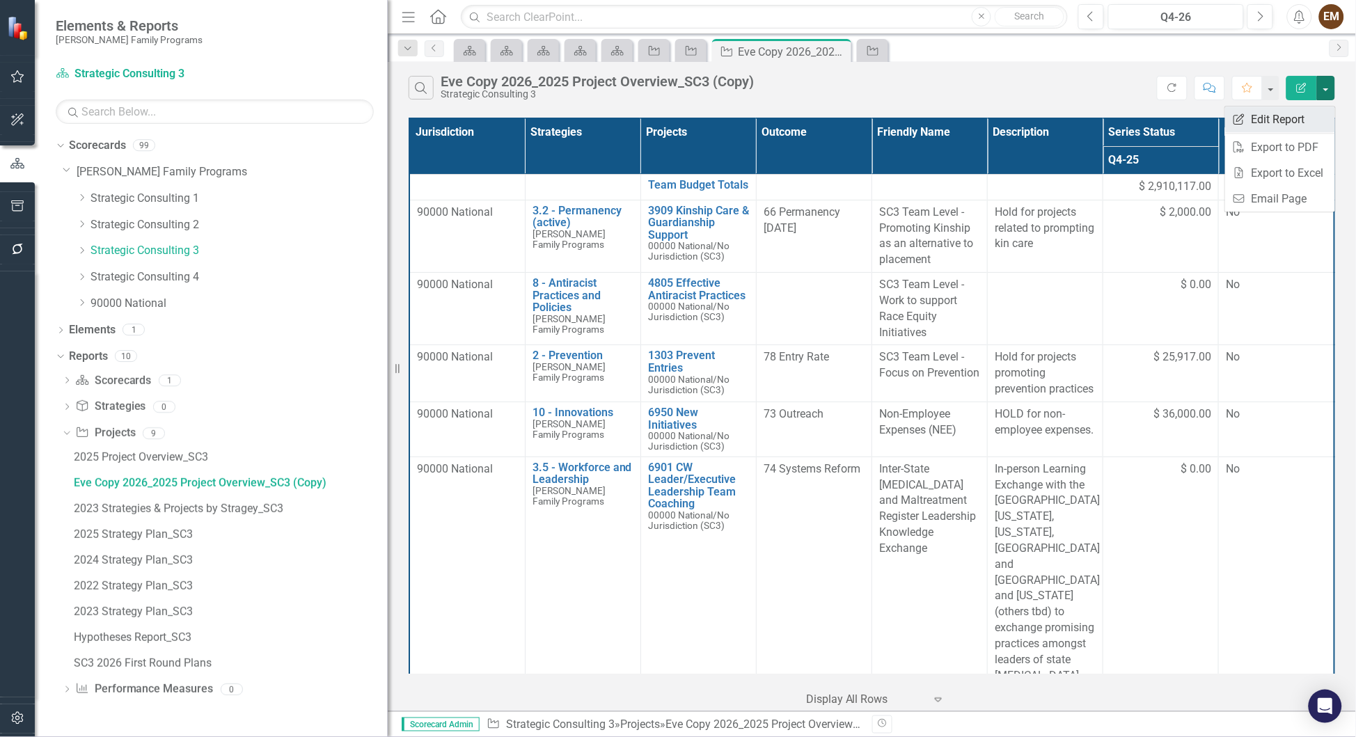
click at [1287, 118] on link "Edit Report Edit Report" at bounding box center [1280, 120] width 110 height 26
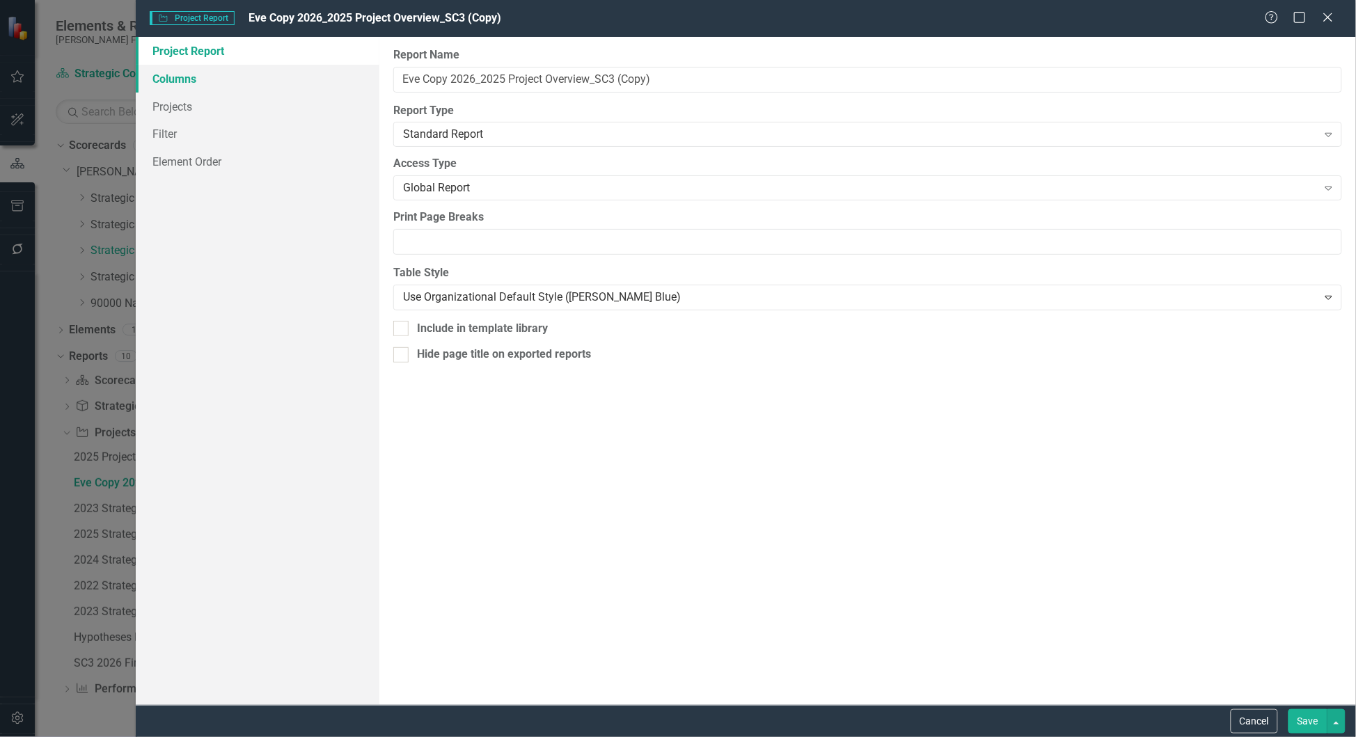
click at [174, 72] on link "Columns" at bounding box center [258, 79] width 244 height 28
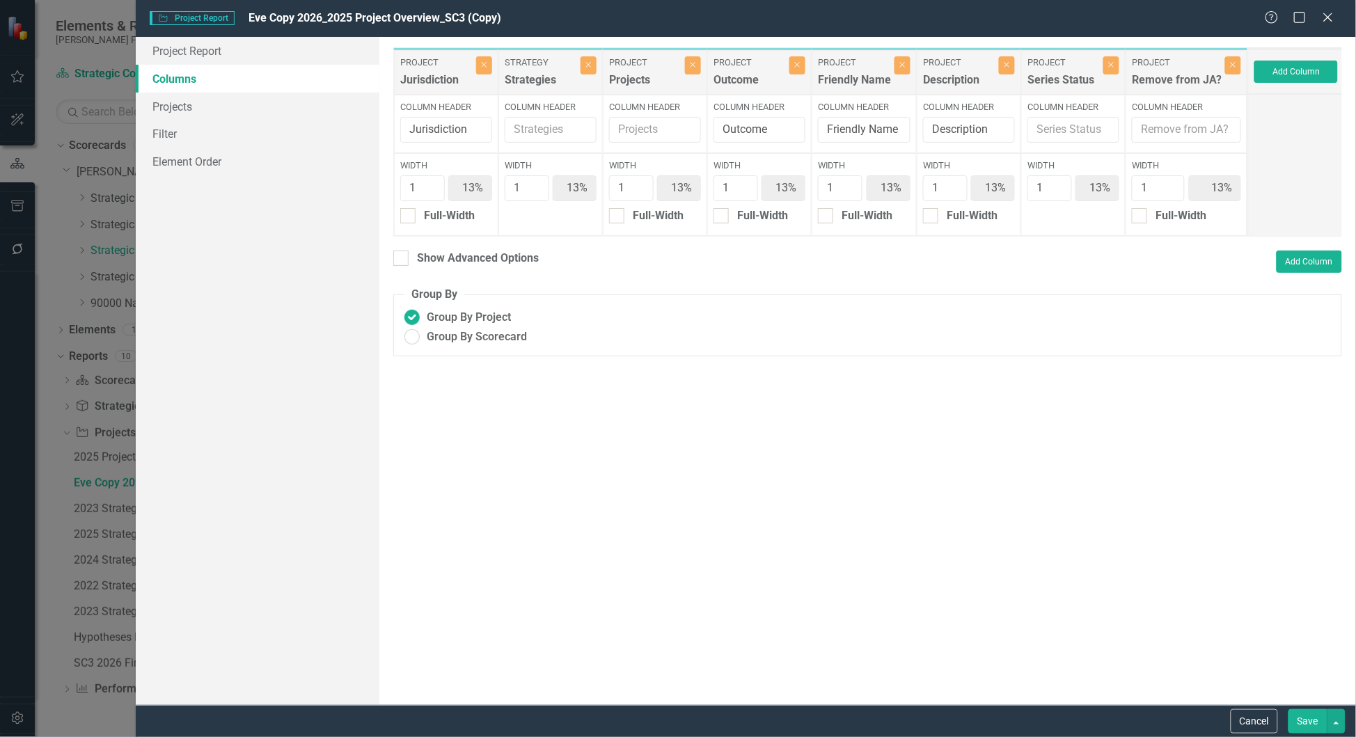
click at [1053, 81] on div "Series Status" at bounding box center [1064, 83] width 72 height 23
click at [401, 260] on input "Show Advanced Options" at bounding box center [397, 255] width 9 height 9
checkbox input "true"
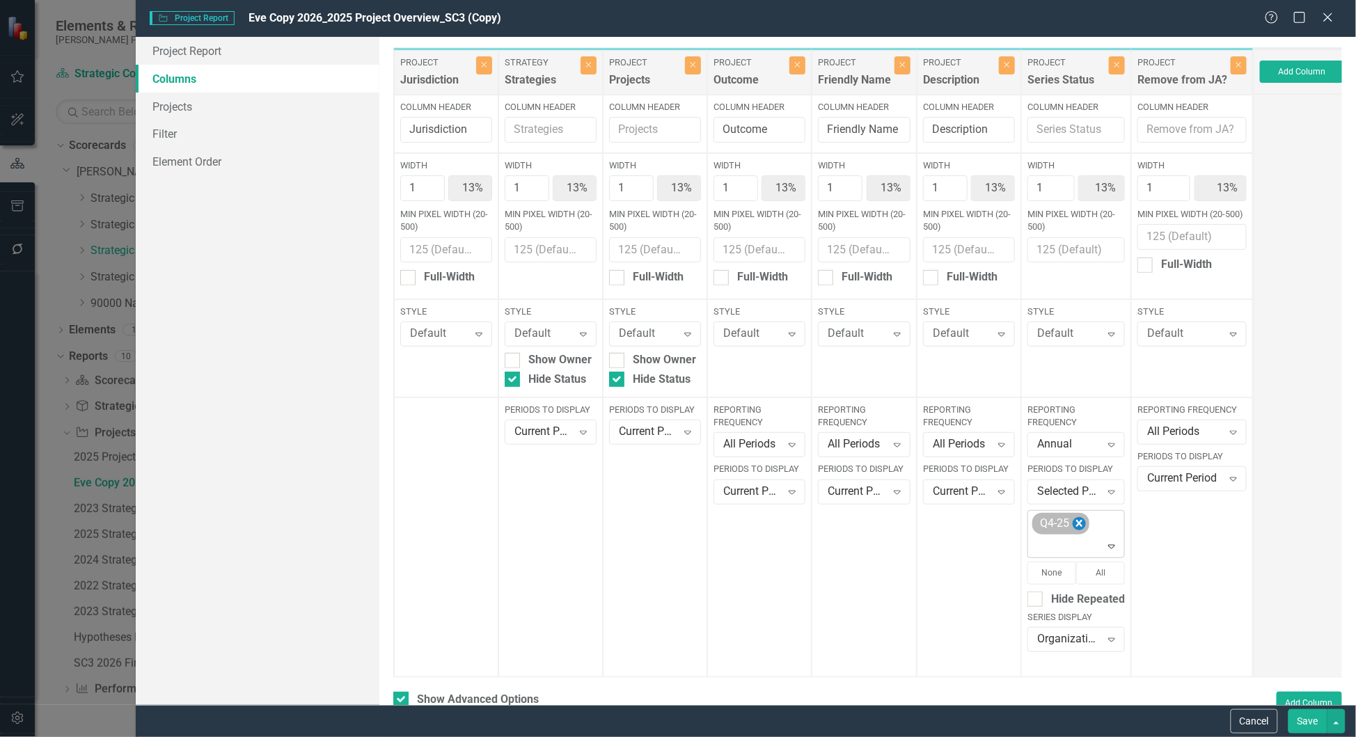
click at [1086, 522] on icon "Remove Q4-25" at bounding box center [1079, 523] width 13 height 17
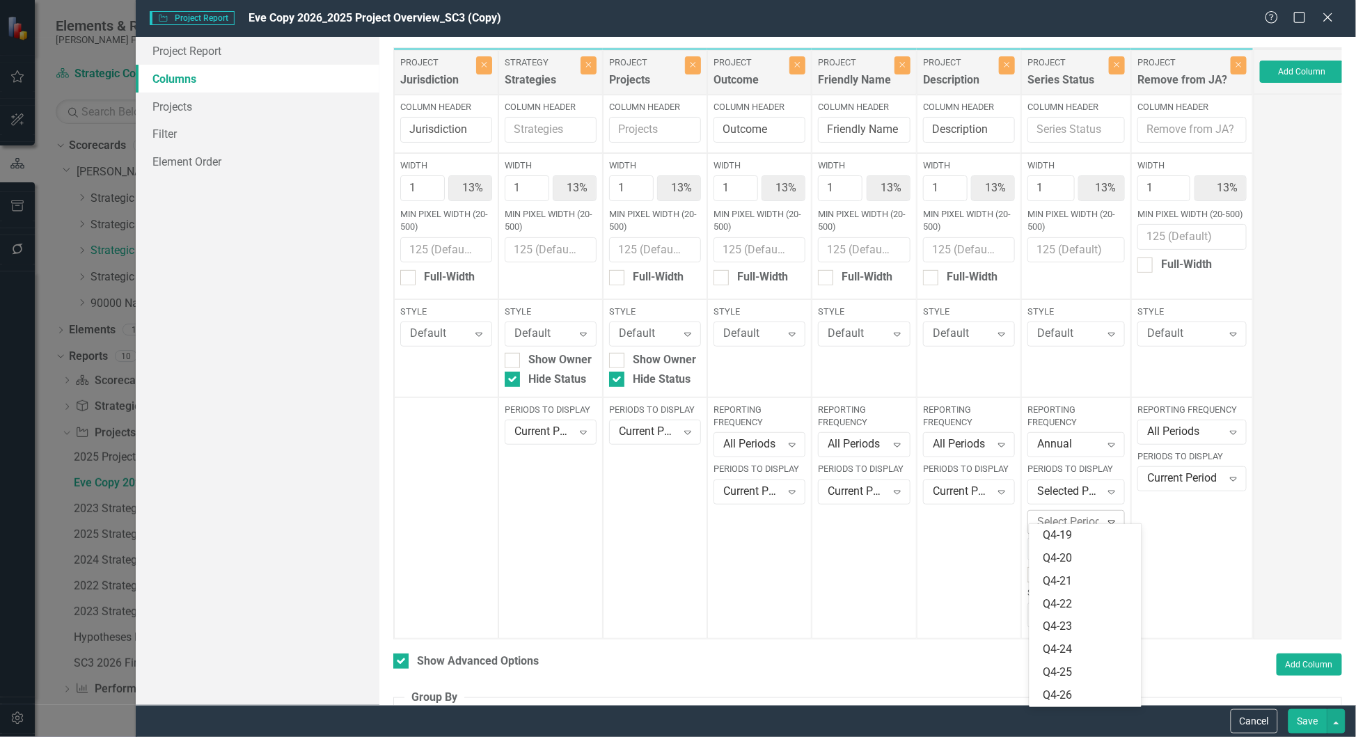
click at [1115, 521] on icon at bounding box center [1111, 523] width 7 height 4
click at [1064, 693] on div "Q4-26" at bounding box center [1089, 696] width 90 height 16
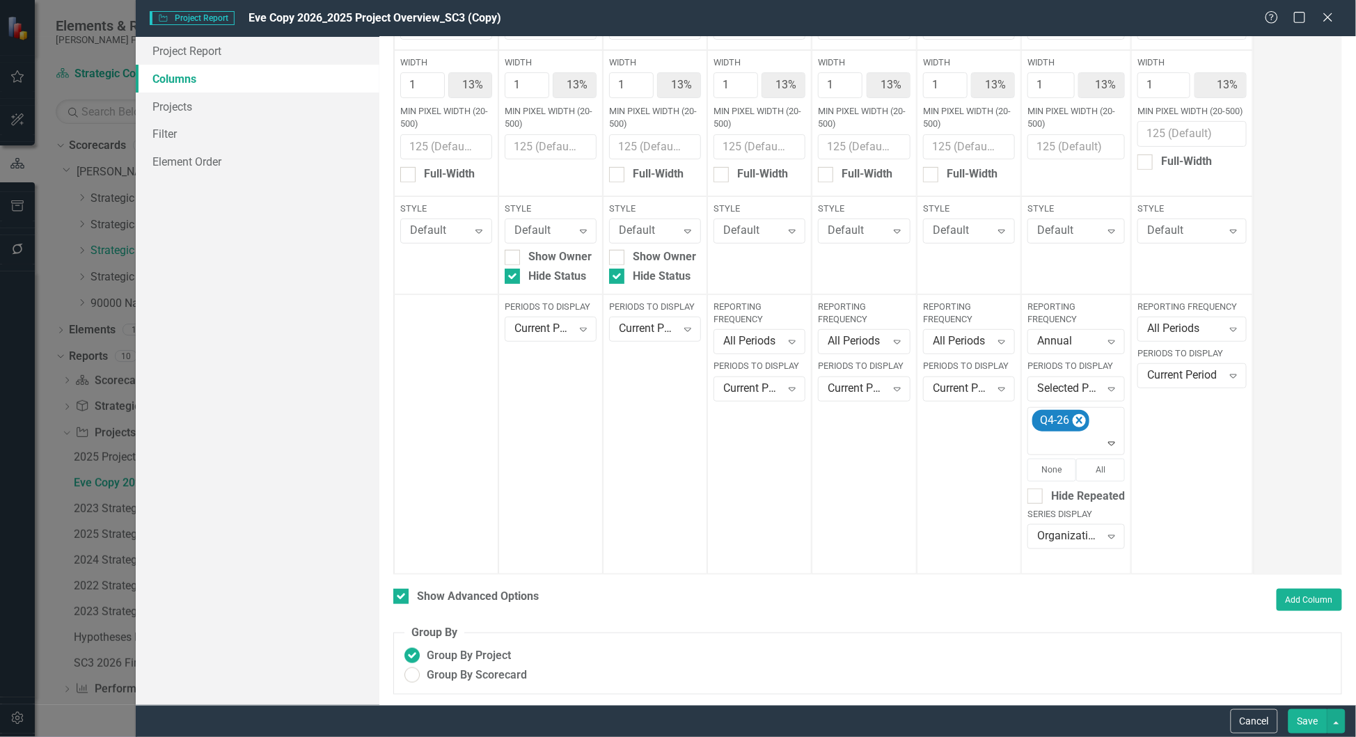
click at [1305, 723] on button "Save" at bounding box center [1308, 721] width 39 height 24
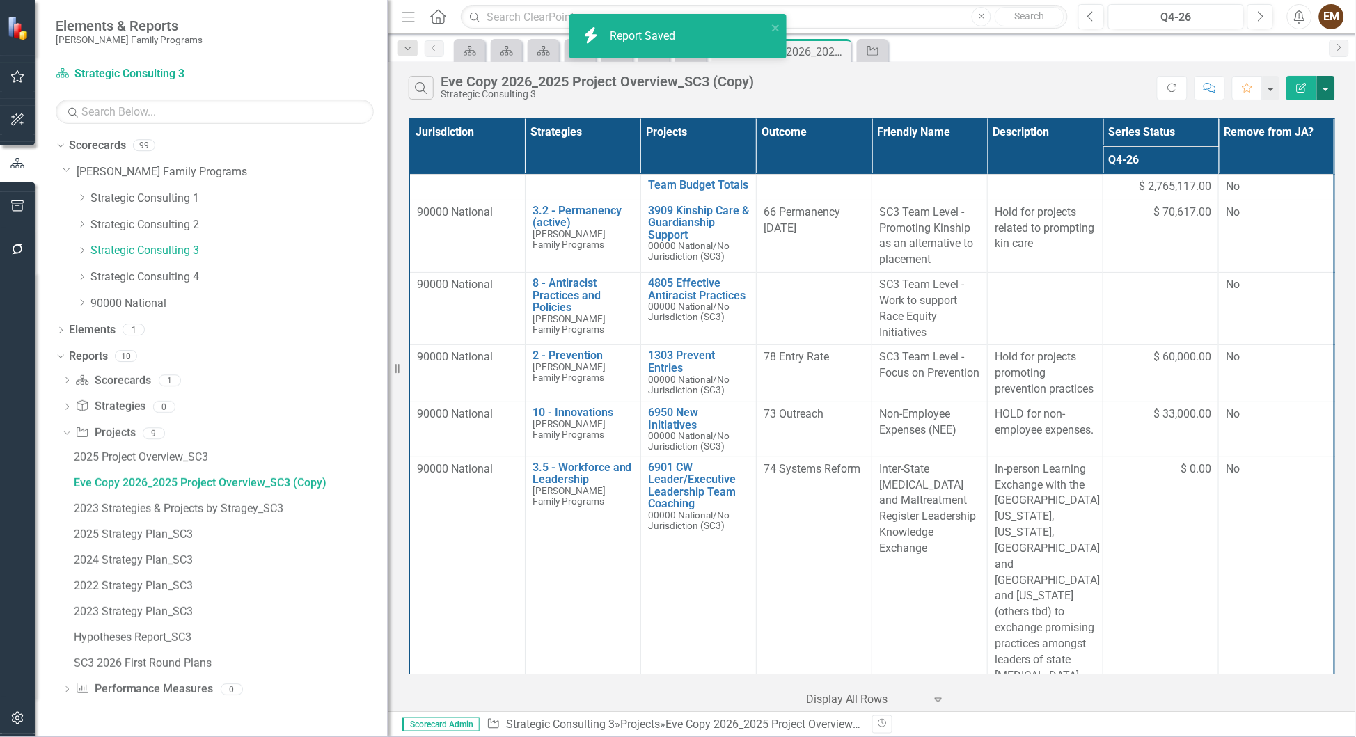
click at [1332, 91] on button "button" at bounding box center [1326, 88] width 18 height 24
click at [1298, 116] on link "Edit Report Edit Report" at bounding box center [1280, 120] width 110 height 26
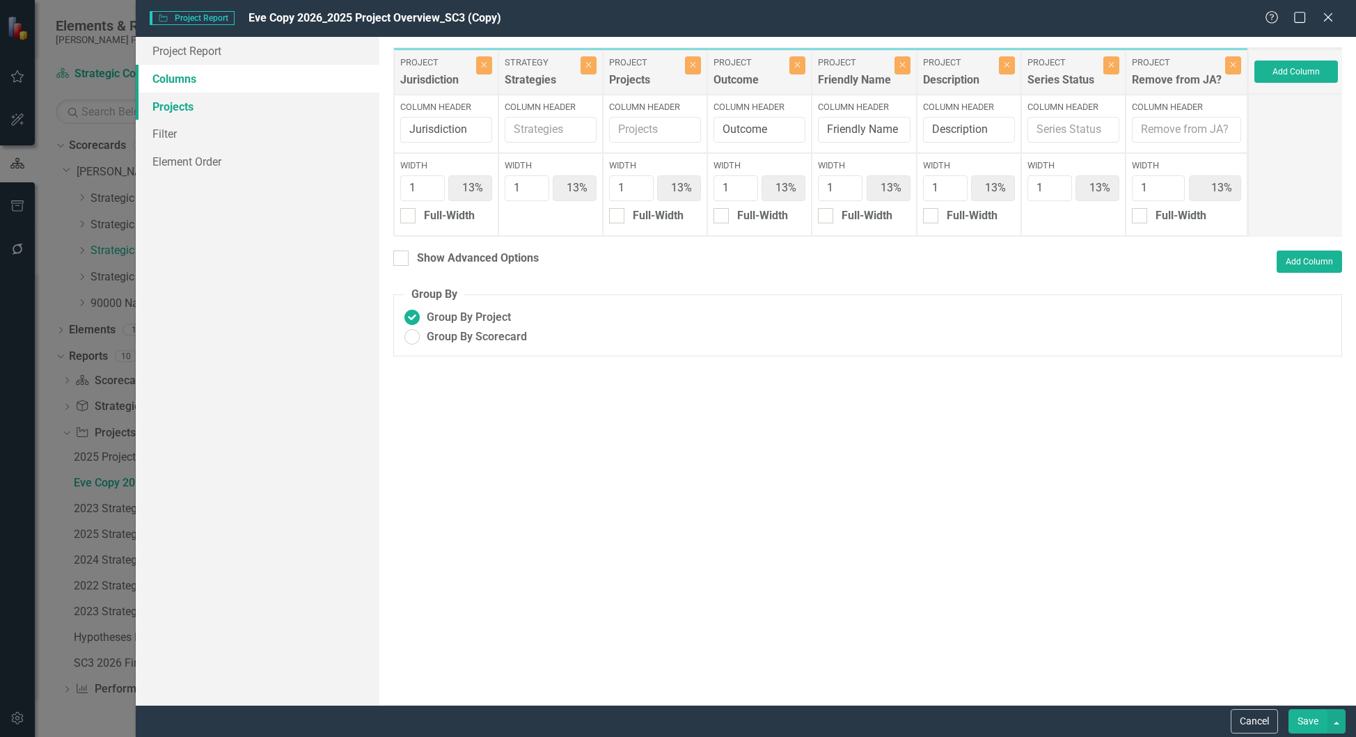
click at [187, 109] on link "Projects" at bounding box center [258, 107] width 244 height 28
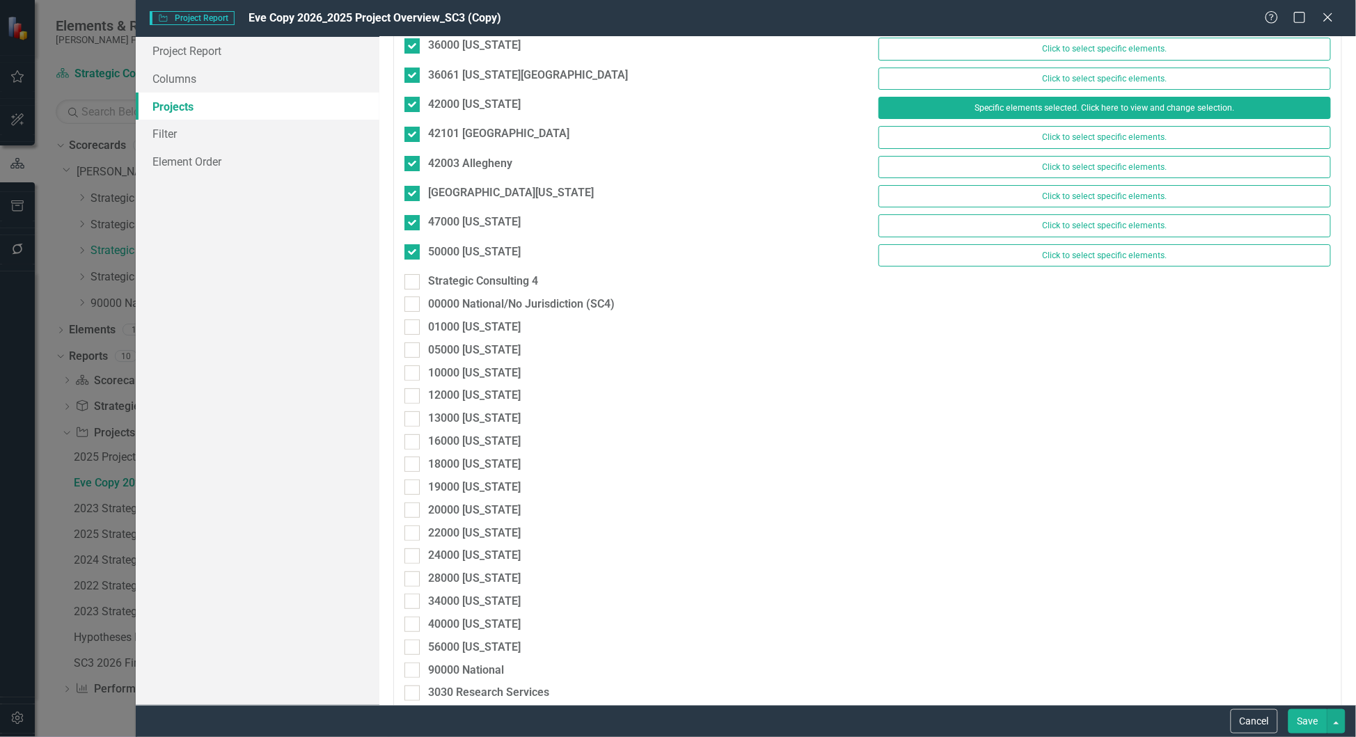
scroll to position [1119, 0]
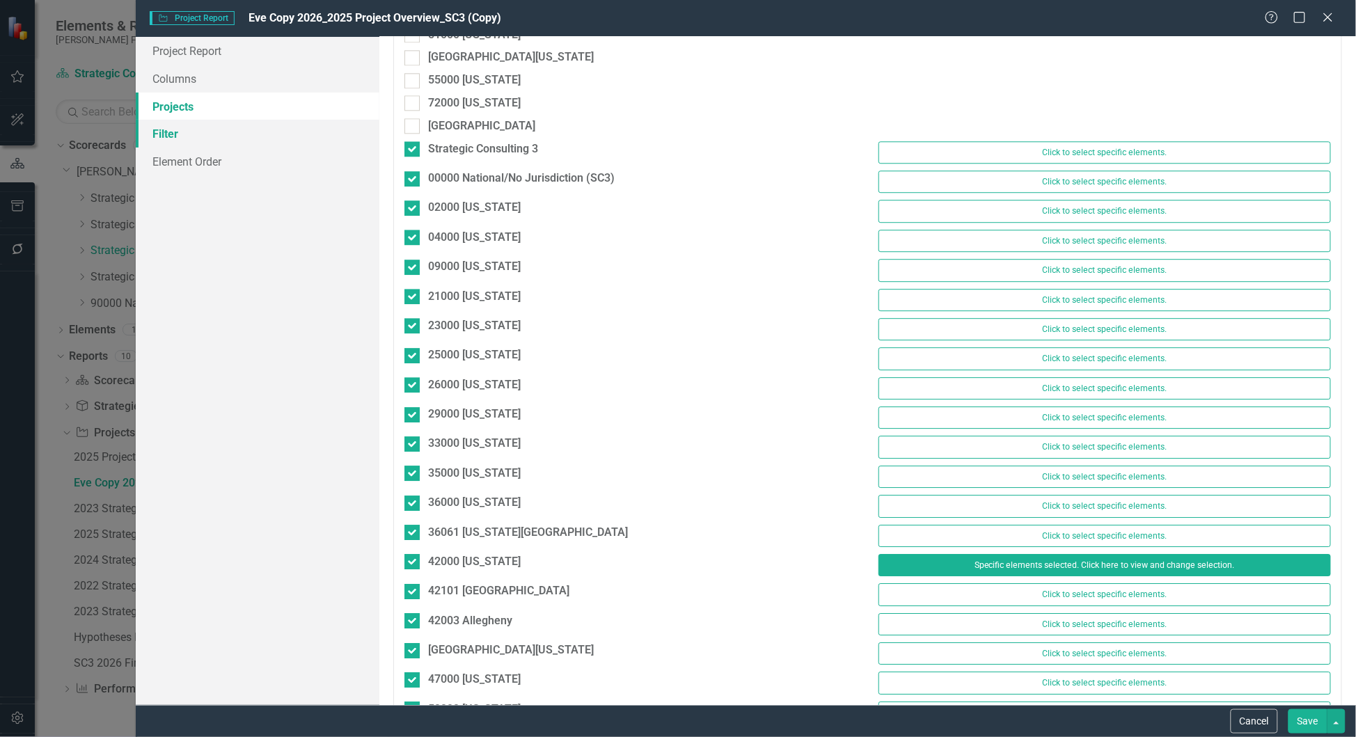
click at [195, 125] on link "Filter" at bounding box center [258, 134] width 244 height 28
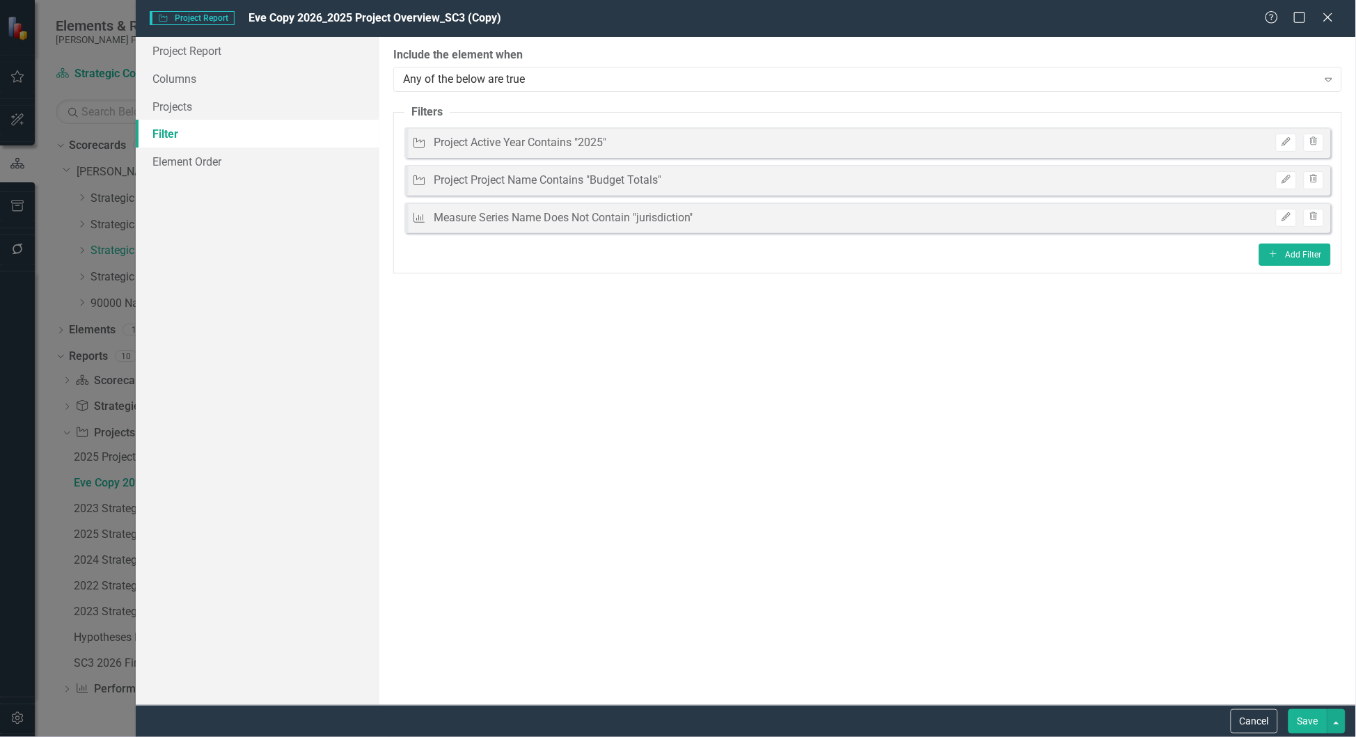
scroll to position [0, 0]
click at [685, 139] on div "Project Project Active Year Contains "2025" Edit Trash" at bounding box center [867, 142] width 927 height 31
click at [1276, 138] on button "Edit" at bounding box center [1286, 143] width 20 height 18
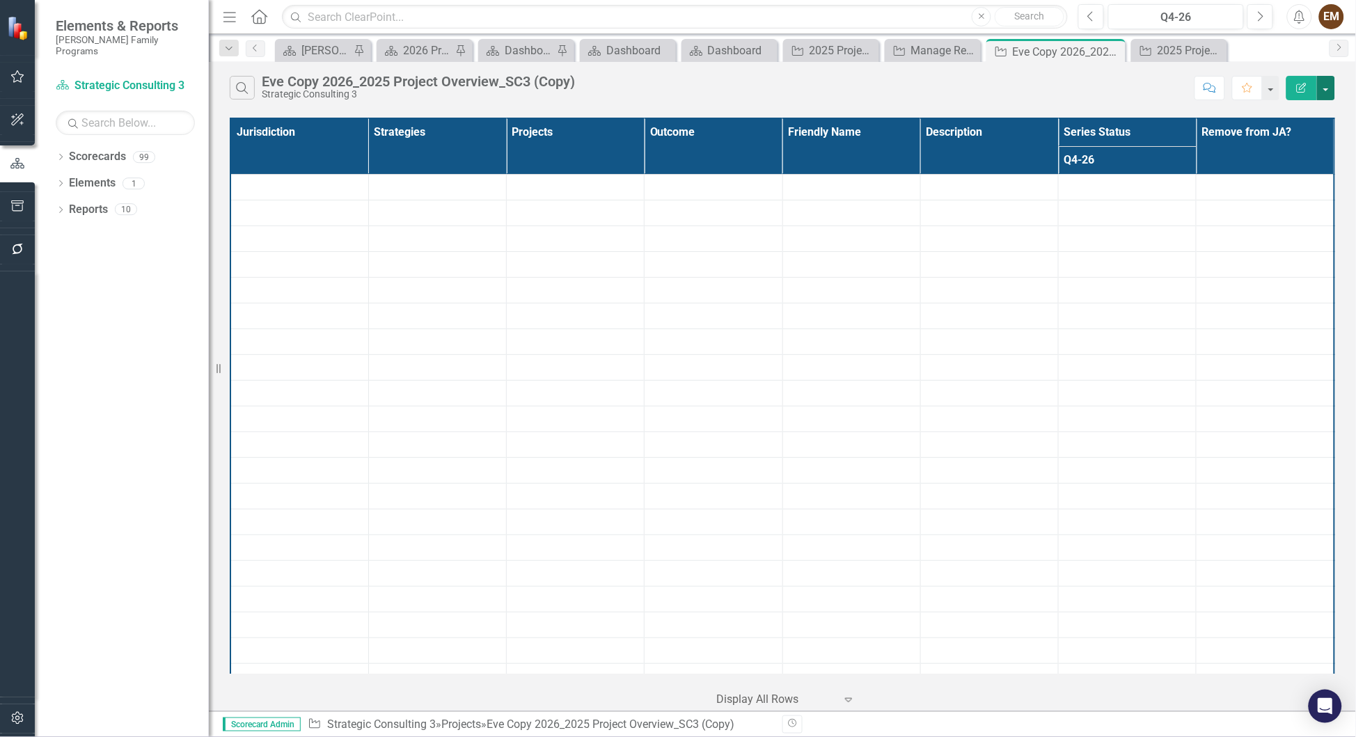
click at [1332, 91] on button "button" at bounding box center [1326, 88] width 18 height 24
click at [1326, 166] on link "Excel Export to Excel" at bounding box center [1280, 173] width 110 height 26
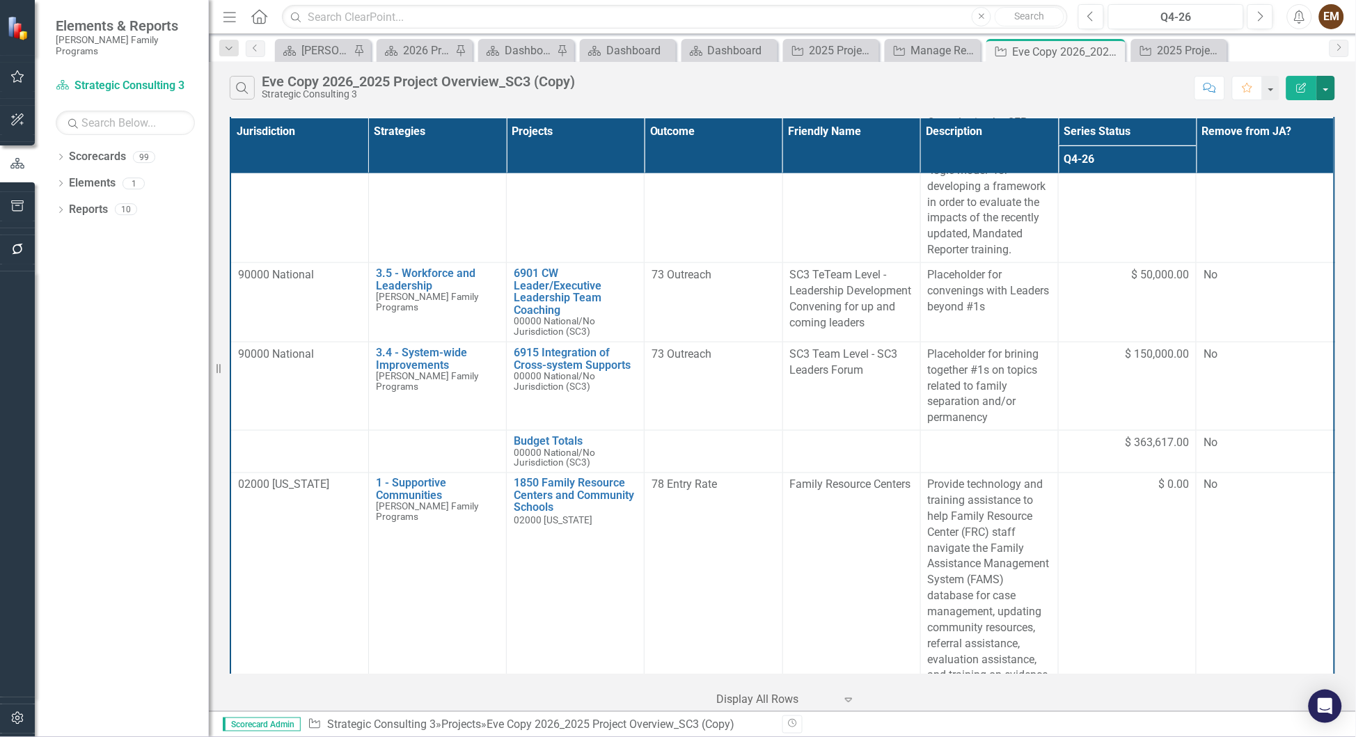
scroll to position [521, 0]
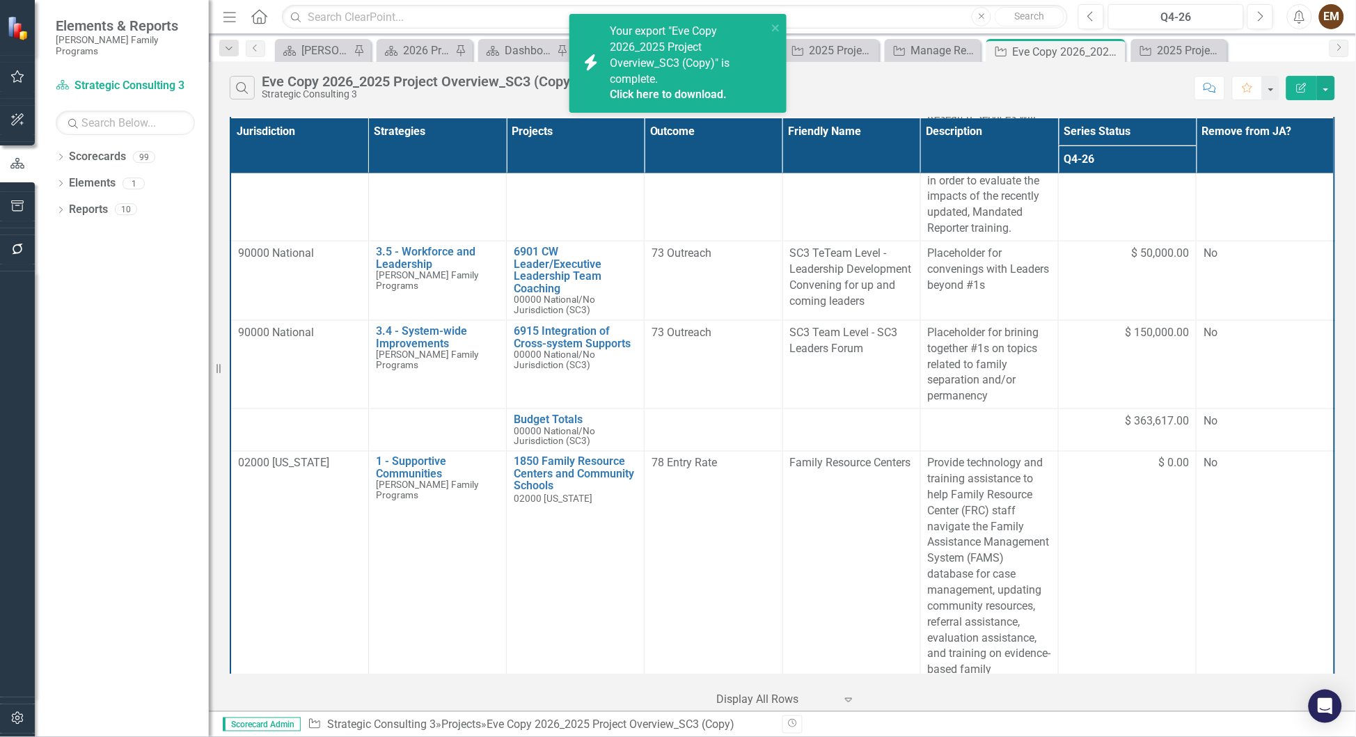
click at [700, 96] on link "Click here to download." at bounding box center [668, 94] width 117 height 13
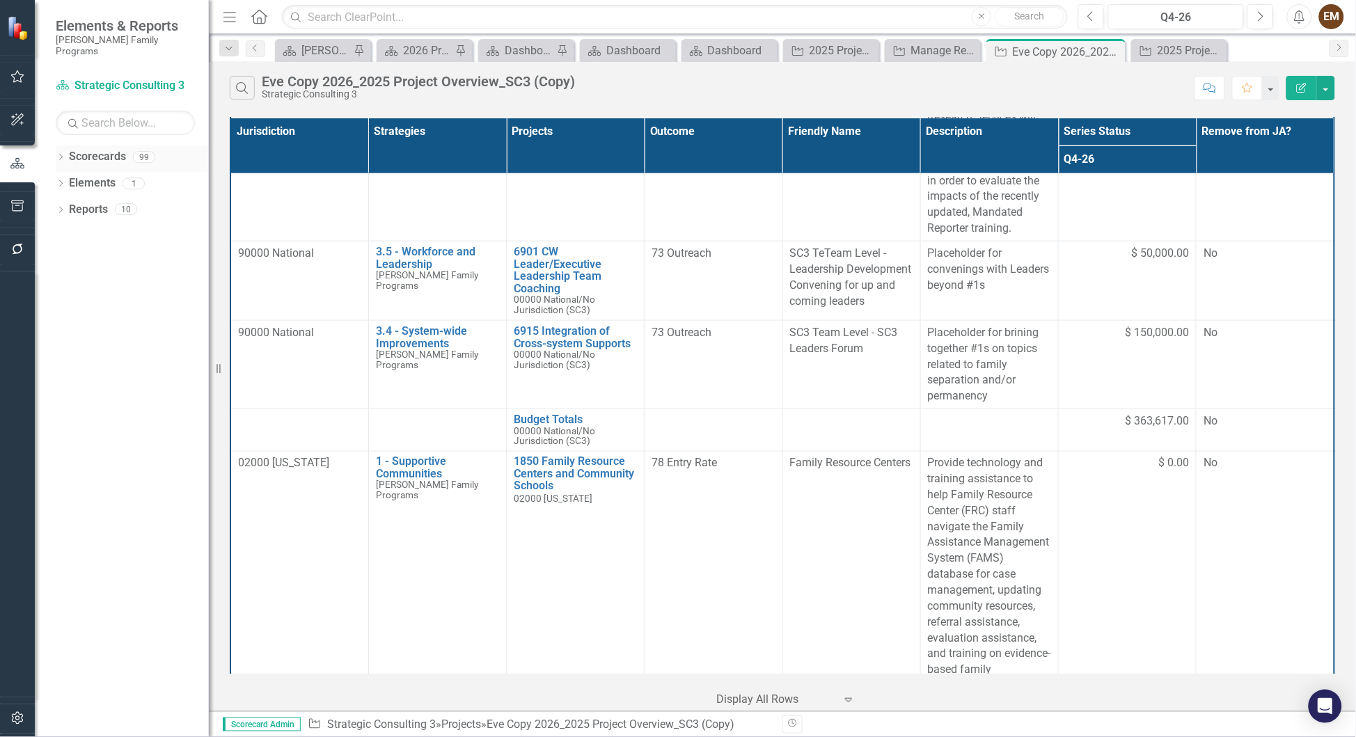
click at [63, 153] on div "Dropdown" at bounding box center [61, 159] width 10 height 12
drag, startPoint x: 61, startPoint y: 170, endPoint x: 103, endPoint y: 246, distance: 86.6
click at [64, 179] on icon "Dropdown" at bounding box center [68, 183] width 10 height 8
click at [67, 180] on icon at bounding box center [68, 183] width 3 height 7
click at [66, 179] on icon "Dropdown" at bounding box center [68, 183] width 10 height 8
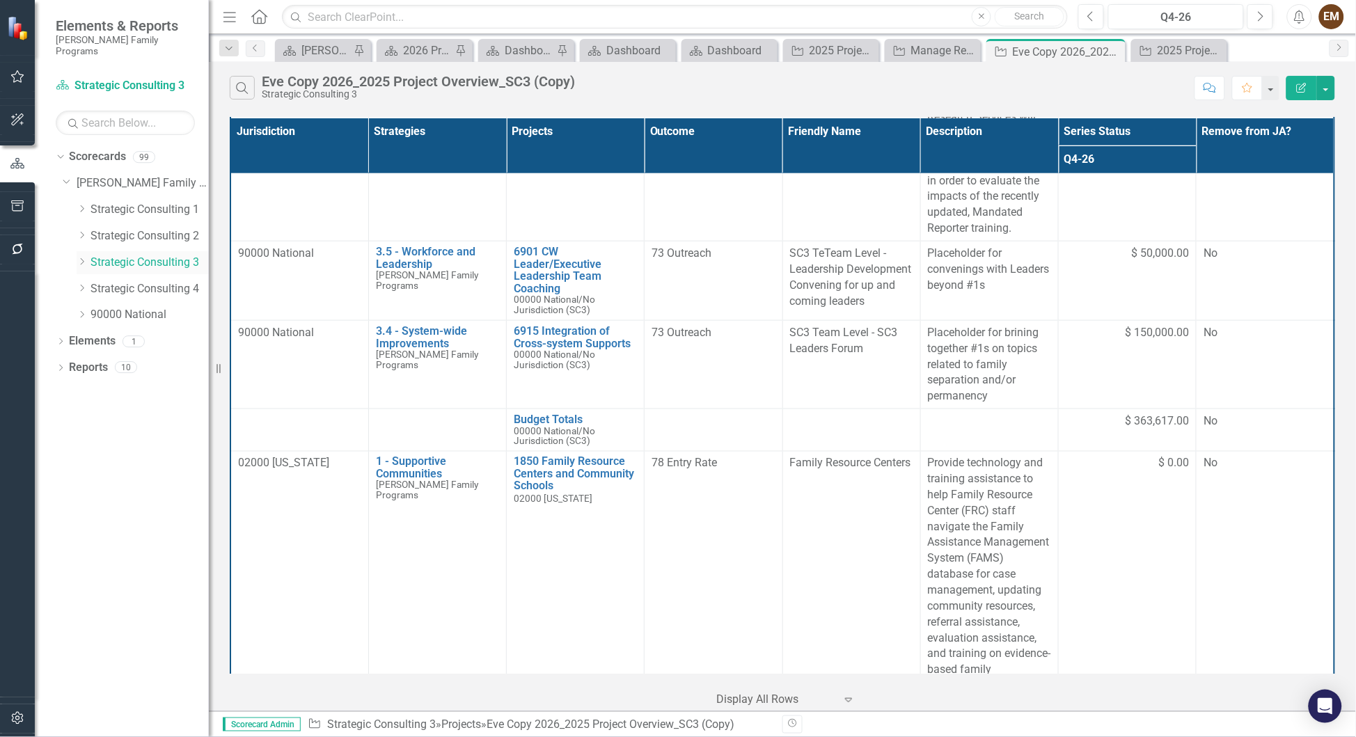
click at [115, 255] on link "Strategic Consulting 3" at bounding box center [150, 263] width 118 height 16
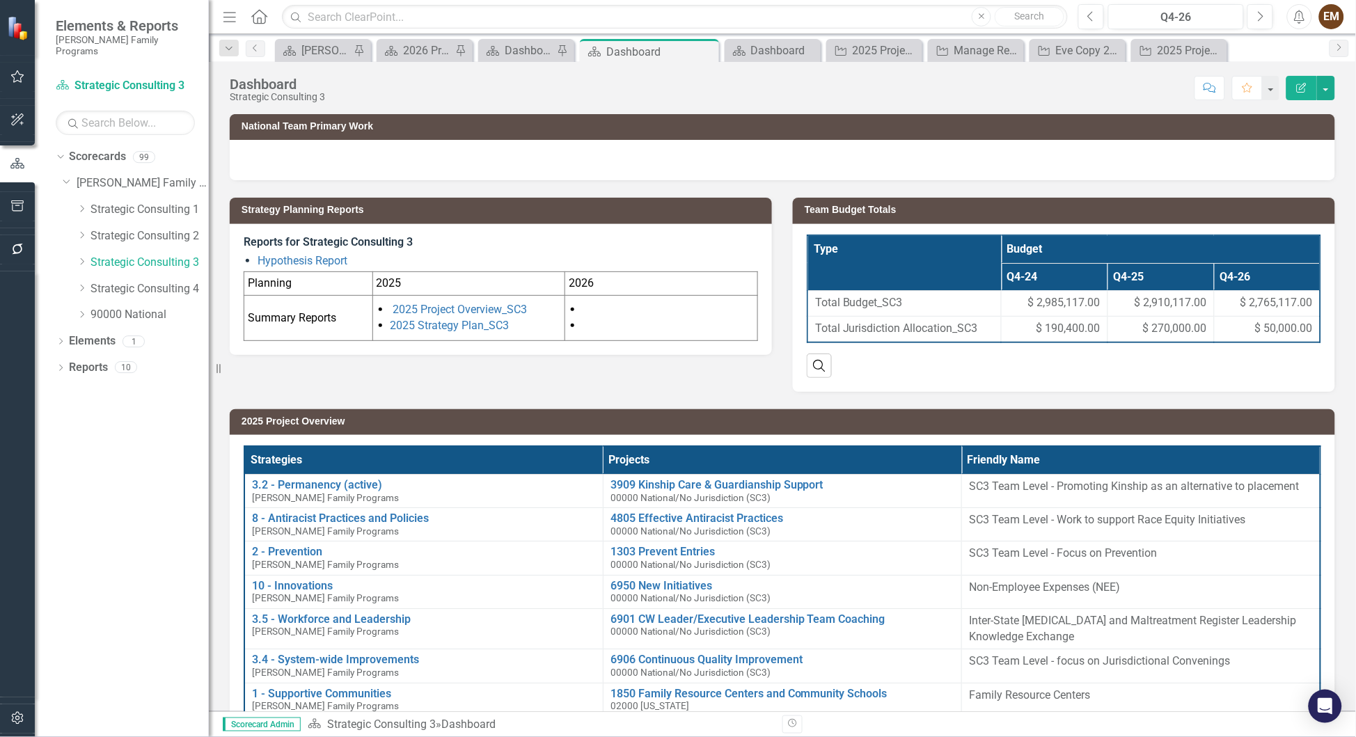
click at [678, 386] on div "Strategy Planning Reports Reports for Strategic Consulting 3 Hypothesis Report …" at bounding box center [782, 285] width 1126 height 211
click at [58, 330] on div "Dropdown Elements 1" at bounding box center [132, 343] width 153 height 26
click at [57, 339] on icon "Dropdown" at bounding box center [61, 343] width 10 height 8
